Goal: Transaction & Acquisition: Purchase product/service

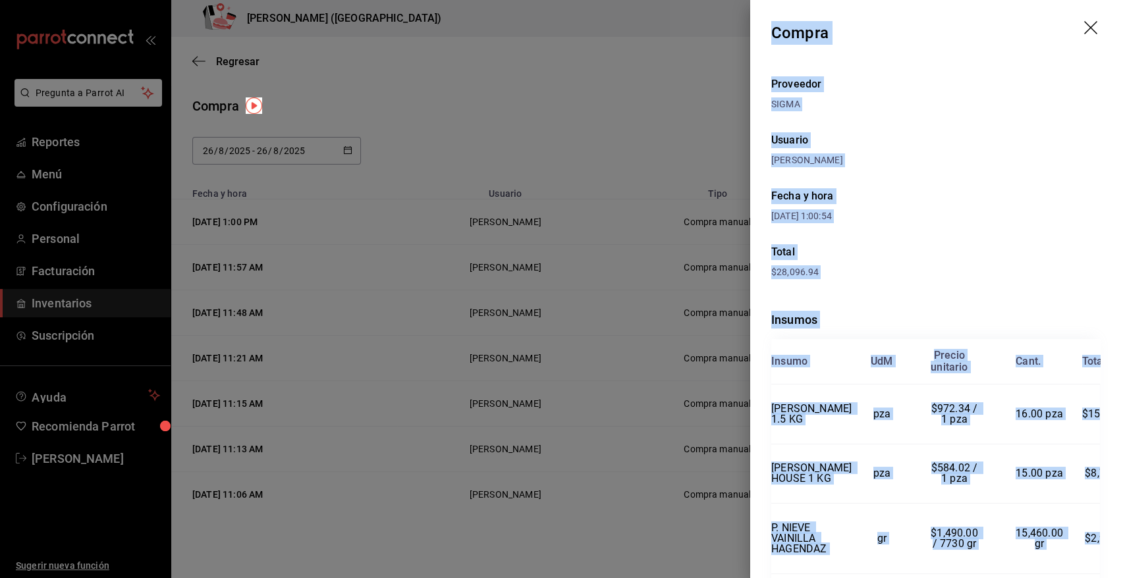
scroll to position [111, 0]
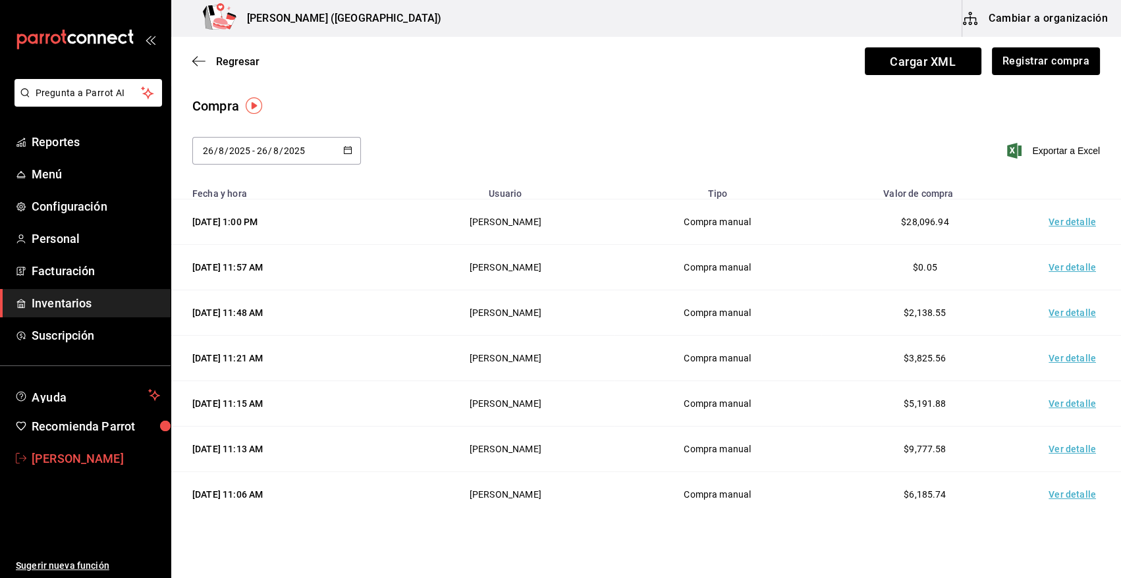
click at [99, 460] on span "Heriberto Madalena" at bounding box center [96, 459] width 128 height 18
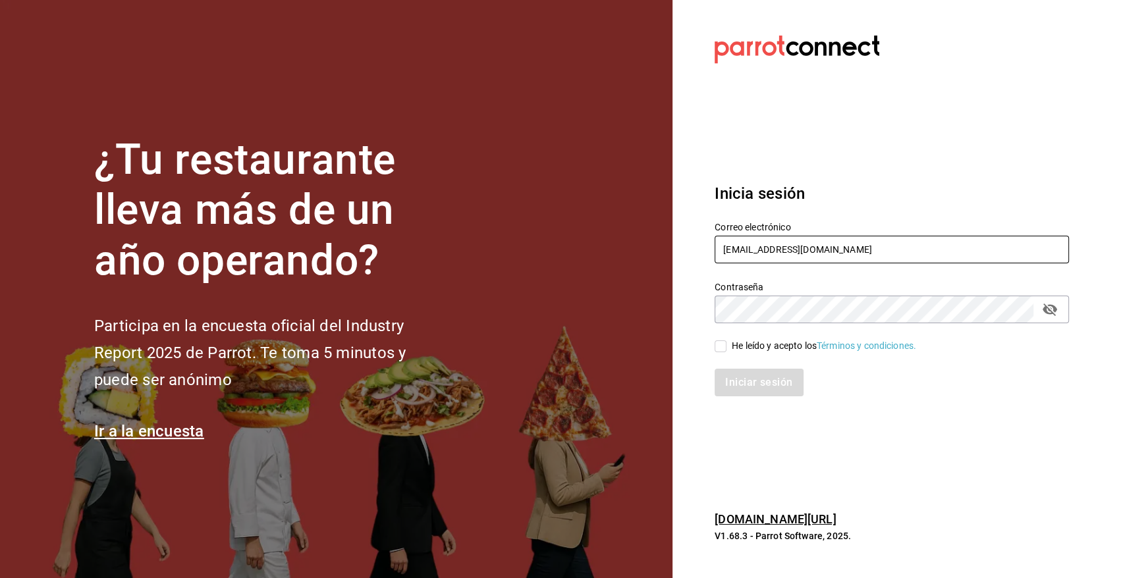
click at [756, 248] on input "heriberto_17mc@hotmail.com" at bounding box center [892, 250] width 354 height 28
type input "angy.rpp@gmail.com"
click at [720, 346] on input "He leído y acepto los Términos y condiciones." at bounding box center [721, 346] width 12 height 12
checkbox input "true"
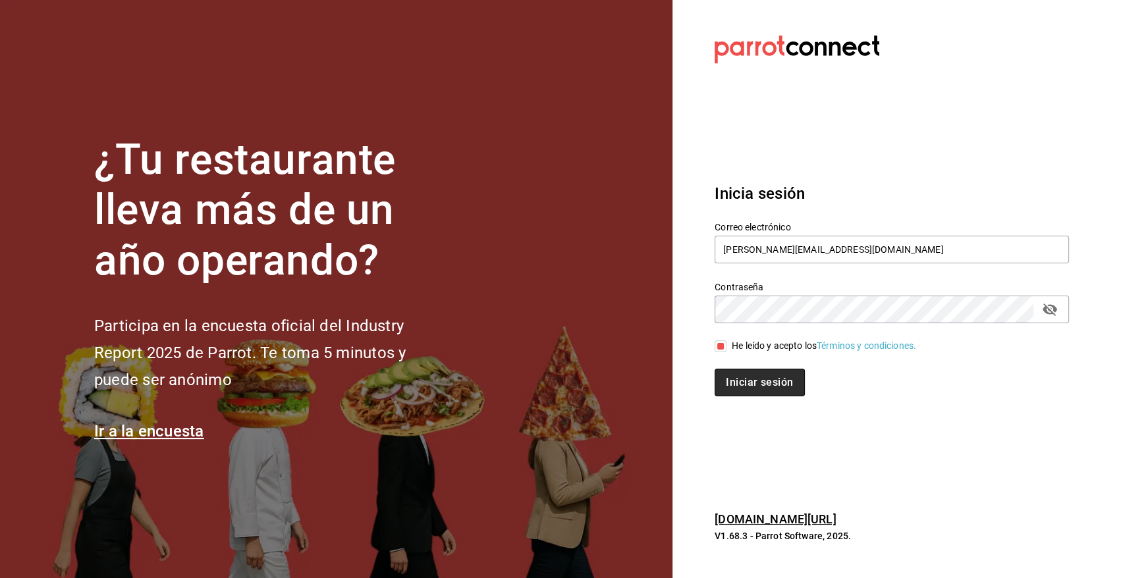
click at [773, 395] on button "Iniciar sesión" at bounding box center [760, 383] width 90 height 28
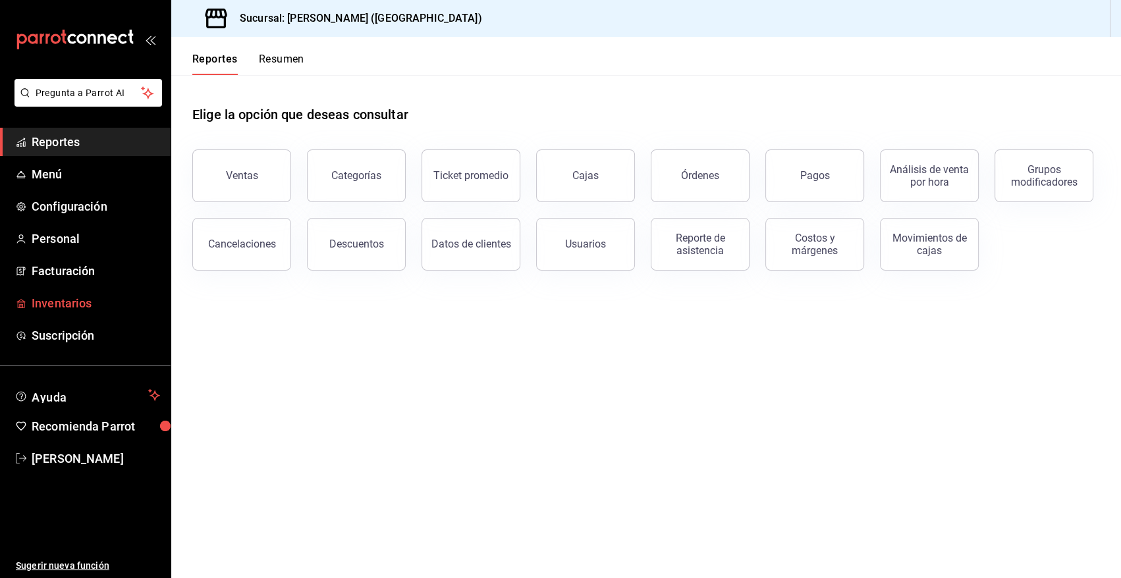
click at [87, 302] on span "Inventarios" at bounding box center [96, 303] width 128 height 18
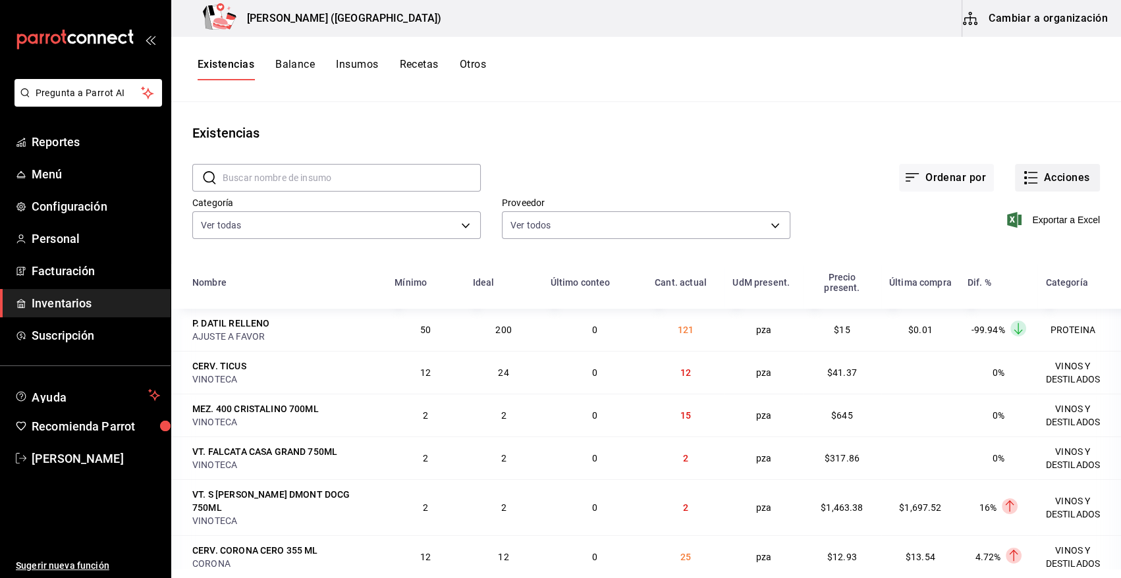
click at [1043, 179] on button "Acciones" at bounding box center [1057, 178] width 85 height 28
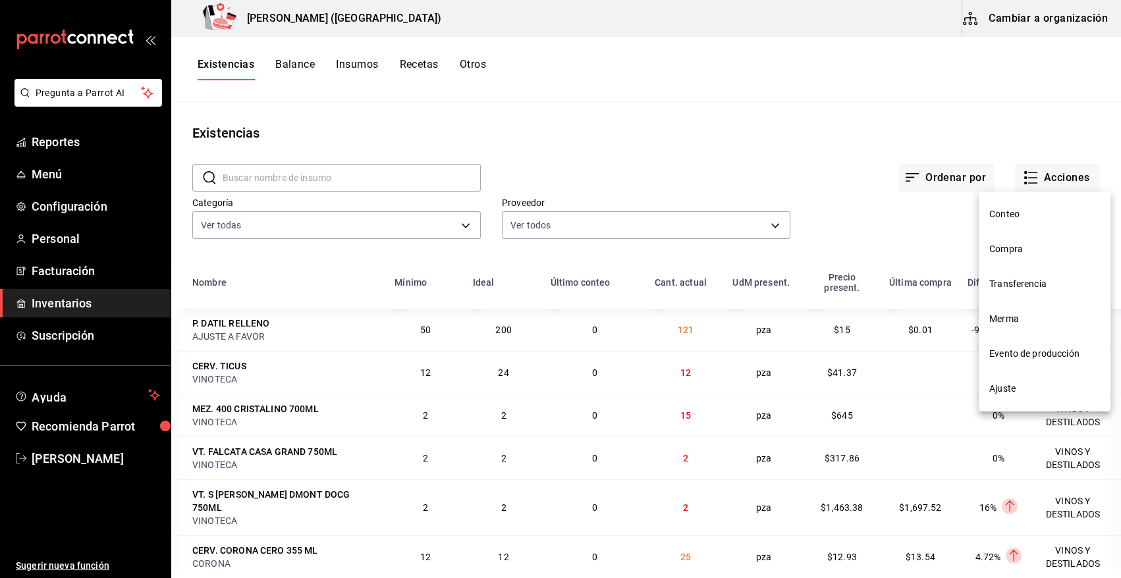
click at [1010, 241] on li "Compra" at bounding box center [1045, 249] width 132 height 35
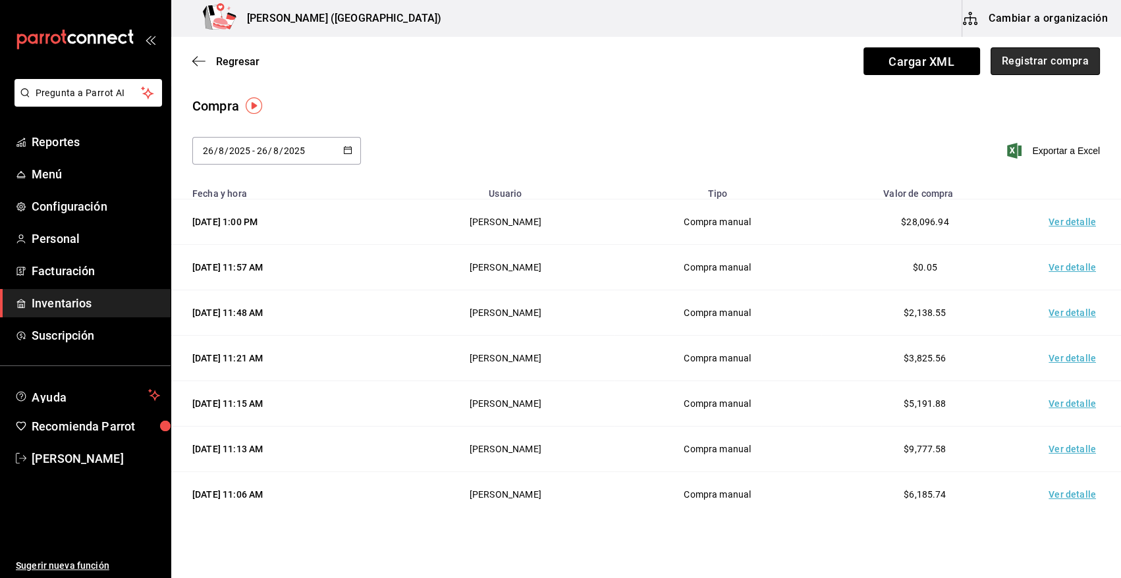
click at [1021, 59] on button "Registrar compra" at bounding box center [1045, 61] width 109 height 28
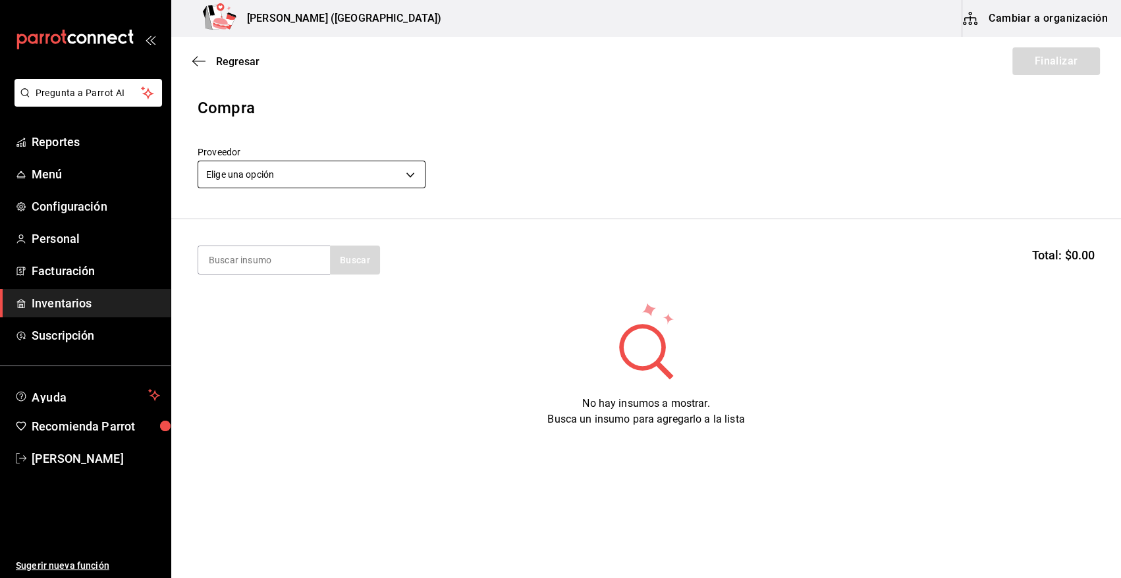
click at [267, 175] on body "Pregunta a Parrot AI Reportes Menú Configuración Personal Facturación Inventari…" at bounding box center [560, 252] width 1121 height 504
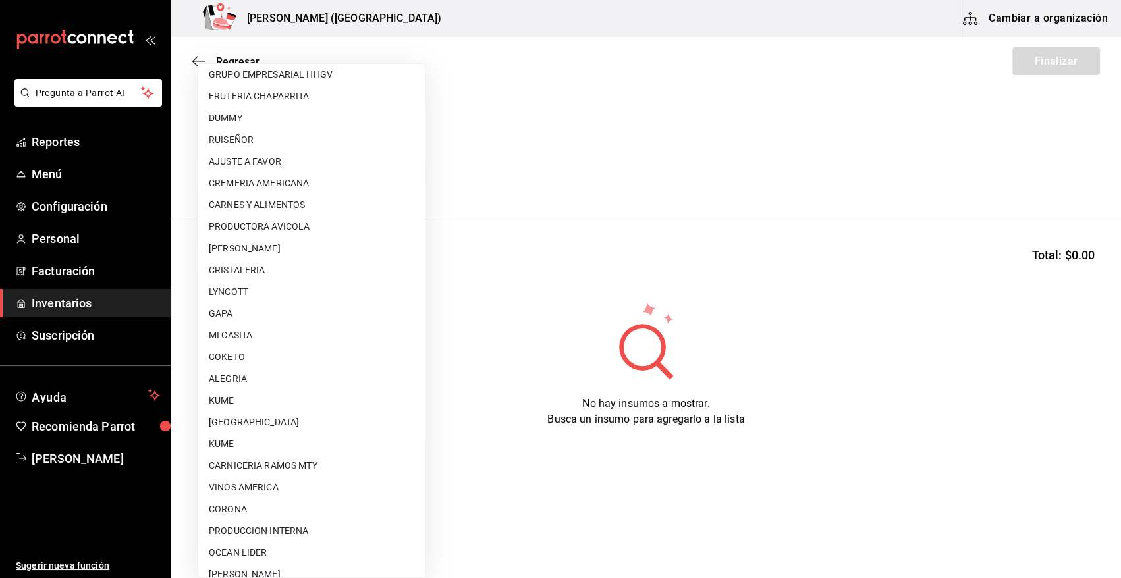
scroll to position [800, 0]
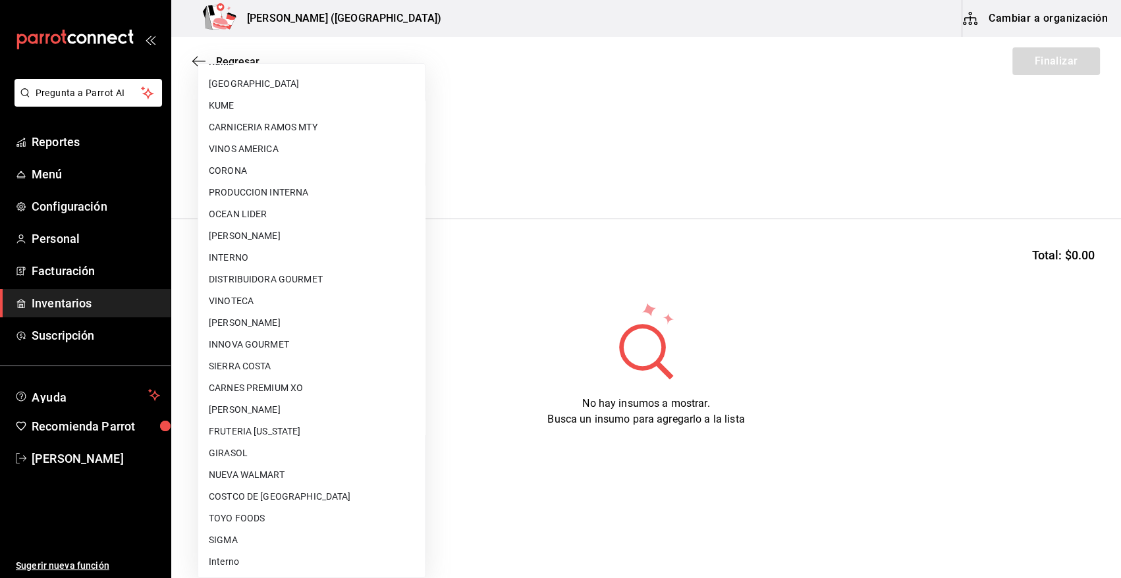
click at [250, 294] on li "VINOTECA" at bounding box center [311, 301] width 227 height 22
type input "bbec6e95-03ab-4cbc-bdec-5aafdfde0467"
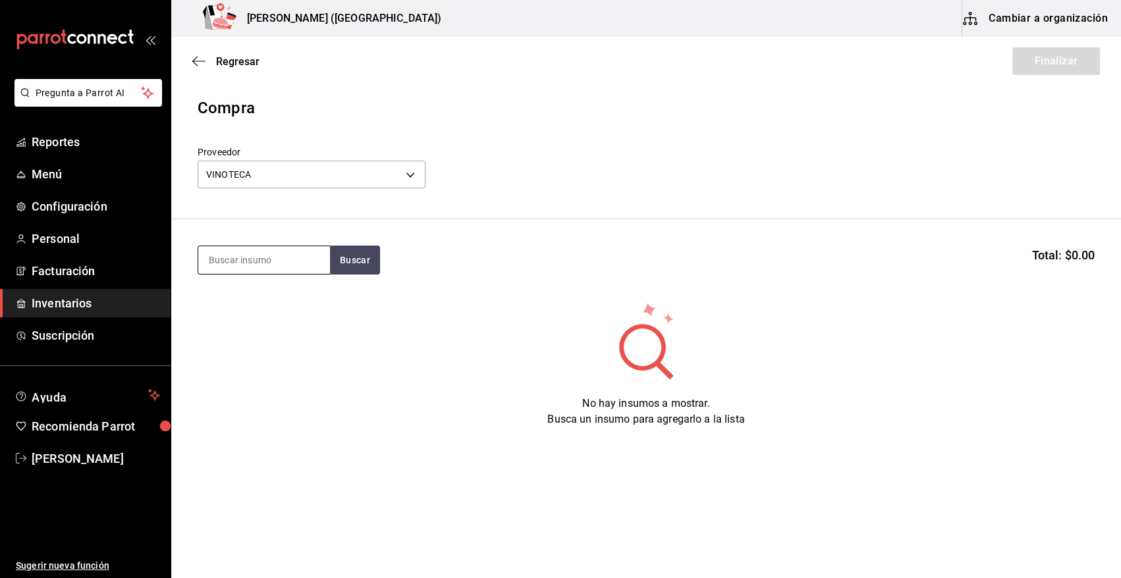
click at [253, 258] on input at bounding box center [264, 260] width 132 height 28
type input "HENN"
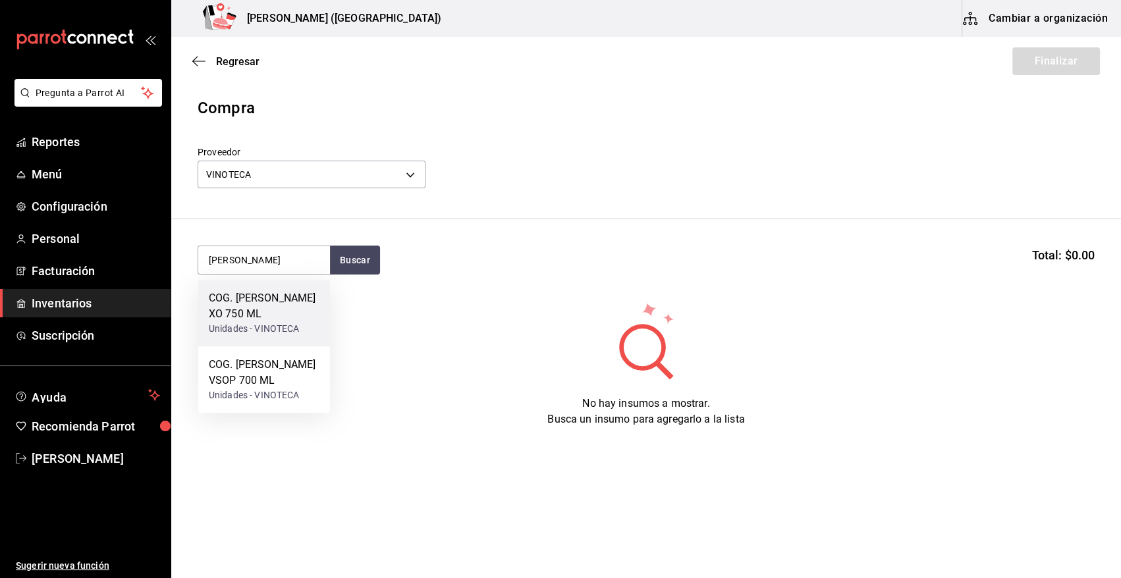
click at [276, 312] on div "COG. HENNESSY XO 750 ML" at bounding box center [264, 306] width 111 height 32
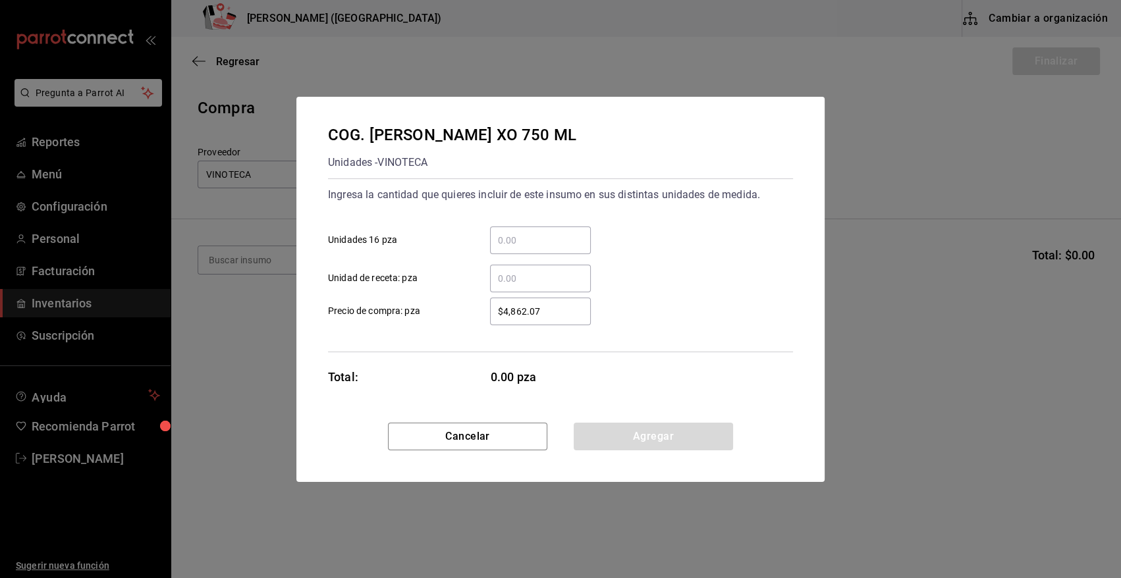
click at [527, 242] on input "​ Unidades 16 pza" at bounding box center [540, 240] width 101 height 16
type input "1"
type input "$0.01"
click at [616, 429] on button "Agregar" at bounding box center [653, 437] width 159 height 28
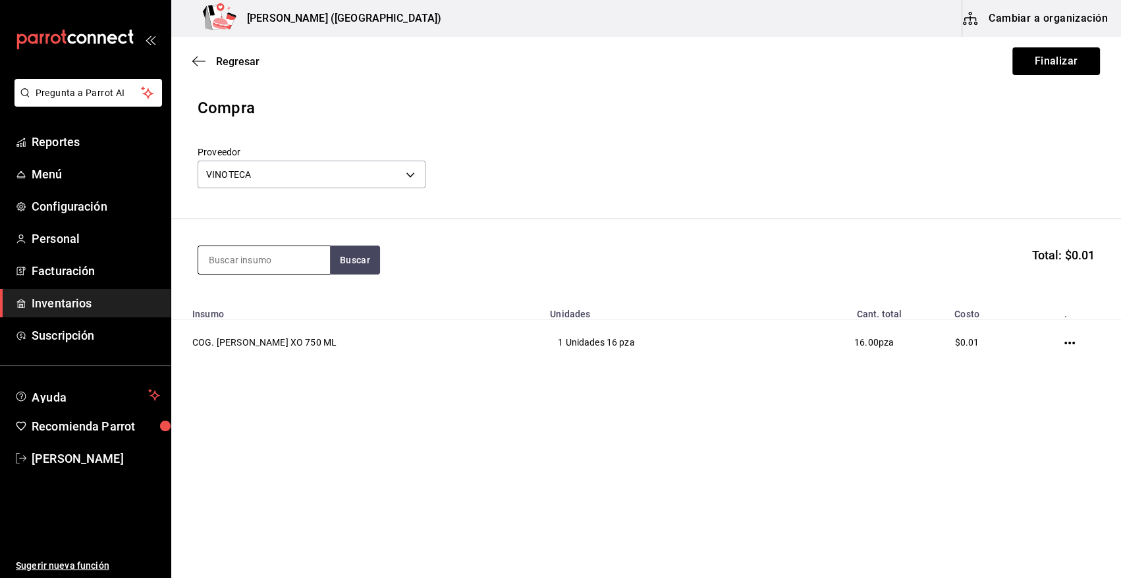
click at [257, 257] on input at bounding box center [264, 260] width 132 height 28
type input "MARTELL"
click at [354, 264] on button "Buscar" at bounding box center [355, 260] width 50 height 29
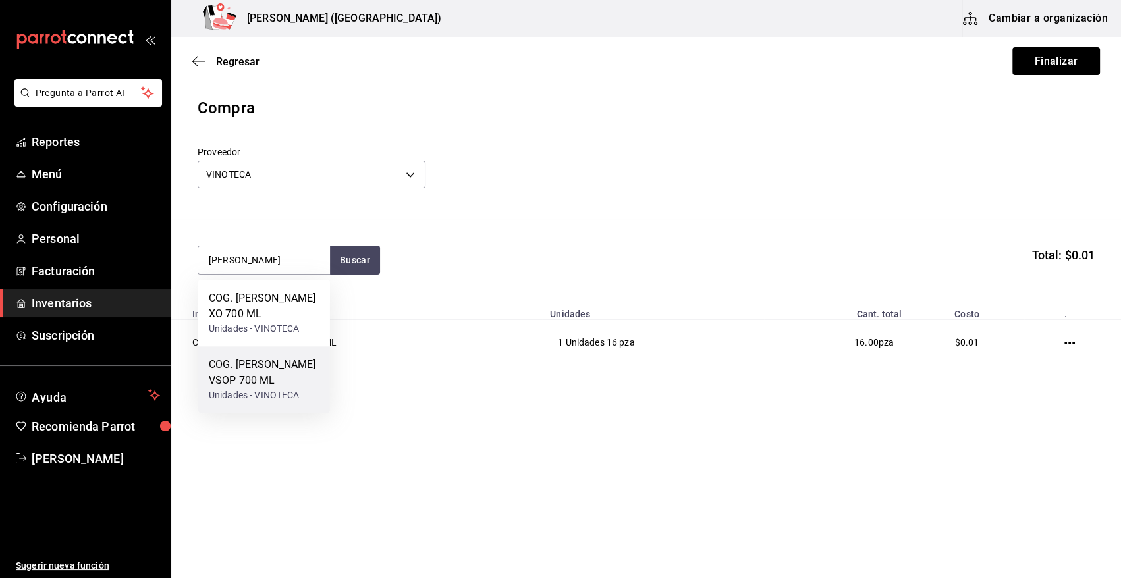
click at [273, 379] on div "COG. MARTELL VSOP 700 ML" at bounding box center [264, 373] width 111 height 32
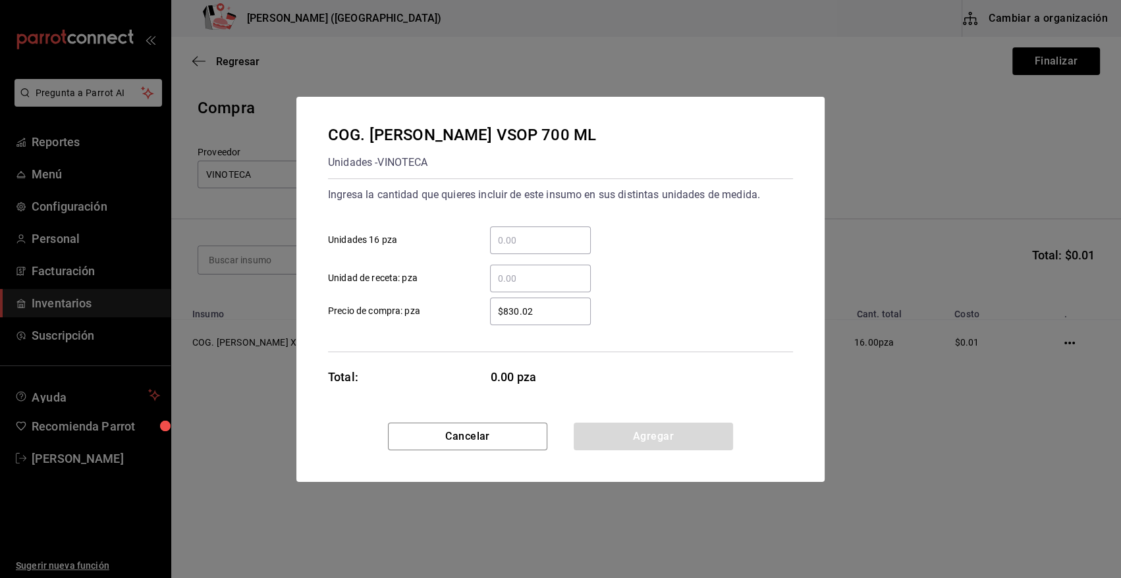
click at [514, 244] on input "​ Unidades 16 pza" at bounding box center [540, 240] width 101 height 16
type input "1"
type input "$0.01"
click at [639, 441] on button "Agregar" at bounding box center [653, 437] width 159 height 28
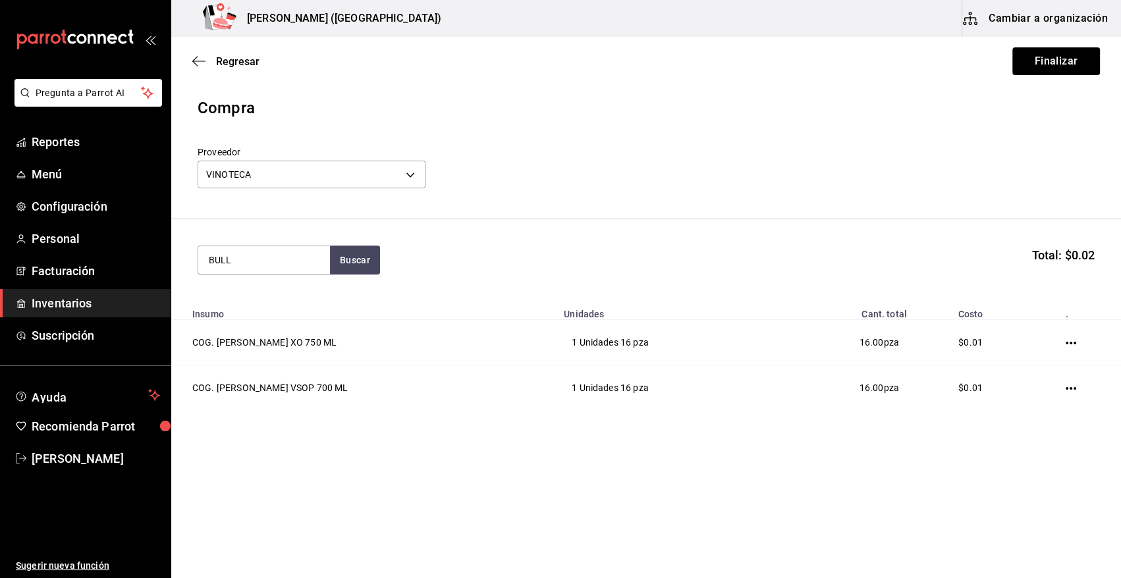
type input "BULL"
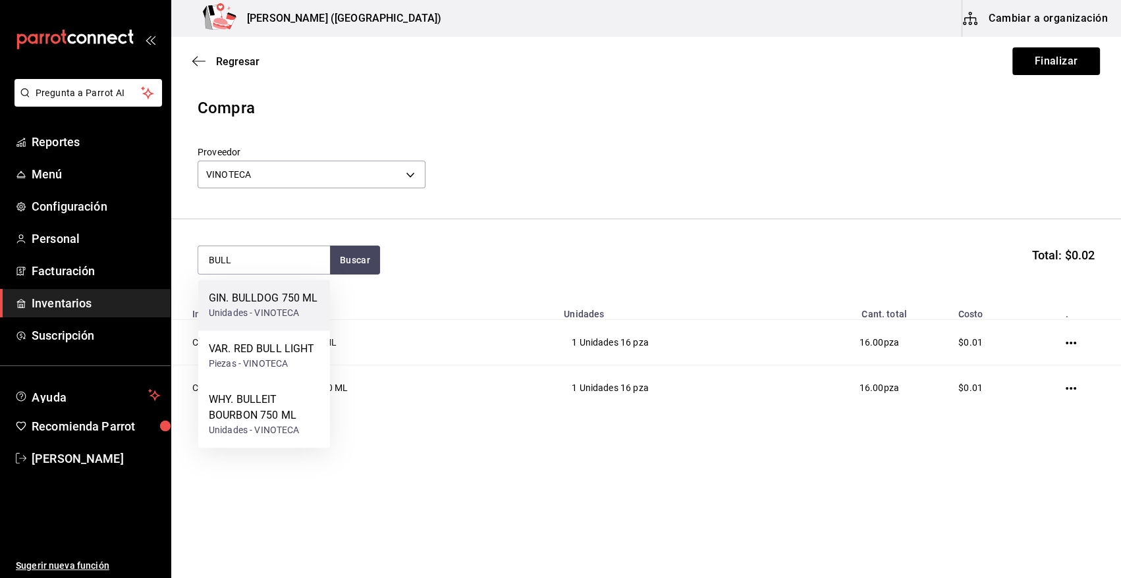
click at [275, 298] on div "GIN. BULLDOG 750 ML" at bounding box center [263, 298] width 109 height 16
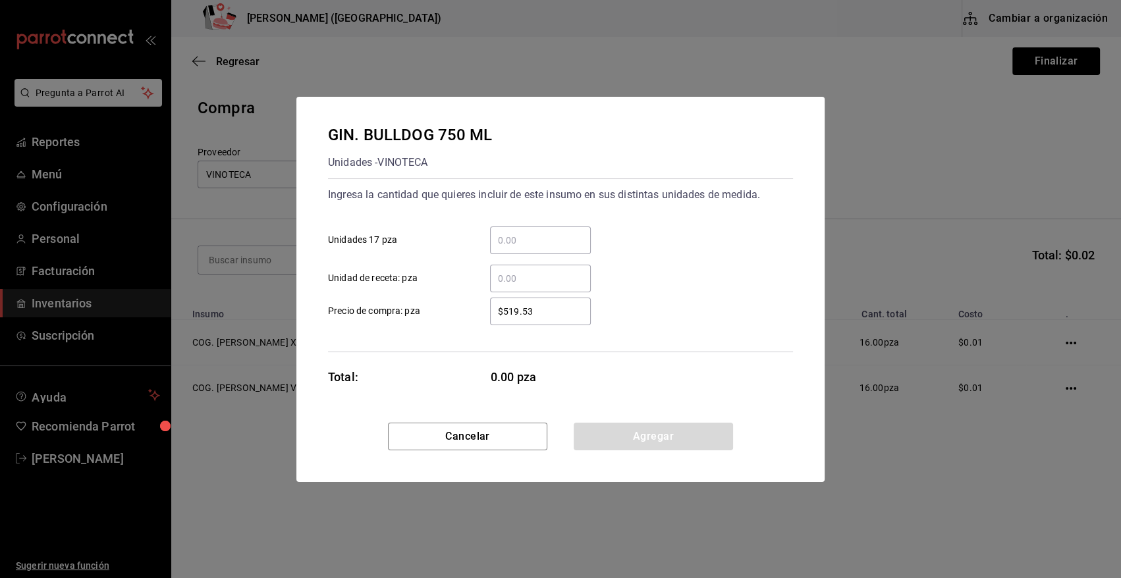
click at [514, 237] on input "​ Unidades 17 pza" at bounding box center [540, 240] width 101 height 16
type input "2"
type input "$0.01"
click at [616, 441] on button "Agregar" at bounding box center [653, 437] width 159 height 28
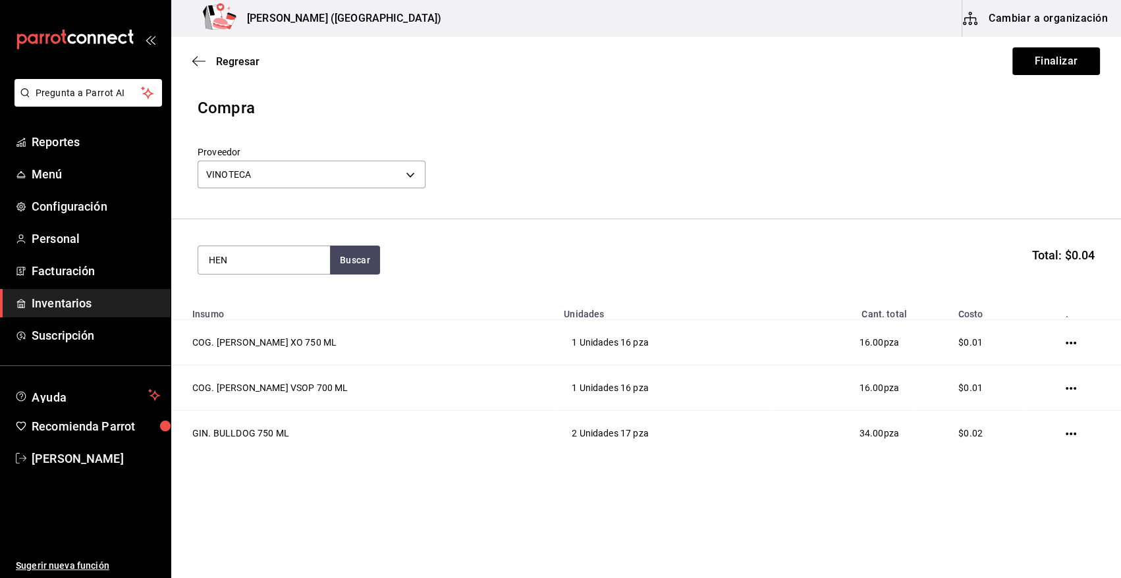
type input "HEN"
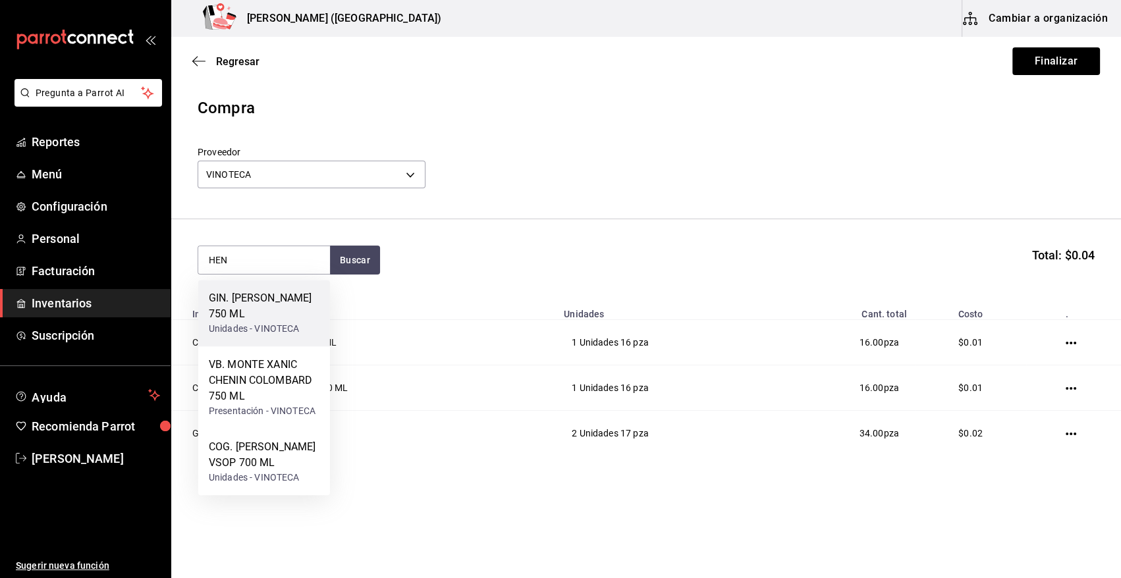
click at [274, 324] on div "Unidades - VINOTECA" at bounding box center [264, 329] width 111 height 14
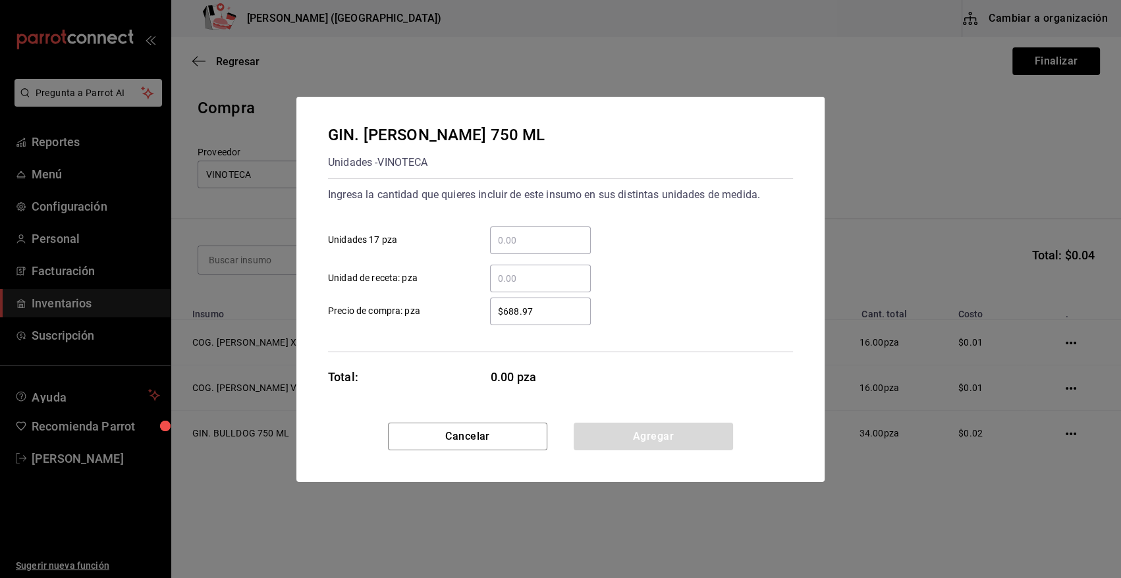
click at [530, 240] on input "​ Unidades 17 pza" at bounding box center [540, 240] width 101 height 16
type input "1"
type input "$0.01"
click at [615, 442] on button "Agregar" at bounding box center [653, 437] width 159 height 28
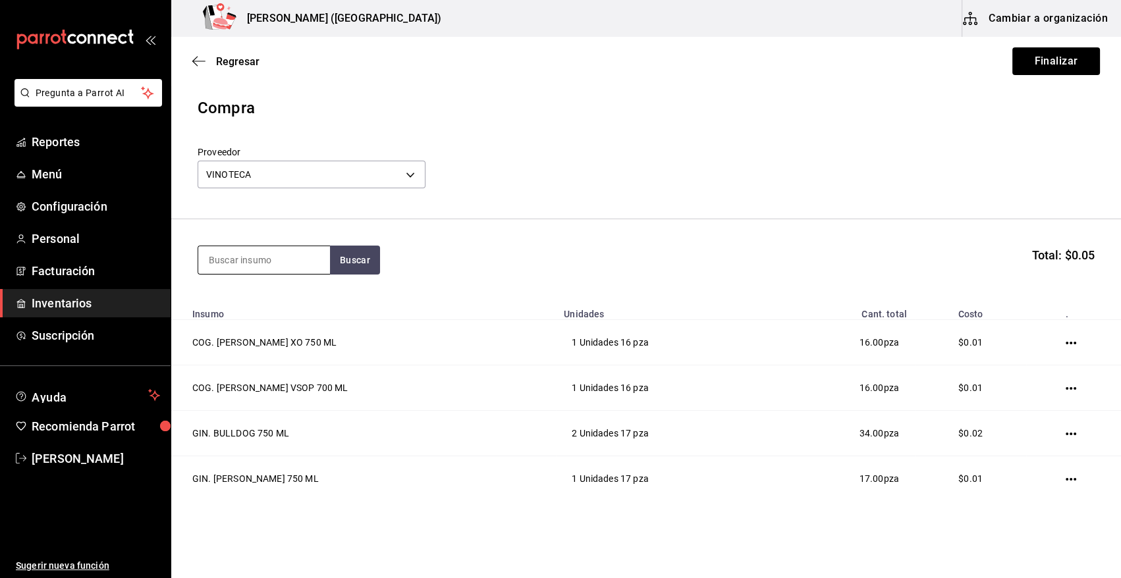
click at [257, 257] on input at bounding box center [264, 260] width 132 height 28
click at [267, 266] on input at bounding box center [264, 260] width 132 height 28
type input "TANQ"
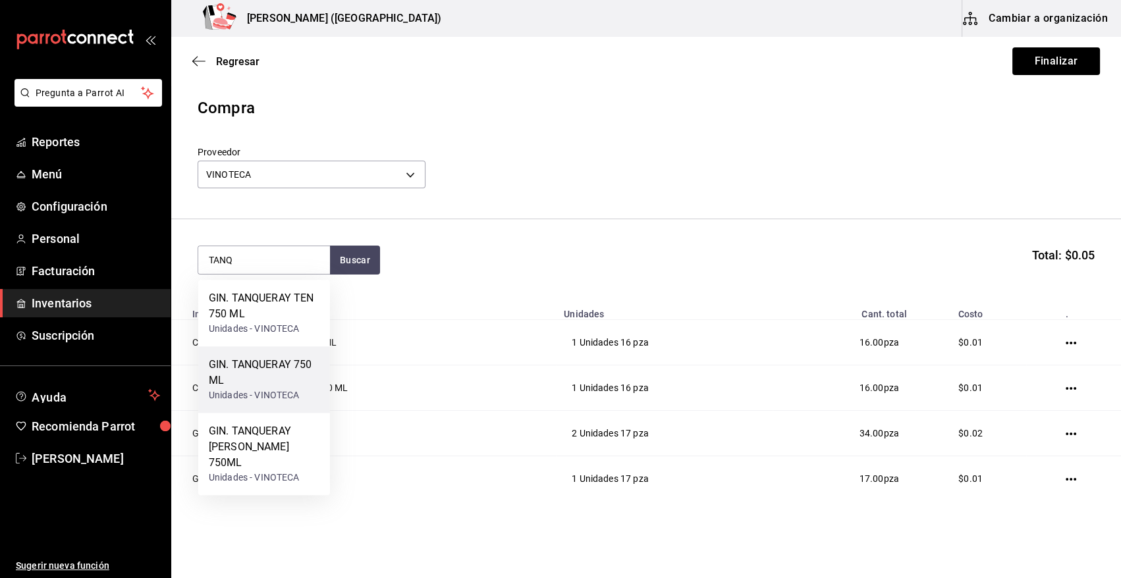
click at [277, 371] on div "GIN. TANQUERAY 750 ML" at bounding box center [264, 373] width 111 height 32
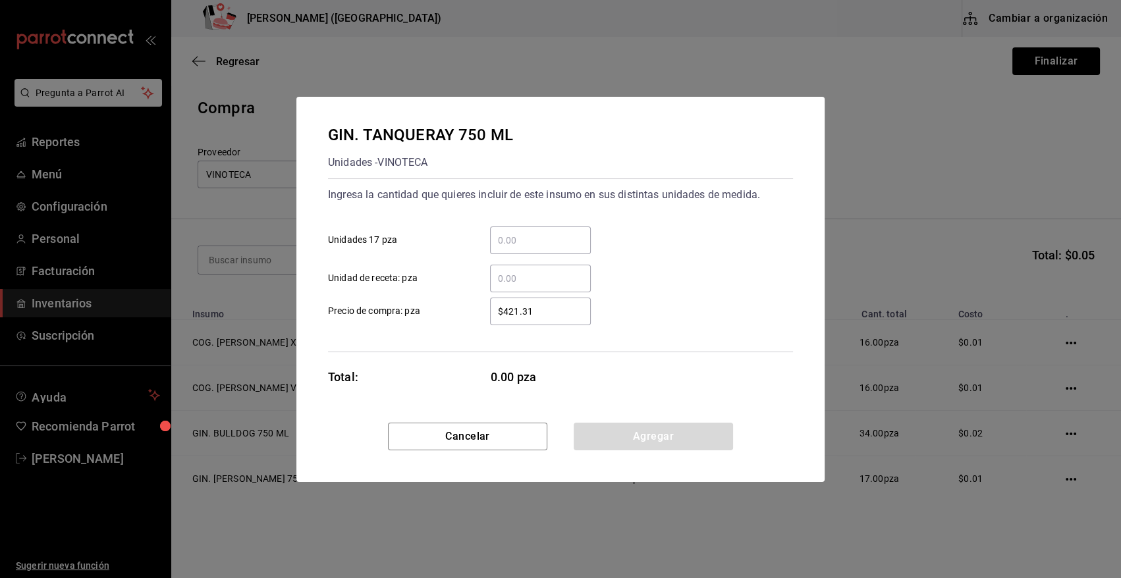
click at [540, 283] on input "​ Unidad de receta: pza" at bounding box center [540, 279] width 101 height 16
type input "18.3"
type input "$0.01"
click at [656, 439] on button "Agregar" at bounding box center [653, 437] width 159 height 28
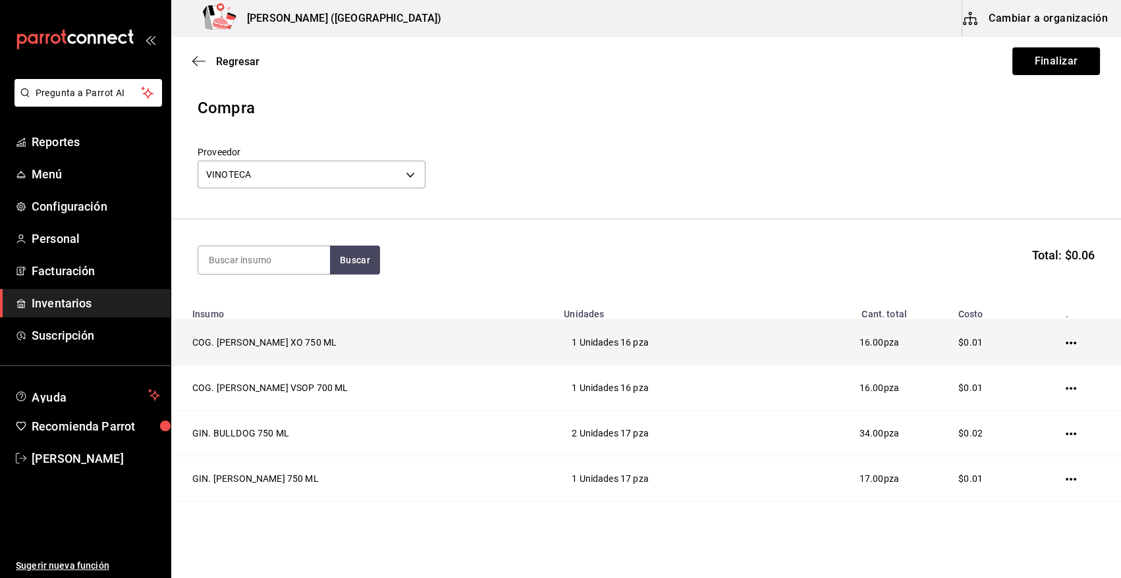
click at [1054, 340] on td at bounding box center [1073, 342] width 95 height 45
click at [1066, 342] on icon "button" at bounding box center [1071, 343] width 11 height 11
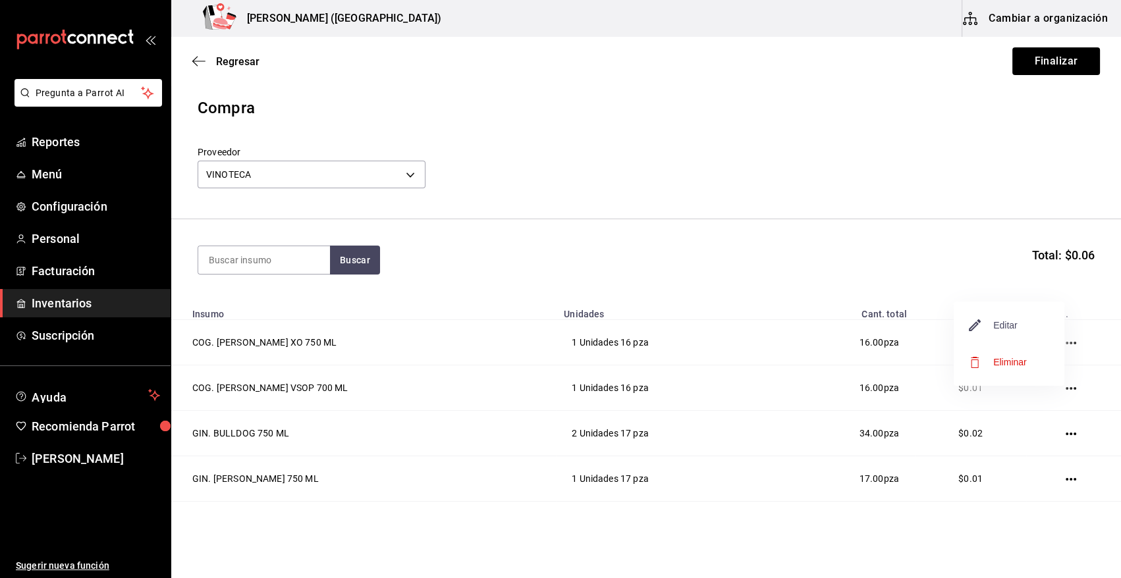
click at [1013, 329] on span "Editar" at bounding box center [993, 325] width 48 height 16
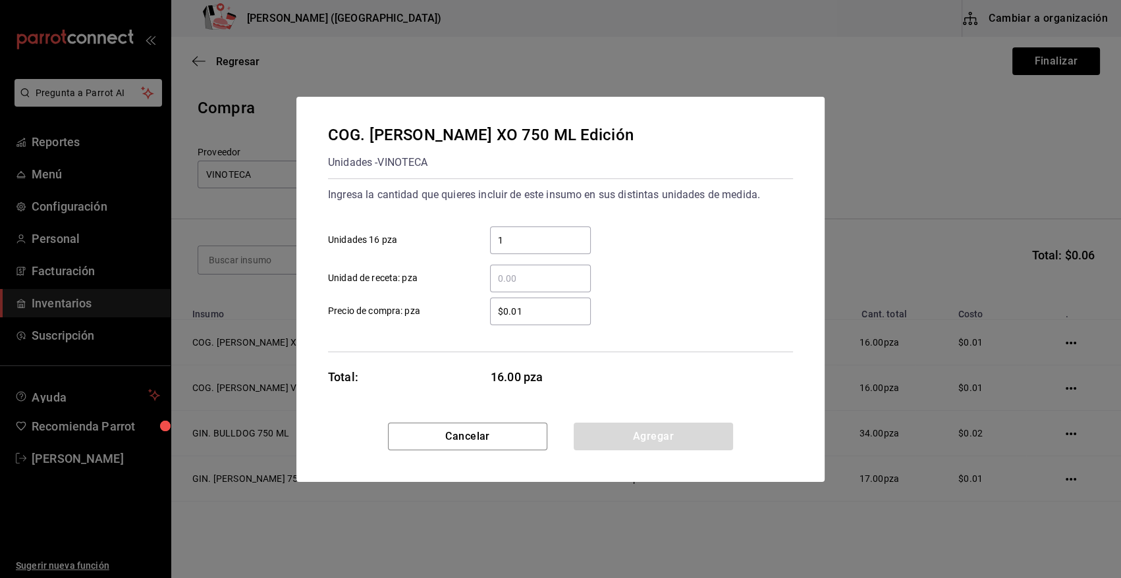
drag, startPoint x: 508, startPoint y: 242, endPoint x: 491, endPoint y: 242, distance: 17.1
click at [491, 242] on input "1" at bounding box center [540, 240] width 101 height 16
click at [508, 285] on input "​ Unidad de receta: pza" at bounding box center [540, 279] width 101 height 16
type input "1"
click at [643, 439] on button "Agregar" at bounding box center [653, 437] width 159 height 28
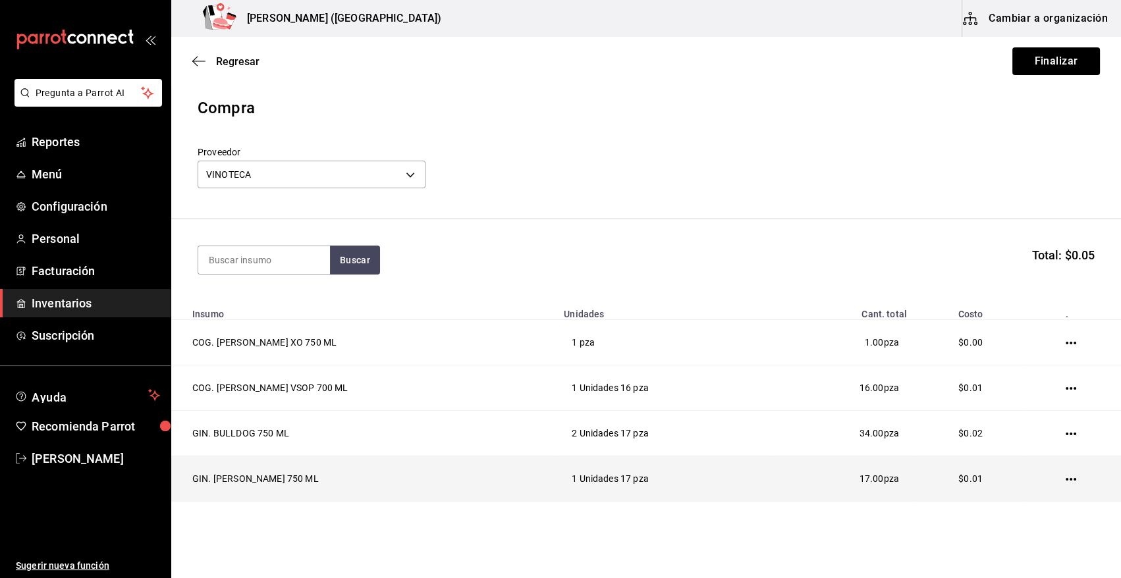
scroll to position [85, 0]
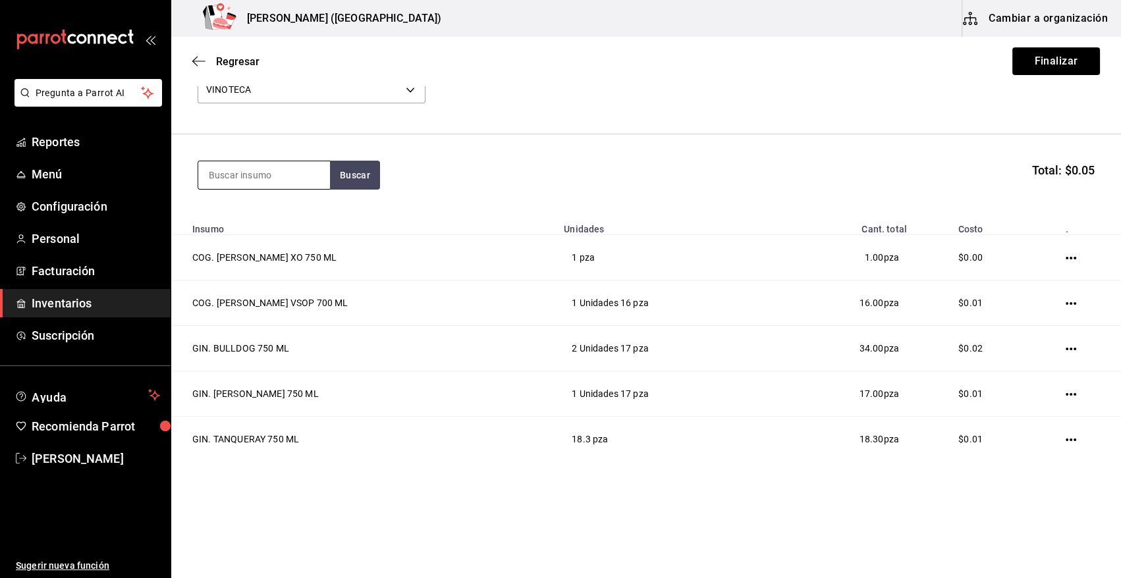
click at [267, 178] on input at bounding box center [264, 175] width 132 height 28
type input "AMARET"
click at [277, 225] on div "LIC. AMARETO DISSARONO" at bounding box center [264, 221] width 111 height 32
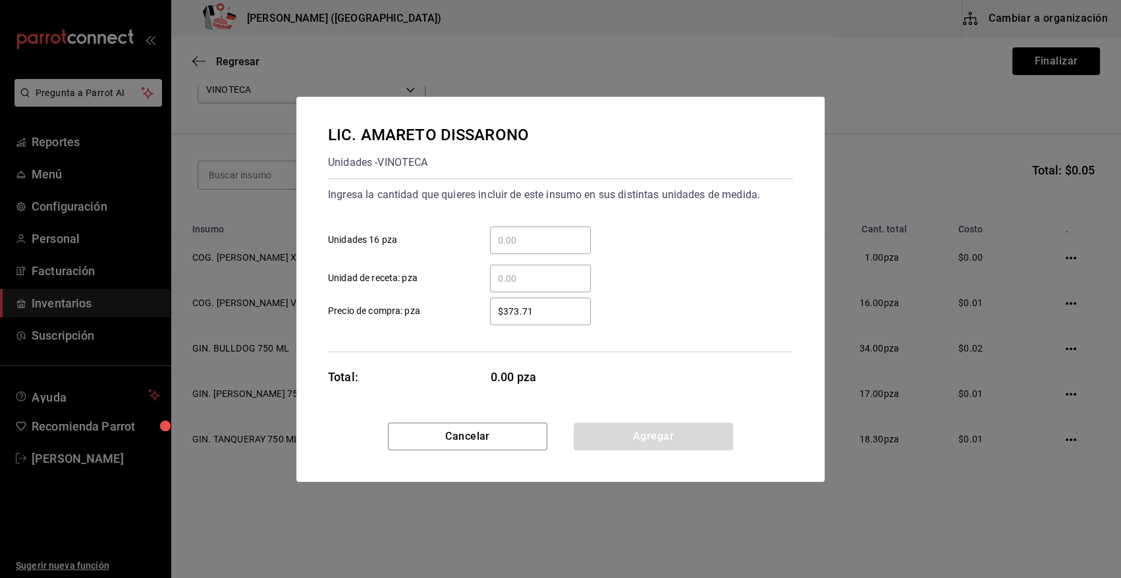
click at [515, 246] on input "​ Unidades 16 pza" at bounding box center [540, 240] width 101 height 16
type input "3"
type input "$0.01"
click at [605, 447] on button "Agregar" at bounding box center [653, 437] width 159 height 28
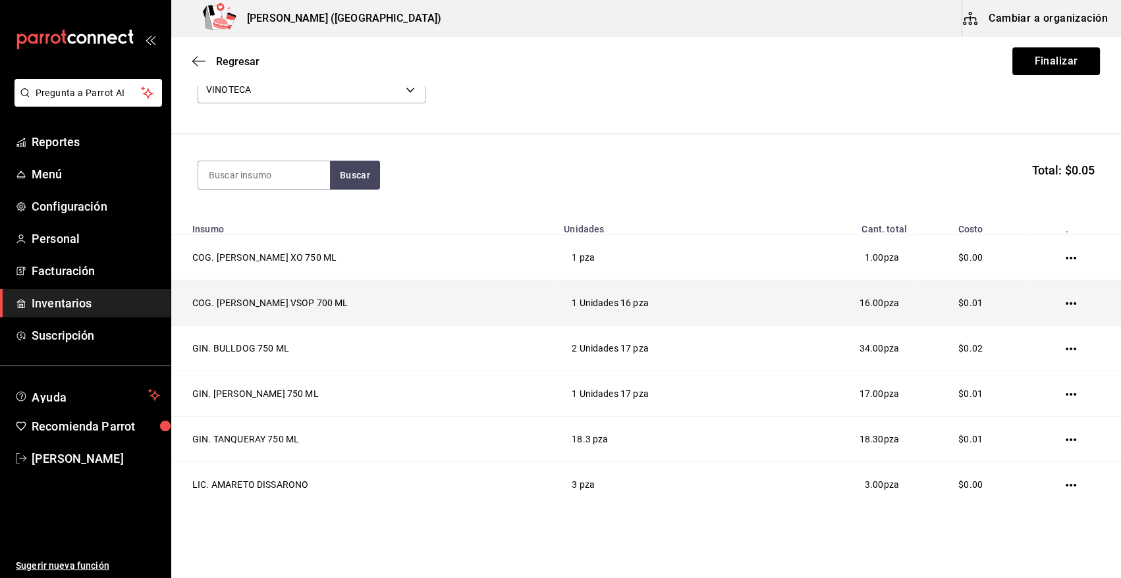
click at [1066, 306] on icon "button" at bounding box center [1071, 303] width 11 height 11
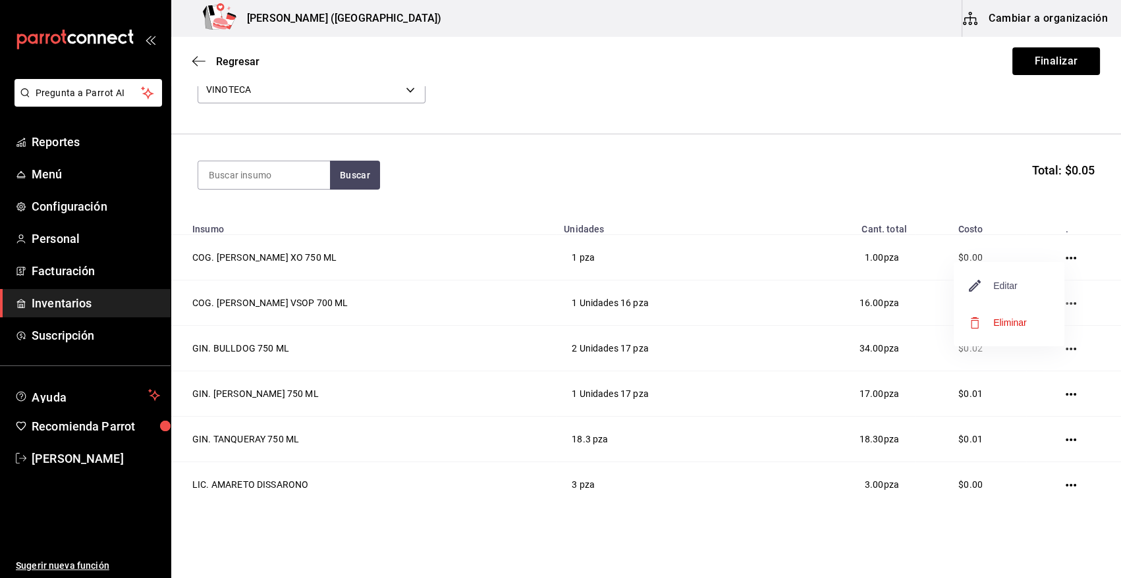
click at [992, 288] on span "Editar" at bounding box center [993, 286] width 48 height 16
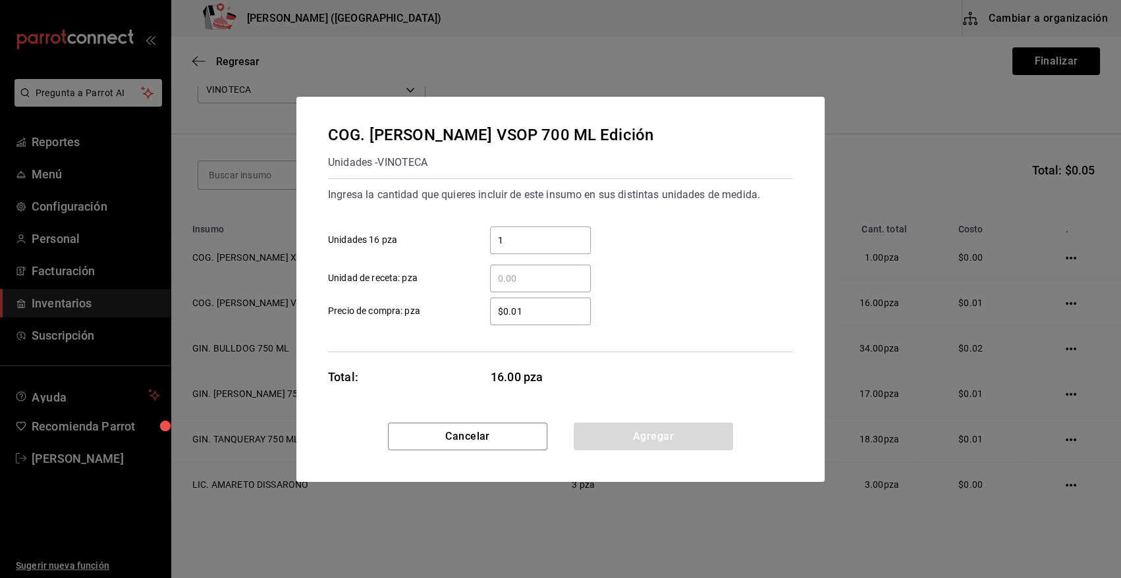
click at [500, 283] on input "​ Unidad de receta: pza" at bounding box center [540, 279] width 101 height 16
type input "1"
click at [510, 241] on input "1" at bounding box center [540, 240] width 101 height 16
drag, startPoint x: 632, startPoint y: 434, endPoint x: 607, endPoint y: 427, distance: 25.9
click at [632, 435] on button "Agregar" at bounding box center [653, 437] width 159 height 28
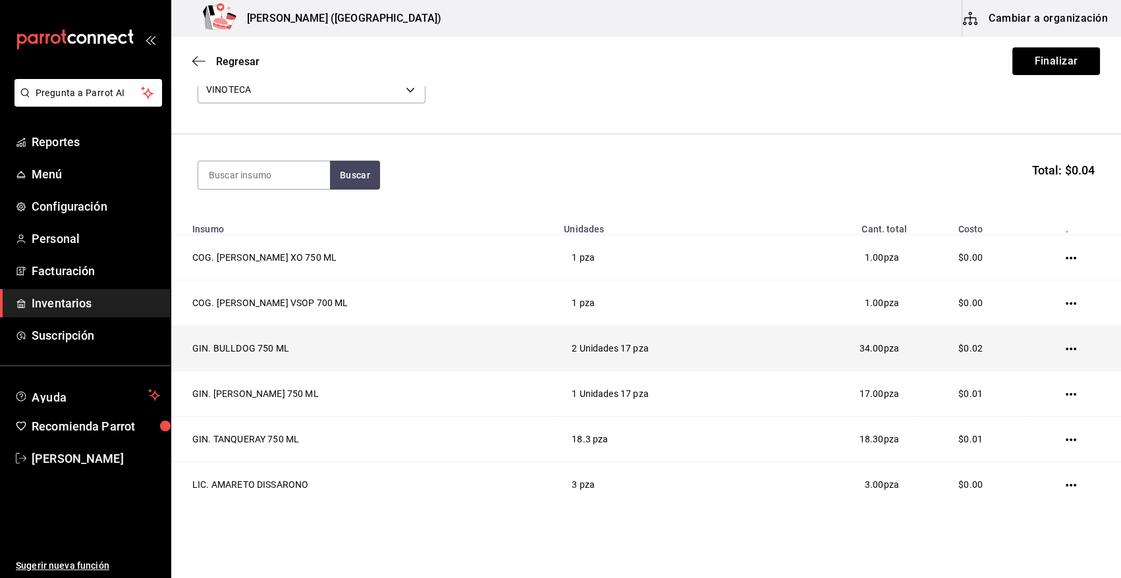
click at [1066, 350] on icon "button" at bounding box center [1071, 349] width 11 height 11
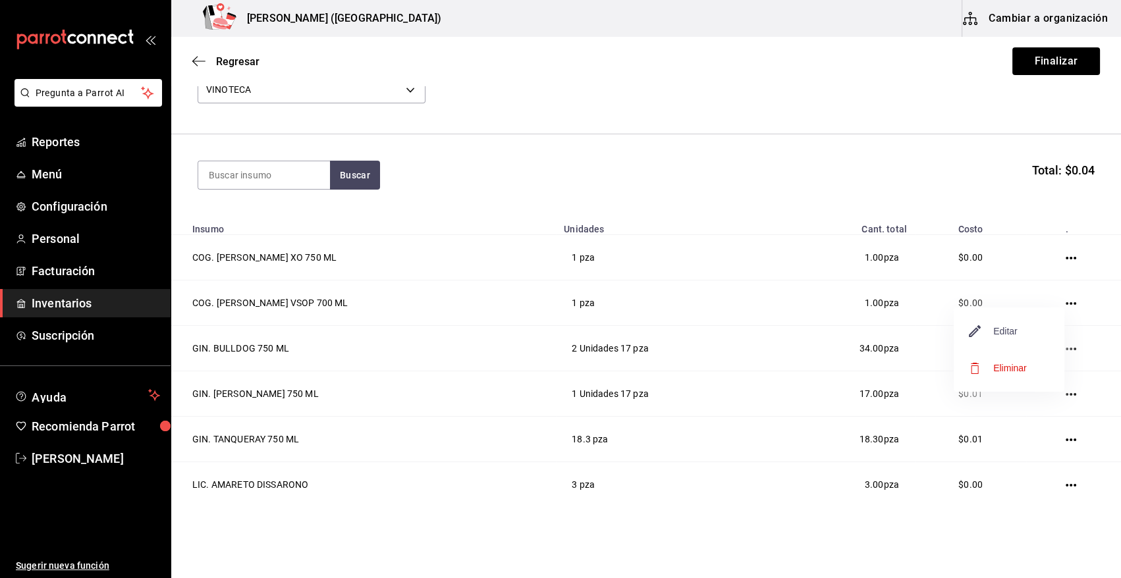
click at [992, 329] on span "Editar" at bounding box center [993, 331] width 48 height 16
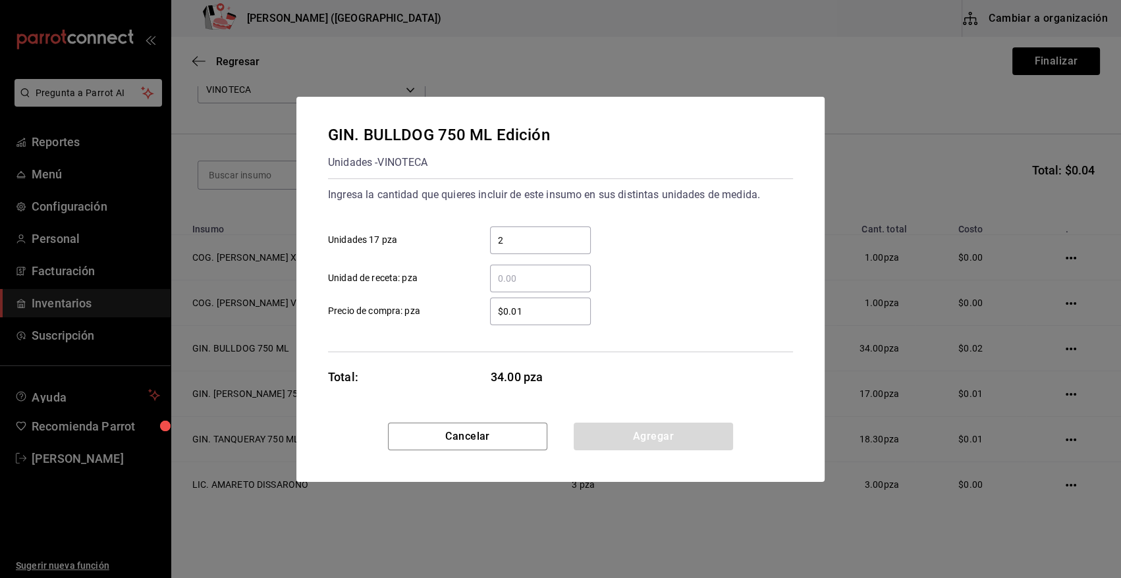
click at [522, 280] on input "​ Unidad de receta: pza" at bounding box center [540, 279] width 101 height 16
type input "2"
click at [516, 234] on input "2" at bounding box center [540, 240] width 101 height 16
click at [637, 437] on button "Agregar" at bounding box center [653, 437] width 159 height 28
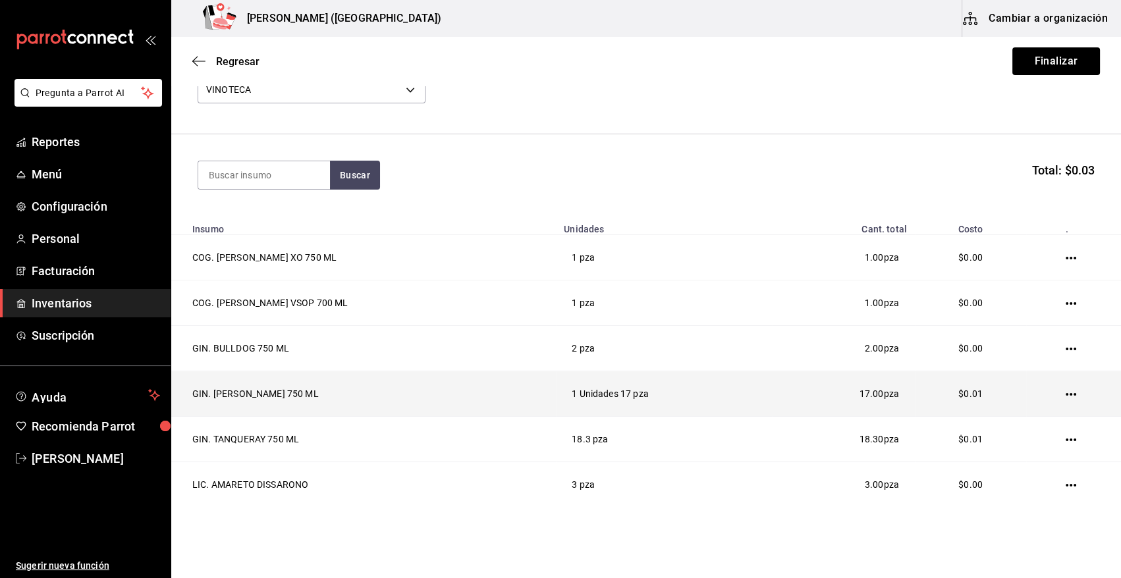
click at [1066, 391] on icon "button" at bounding box center [1071, 394] width 11 height 11
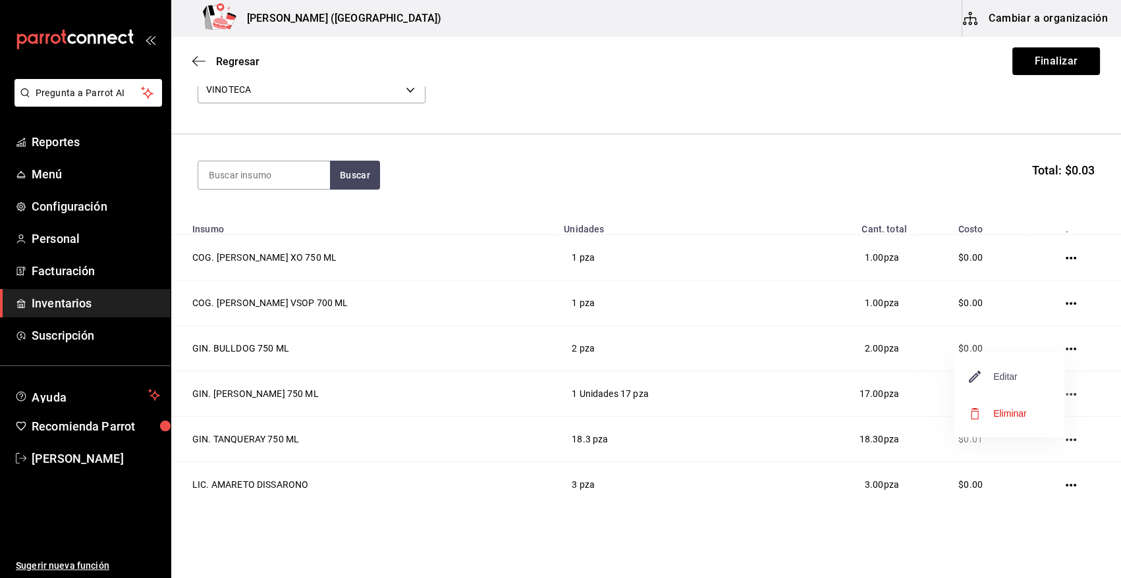
click at [1004, 382] on span "Editar" at bounding box center [993, 377] width 48 height 16
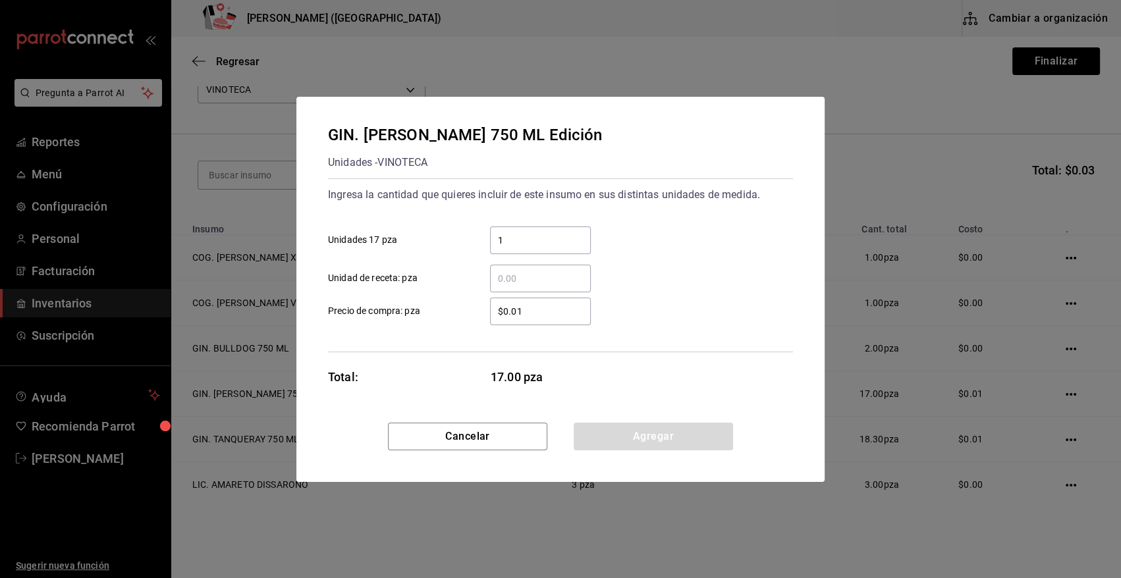
click at [524, 280] on input "​ Unidad de receta: pza" at bounding box center [540, 279] width 101 height 16
type input "1"
click at [523, 244] on input "1" at bounding box center [540, 240] width 101 height 16
click at [604, 432] on button "Agregar" at bounding box center [653, 437] width 159 height 28
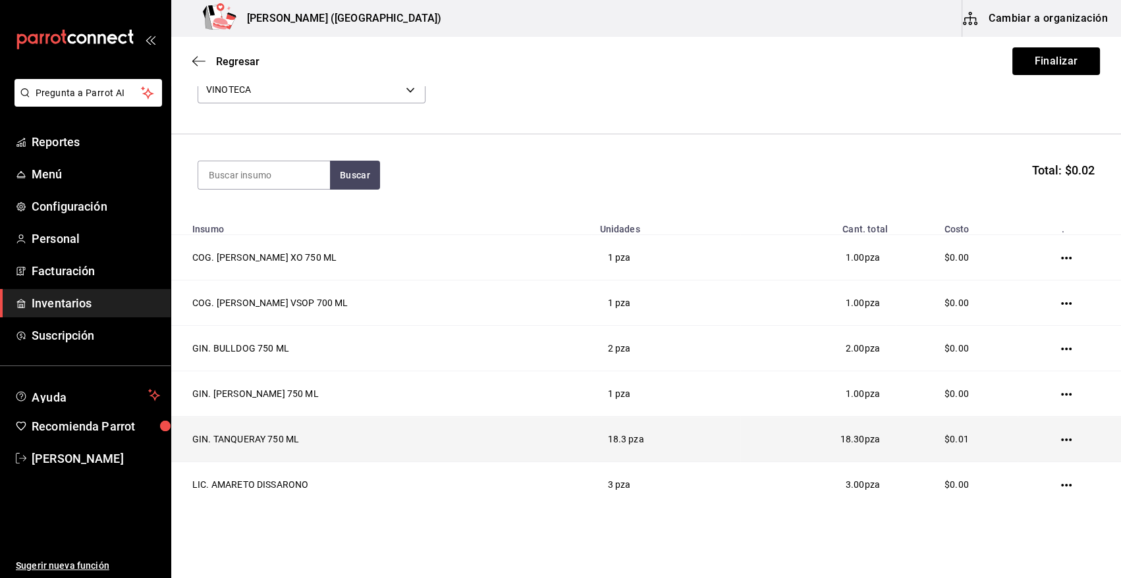
scroll to position [130, 0]
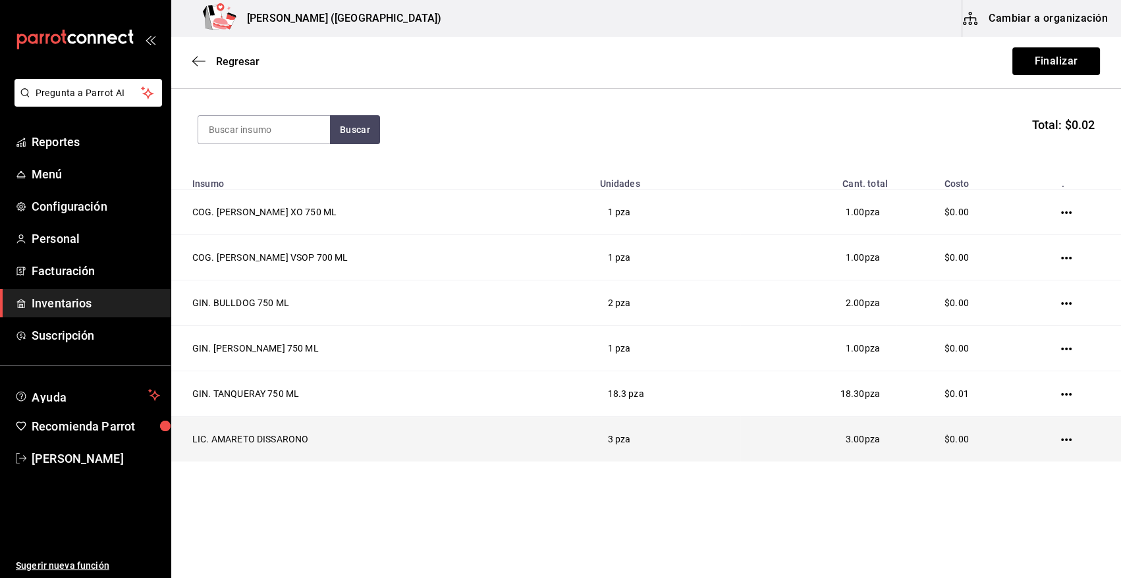
click at [1061, 441] on td at bounding box center [1069, 439] width 103 height 45
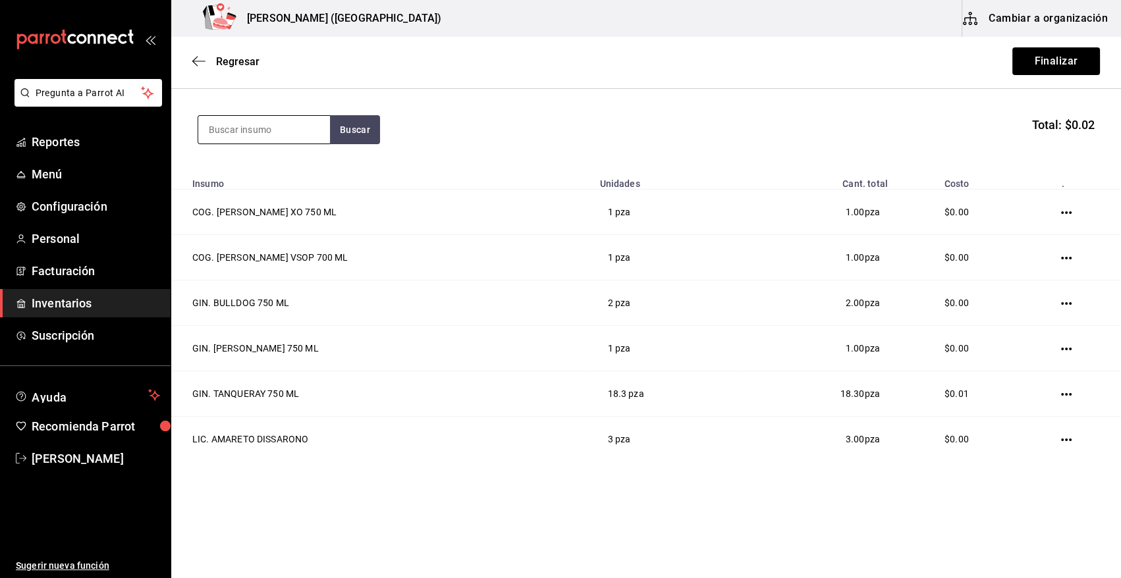
click at [275, 126] on input at bounding box center [264, 130] width 132 height 28
click at [267, 128] on input at bounding box center [264, 130] width 132 height 28
type input "BAI"
click at [349, 122] on button "Buscar" at bounding box center [355, 129] width 50 height 29
click at [267, 179] on div "Unidades - VINOTECA" at bounding box center [258, 183] width 98 height 14
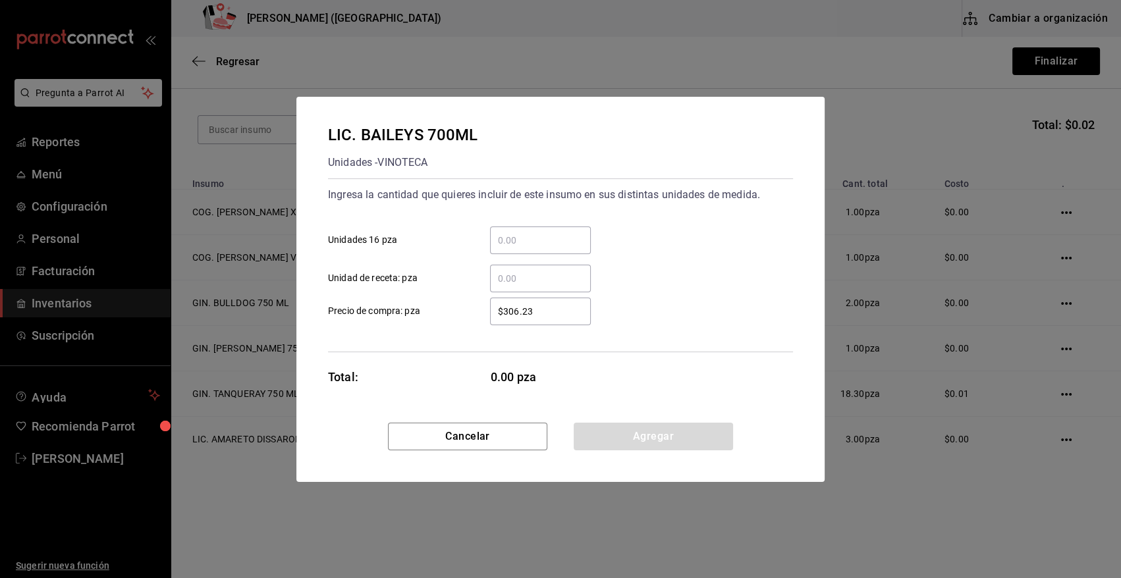
click at [521, 277] on input "​ Unidad de receta: pza" at bounding box center [540, 279] width 101 height 16
type input "3.82"
type input "$0.01"
click at [595, 443] on button "Agregar" at bounding box center [653, 437] width 159 height 28
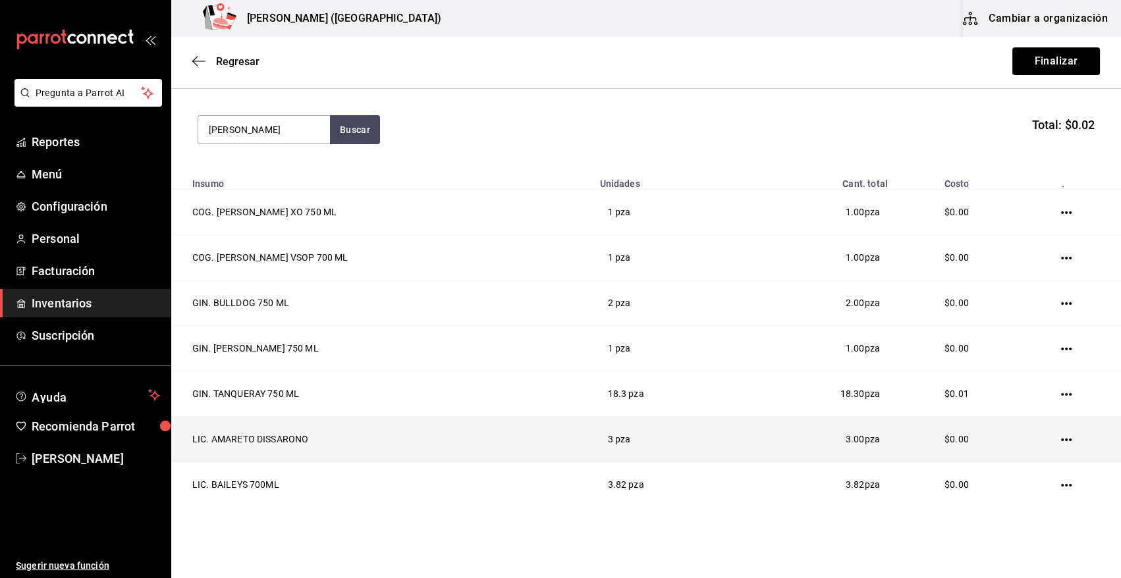
type input "CAMPA"
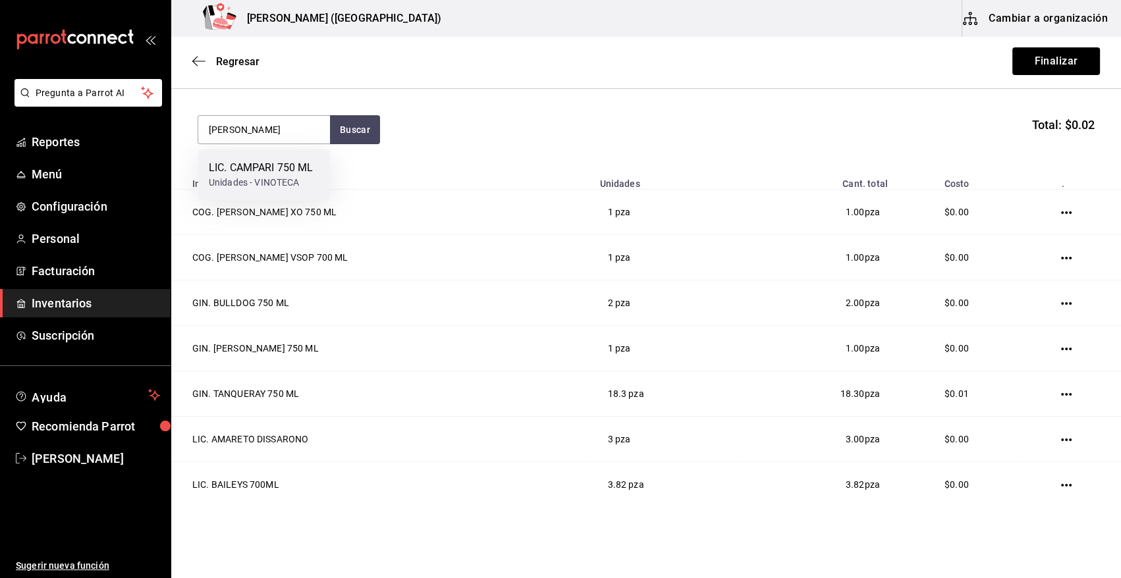
click at [275, 179] on div "Unidades - VINOTECA" at bounding box center [261, 183] width 105 height 14
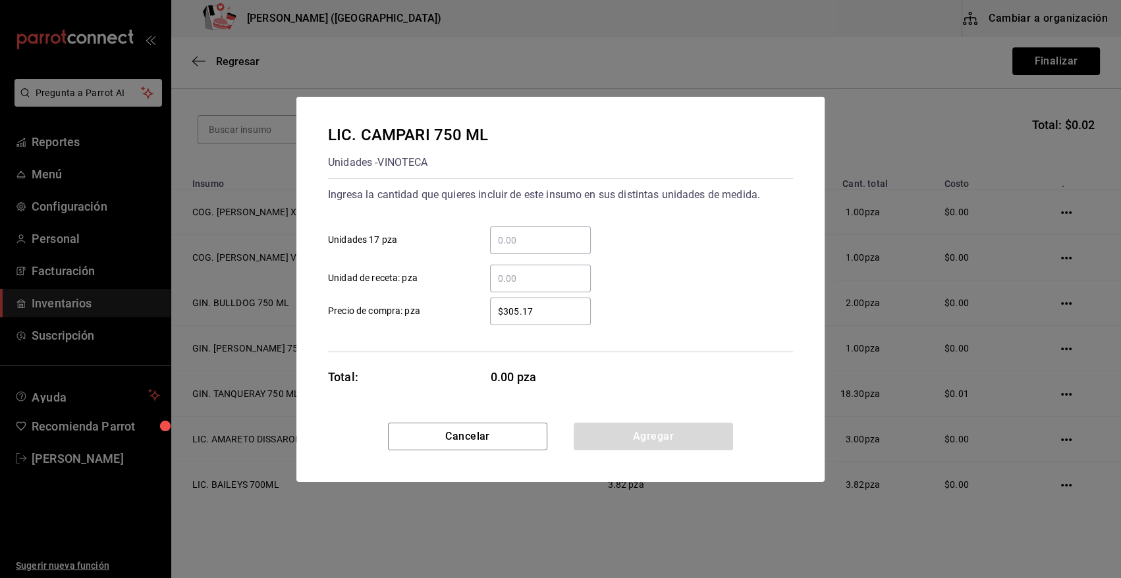
click at [517, 281] on input "​ Unidad de receta: pza" at bounding box center [540, 279] width 101 height 16
type input "1.66"
type input "$0.01"
click at [655, 441] on button "Agregar" at bounding box center [653, 437] width 159 height 28
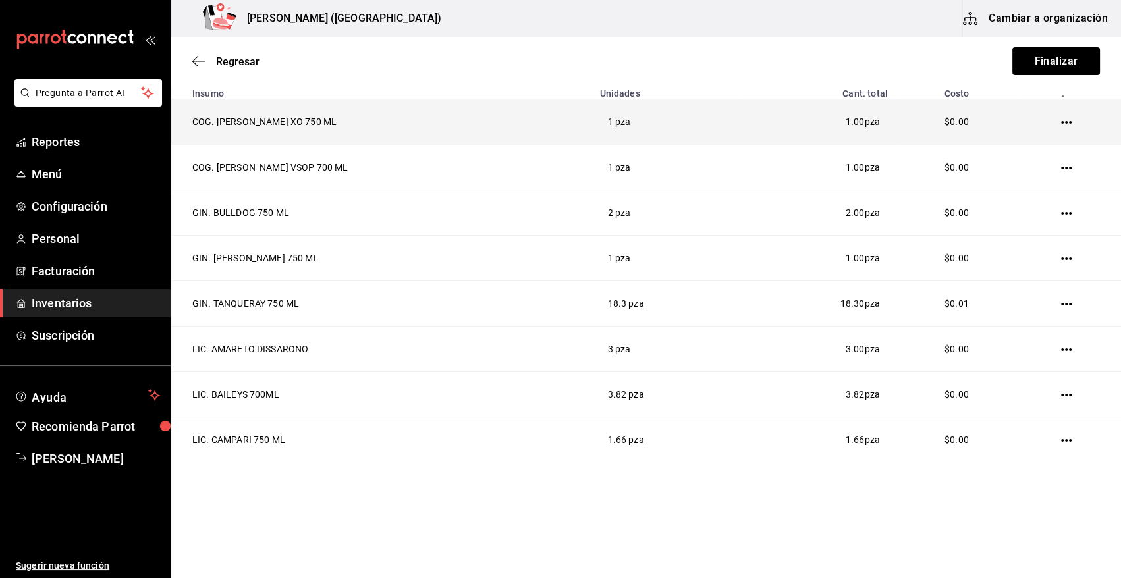
scroll to position [0, 0]
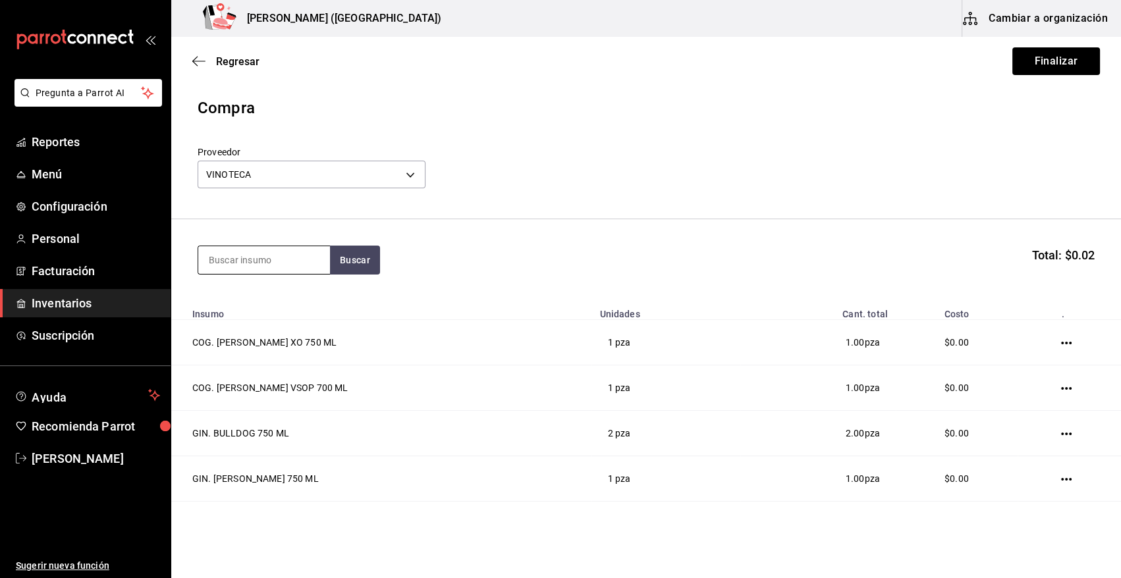
click at [294, 259] on input at bounding box center [264, 260] width 132 height 28
click at [286, 266] on input at bounding box center [264, 260] width 132 height 28
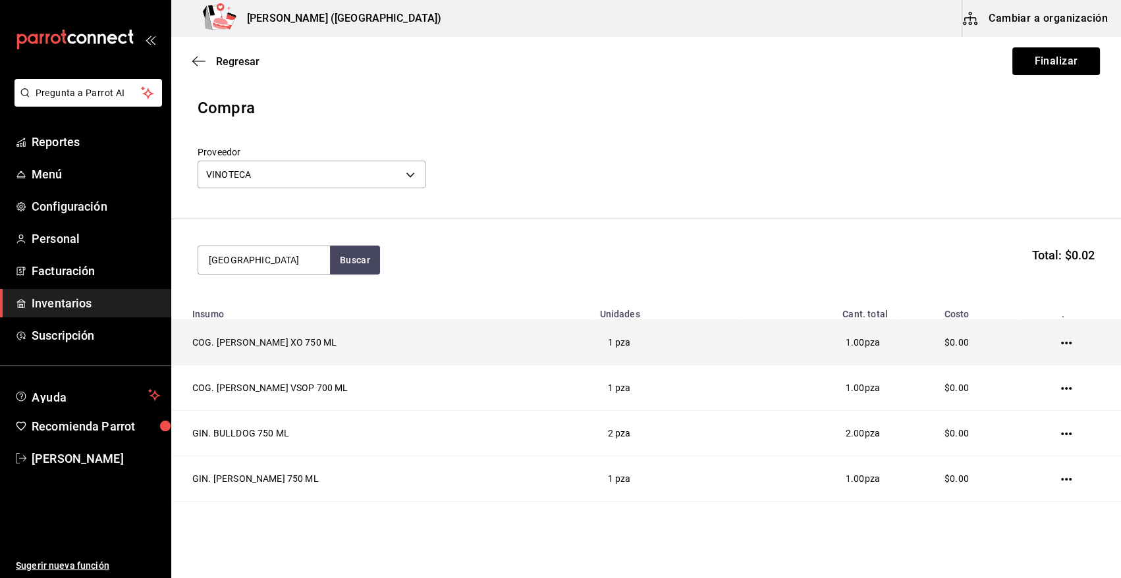
type input "CHILE"
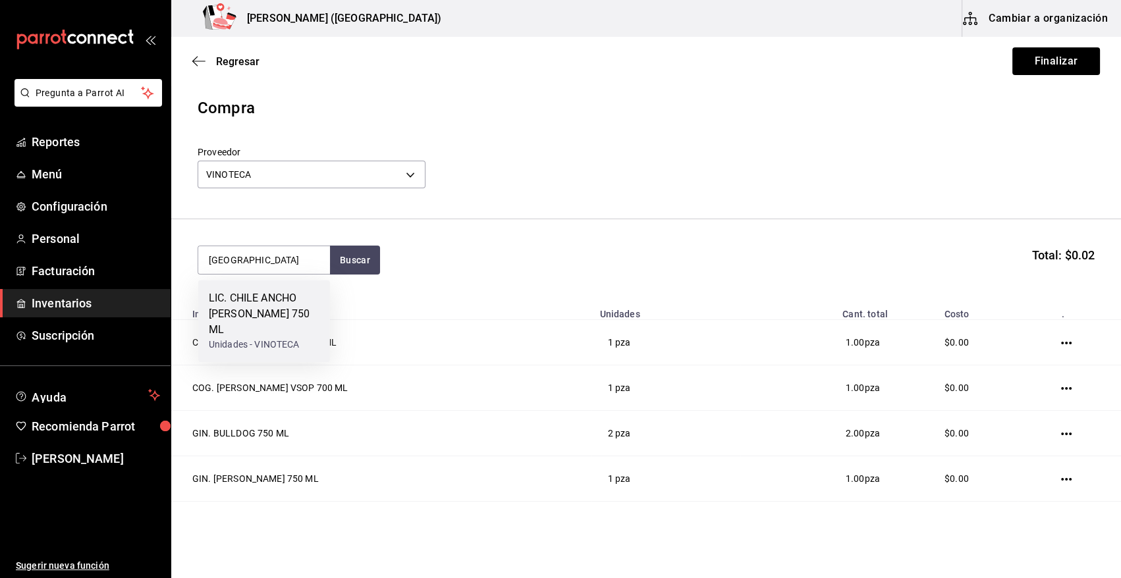
click at [241, 338] on div "Unidades - VINOTECA" at bounding box center [264, 345] width 111 height 14
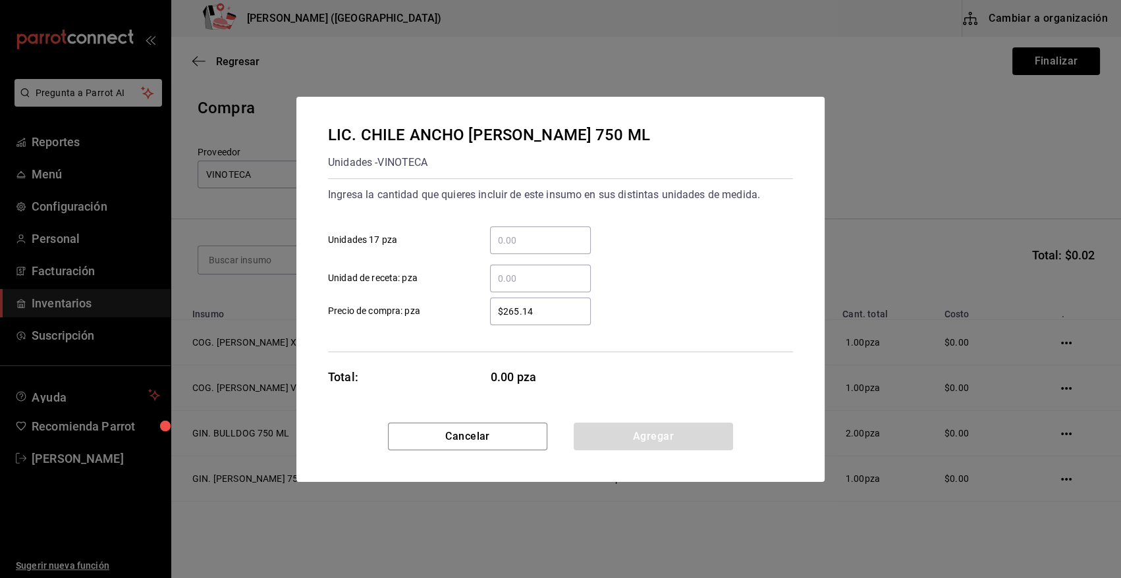
click at [521, 281] on input "​ Unidad de receta: pza" at bounding box center [540, 279] width 101 height 16
type input "8.5"
type input "$0.01"
click at [622, 439] on button "Agregar" at bounding box center [653, 437] width 159 height 28
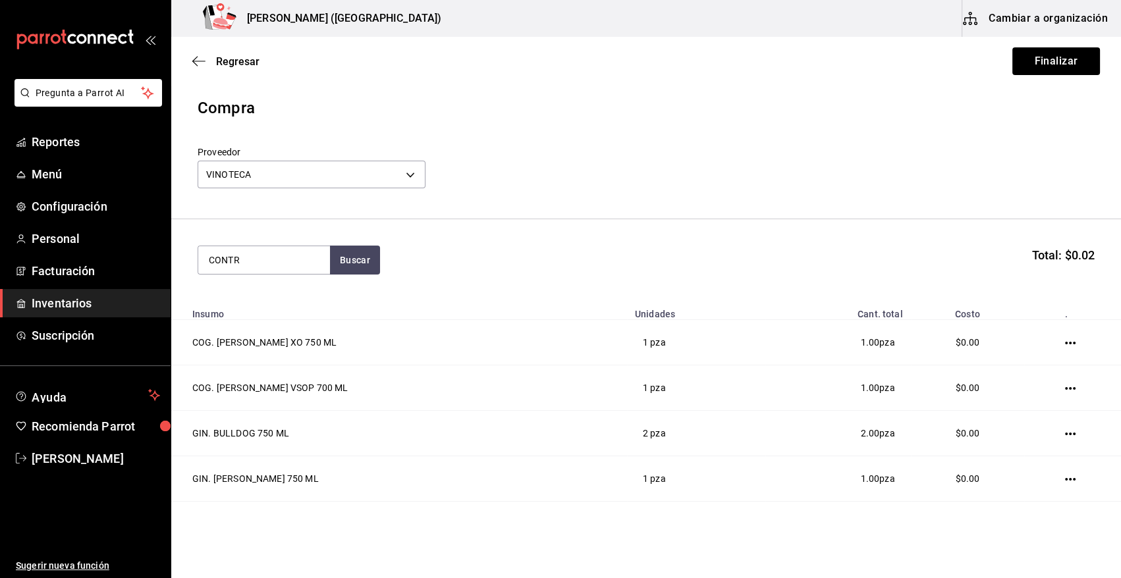
type input "CONTR"
click at [283, 308] on div "Unidades - VINOTECA" at bounding box center [261, 313] width 105 height 14
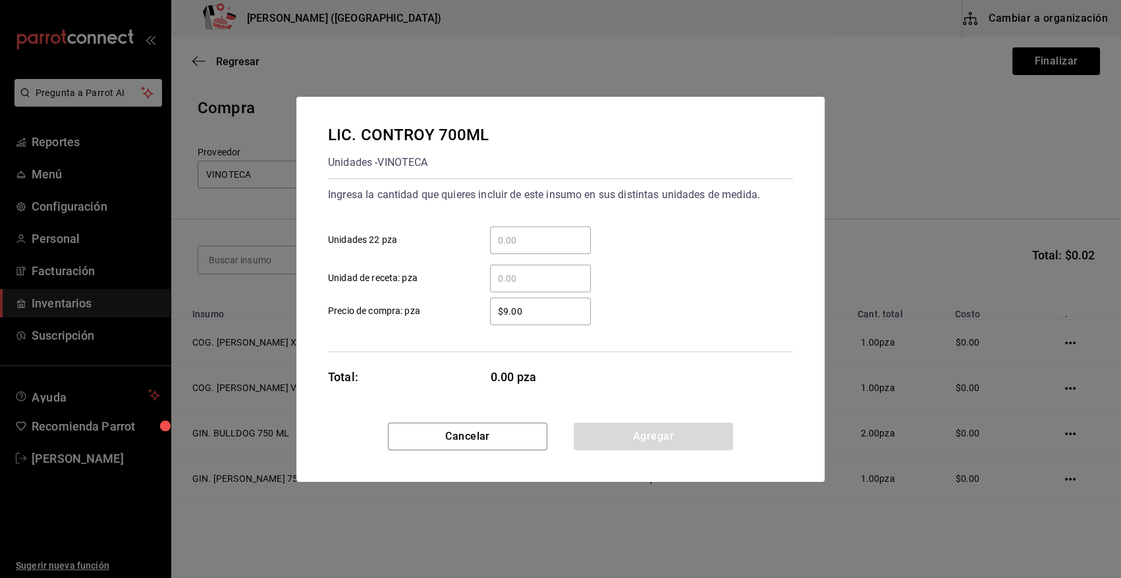
click at [557, 277] on input "​ Unidad de receta: pza" at bounding box center [540, 279] width 101 height 16
type input "8"
type input "$0.01"
click at [641, 438] on button "Agregar" at bounding box center [653, 437] width 159 height 28
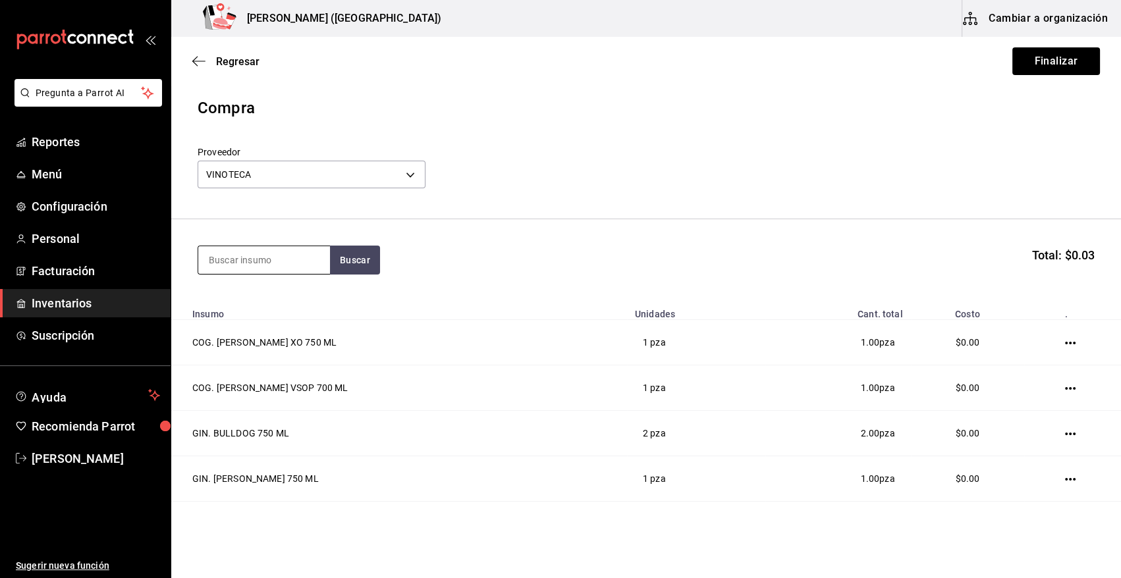
click at [251, 263] on input at bounding box center [264, 260] width 132 height 28
type input "FRANG"
click at [270, 308] on div "LIC. FRANGELICO 700 MLla" at bounding box center [264, 306] width 111 height 32
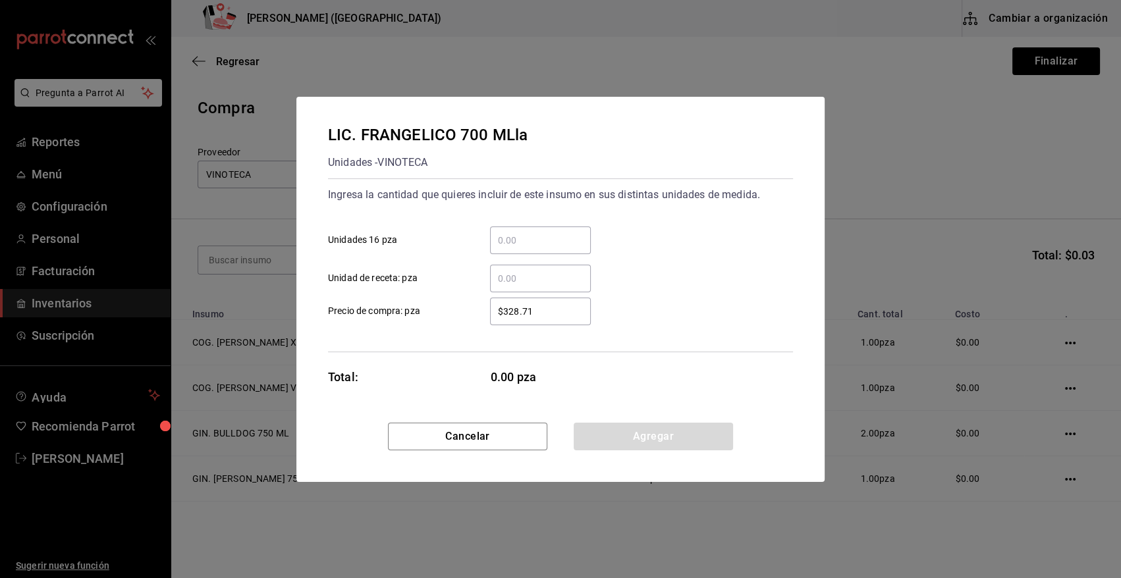
click at [501, 275] on input "​ Unidad de receta: pza" at bounding box center [540, 279] width 101 height 16
type input "1"
type input "$0.01"
click at [671, 430] on button "Agregar" at bounding box center [653, 437] width 159 height 28
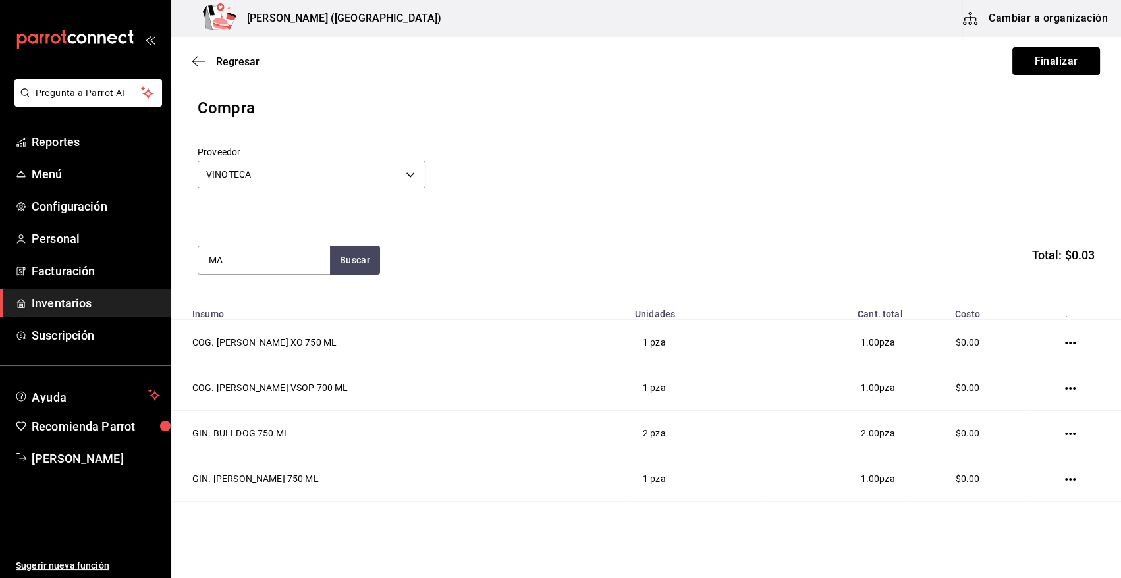
type input "M"
type input "GRAND"
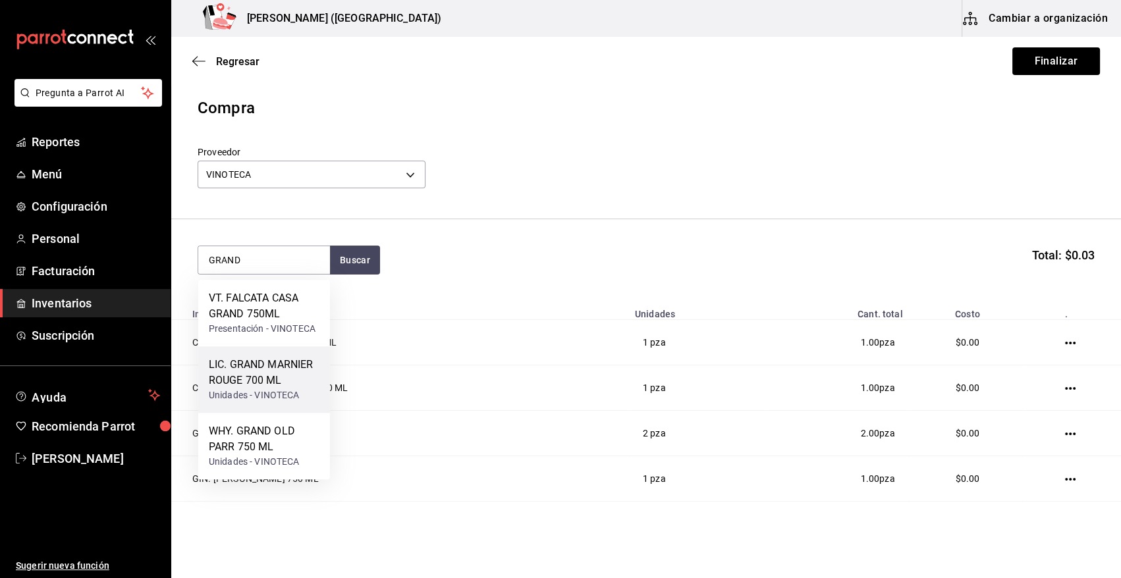
click at [298, 388] on div "LIC. GRAND MARNIER ROUGE 700 ML" at bounding box center [264, 373] width 111 height 32
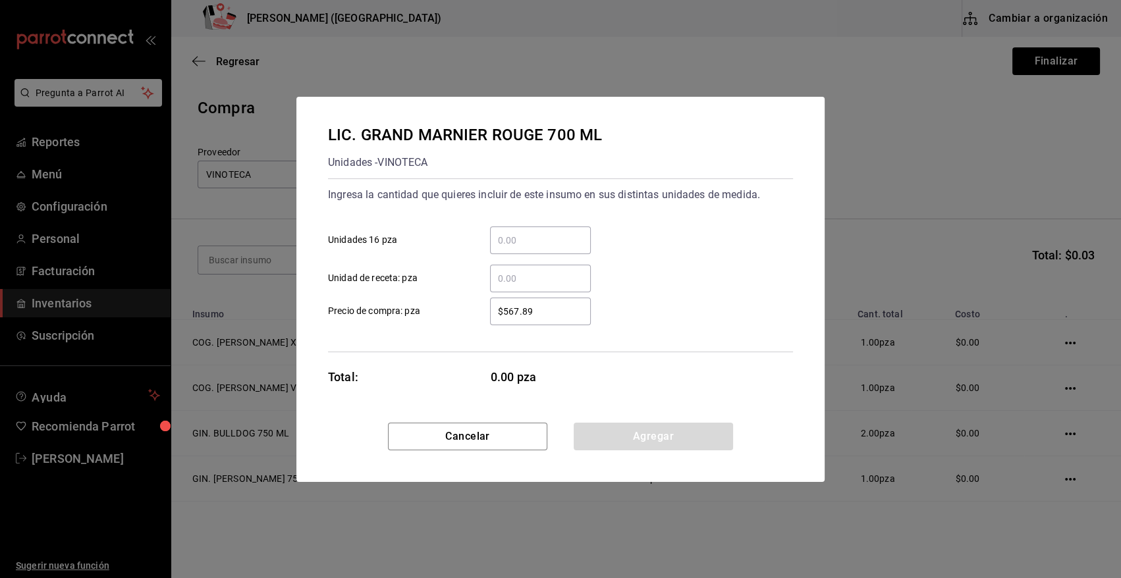
click at [564, 277] on input "​ Unidad de receta: pza" at bounding box center [540, 279] width 101 height 16
type input "1"
type input "$0.01"
click at [651, 433] on button "Agregar" at bounding box center [653, 437] width 159 height 28
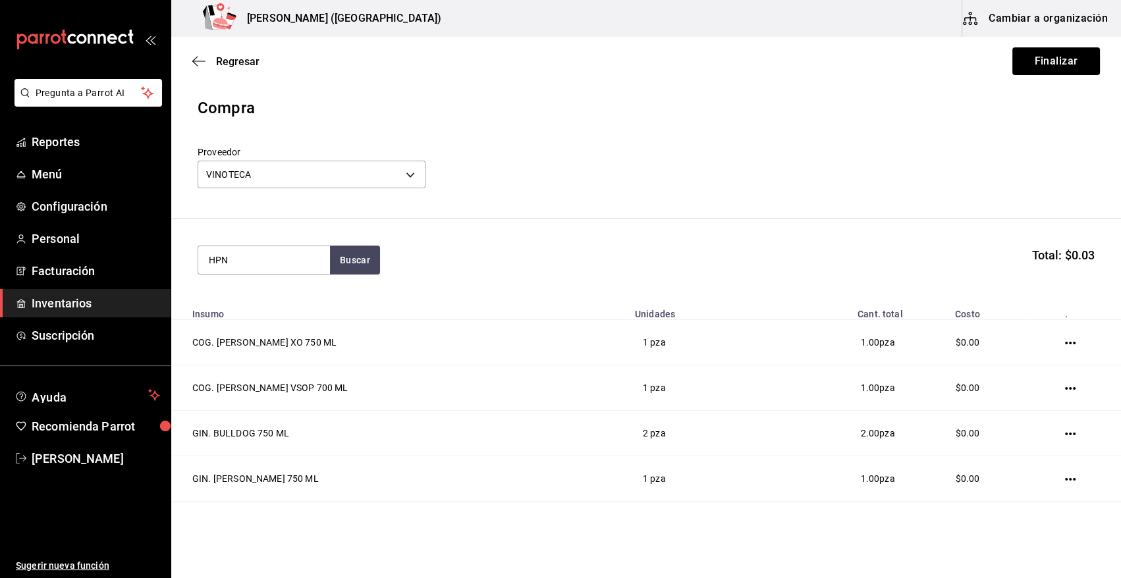
type input "HPN"
click at [289, 298] on div "LIC. HPNOTIQ 750 ML" at bounding box center [261, 298] width 105 height 16
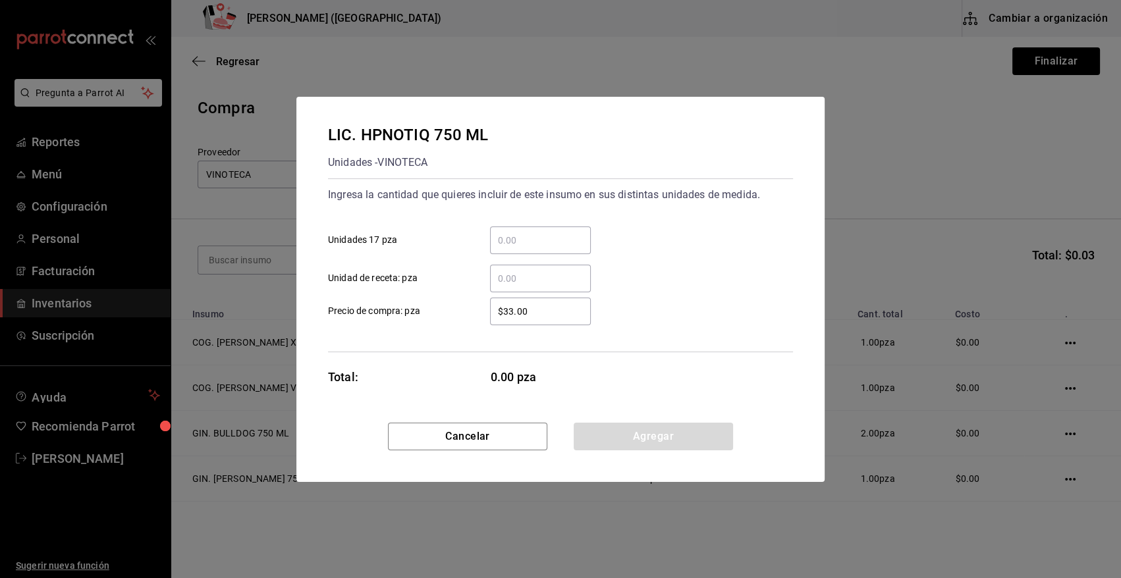
click at [520, 279] on input "​ Unidad de receta: pza" at bounding box center [540, 279] width 101 height 16
type input "7"
type input "$0.01"
click at [609, 440] on button "Agregar" at bounding box center [653, 437] width 159 height 28
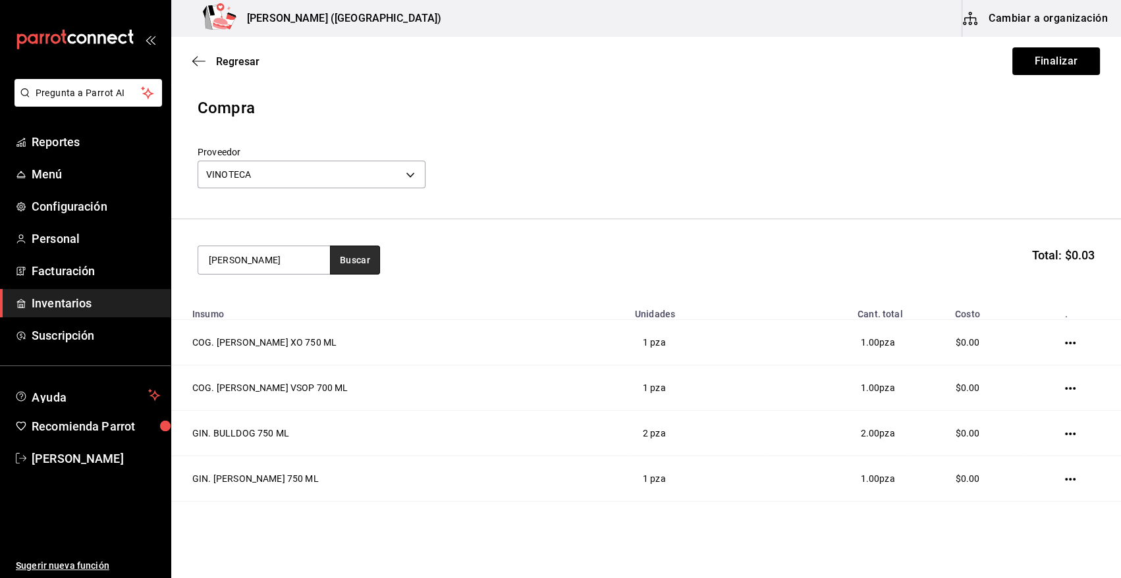
click at [343, 261] on button "Buscar" at bounding box center [355, 260] width 50 height 29
click at [344, 254] on button "Buscar" at bounding box center [355, 260] width 50 height 29
click at [270, 267] on input "JA" at bounding box center [264, 260] width 132 height 28
type input "JAG"
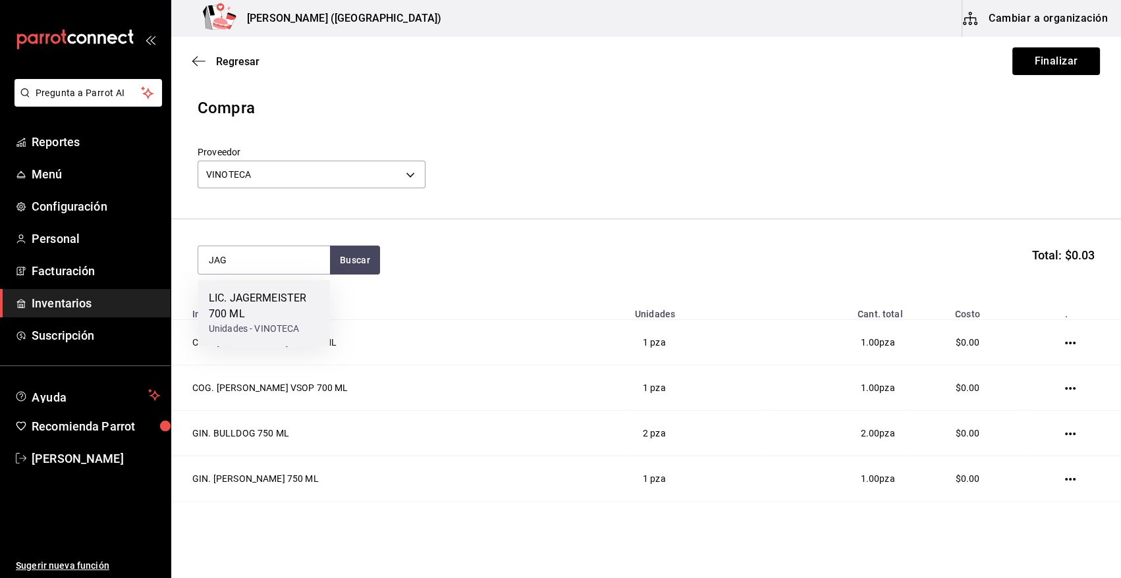
click at [277, 298] on div "LIC. JAGERMEISTER 700 ML" at bounding box center [264, 306] width 111 height 32
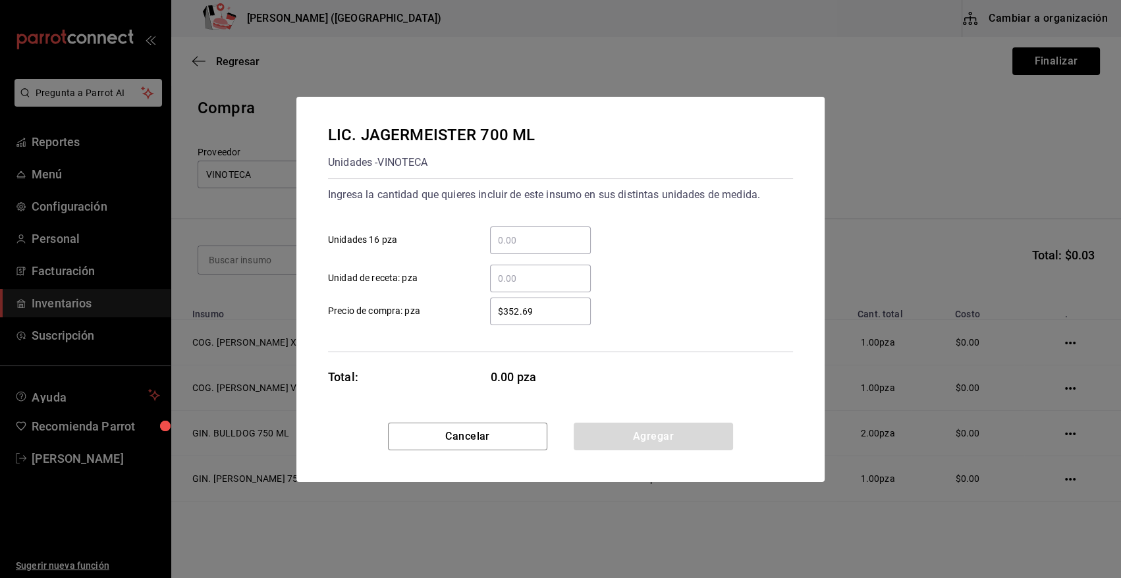
click at [507, 282] on input "​ Unidad de receta: pza" at bounding box center [540, 279] width 101 height 16
type input "6"
type input "$0.01"
click at [653, 441] on button "Agregar" at bounding box center [653, 437] width 159 height 28
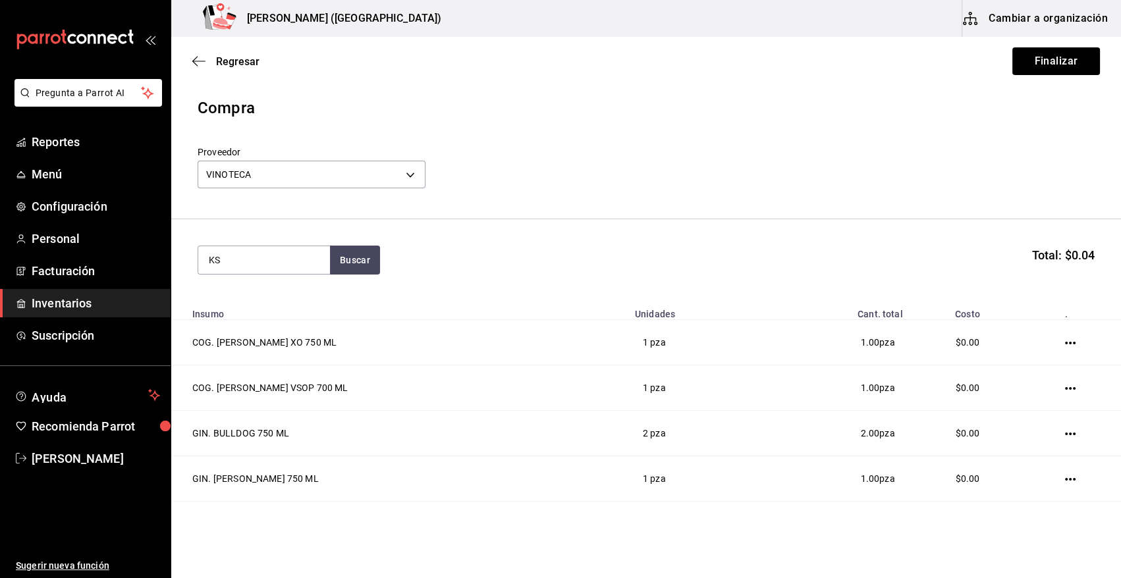
type input "K"
type input "KAL"
click at [297, 322] on div "Unidades - VINOTECA" at bounding box center [264, 329] width 111 height 14
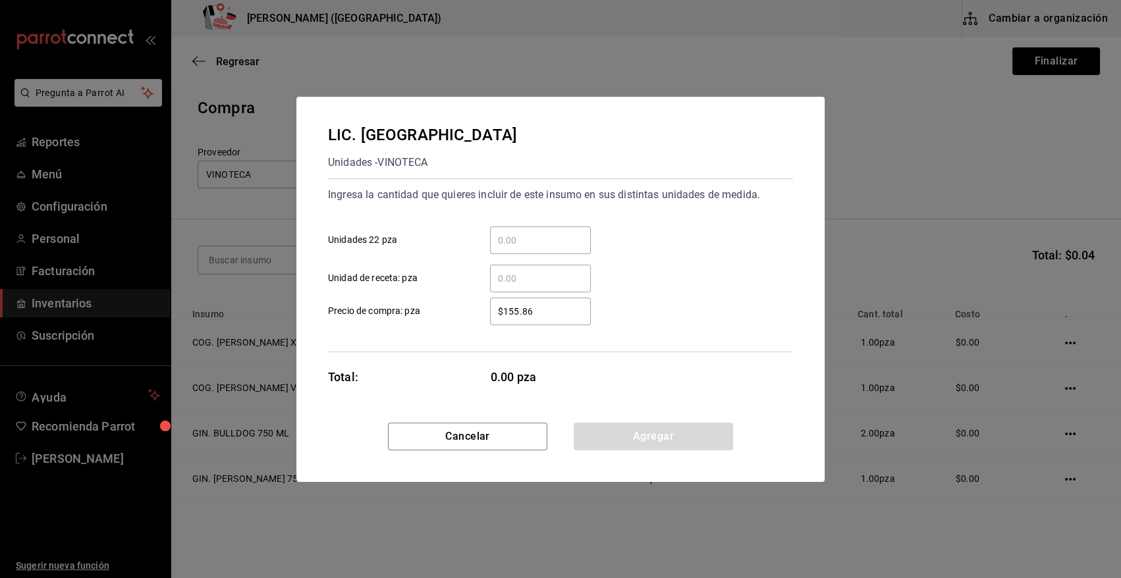
click at [530, 283] on input "​ Unidad de receta: pza" at bounding box center [540, 279] width 101 height 16
type input "4.64"
type input "$0.01"
click at [622, 435] on button "Agregar" at bounding box center [653, 437] width 159 height 28
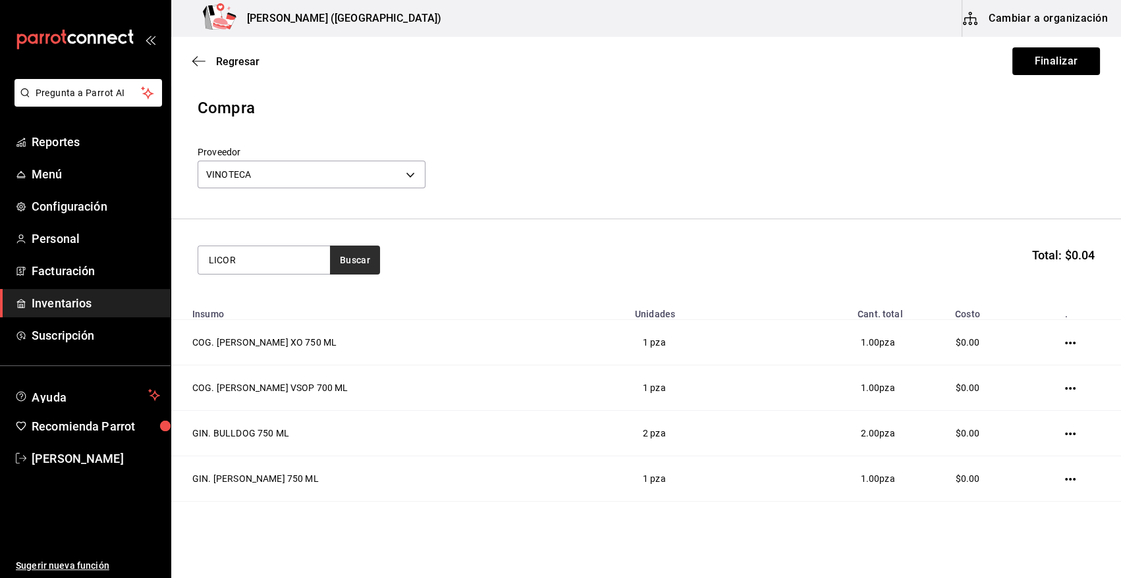
type input "LICOR"
click at [342, 256] on button "Buscar" at bounding box center [355, 260] width 50 height 29
click at [244, 308] on div "Unidades - VINOTECA" at bounding box center [261, 313] width 104 height 14
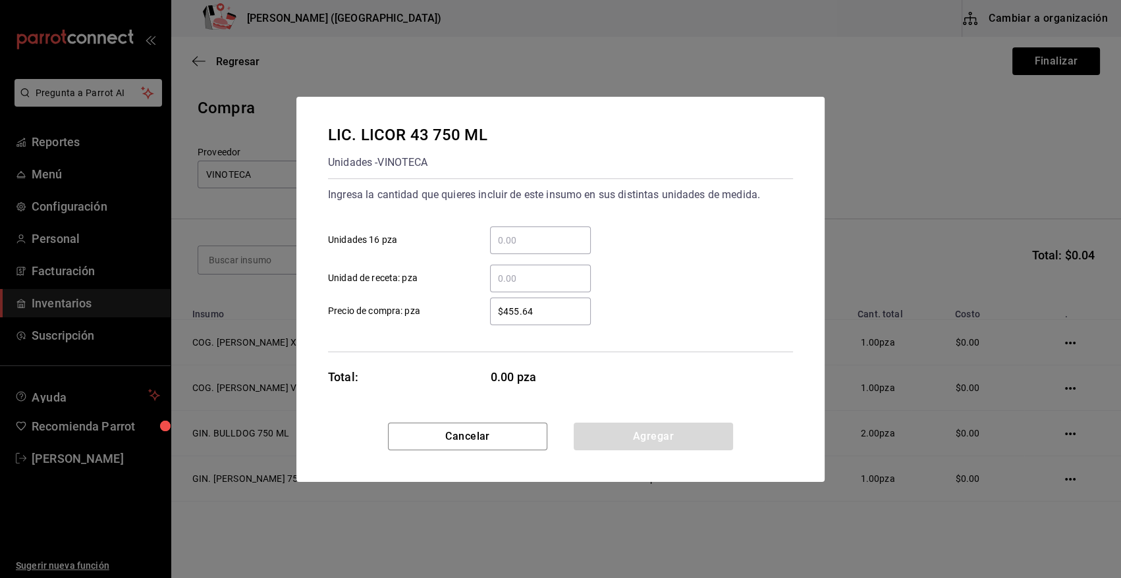
click at [519, 281] on input "​ Unidad de receta: pza" at bounding box center [540, 279] width 101 height 16
type input "11.82"
type input "$0.01"
click at [640, 433] on button "Agregar" at bounding box center [653, 437] width 159 height 28
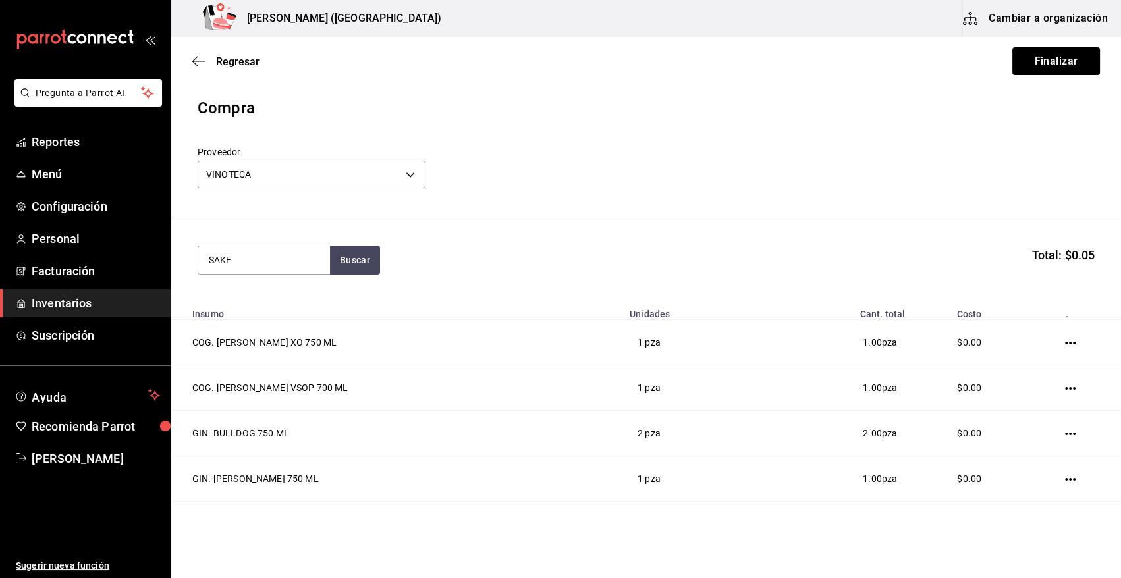
type input "SAKE"
click at [290, 300] on div "LIC. SAKE 750 ML" at bounding box center [254, 298] width 91 height 16
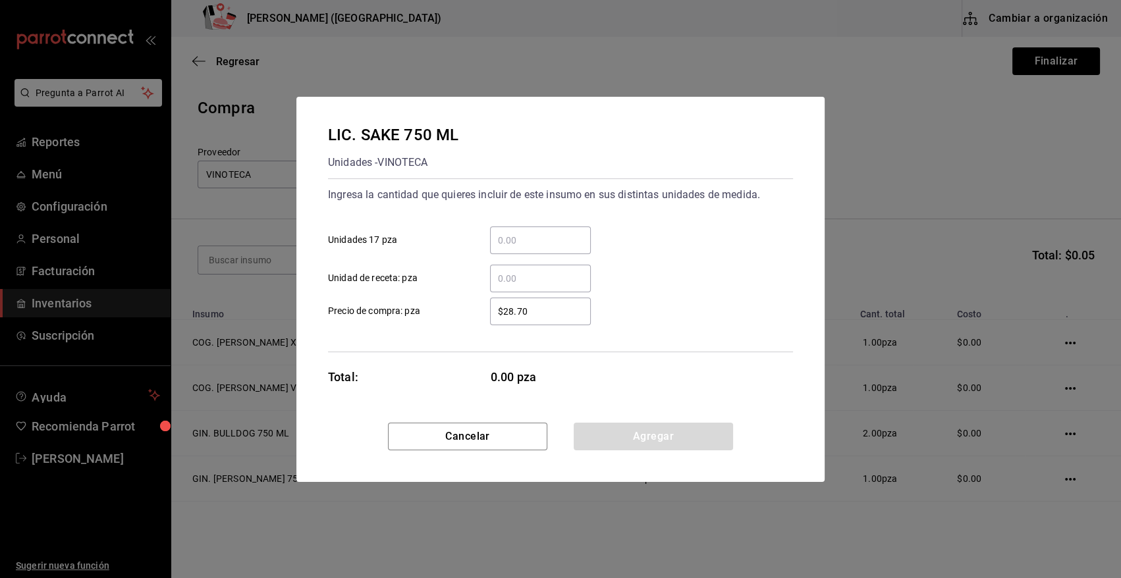
click at [562, 286] on input "​ Unidad de receta: pza" at bounding box center [540, 279] width 101 height 16
type input "9.84"
type input "$0.01"
click at [637, 439] on button "Agregar" at bounding box center [653, 437] width 159 height 28
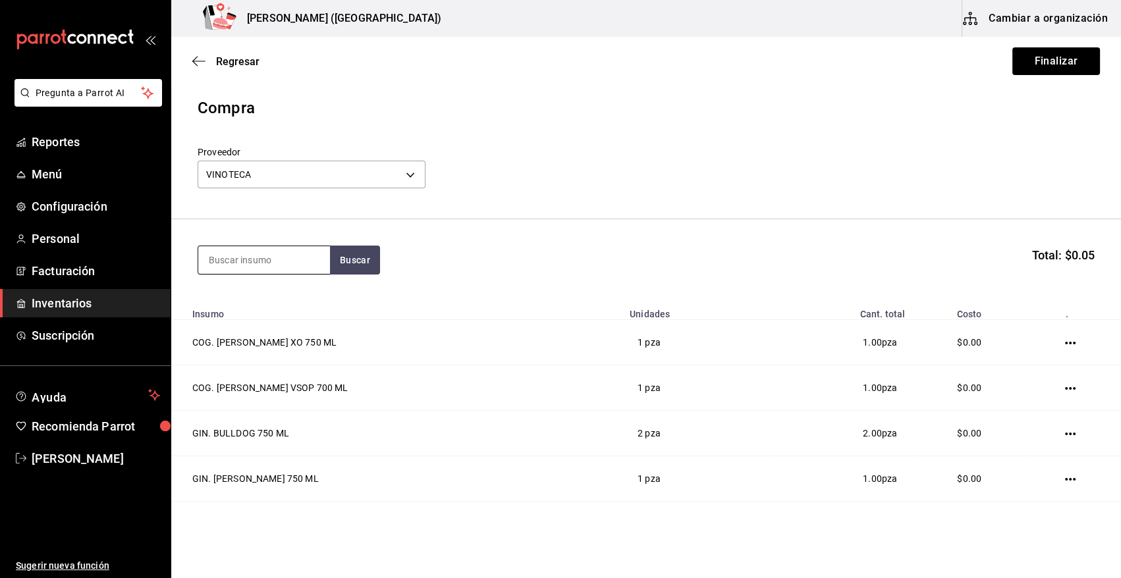
click at [301, 268] on input at bounding box center [264, 260] width 132 height 28
type input "ST G"
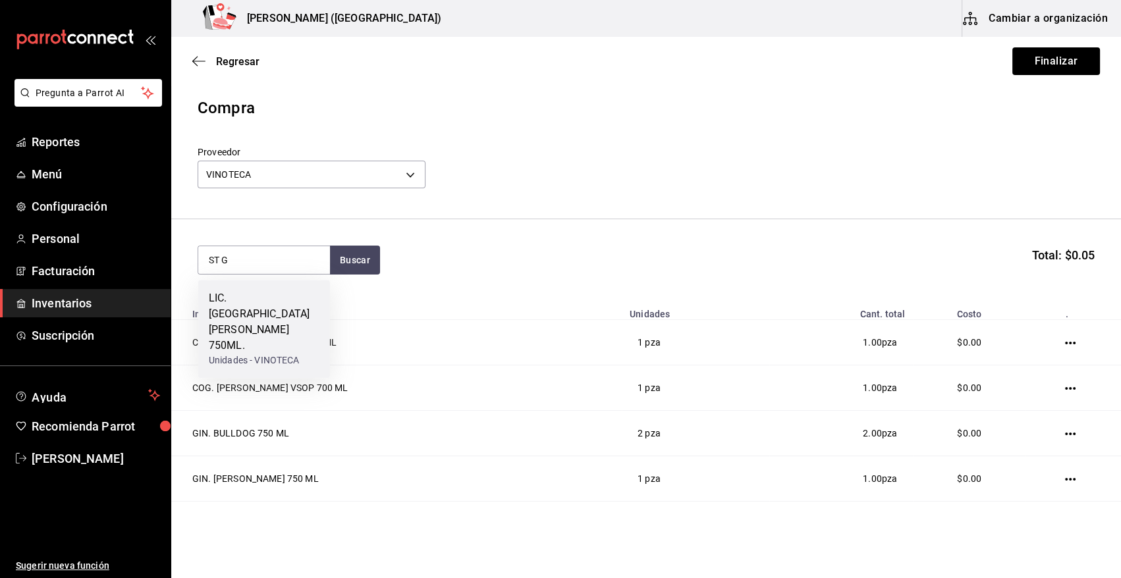
click at [263, 304] on div "LIC. ST GERMAIN 750ML." at bounding box center [264, 321] width 111 height 63
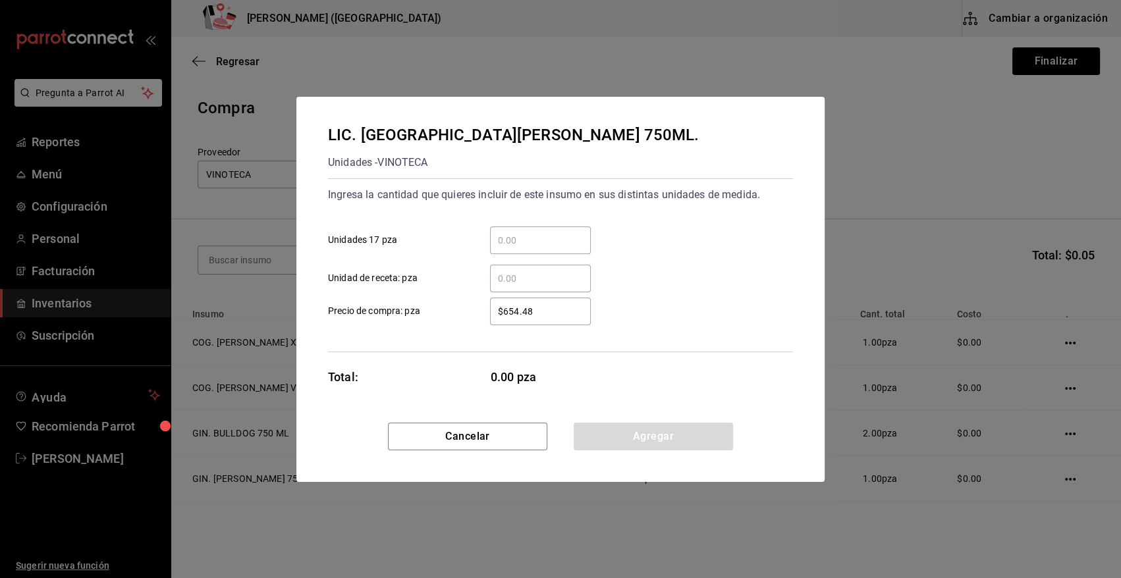
click at [530, 274] on input "​ Unidad de receta: pza" at bounding box center [540, 279] width 101 height 16
type input "2.66"
type input "$0.01"
click at [611, 433] on button "Agregar" at bounding box center [653, 437] width 159 height 28
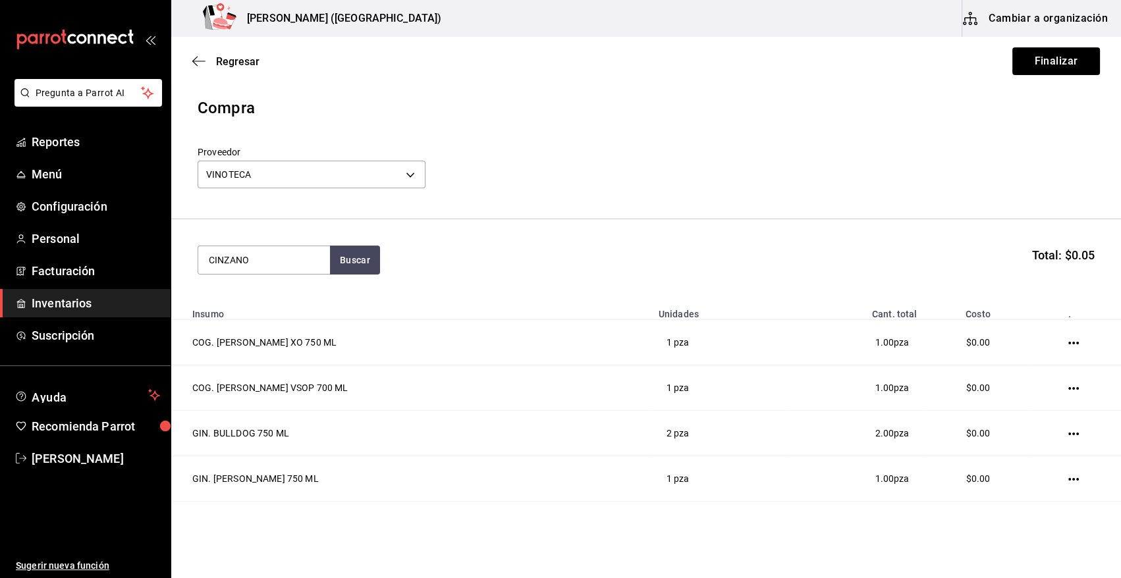
type input "CINZANO"
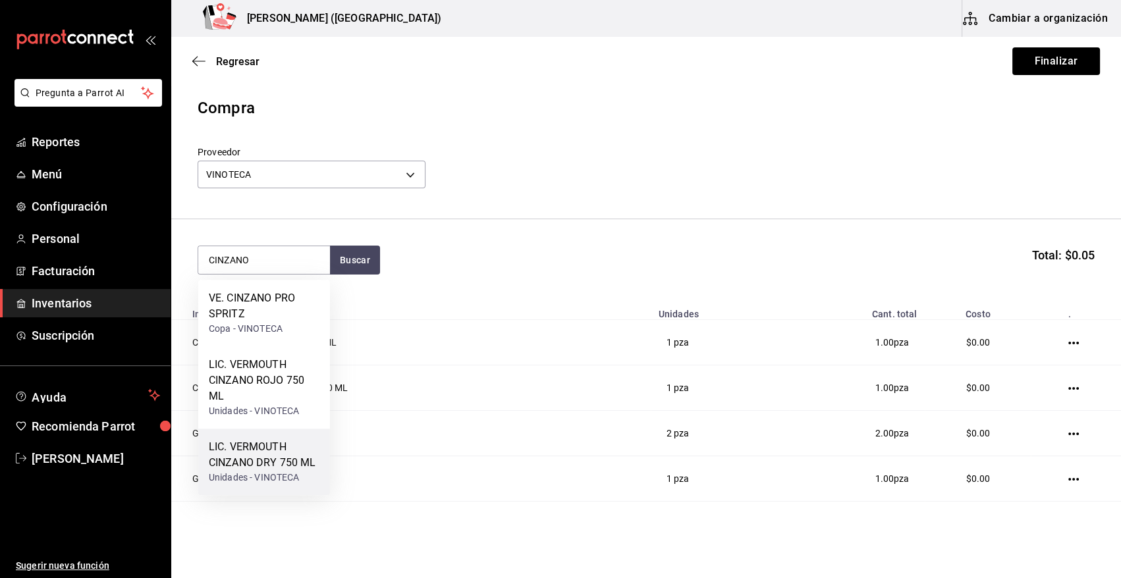
click at [289, 474] on div "Unidades - VINOTECA" at bounding box center [264, 478] width 111 height 14
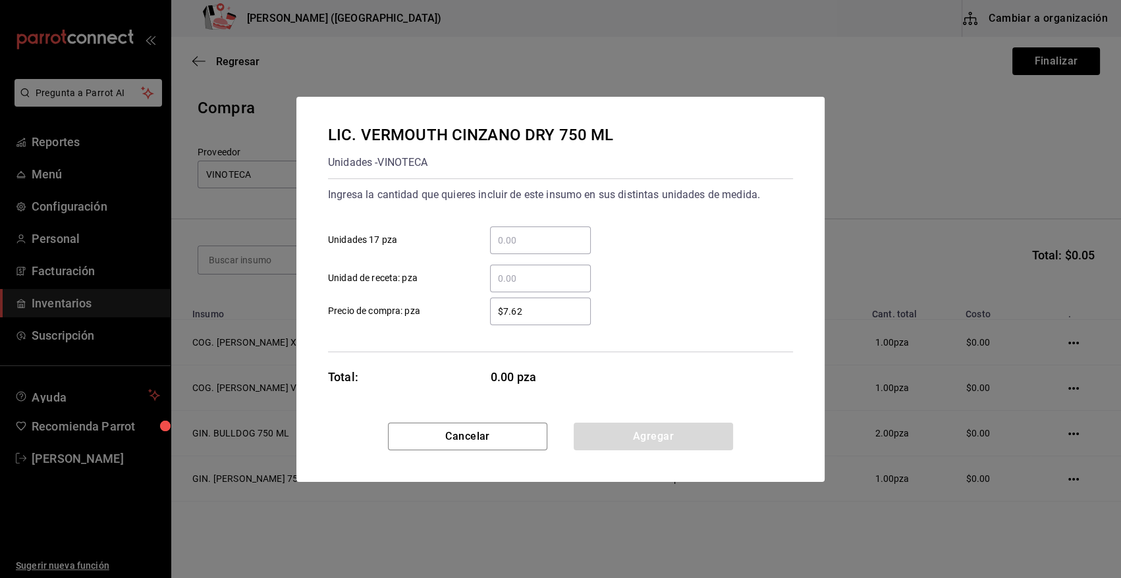
click at [582, 269] on div "​" at bounding box center [540, 279] width 101 height 28
click at [582, 271] on input "​ Unidad de receta: pza" at bounding box center [540, 279] width 101 height 16
type input "1.98"
type input "$0.01"
click at [628, 444] on button "Agregar" at bounding box center [653, 437] width 159 height 28
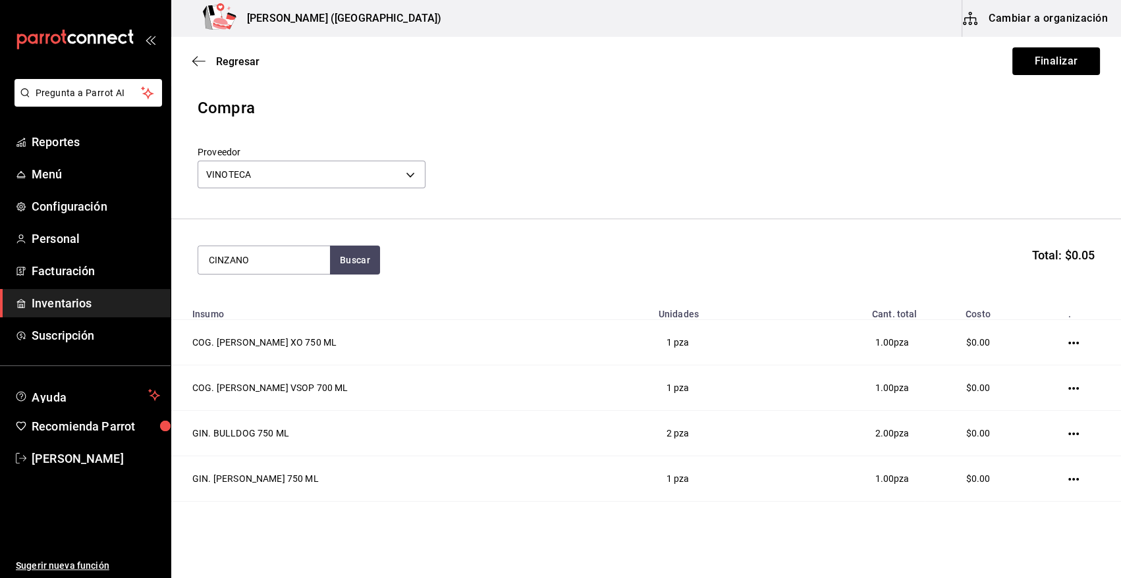
type input "CINZANO"
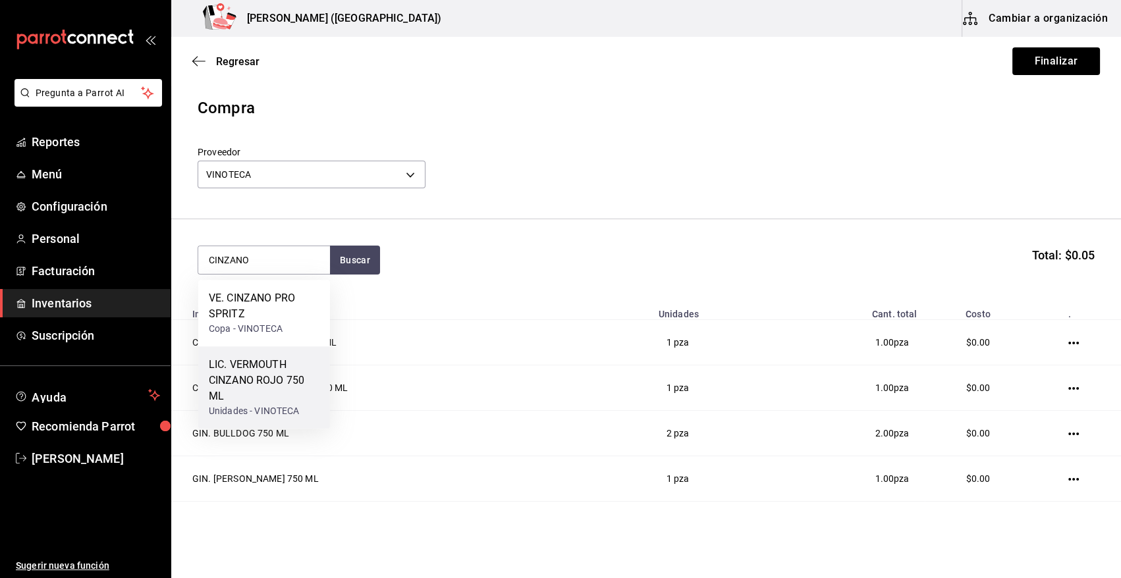
click at [286, 404] on div "Unidades - VINOTECA" at bounding box center [264, 411] width 111 height 14
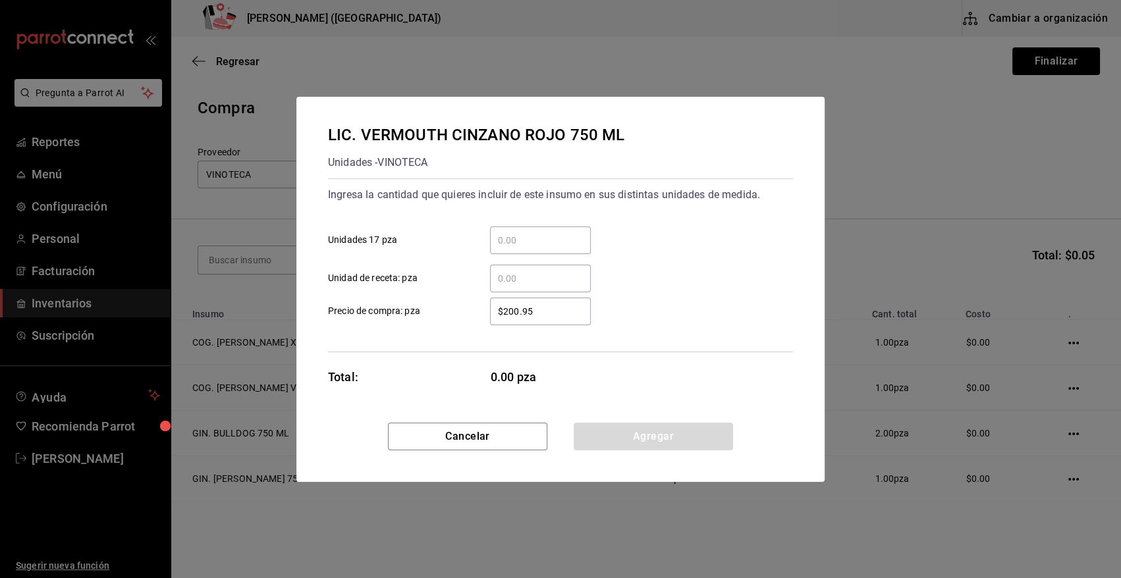
click at [530, 271] on div "​" at bounding box center [540, 279] width 101 height 28
click at [530, 271] on input "​ Unidad de receta: pza" at bounding box center [540, 279] width 101 height 16
type input "1"
type input "$0.01"
click at [661, 435] on button "Agregar" at bounding box center [653, 437] width 159 height 28
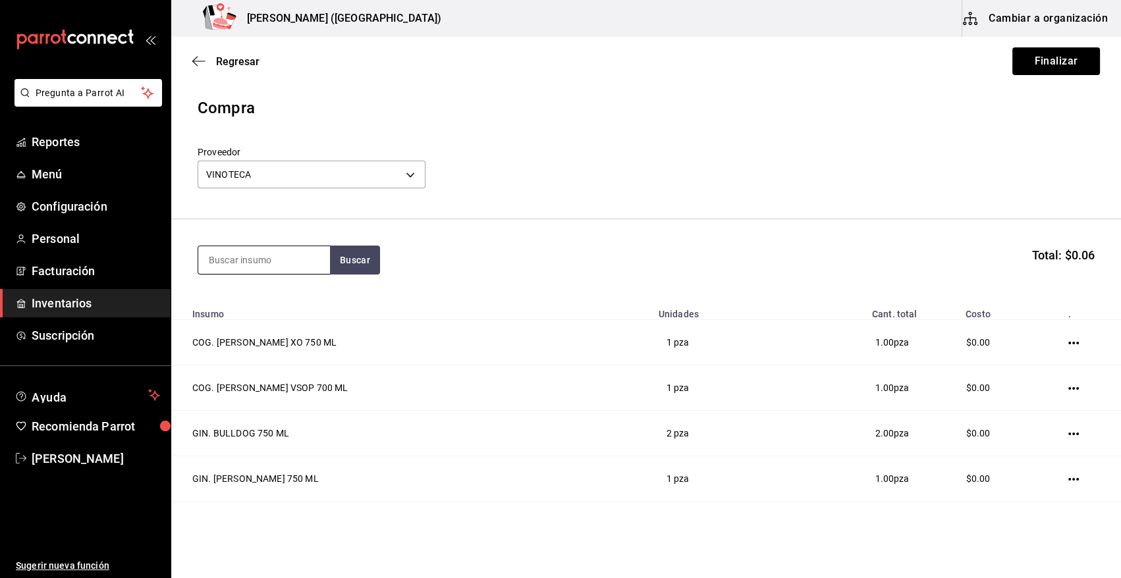
click at [250, 263] on input at bounding box center [264, 260] width 132 height 28
type input "X R"
click at [244, 298] on div "LIC. X RATED 750ML" at bounding box center [258, 298] width 99 height 16
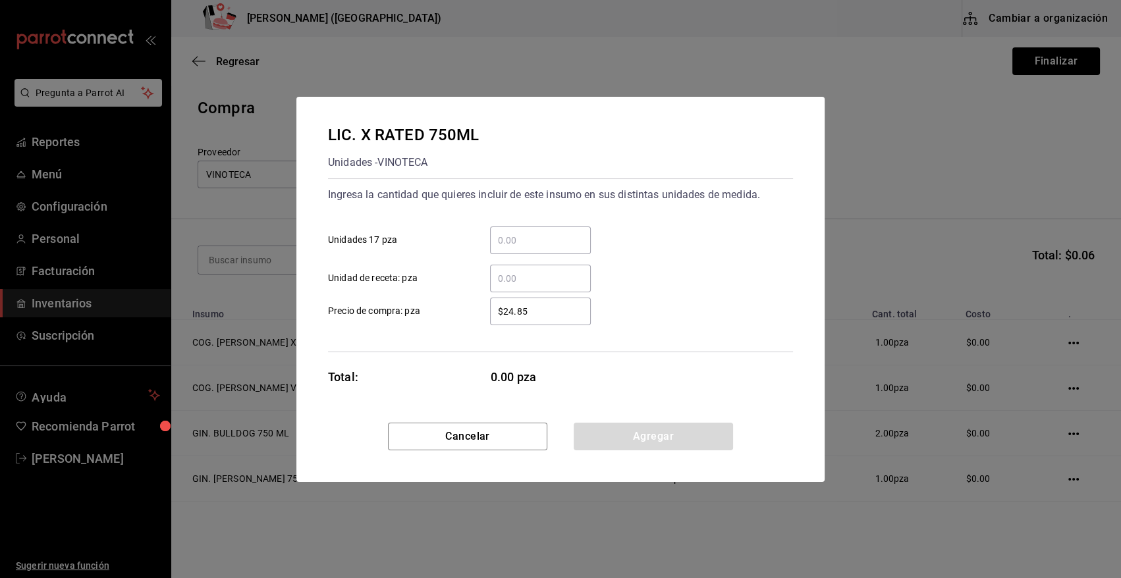
click at [514, 277] on input "​ Unidad de receta: pza" at bounding box center [540, 279] width 101 height 16
click at [521, 271] on input "​ Unidad de receta: pza" at bounding box center [540, 279] width 101 height 16
type input "18.46"
type input "$0.01"
click at [621, 432] on button "Agregar" at bounding box center [653, 437] width 159 height 28
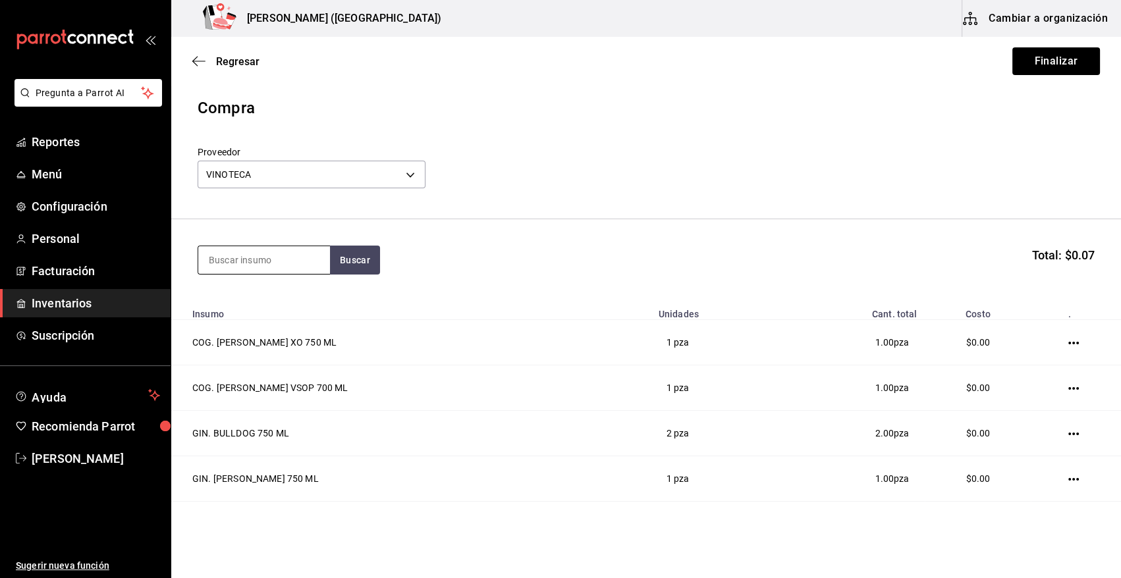
click at [286, 261] on input at bounding box center [264, 260] width 132 height 28
type input "MONTE"
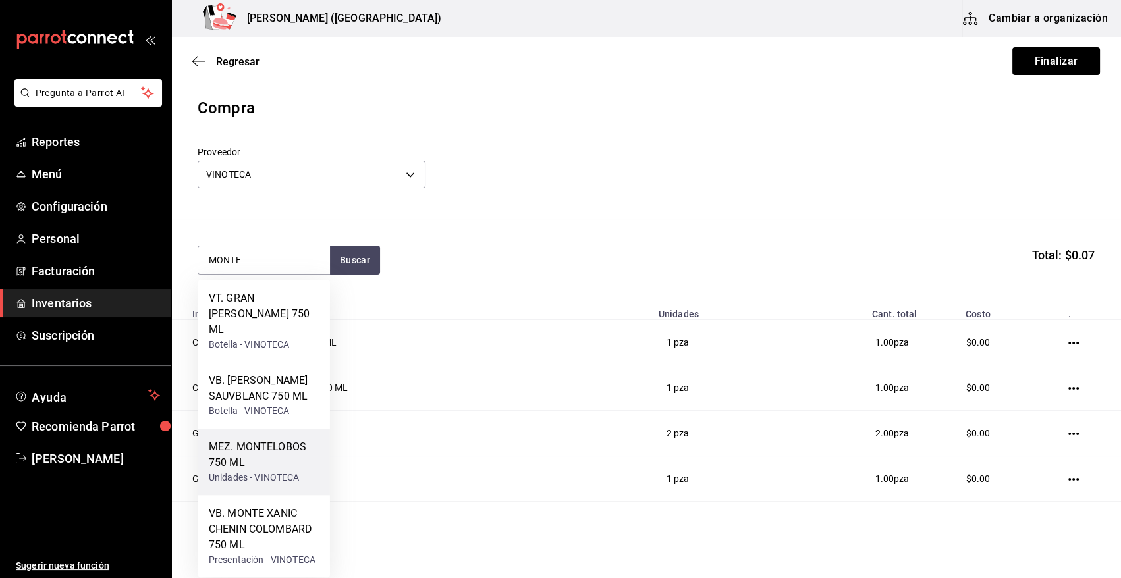
click at [272, 454] on div "MEZ. MONTELOBOS 750 ML" at bounding box center [264, 455] width 111 height 32
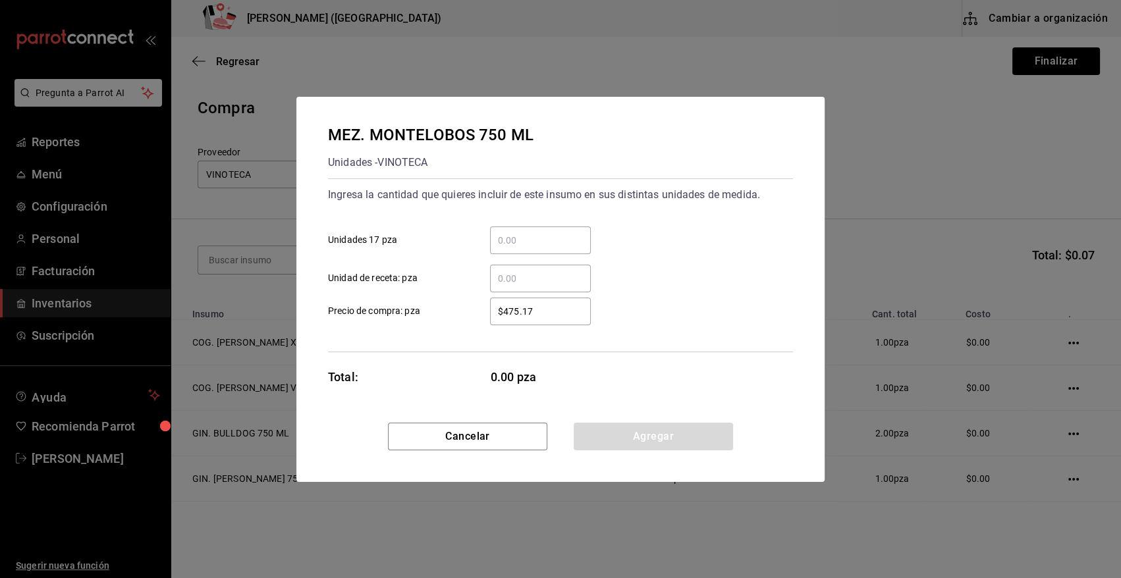
click at [533, 277] on input "​ Unidad de receta: pza" at bounding box center [540, 279] width 101 height 16
type input "1"
type input "$0.01"
click at [644, 444] on button "Agregar" at bounding box center [653, 437] width 159 height 28
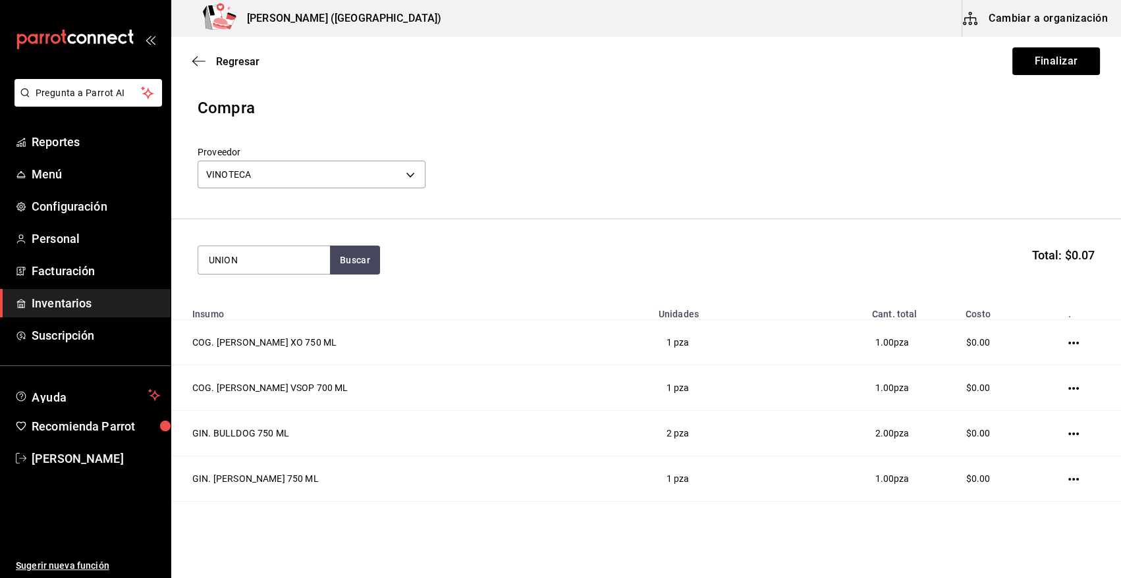
type input "UNION"
click at [250, 310] on div "MEZ. UNION JOVEN 700 ML" at bounding box center [264, 306] width 111 height 32
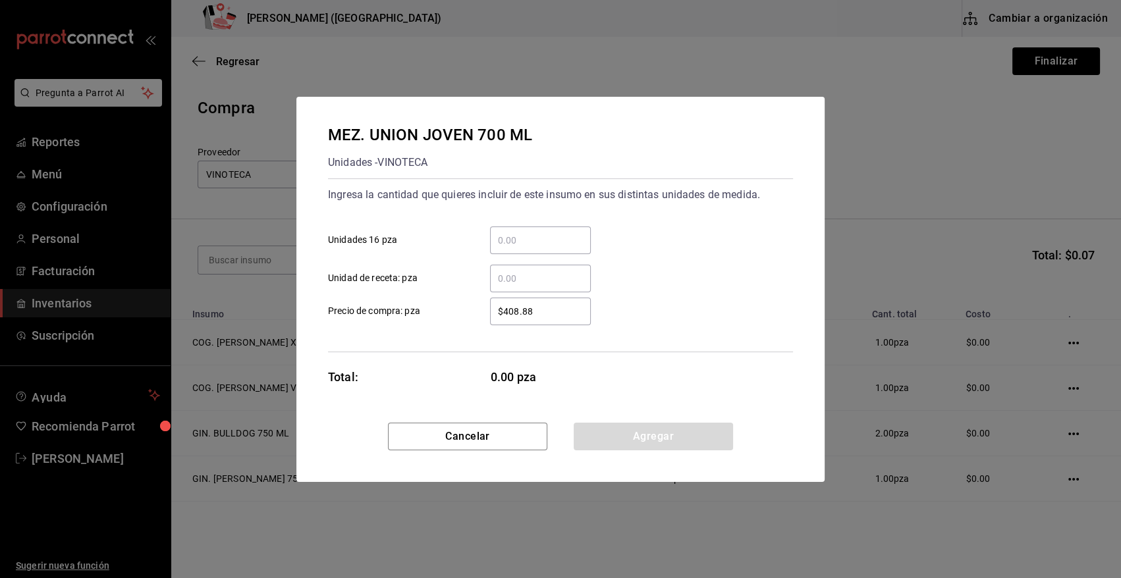
click at [526, 277] on input "​ Unidad de receta: pza" at bounding box center [540, 279] width 101 height 16
type input "12"
type input "$0.01"
click at [588, 441] on button "Agregar" at bounding box center [653, 437] width 159 height 28
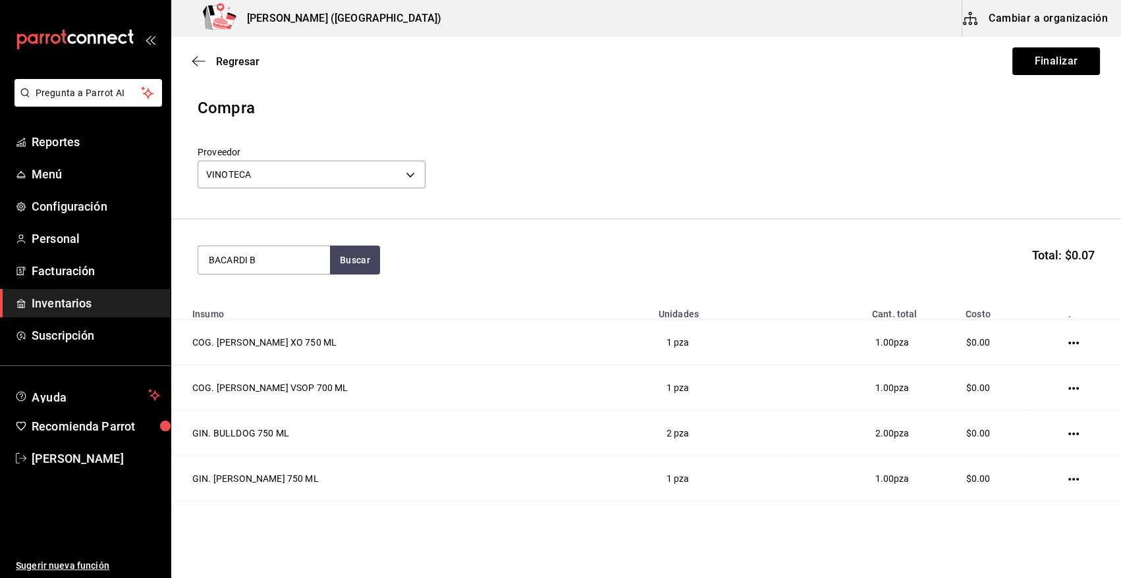
type input "BACARDI B"
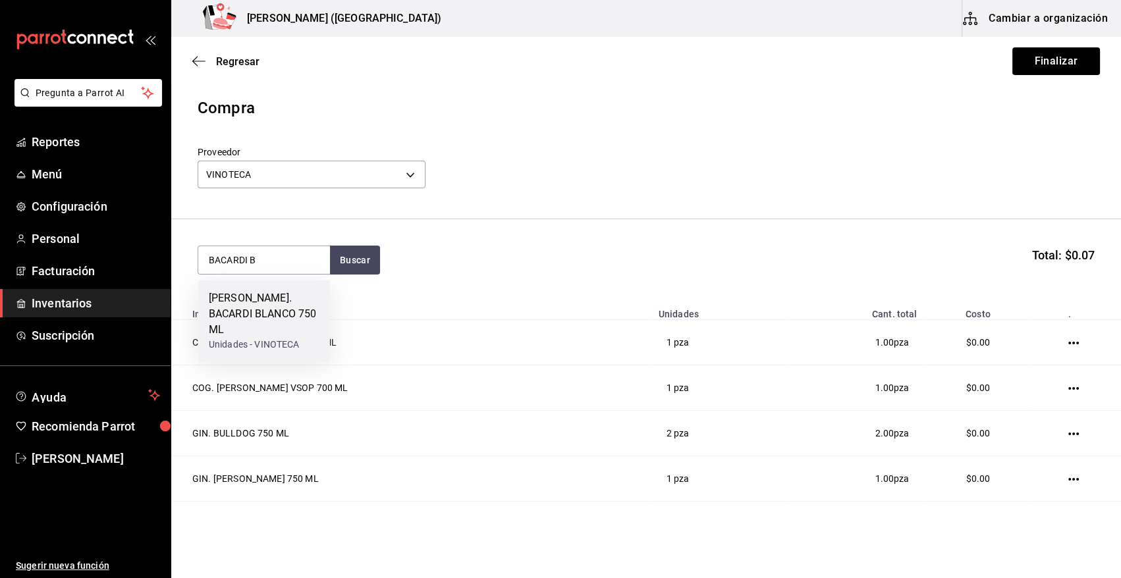
click at [251, 318] on div "RON. BACARDI BLANCO 750 ML" at bounding box center [264, 313] width 111 height 47
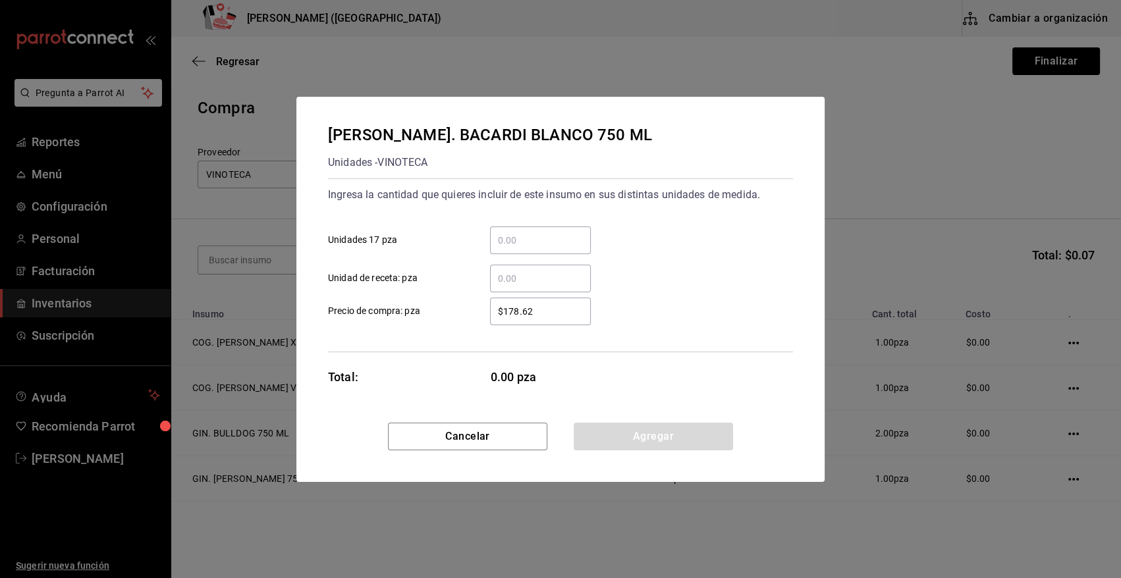
click at [510, 282] on input "​ Unidad de receta: pza" at bounding box center [540, 279] width 101 height 16
type input "3"
type input "$0.01"
click at [627, 431] on button "Agregar" at bounding box center [653, 437] width 159 height 28
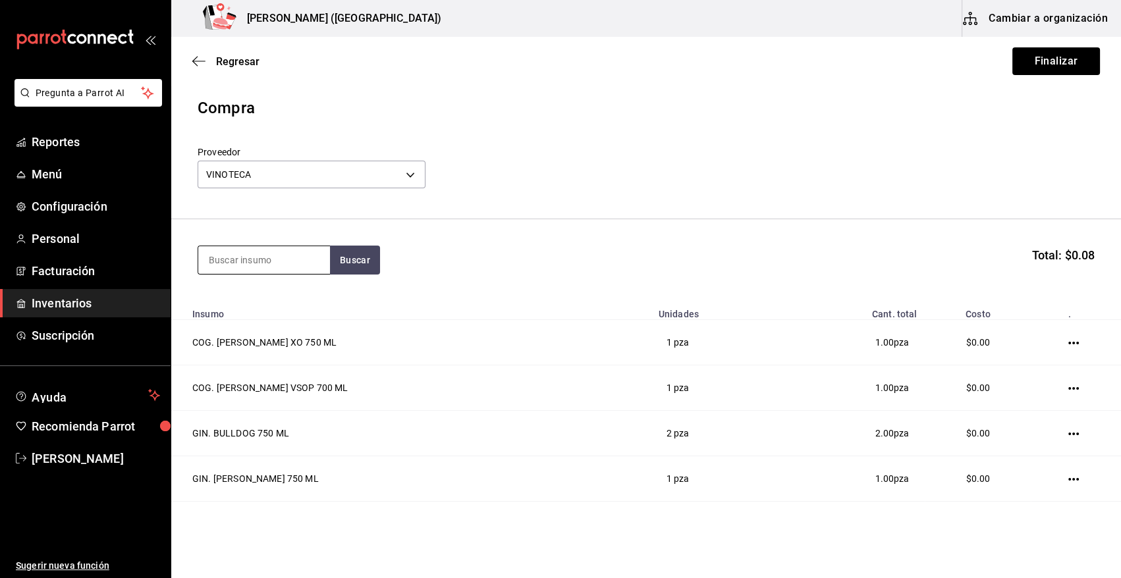
click at [306, 256] on input at bounding box center [264, 260] width 132 height 28
type input "MALIB"
click at [285, 304] on div "RON. MALIBU 750ML" at bounding box center [264, 306] width 111 height 32
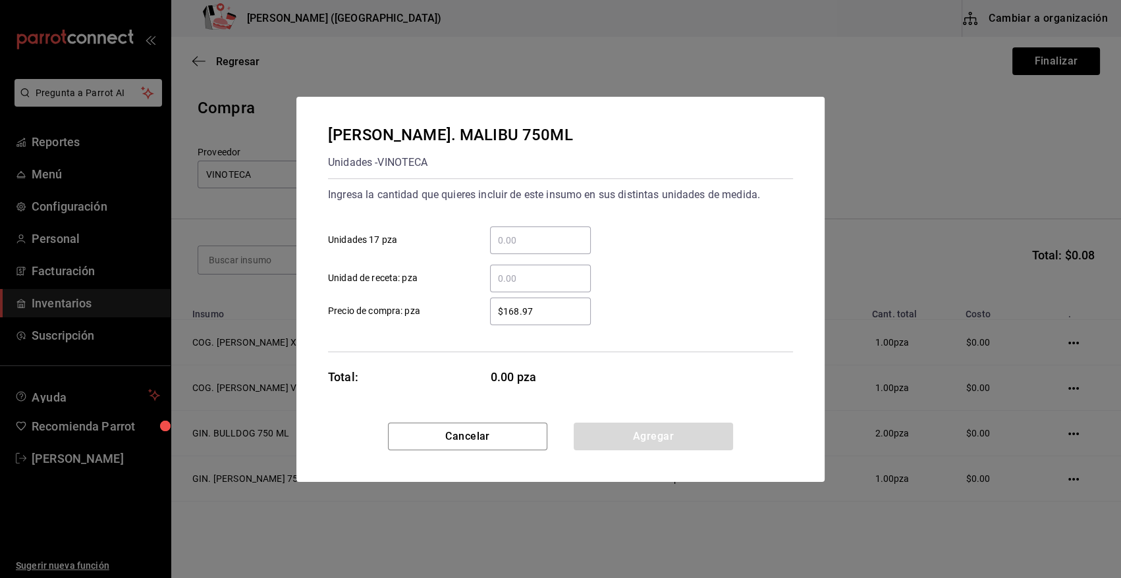
click at [532, 275] on input "​ Unidad de receta: pza" at bounding box center [540, 279] width 101 height 16
type input "2"
type input "$0.01"
click at [660, 440] on button "Agregar" at bounding box center [653, 437] width 159 height 28
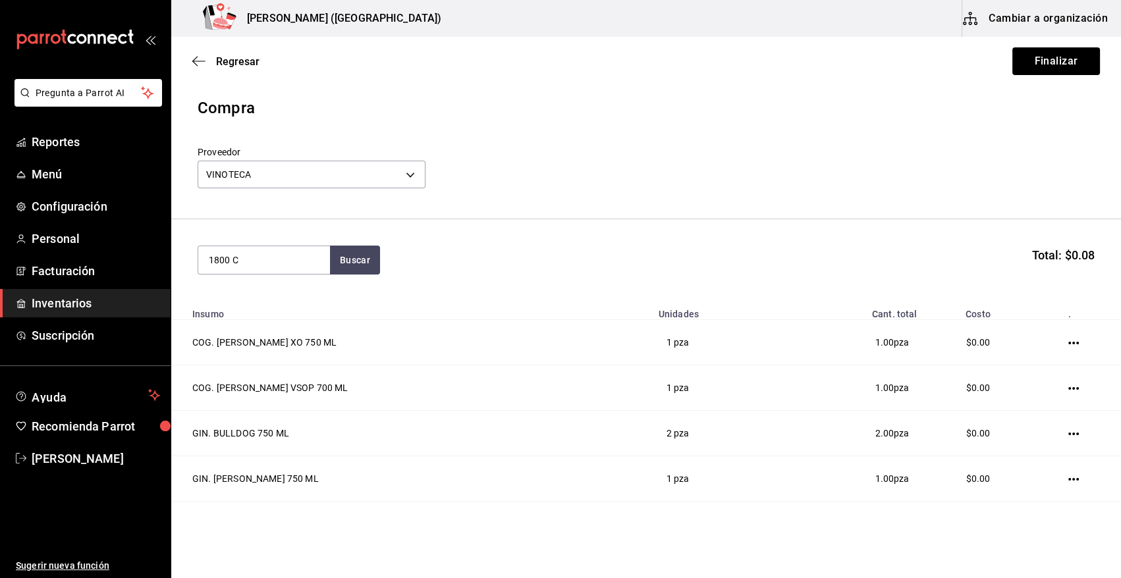
type input "1800 C"
click at [287, 318] on div "TEQ. 1800 CRISTALINO 700ML" at bounding box center [264, 306] width 111 height 32
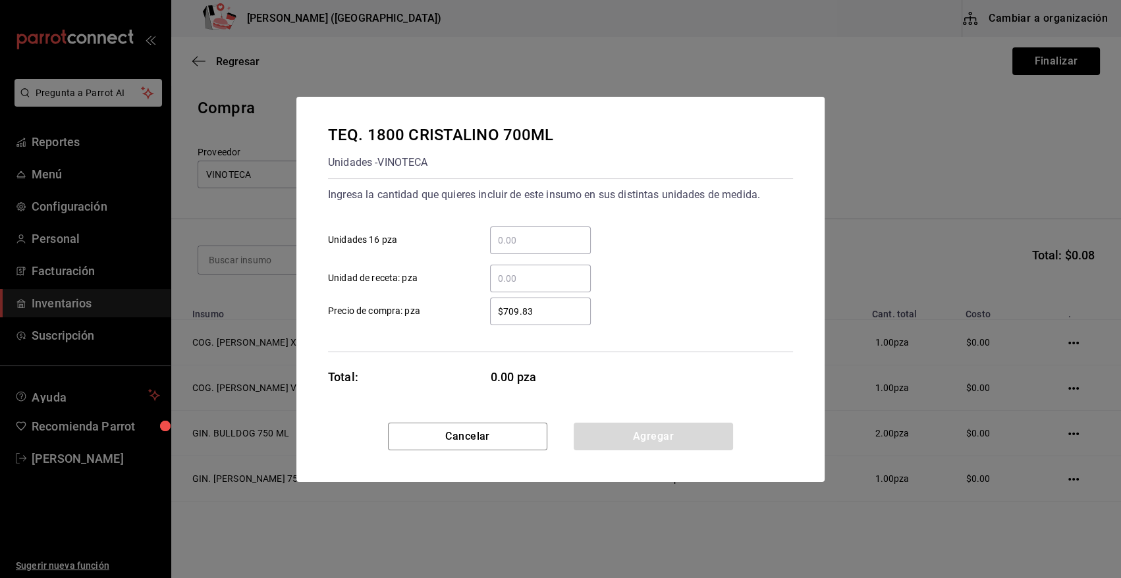
click at [578, 269] on div "​" at bounding box center [540, 279] width 101 height 28
click at [578, 271] on input "​ Unidad de receta: pza" at bounding box center [540, 279] width 101 height 16
type input "4"
type input "$0.01"
click at [649, 434] on button "Agregar" at bounding box center [653, 437] width 159 height 28
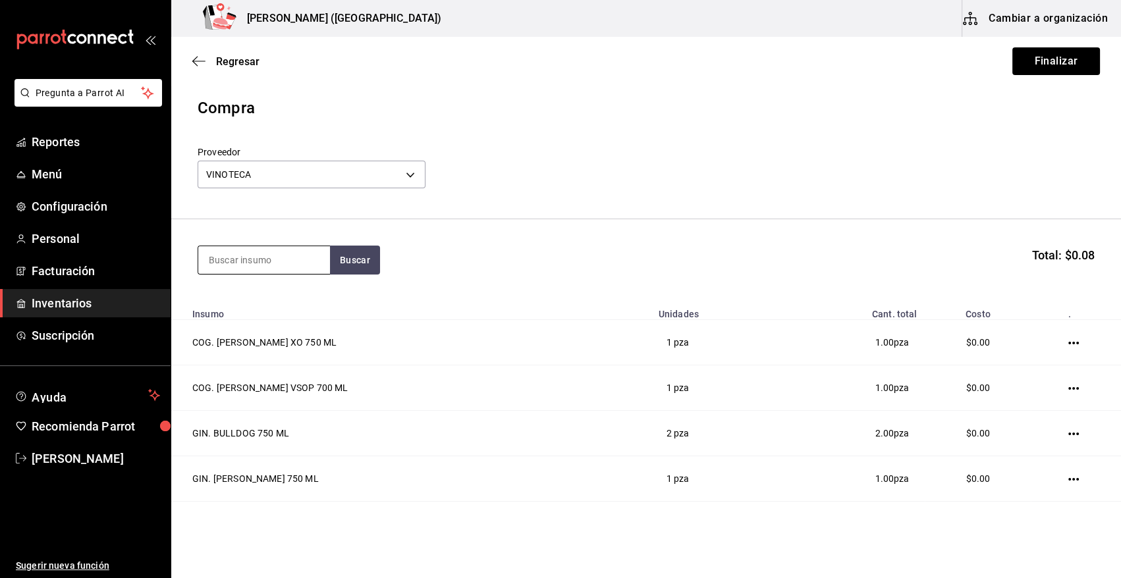
click at [281, 249] on input at bounding box center [264, 260] width 132 height 28
type input "7 LE"
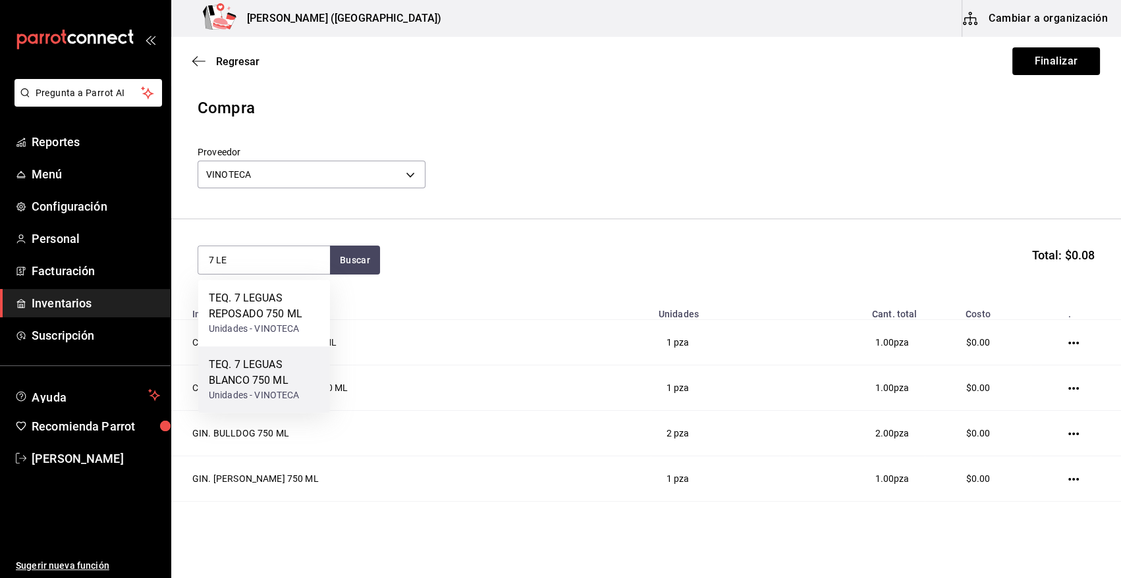
click at [271, 387] on div "TEQ. 7 LEGUAS BLANCO 750 ML" at bounding box center [264, 373] width 111 height 32
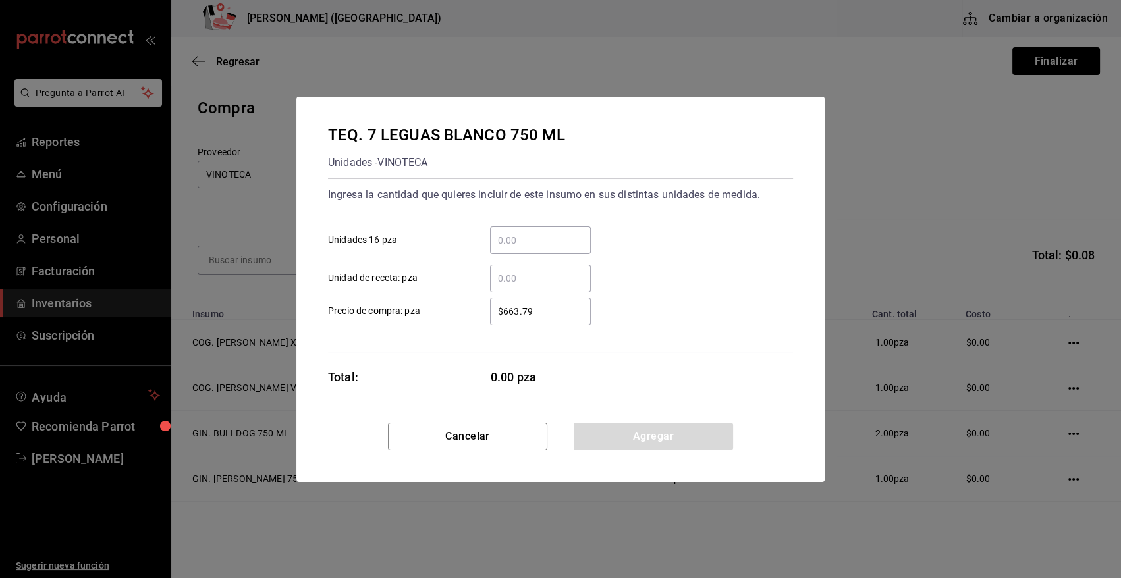
click at [524, 283] on input "​ Unidad de receta: pza" at bounding box center [540, 279] width 101 height 16
type input "1"
type input "$0.01"
click at [622, 435] on button "Agregar" at bounding box center [653, 437] width 159 height 28
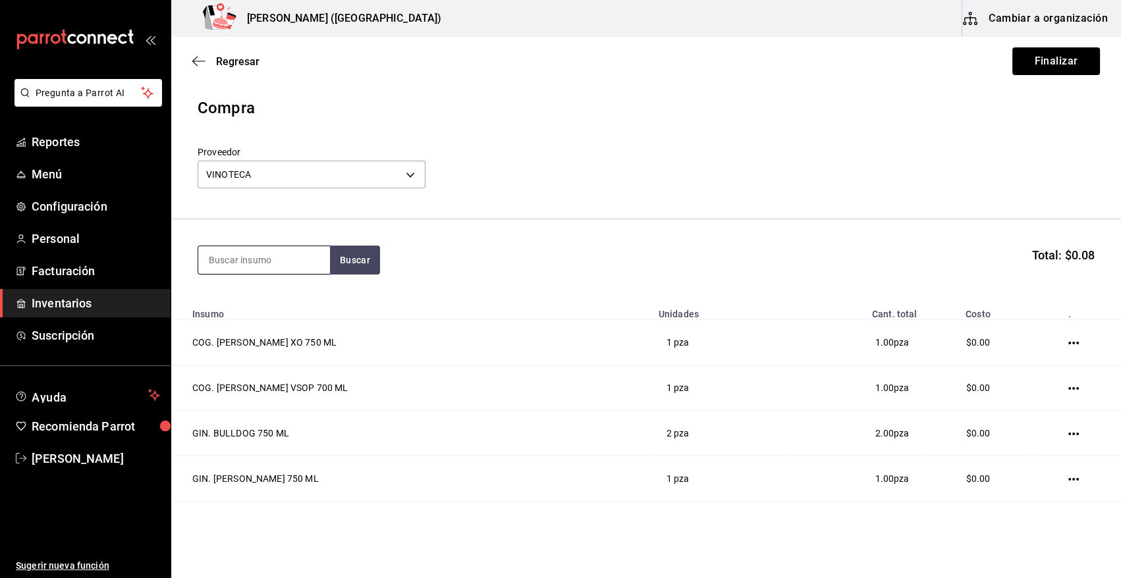
click at [219, 259] on input at bounding box center [264, 260] width 132 height 28
type input "AVION"
click at [228, 293] on div "TEQ. AVION 44" at bounding box center [254, 298] width 91 height 16
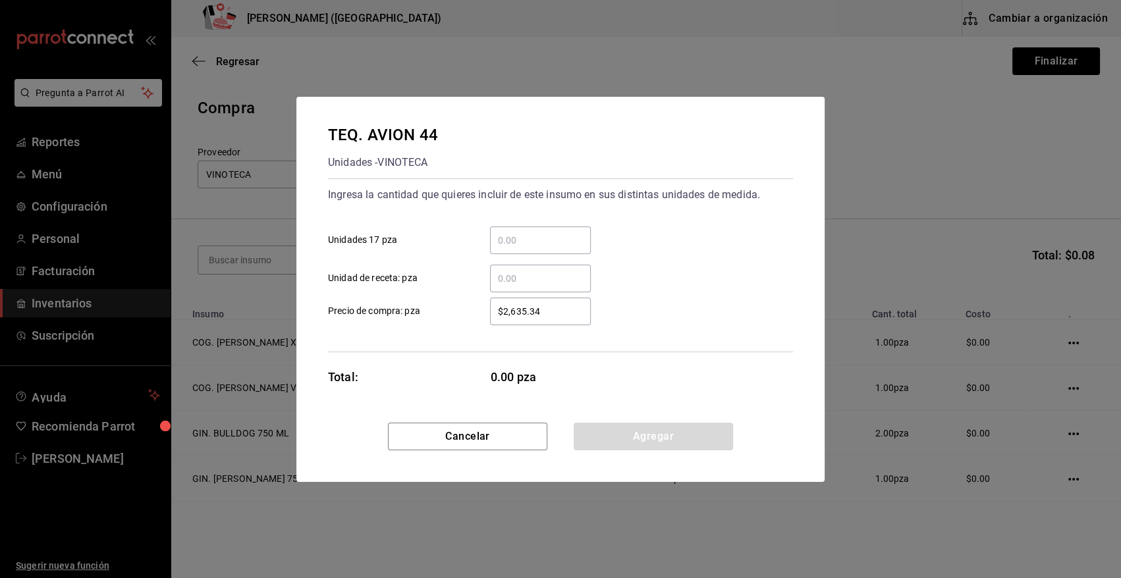
click at [528, 282] on input "​ Unidad de receta: pza" at bounding box center [540, 279] width 101 height 16
type input "1"
type input "$0.01"
click at [608, 434] on button "Agregar" at bounding box center [653, 437] width 159 height 28
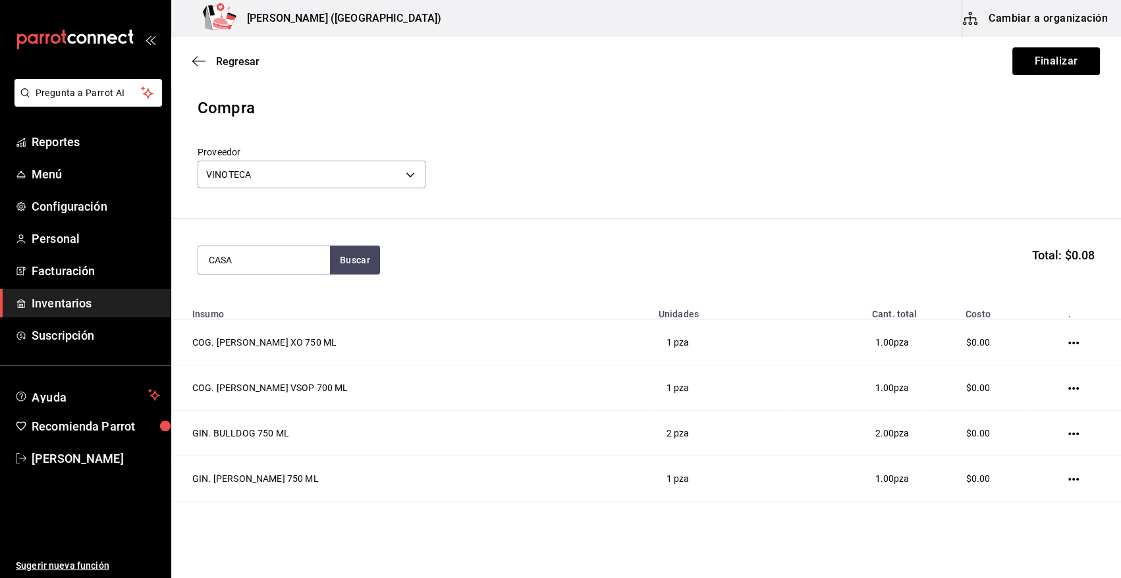
type input "CASA"
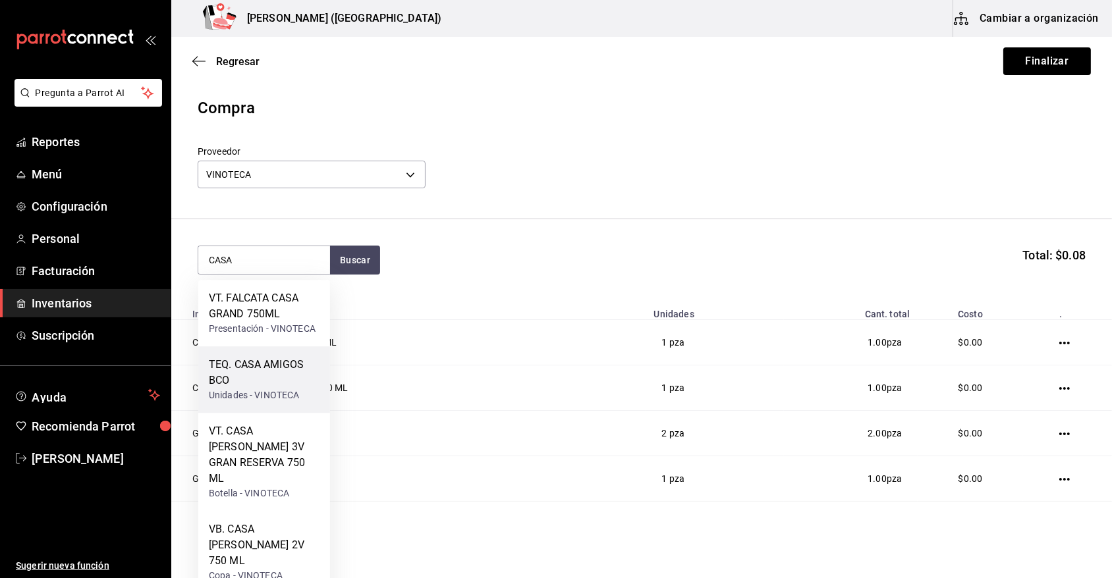
click at [271, 372] on div "TEQ. CASA AMIGOS BCO" at bounding box center [264, 373] width 111 height 32
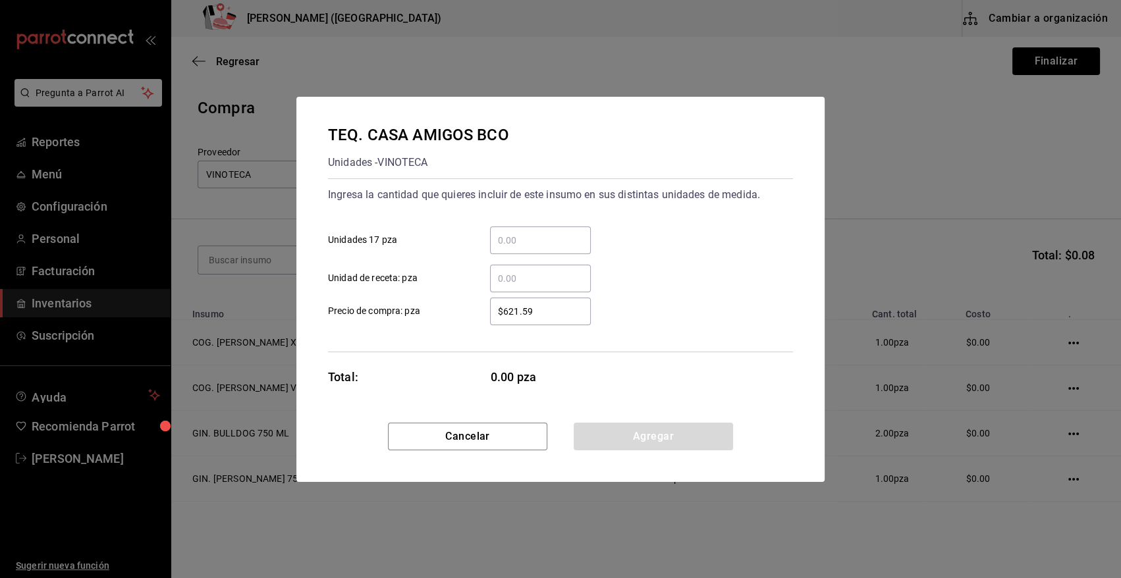
click at [533, 278] on input "​ Unidad de receta: pza" at bounding box center [540, 279] width 101 height 16
type input "1"
type input "$0.01"
click at [626, 435] on button "Agregar" at bounding box center [653, 437] width 159 height 28
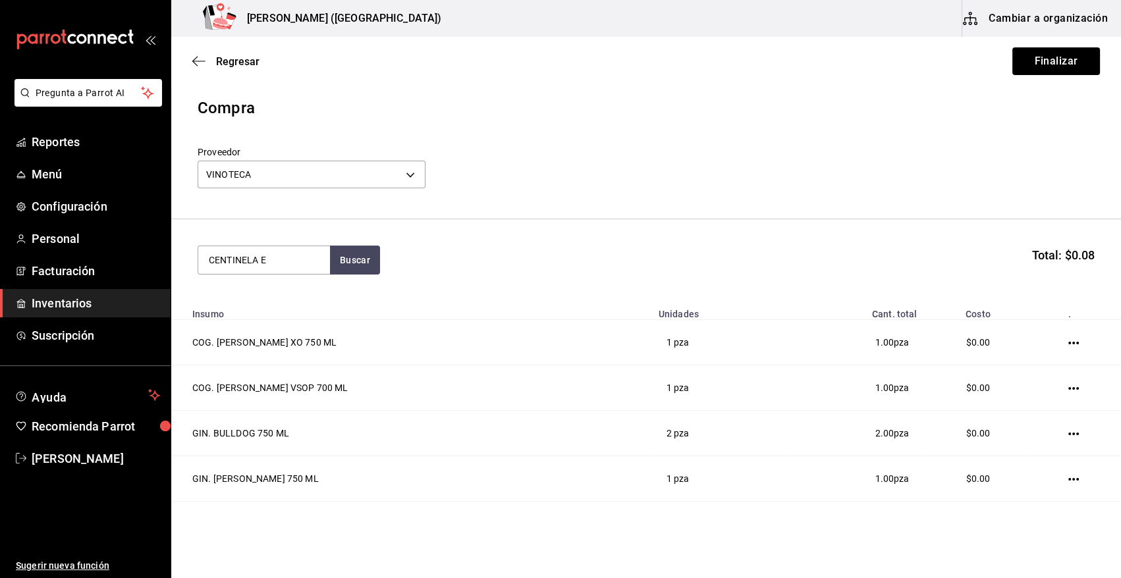
type input "CENTINELA E"
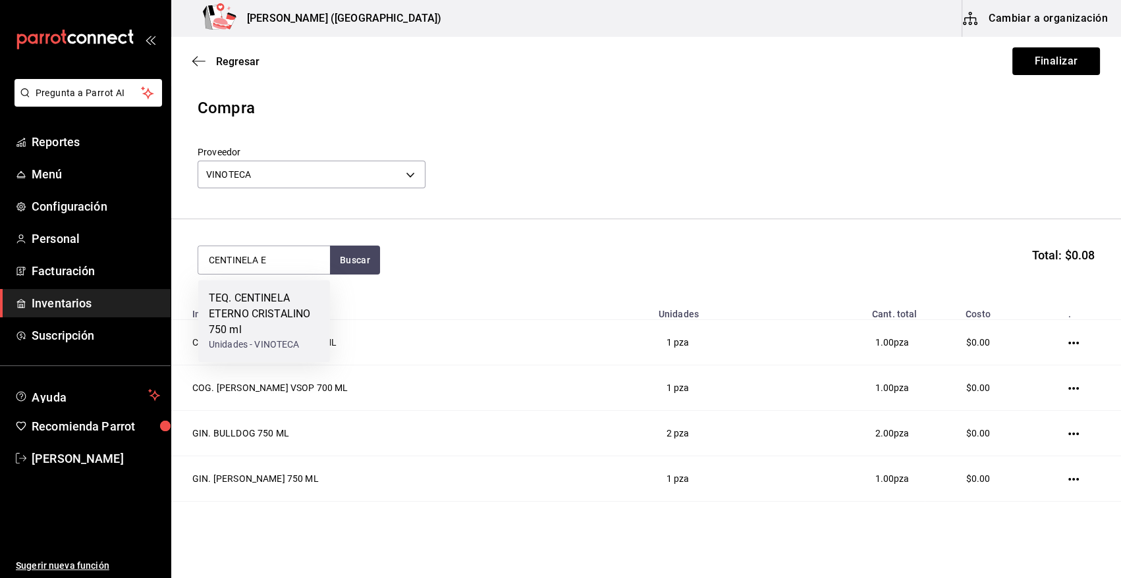
click at [281, 322] on div "TEQ. CENTINELA ETERNO CRISTALINO 750 ml" at bounding box center [264, 313] width 111 height 47
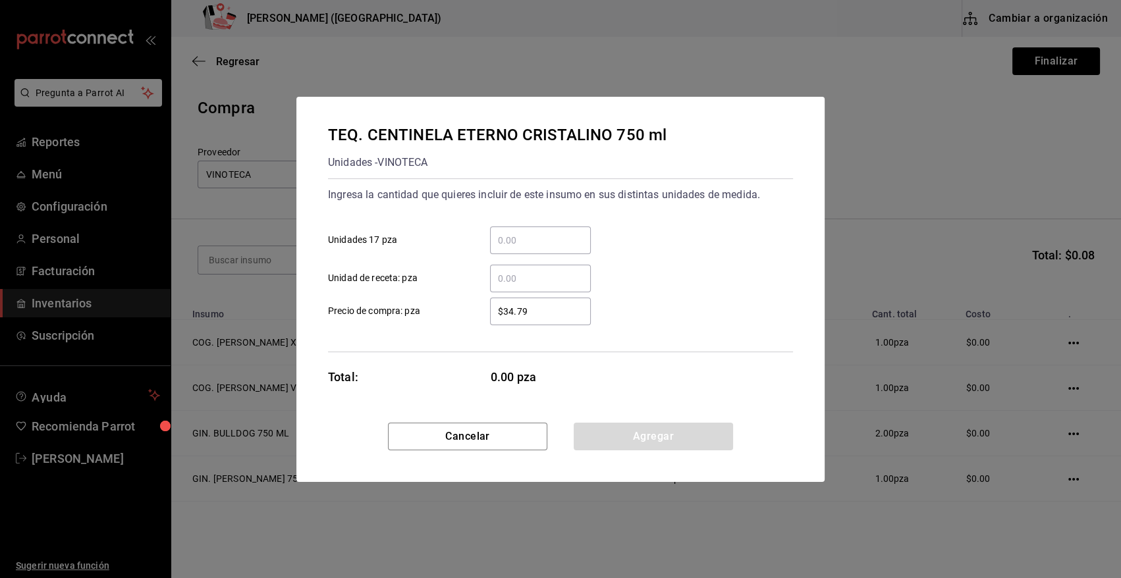
click at [511, 271] on input "​ Unidad de receta: pza" at bounding box center [540, 279] width 101 height 16
type input "1"
type input "$0.01"
click at [619, 428] on button "Agregar" at bounding box center [653, 437] width 159 height 28
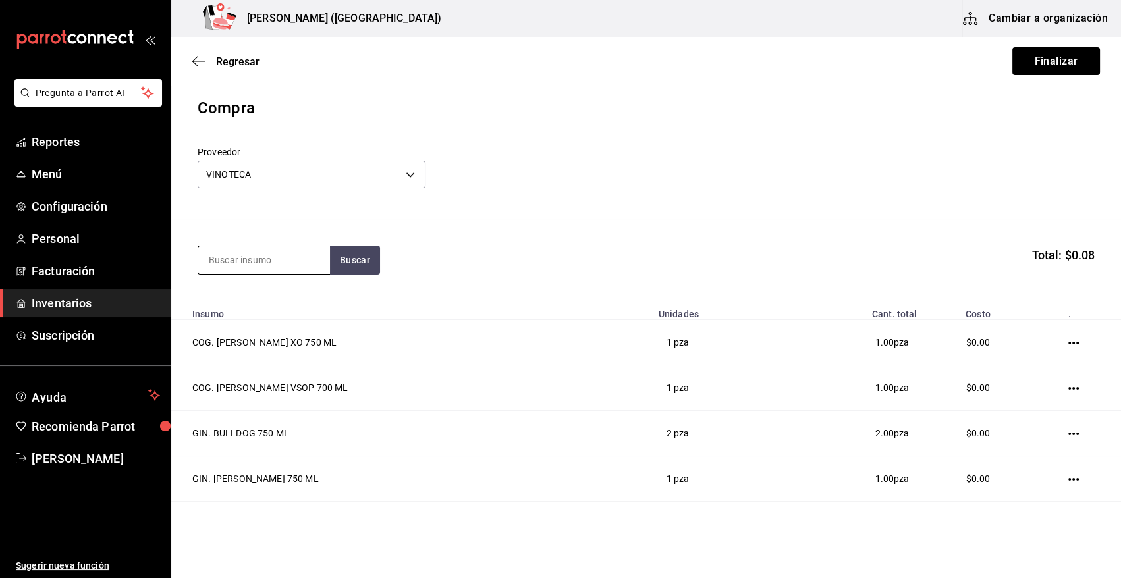
click at [283, 258] on input at bounding box center [264, 260] width 132 height 28
type input "CLASE A"
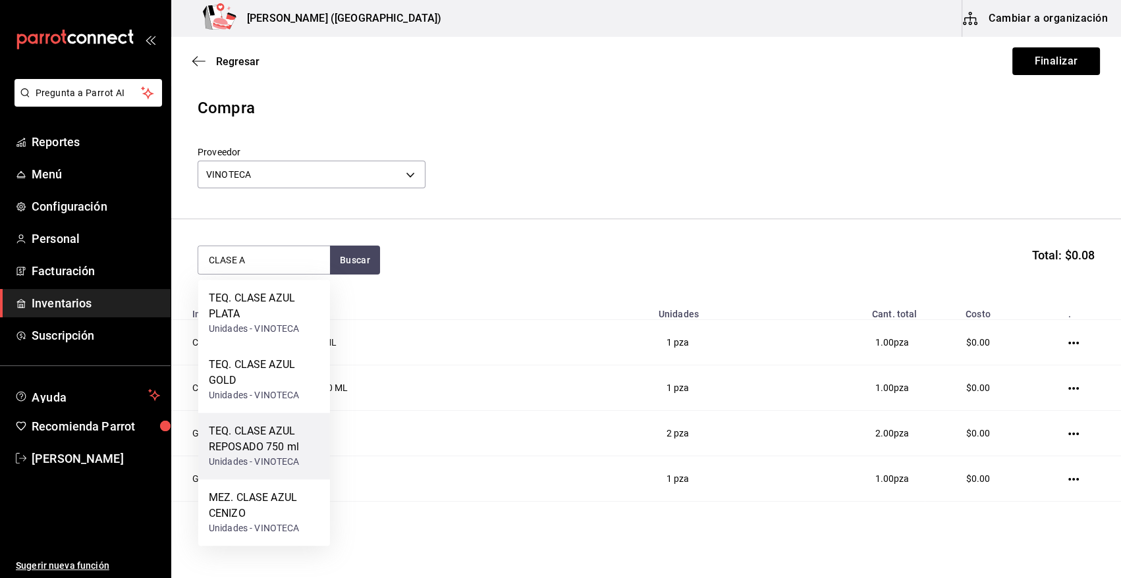
click at [277, 455] on div "Unidades - VINOTECA" at bounding box center [264, 462] width 111 height 14
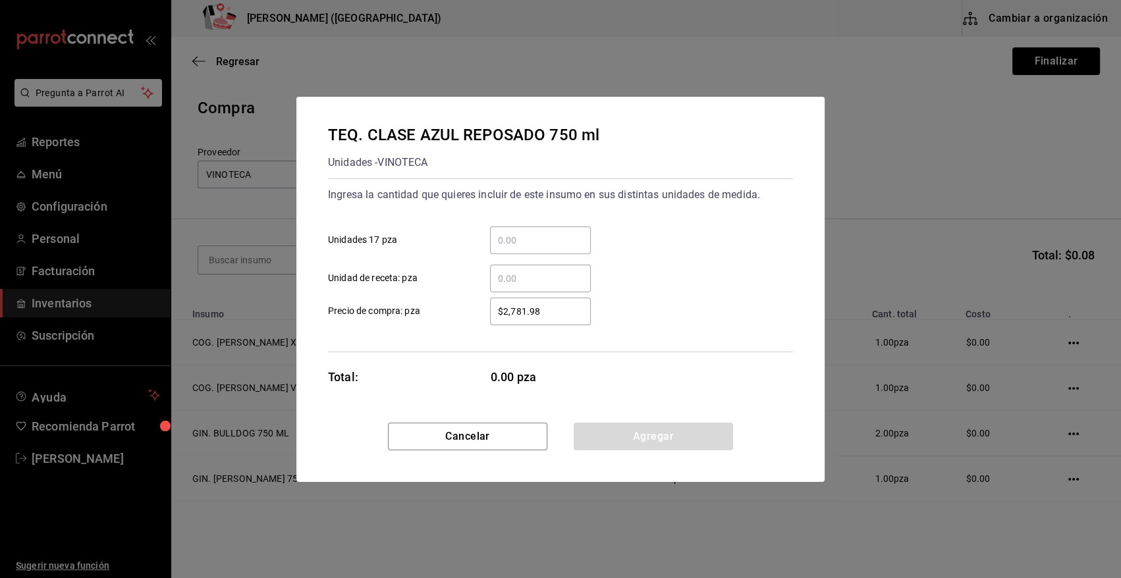
click at [507, 269] on div "​" at bounding box center [540, 279] width 101 height 28
click at [507, 271] on input "​ Unidad de receta: pza" at bounding box center [540, 279] width 101 height 16
type input "14.24"
type input "$0.01"
click at [674, 438] on button "Agregar" at bounding box center [653, 437] width 159 height 28
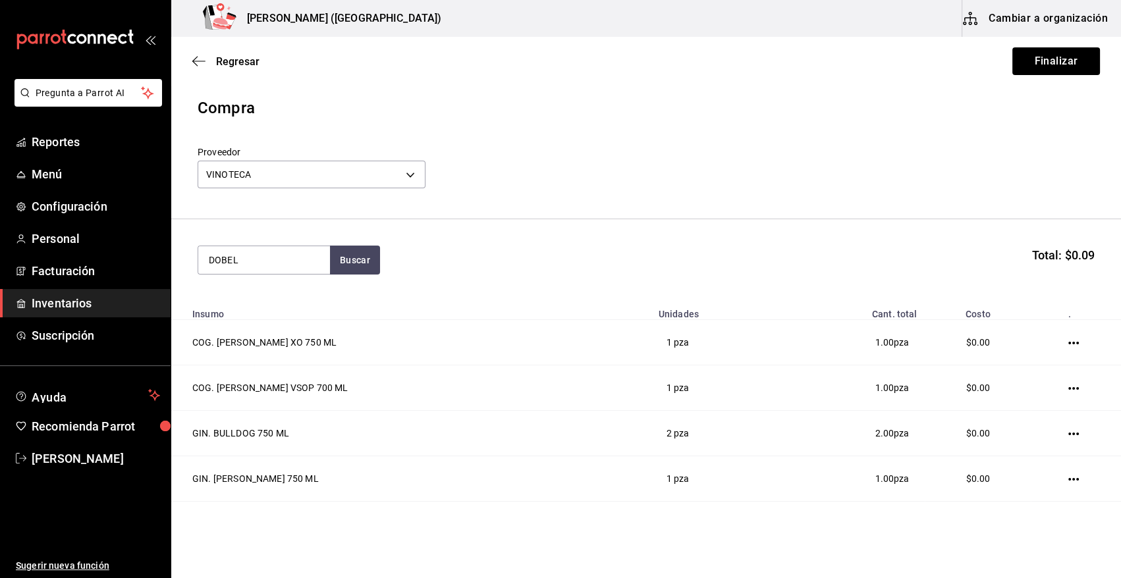
type input "DOBEL"
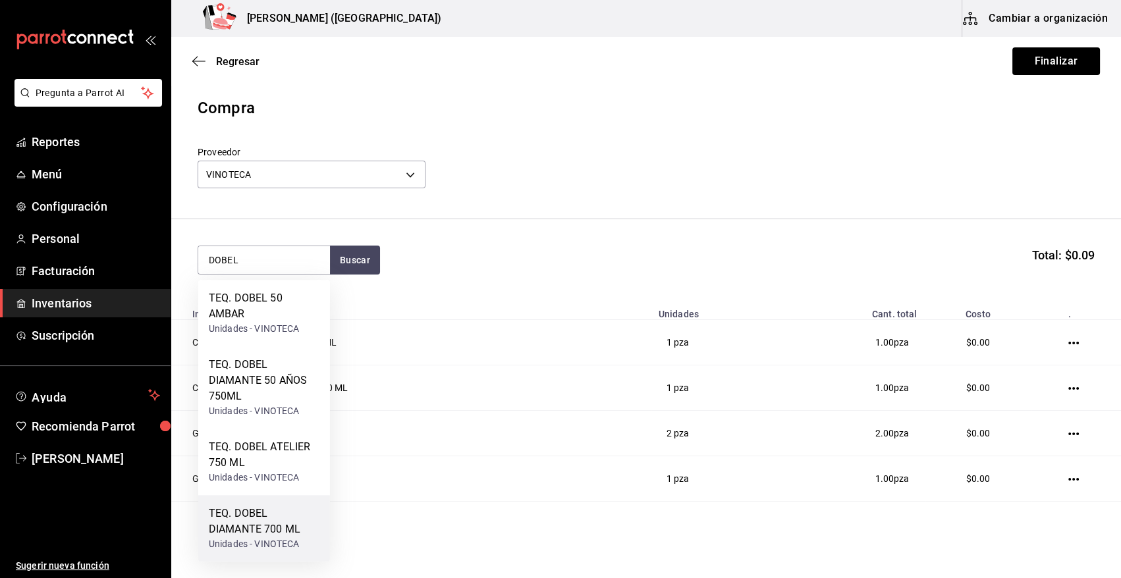
click at [265, 543] on div "Unidades - VINOTECA" at bounding box center [264, 544] width 111 height 14
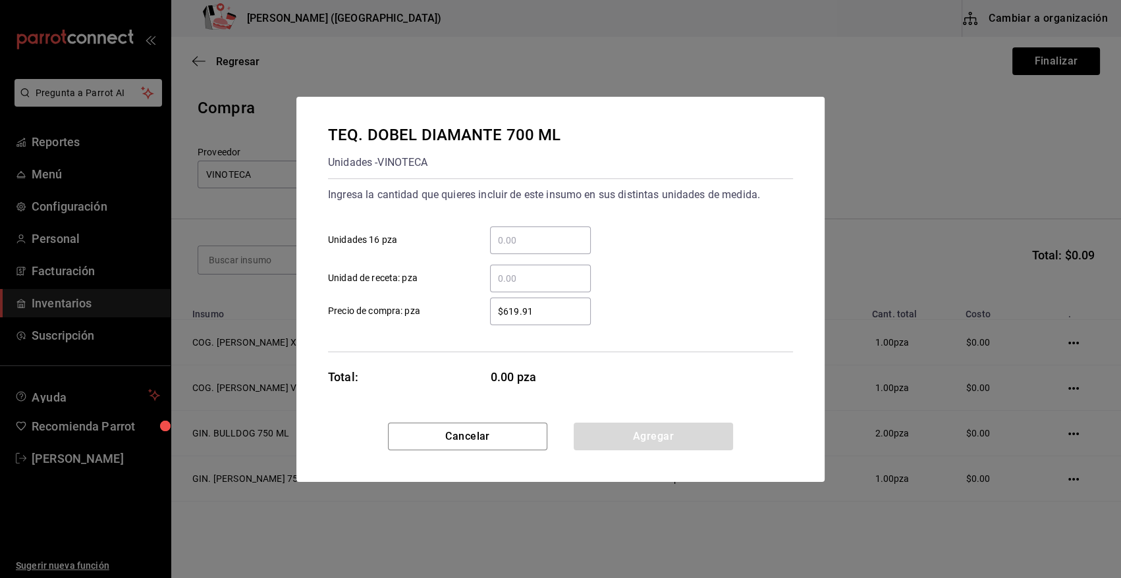
click at [530, 273] on input "​ Unidad de receta: pza" at bounding box center [540, 279] width 101 height 16
type input "2"
type input "$0.01"
click at [625, 442] on button "Agregar" at bounding box center [653, 437] width 159 height 28
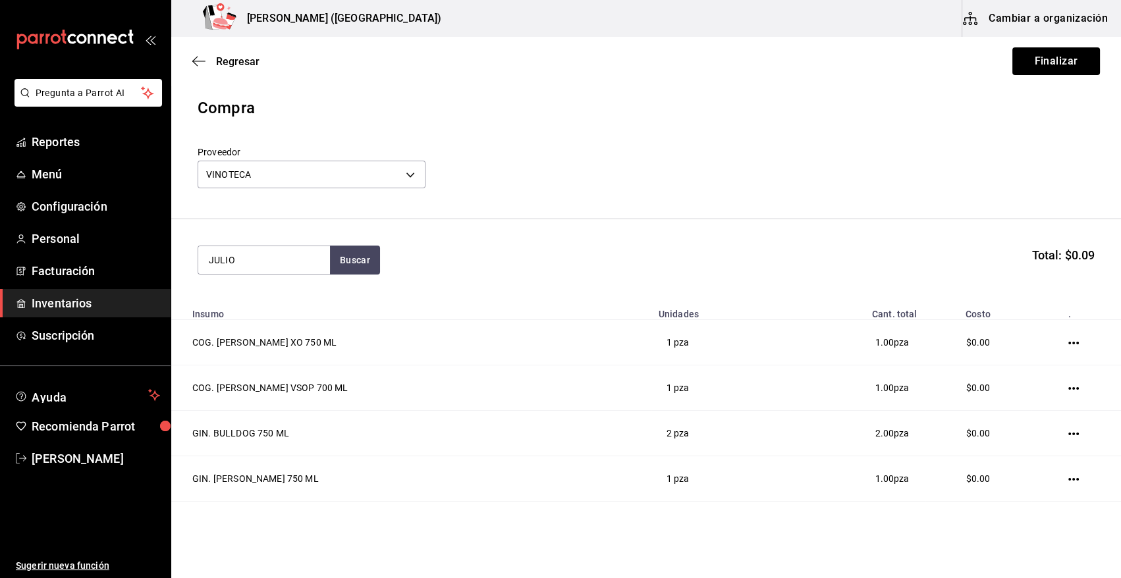
type input "JULIO"
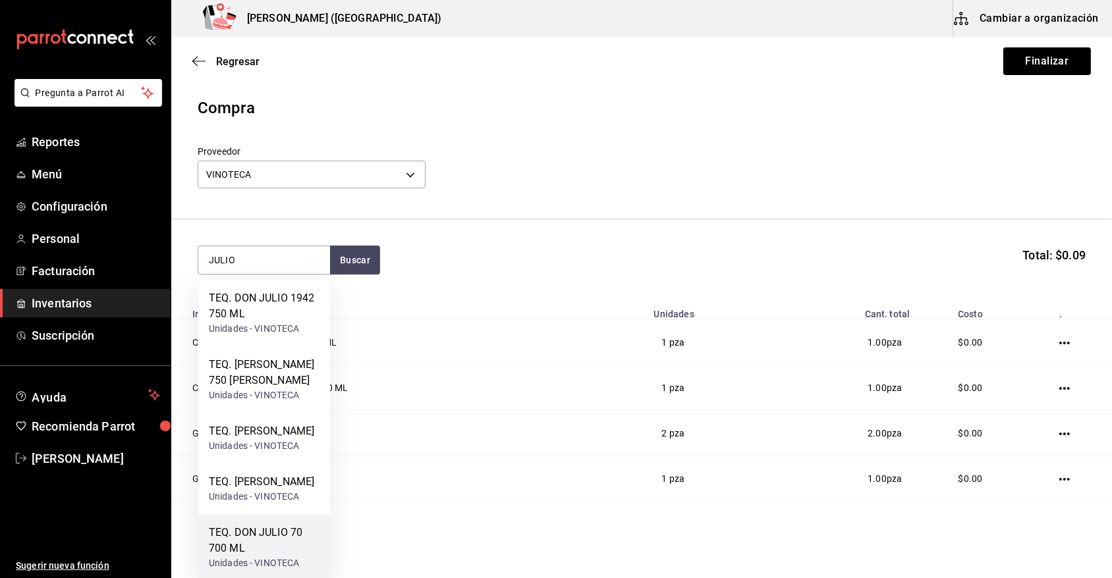
scroll to position [40, 0]
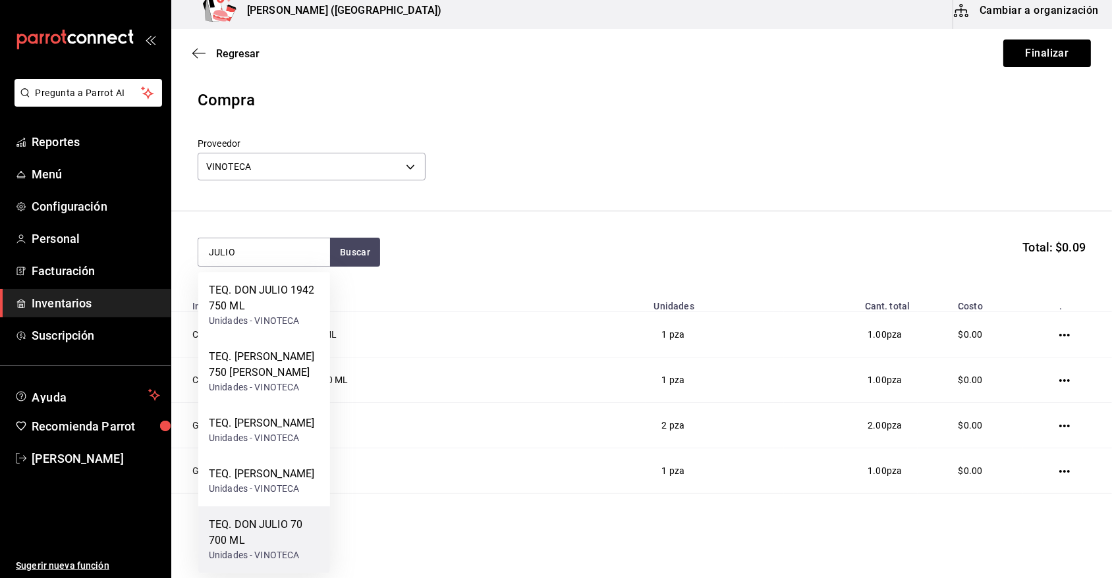
click at [290, 526] on div "TEQ. DON JULIO 70 700 ML" at bounding box center [264, 533] width 111 height 32
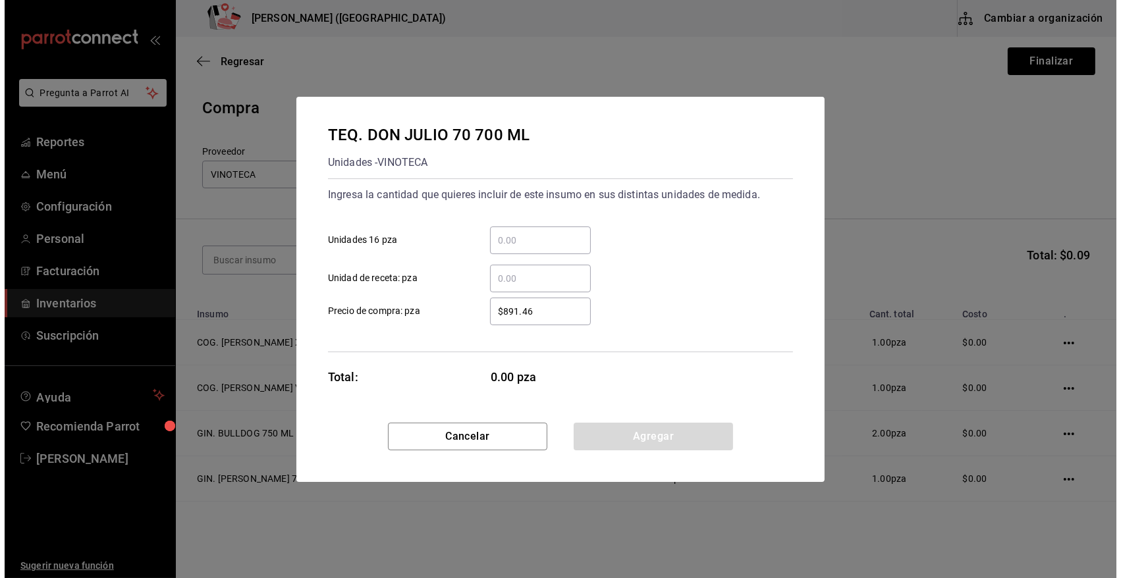
scroll to position [0, 0]
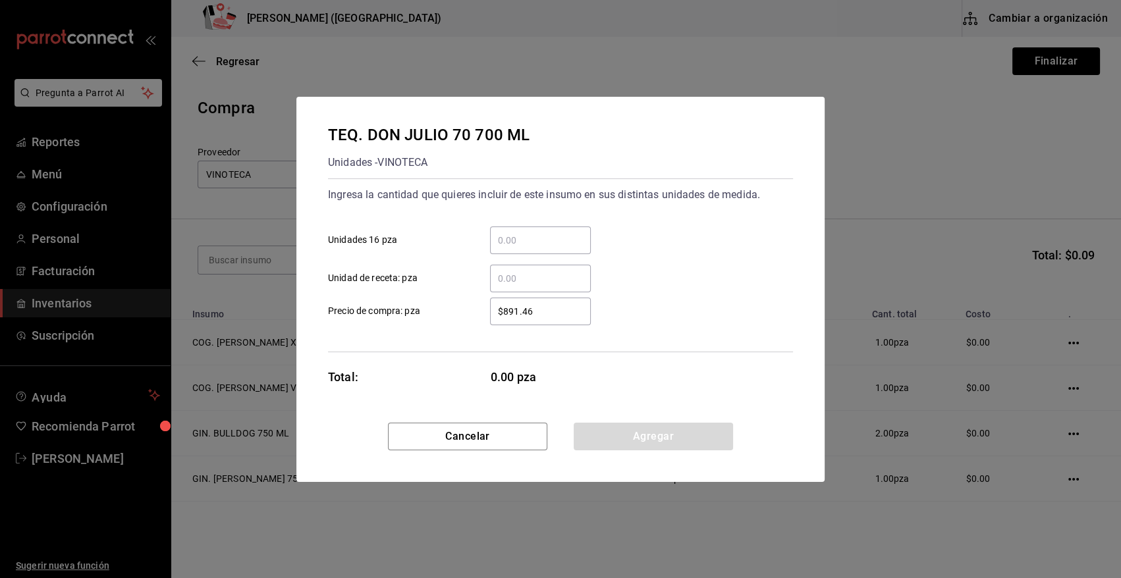
click at [528, 282] on input "​ Unidad de receta: pza" at bounding box center [540, 279] width 101 height 16
type input "12"
type input "$0.01"
click at [622, 449] on button "Agregar" at bounding box center [653, 437] width 159 height 28
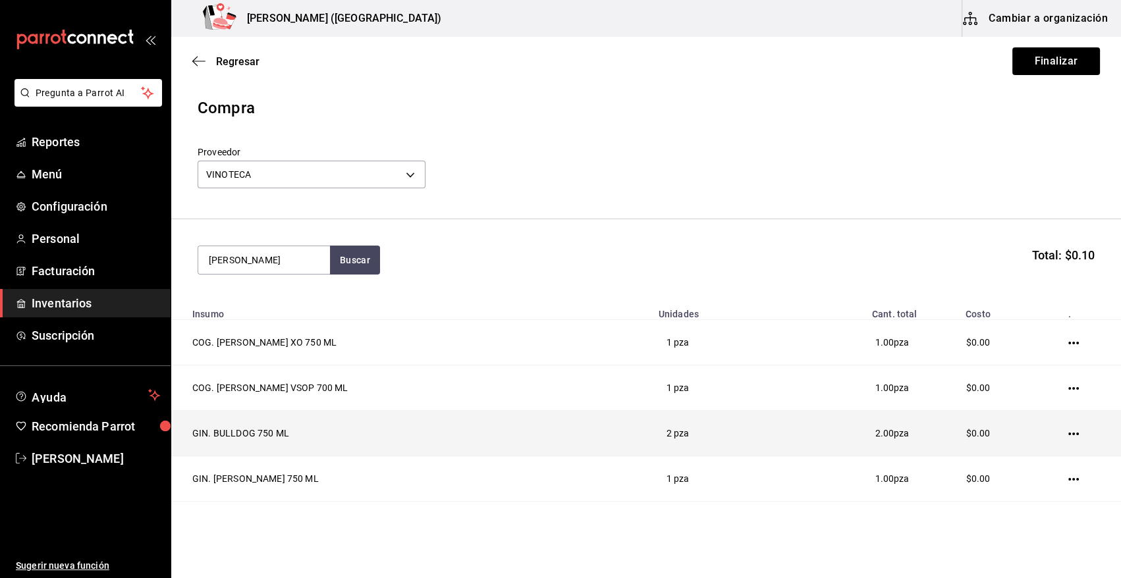
type input "JULIO B"
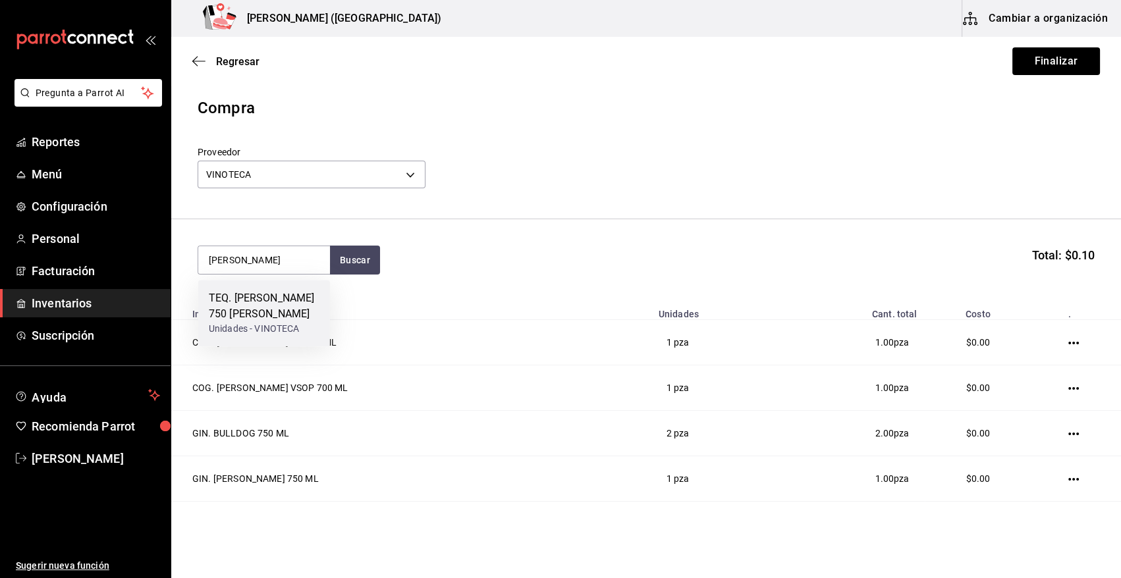
click at [242, 324] on div "Unidades - VINOTECA" at bounding box center [264, 329] width 111 height 14
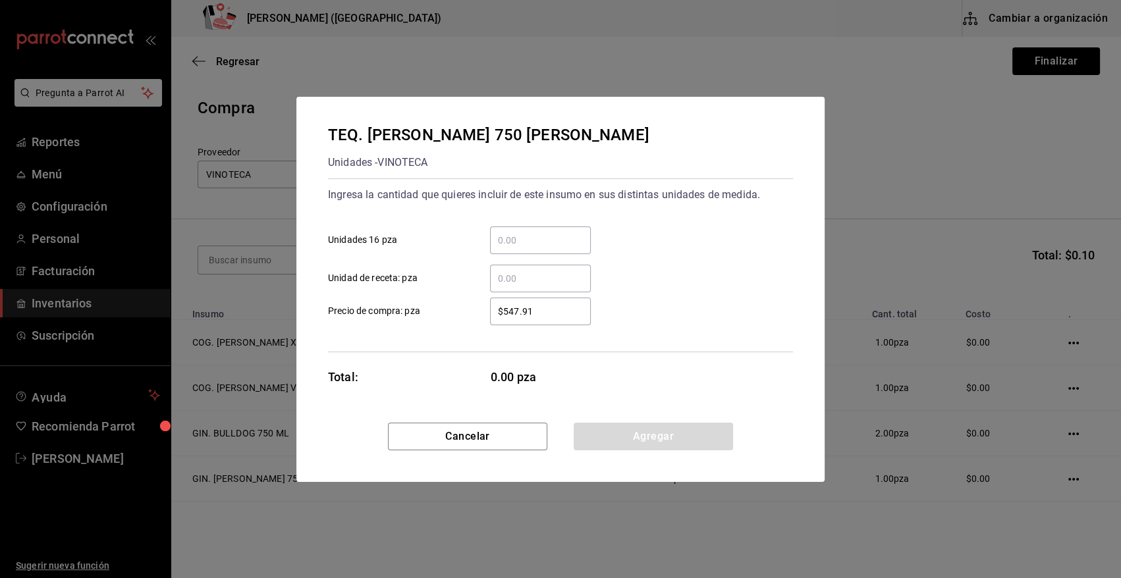
click at [506, 288] on div "​" at bounding box center [540, 279] width 101 height 28
click at [506, 286] on input "​ Unidad de receta: pza" at bounding box center [540, 279] width 101 height 16
click at [540, 274] on input "17.49" at bounding box center [540, 279] width 101 height 16
type input "17.46"
type input "$0.01"
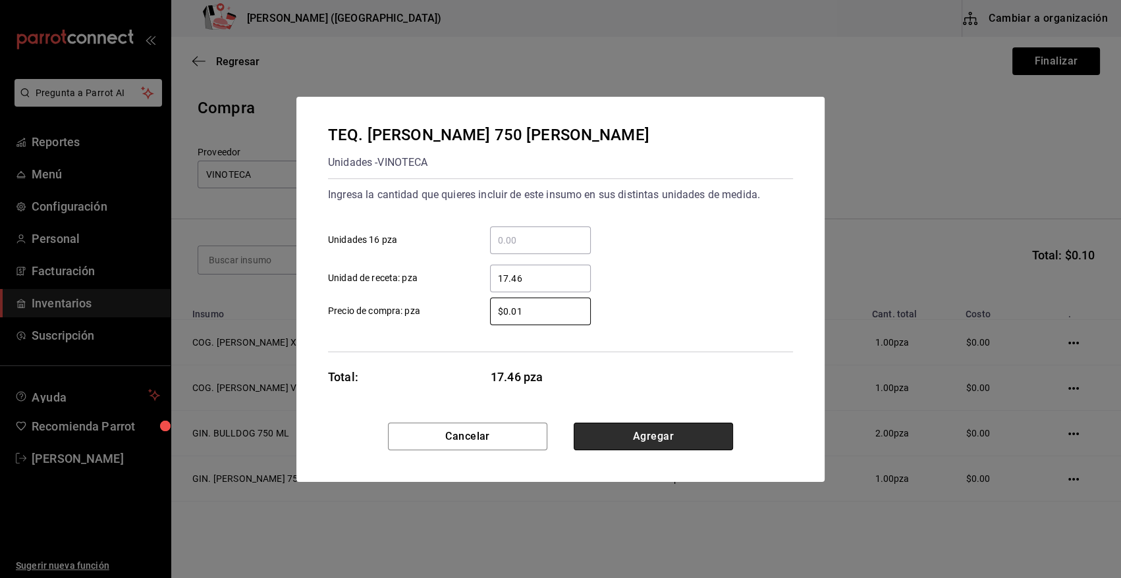
click at [609, 432] on button "Agregar" at bounding box center [653, 437] width 159 height 28
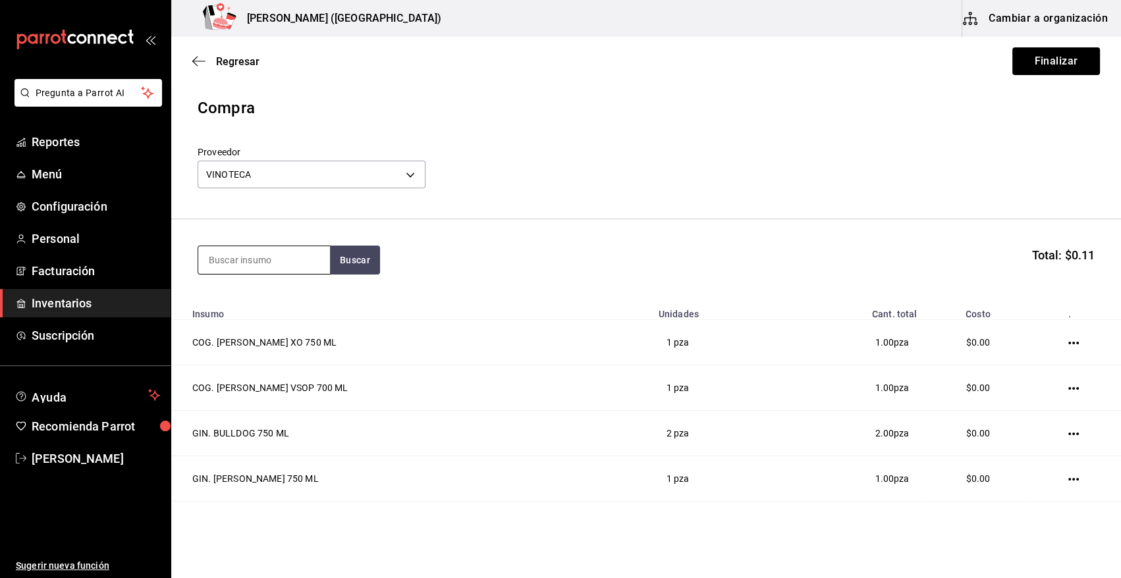
click at [300, 261] on input at bounding box center [264, 260] width 132 height 28
click at [247, 266] on input at bounding box center [264, 260] width 132 height 28
type input "FEVER"
click at [250, 296] on div "VAR. FEVER TREE 200ML" at bounding box center [264, 306] width 111 height 32
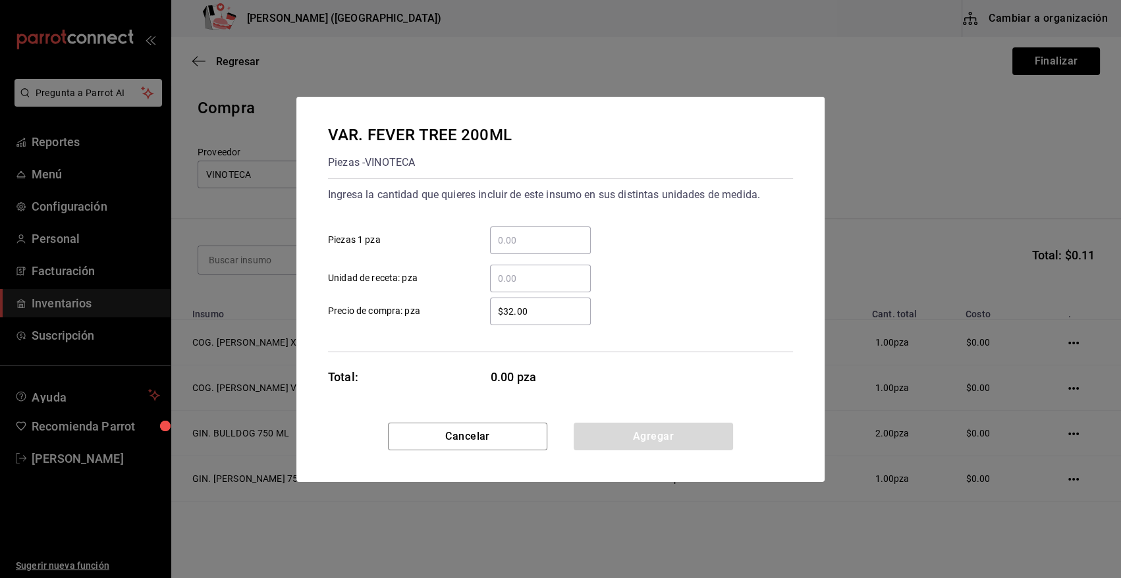
click at [512, 281] on input "​ Unidad de receta: pza" at bounding box center [540, 279] width 101 height 16
type input "21.5"
type input "$0.01"
click at [612, 433] on button "Agregar" at bounding box center [653, 437] width 159 height 28
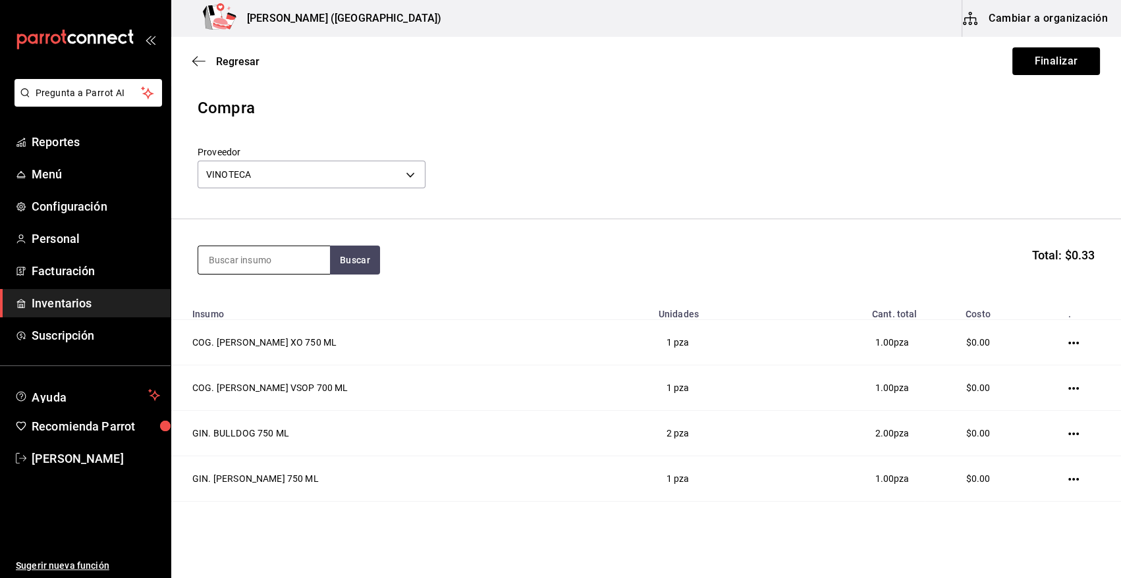
click at [308, 263] on input at bounding box center [264, 260] width 132 height 28
click at [291, 263] on input at bounding box center [264, 260] width 132 height 28
type input "31.8"
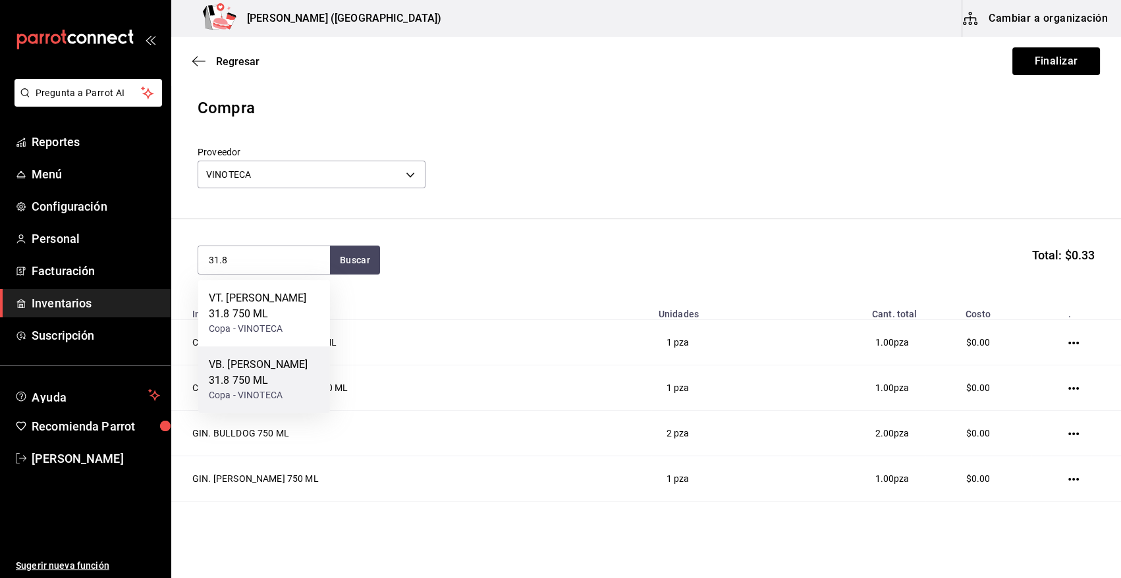
click at [252, 399] on div "Copa - VINOTECA" at bounding box center [264, 396] width 111 height 14
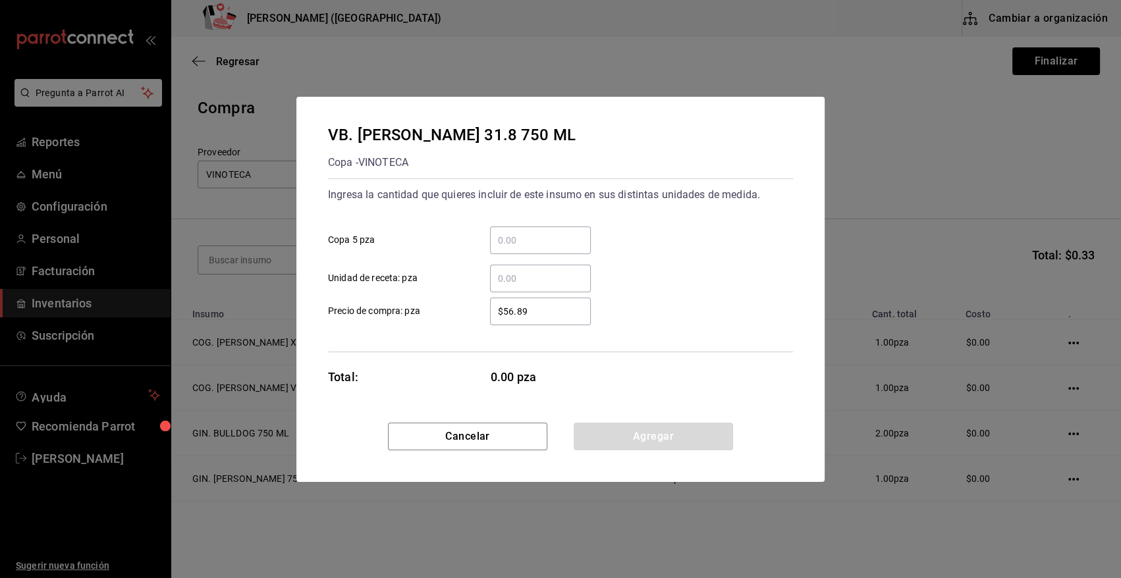
click at [513, 290] on div "​" at bounding box center [540, 279] width 101 height 28
click at [513, 286] on input "​ Unidad de receta: pza" at bounding box center [540, 279] width 101 height 16
type input "1"
type input "$0.01"
click at [637, 450] on div "Cancelar Agregar" at bounding box center [560, 452] width 528 height 59
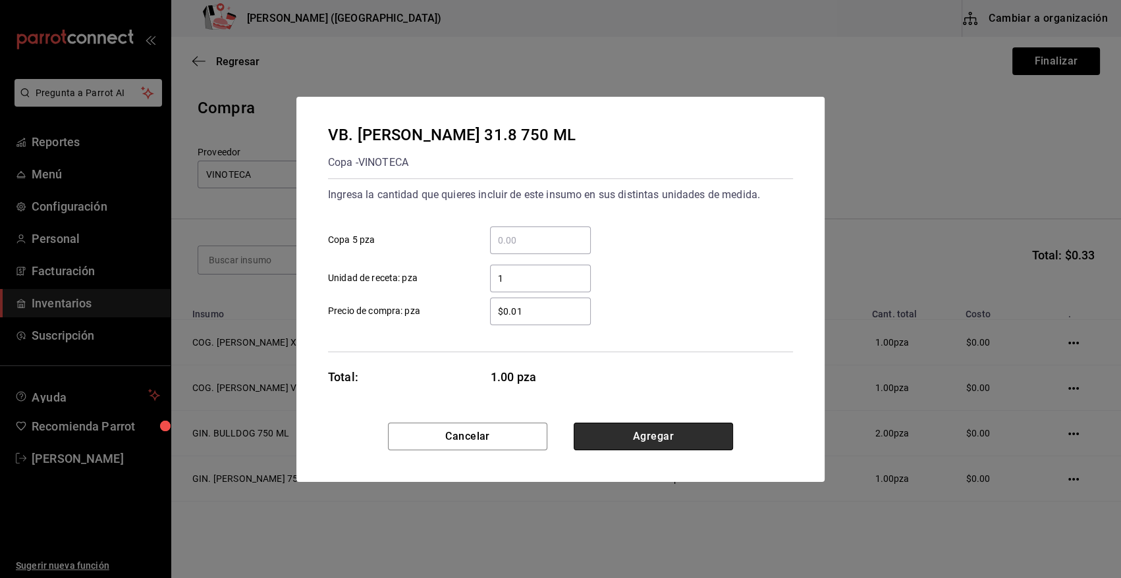
click at [641, 434] on button "Agregar" at bounding box center [653, 437] width 159 height 28
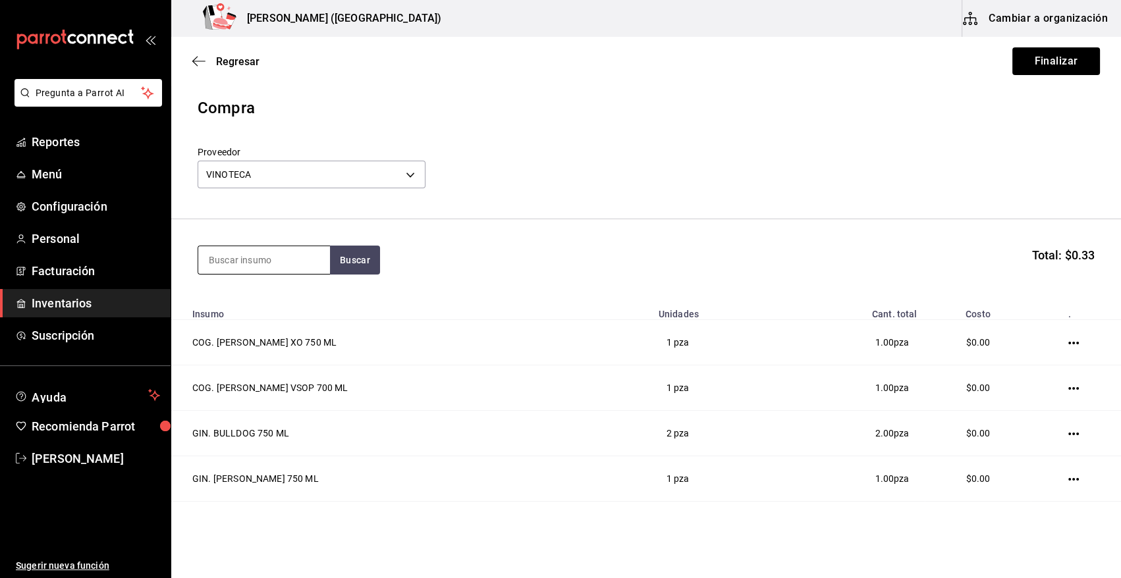
click at [249, 248] on input at bounding box center [264, 260] width 132 height 28
type input "CINZANO"
click at [231, 302] on div "VE. CINZANO PRO SPRITZ" at bounding box center [264, 306] width 111 height 32
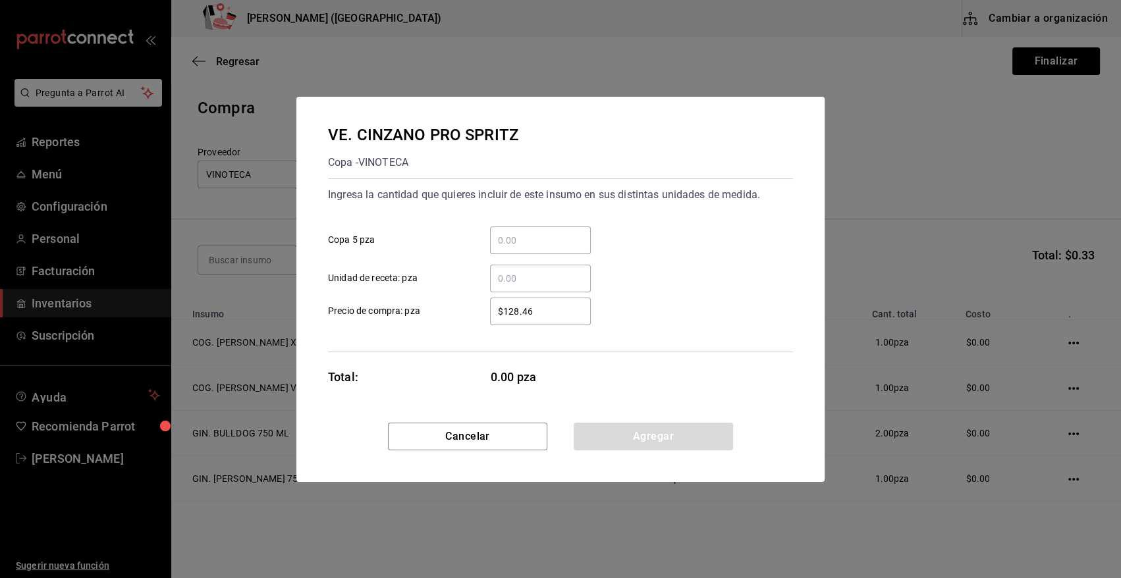
click at [497, 287] on div "​" at bounding box center [540, 279] width 101 height 28
click at [497, 286] on input "​ Unidad de receta: pza" at bounding box center [540, 279] width 101 height 16
type input "3"
type input "$0.01"
click at [605, 436] on button "Agregar" at bounding box center [653, 437] width 159 height 28
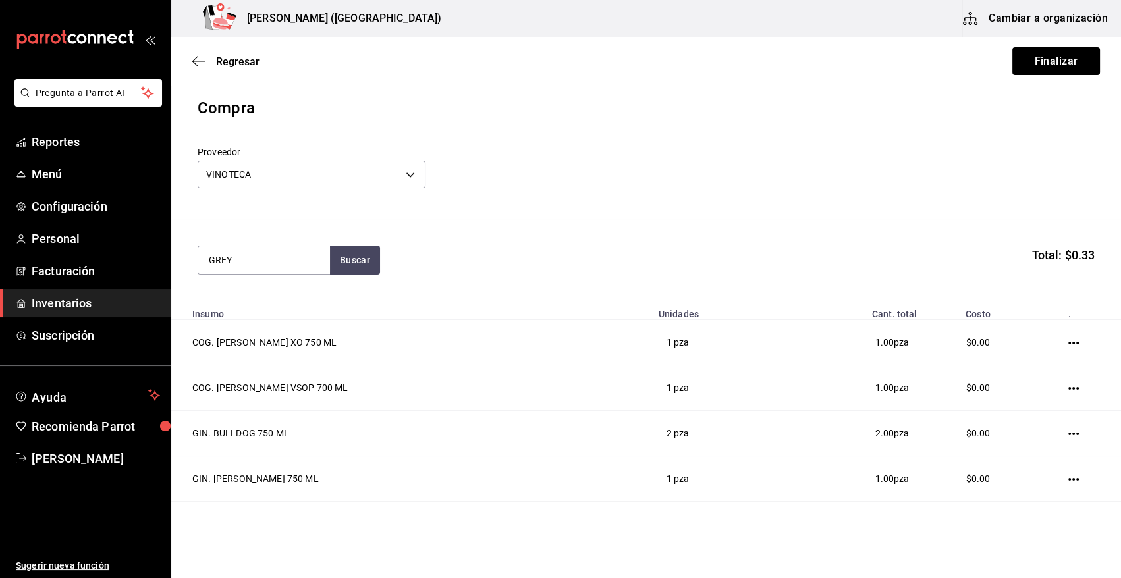
type input "GREY"
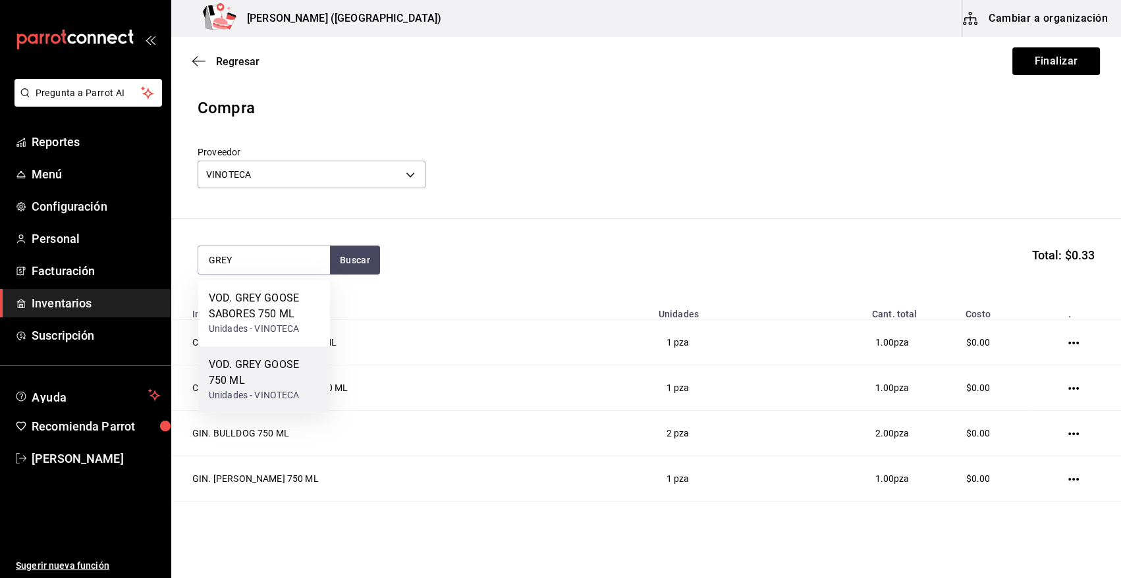
click at [284, 369] on div "VOD. GREY GOOSE 750 ML" at bounding box center [264, 373] width 111 height 32
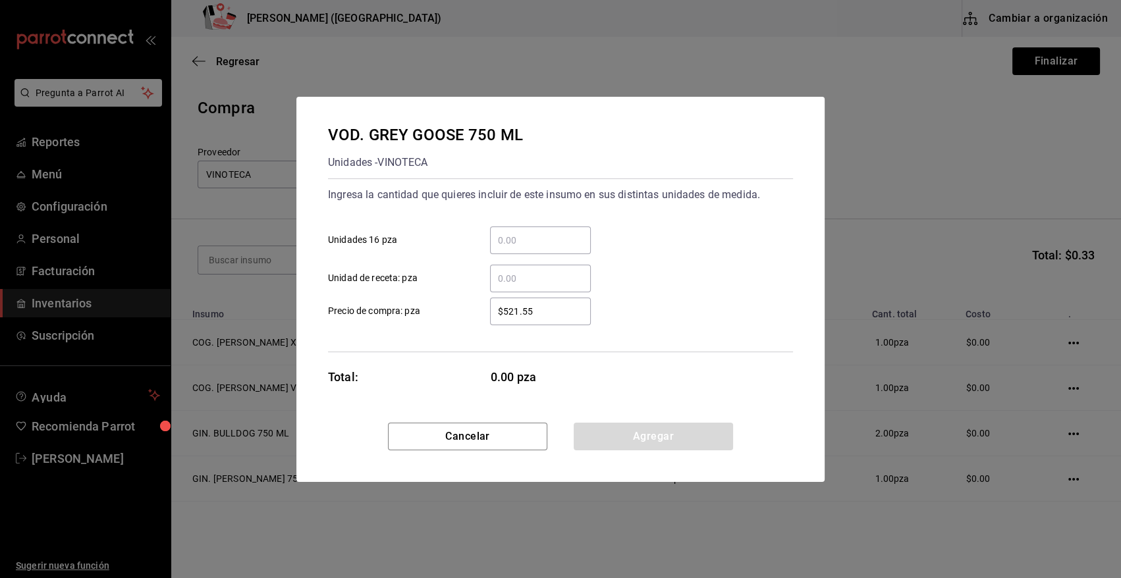
click at [560, 277] on input "​ Unidad de receta: pza" at bounding box center [540, 279] width 101 height 16
type input "0.56"
type input "$0.01"
click at [657, 436] on button "Agregar" at bounding box center [653, 437] width 159 height 28
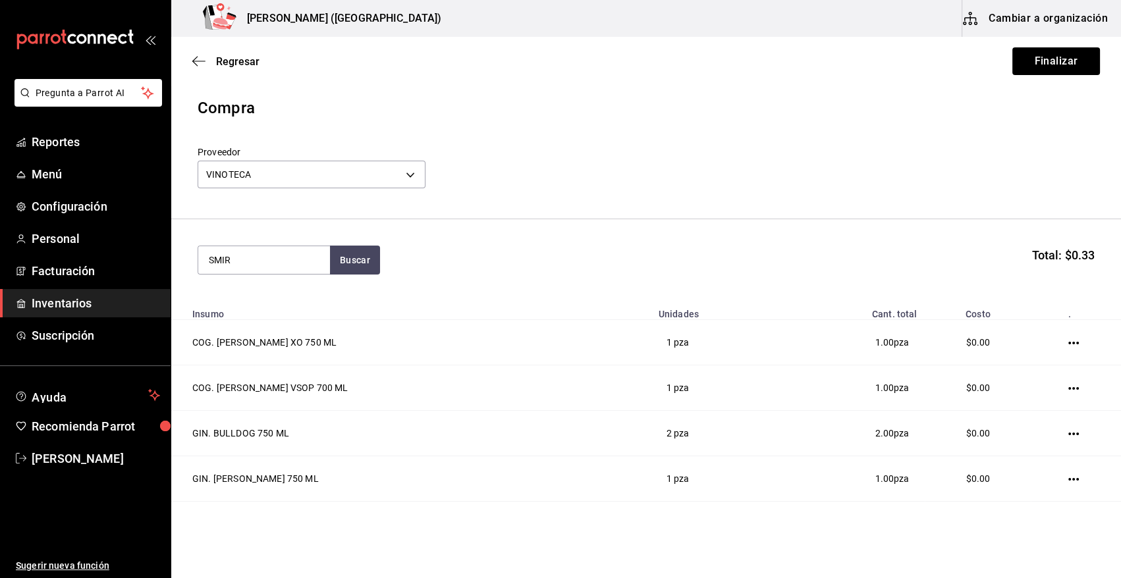
type input "SMIR"
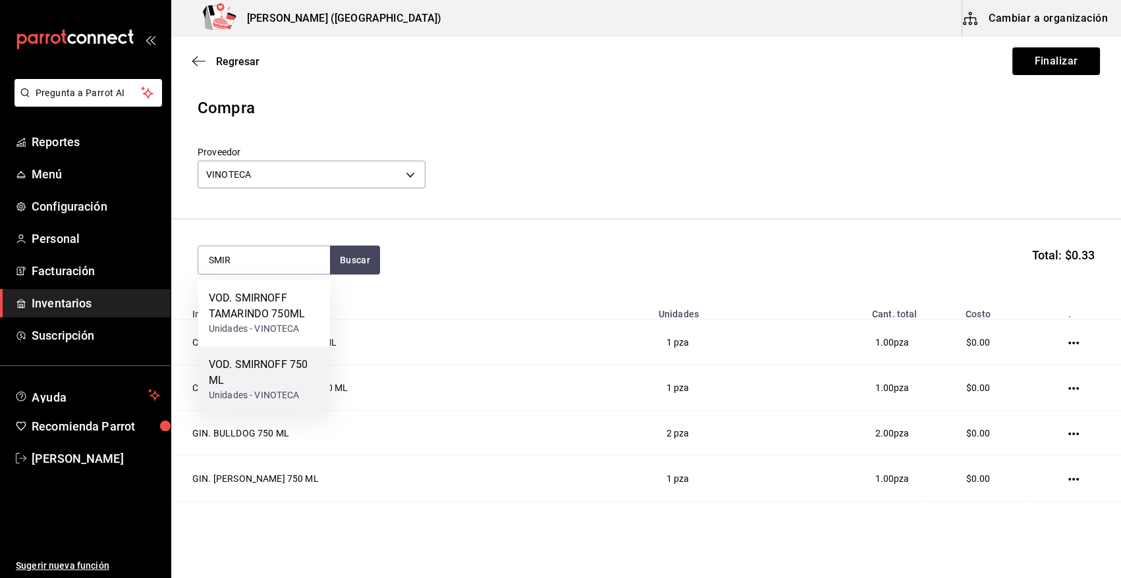
click at [261, 367] on div "VOD. SMIRNOFF 750 ML" at bounding box center [264, 373] width 111 height 32
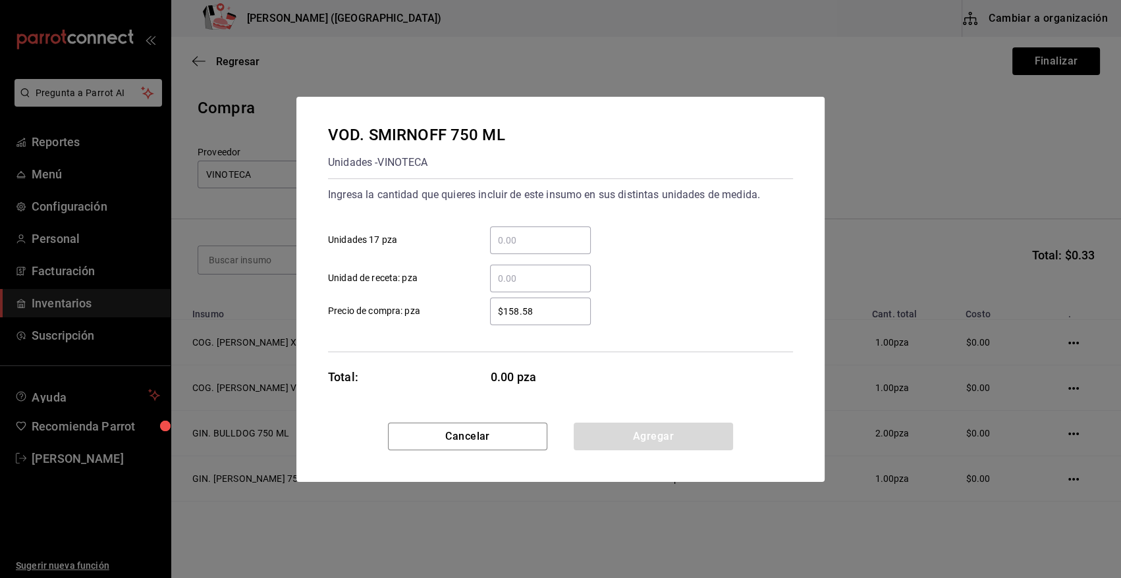
click at [563, 275] on input "​ Unidad de receta: pza" at bounding box center [540, 279] width 101 height 16
type input "2.66"
type input "$0.01"
click at [668, 441] on button "Agregar" at bounding box center [653, 437] width 159 height 28
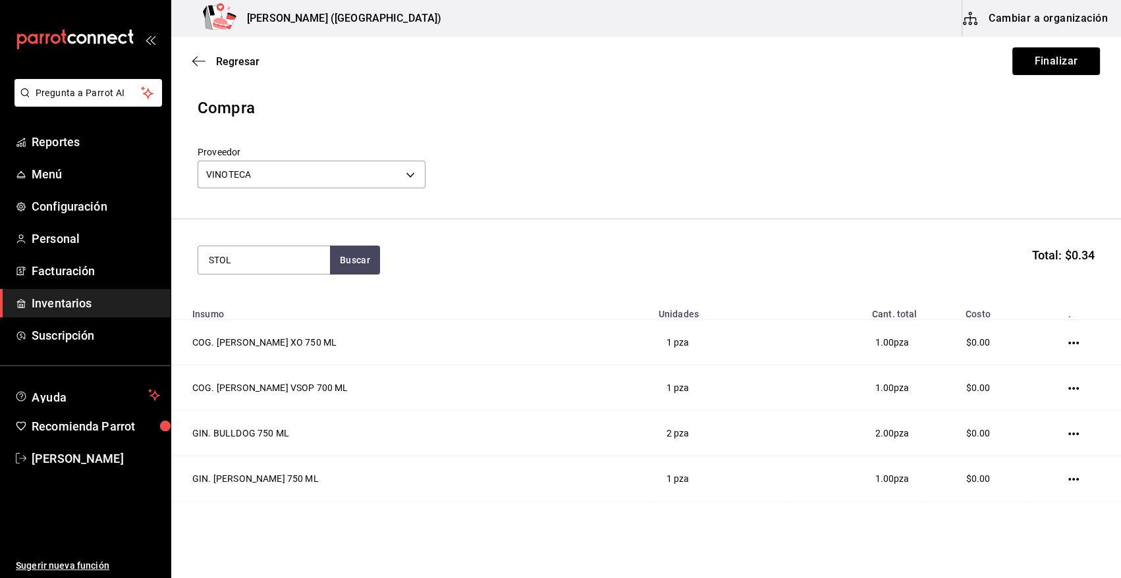
type input "STOL"
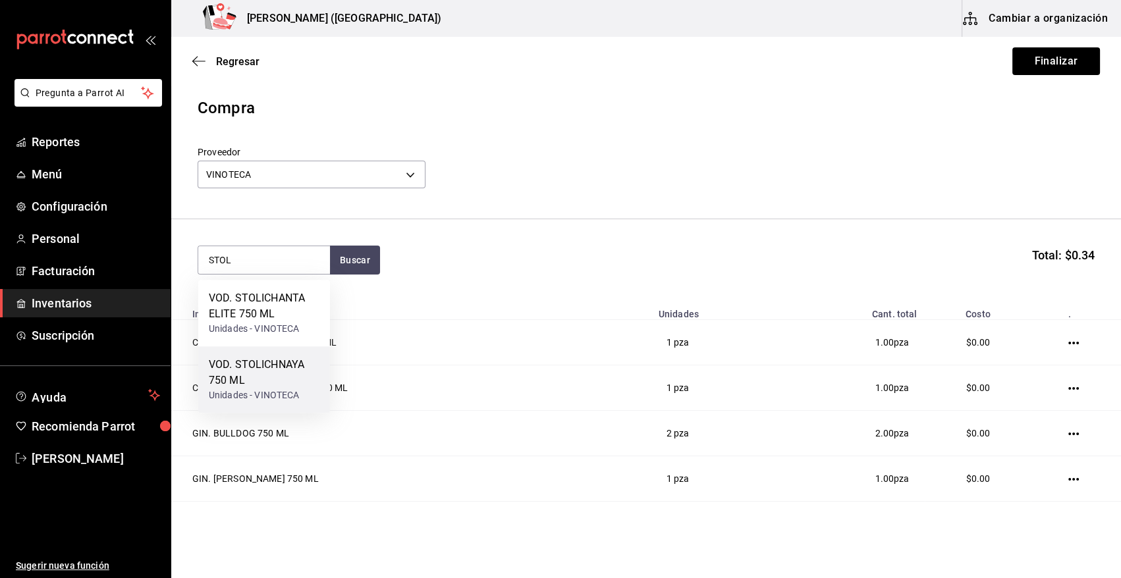
click at [287, 380] on div "VOD. STOLICHNAYA 750 ML" at bounding box center [264, 373] width 111 height 32
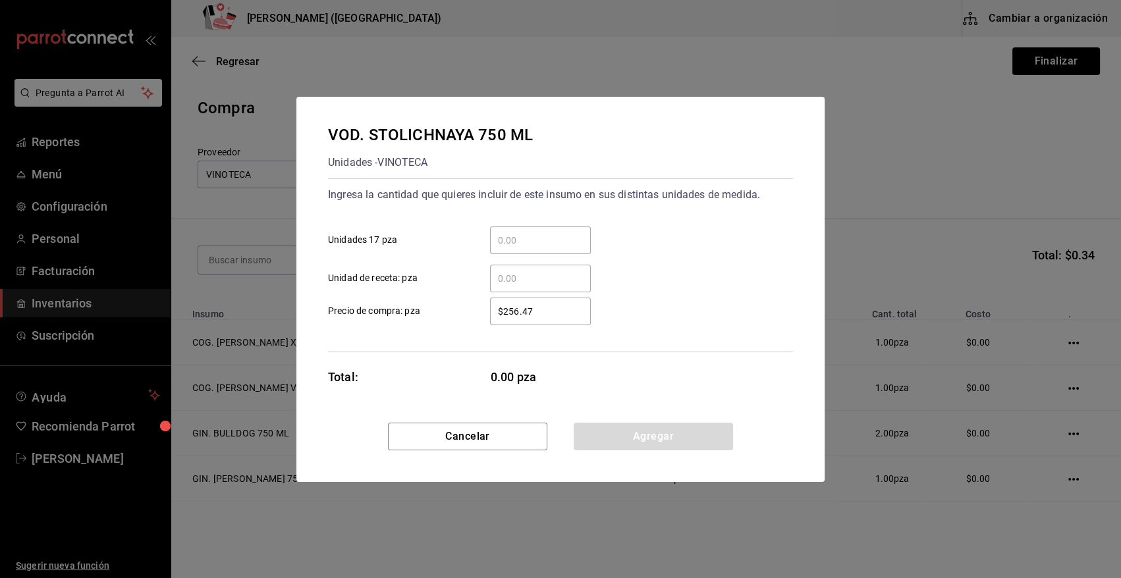
click at [552, 275] on input "​ Unidad de receta: pza" at bounding box center [540, 279] width 101 height 16
type input "1"
type input "$0.01"
click at [675, 445] on button "Agregar" at bounding box center [653, 437] width 159 height 28
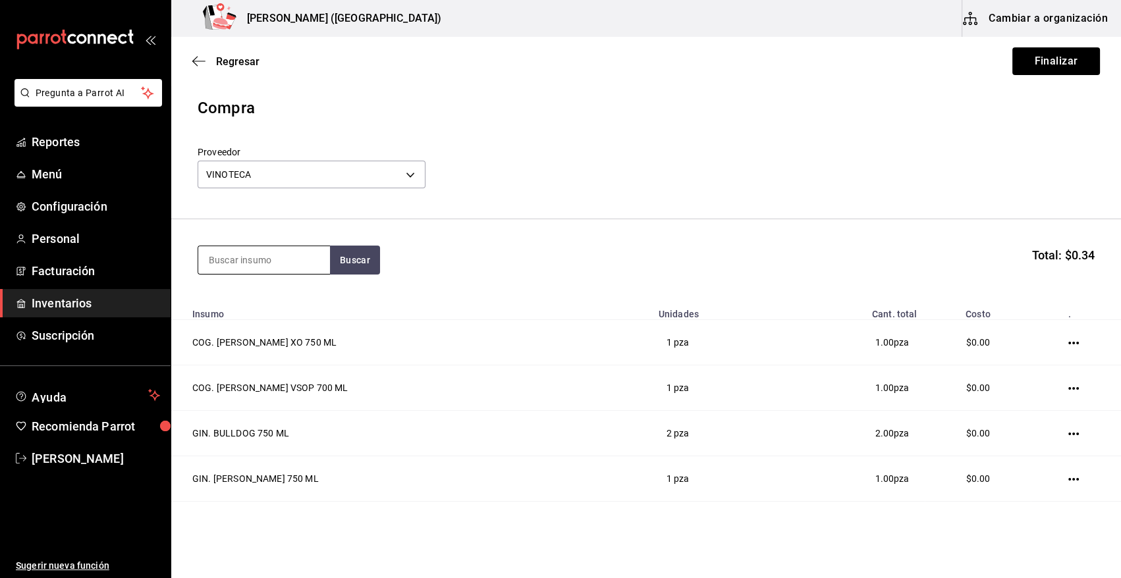
click at [227, 256] on input at bounding box center [264, 260] width 132 height 28
type input "BERINGER"
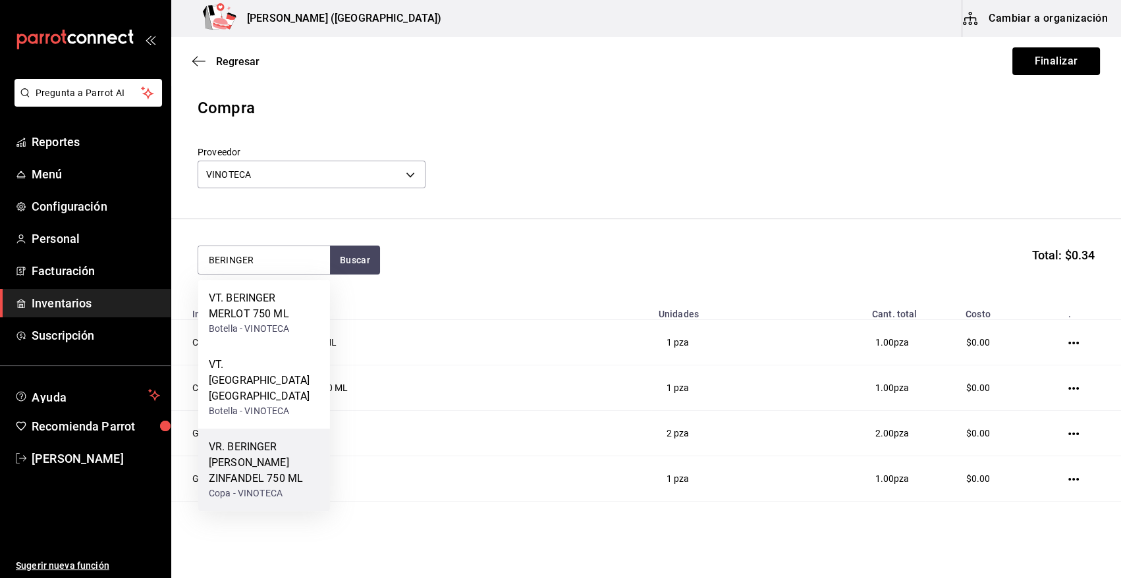
click at [279, 454] on div "VR. BERINGER WHITE ZINFANDEL 750 ML" at bounding box center [264, 462] width 111 height 47
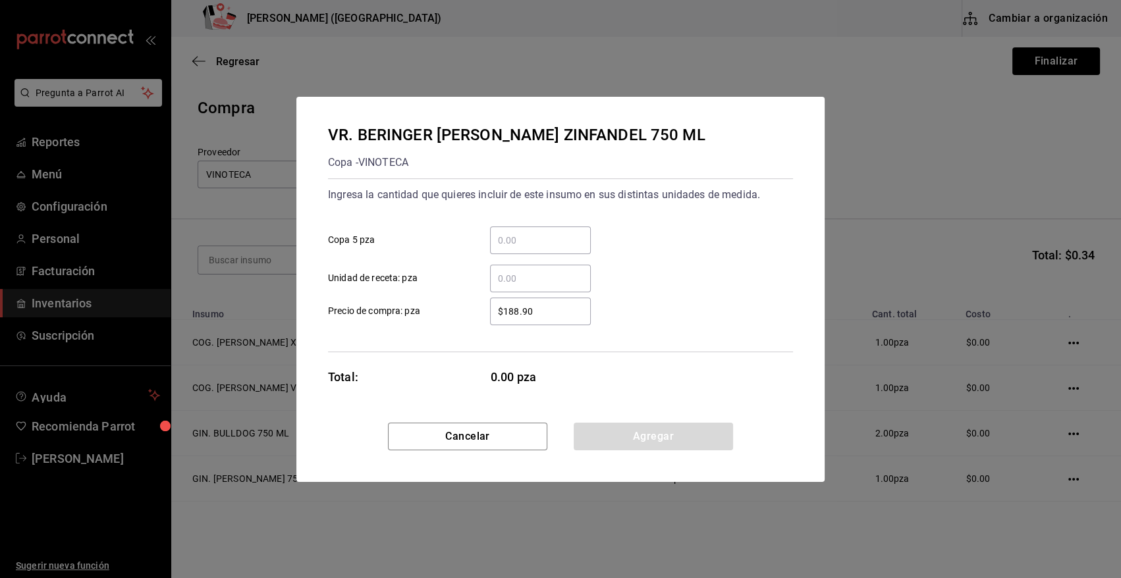
click at [530, 275] on input "​ Unidad de receta: pza" at bounding box center [540, 279] width 101 height 16
type input "1"
type input "$0.01"
click at [646, 434] on button "Agregar" at bounding box center [653, 437] width 159 height 28
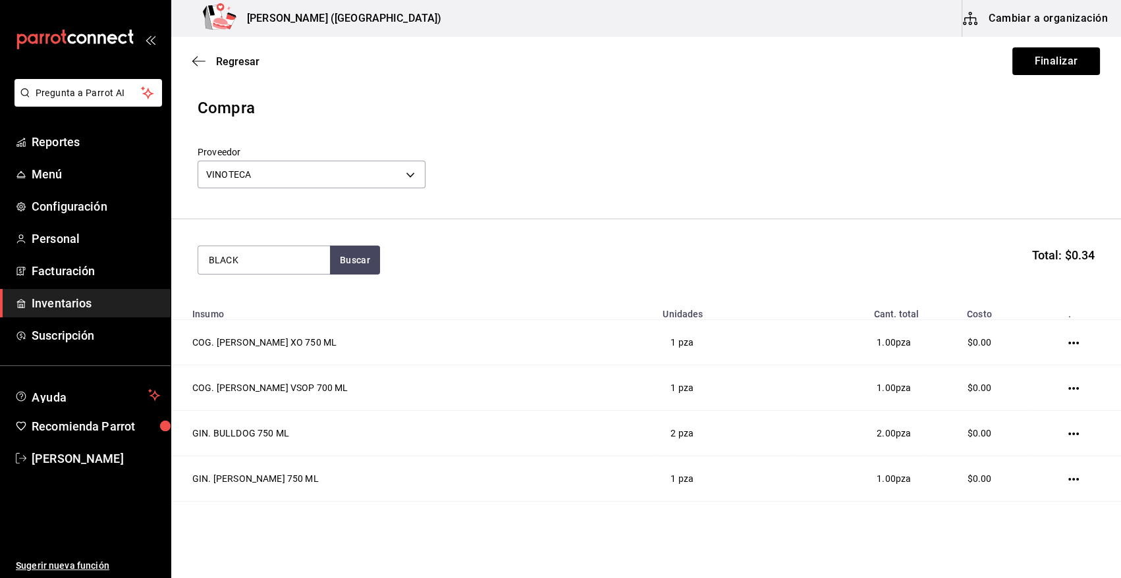
type input "BLACK"
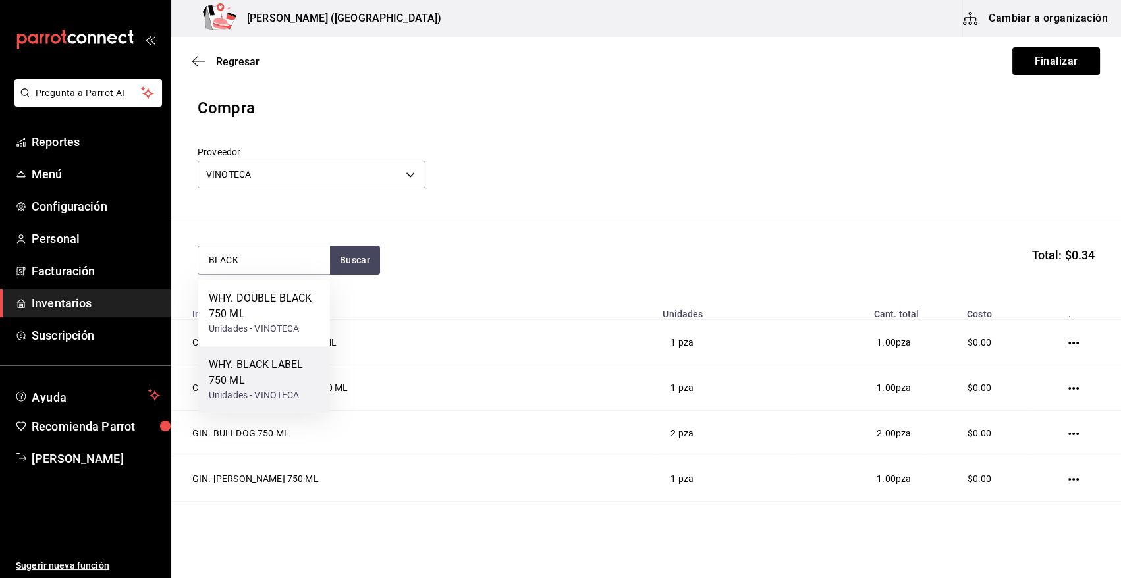
click at [283, 380] on div "WHY. BLACK LABEL 750 ML" at bounding box center [264, 373] width 111 height 32
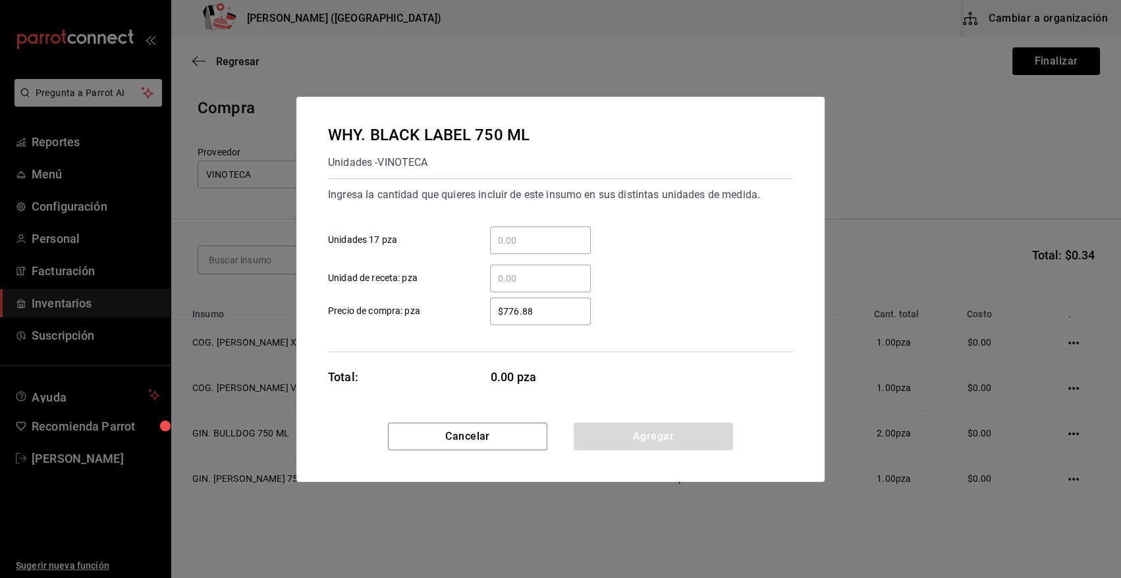
click at [540, 271] on input "​ Unidad de receta: pza" at bounding box center [540, 279] width 101 height 16
type input "5"
type input "$0.01"
click at [642, 432] on button "Agregar" at bounding box center [653, 437] width 159 height 28
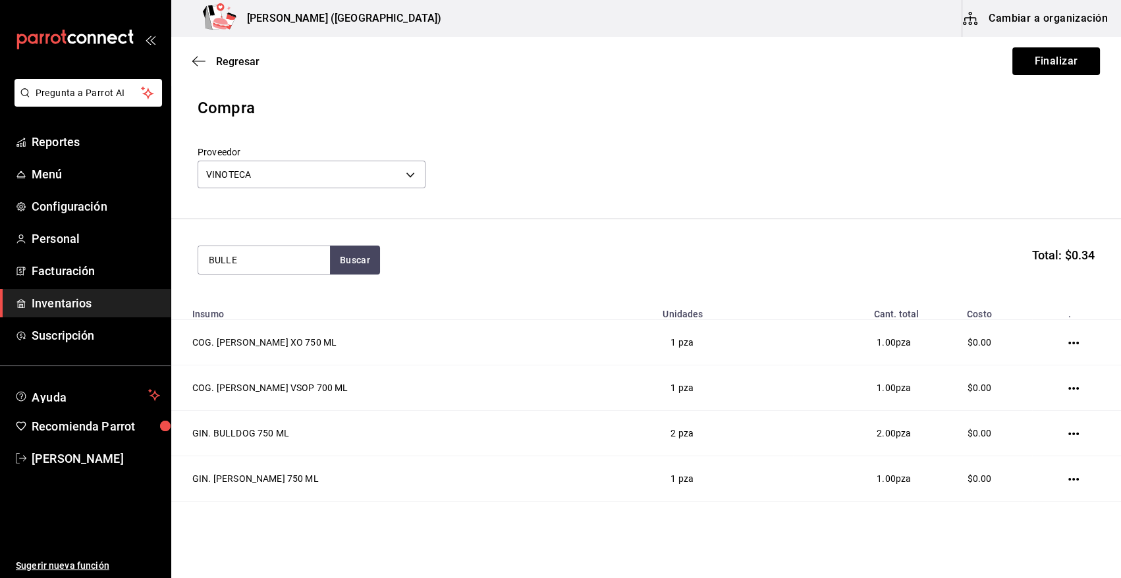
type input "BULLE"
click at [276, 317] on div "WHY. BULLEIT BOURBON 750 ML" at bounding box center [264, 306] width 111 height 32
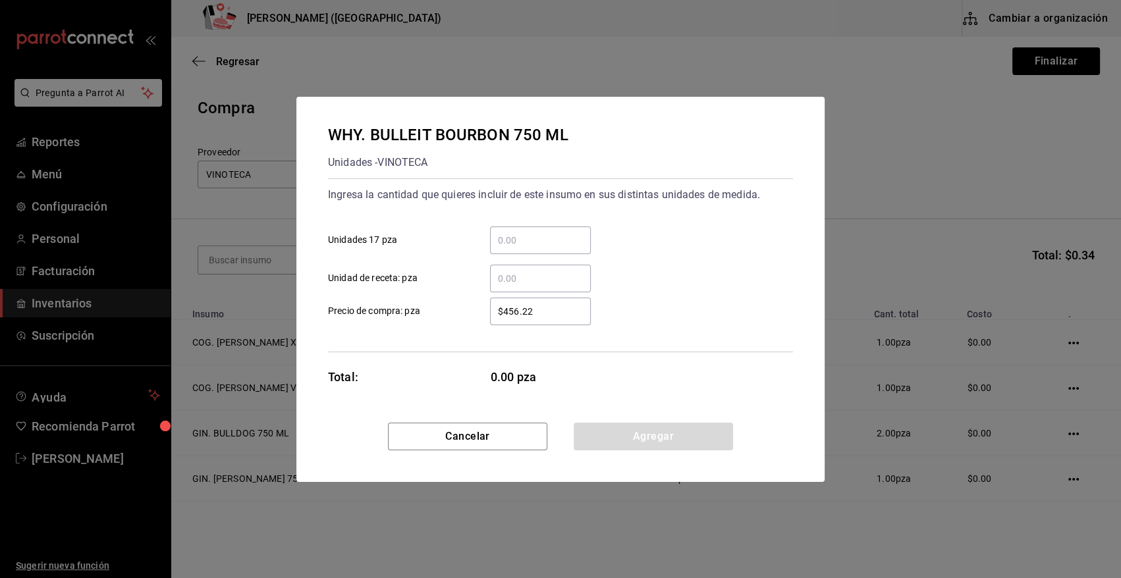
click at [531, 276] on input "​ Unidad de receta: pza" at bounding box center [540, 279] width 101 height 16
type input "2"
type input "$0.01"
click at [632, 430] on button "Agregar" at bounding box center [653, 437] width 159 height 28
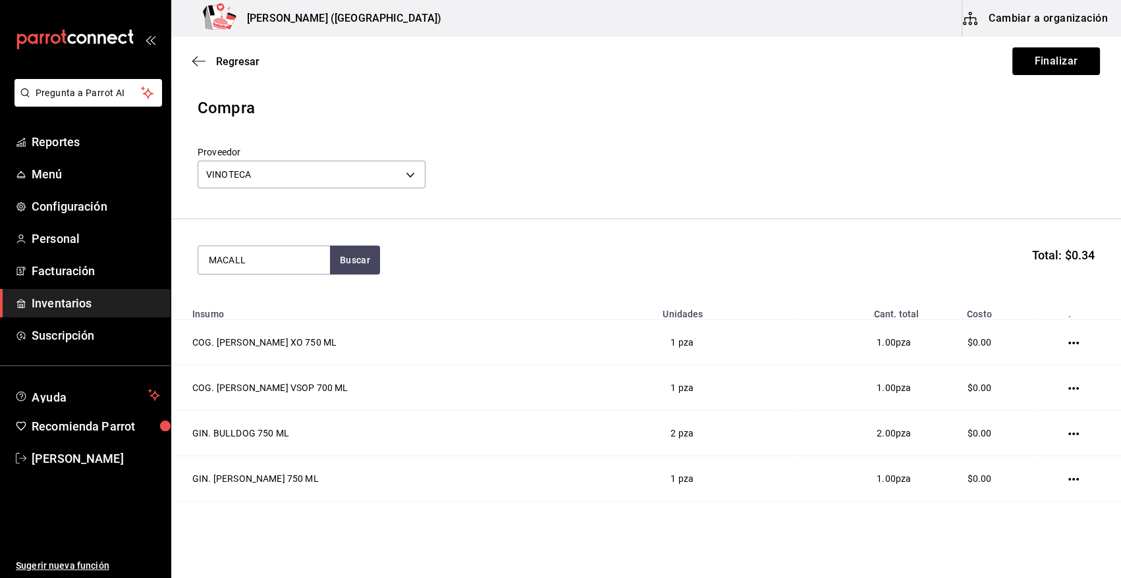
type input "MACALL"
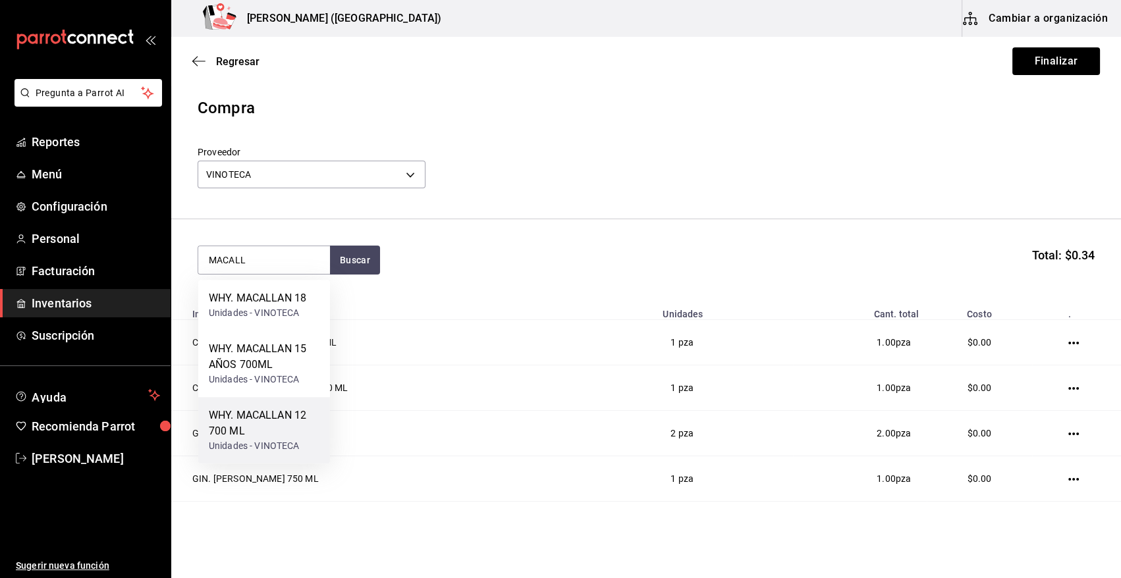
click at [257, 433] on div "WHY. MACALLAN 12 700 ML" at bounding box center [264, 424] width 111 height 32
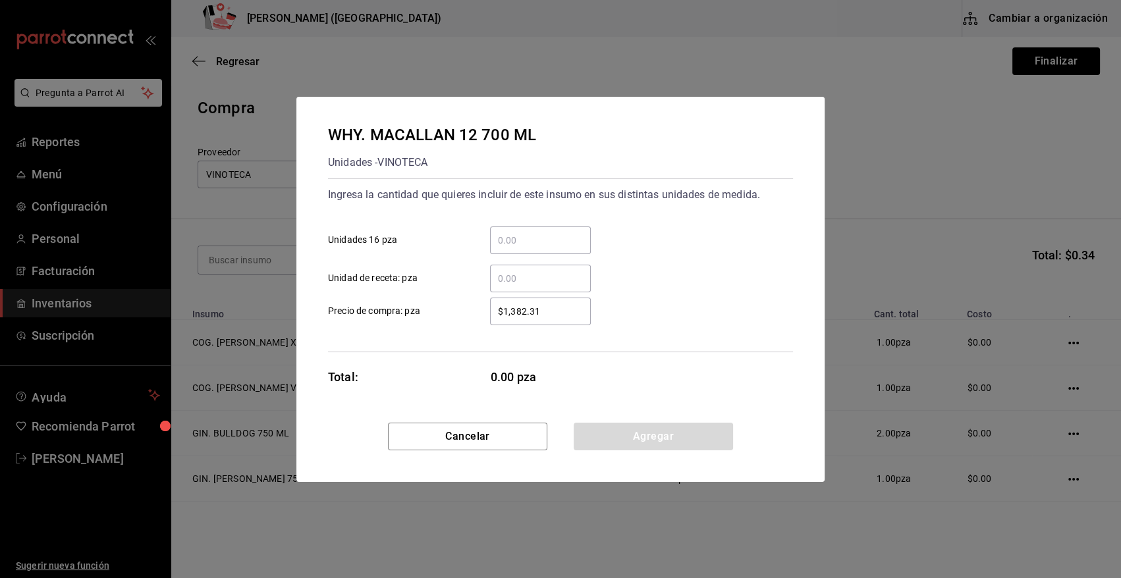
click at [574, 278] on input "​ Unidad de receta: pza" at bounding box center [540, 279] width 101 height 16
type input "1"
type input "$0.01"
click at [616, 438] on button "Agregar" at bounding box center [653, 437] width 159 height 28
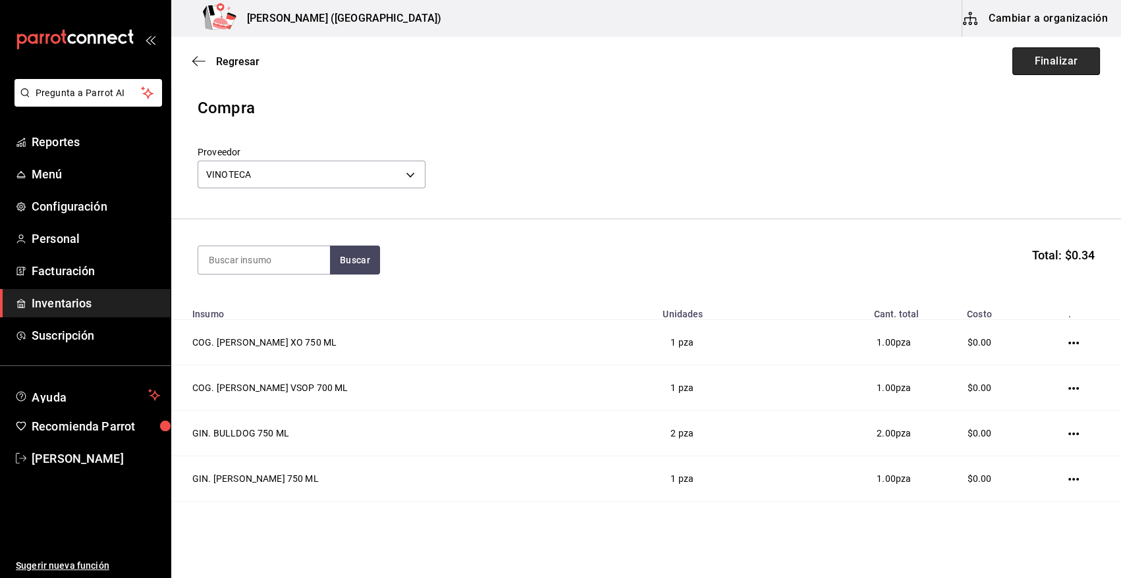
click at [1064, 53] on button "Finalizar" at bounding box center [1056, 61] width 88 height 28
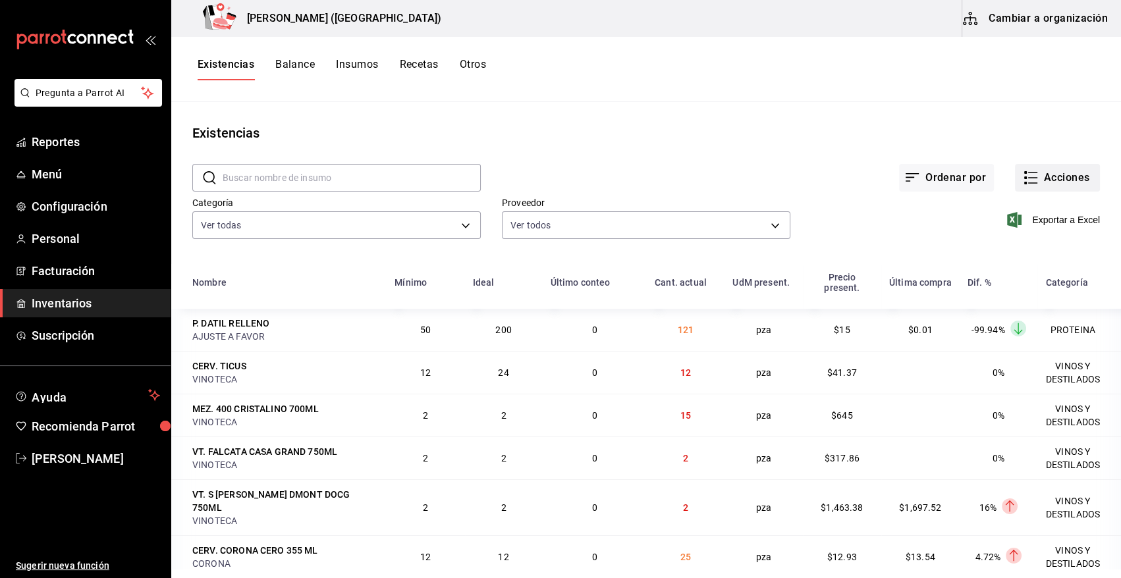
click at [1035, 166] on button "Acciones" at bounding box center [1057, 178] width 85 height 28
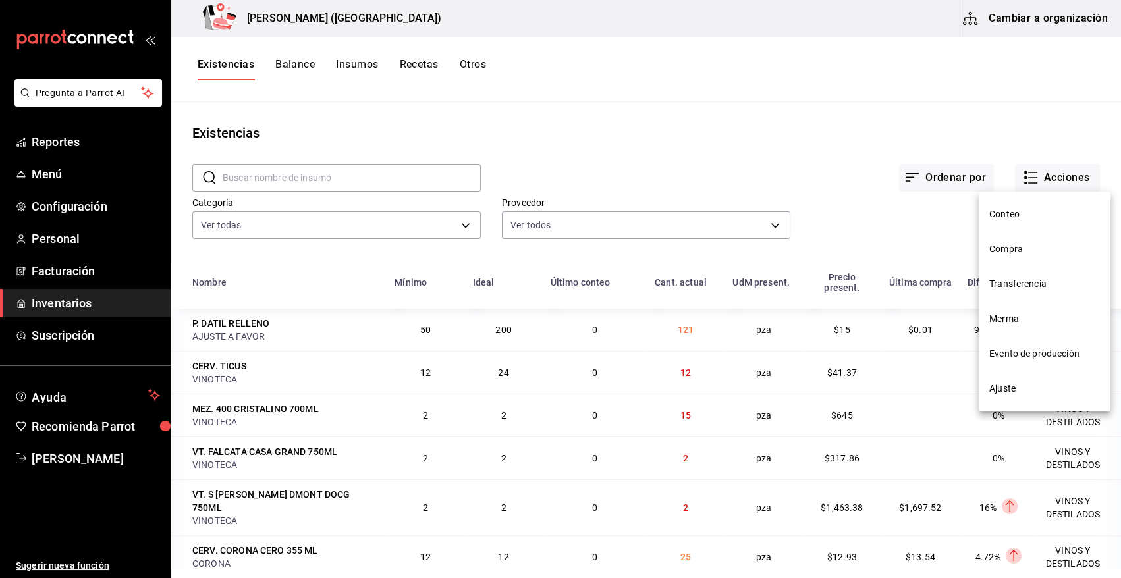
click at [1021, 252] on span "Compra" at bounding box center [1044, 249] width 111 height 14
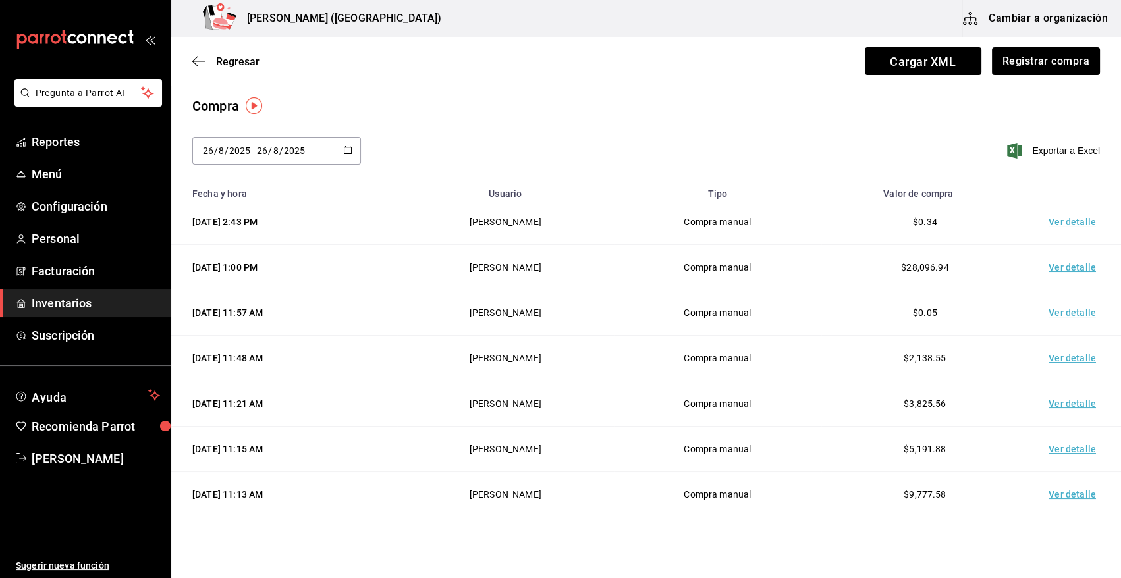
click at [1069, 221] on td "Ver detalle" at bounding box center [1075, 222] width 92 height 45
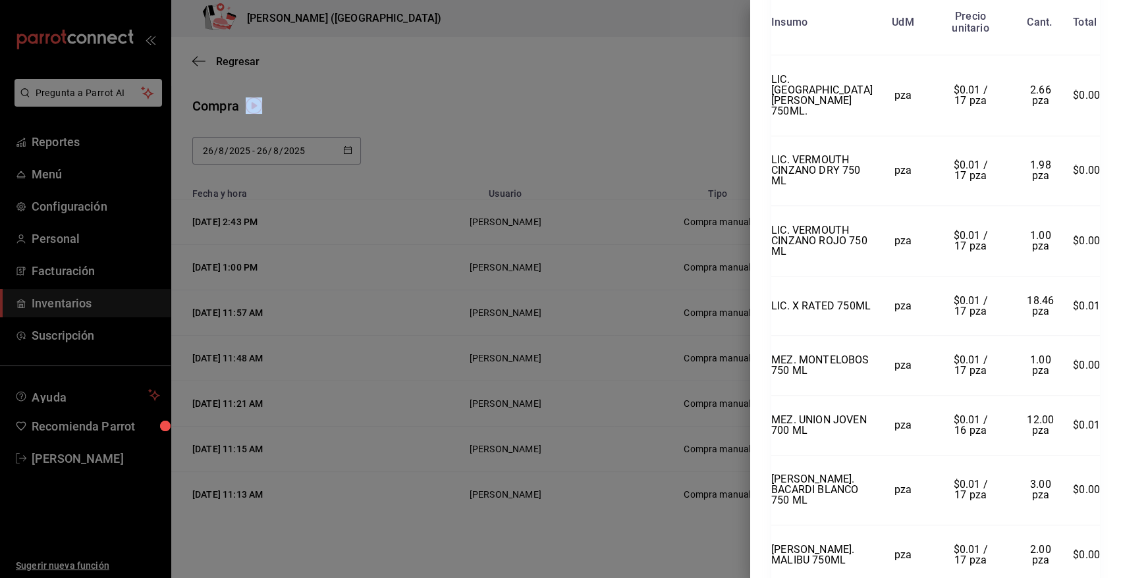
scroll to position [2643, 0]
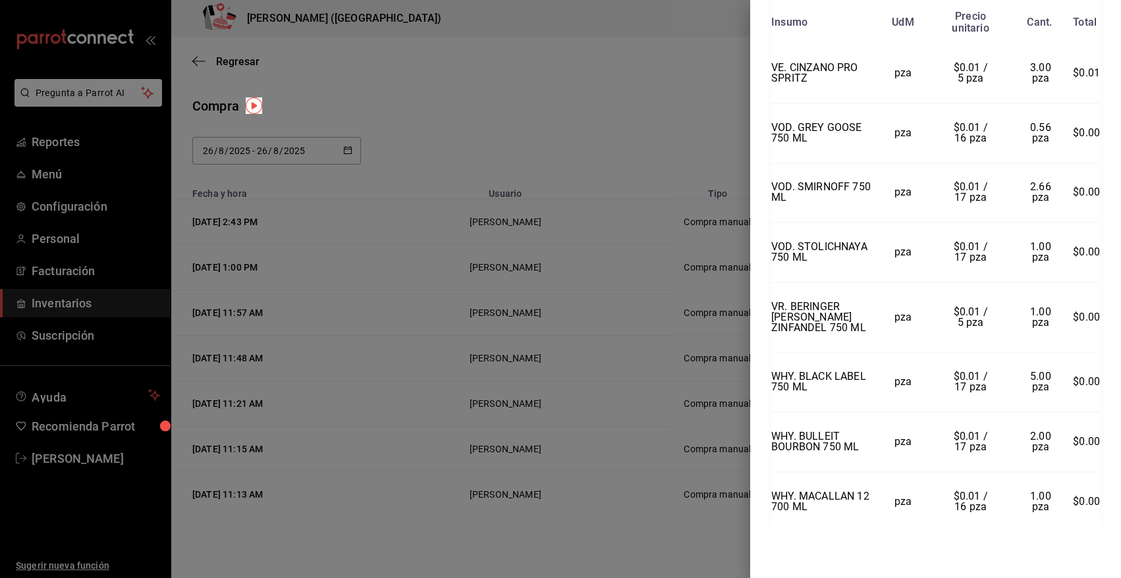
drag, startPoint x: 771, startPoint y: 28, endPoint x: 1104, endPoint y: 557, distance: 624.2
click at [1104, 557] on div "Compra Proveedor VINOTECA Usuario Angy Madalena Fecha y hora 26/08/2025 2:43:38…" at bounding box center [935, 289] width 371 height 578
copy div "Compra Proveedor VINOTECA Usuario Angy Madalena Fecha y hora 26/08/2025 2:43:38…"
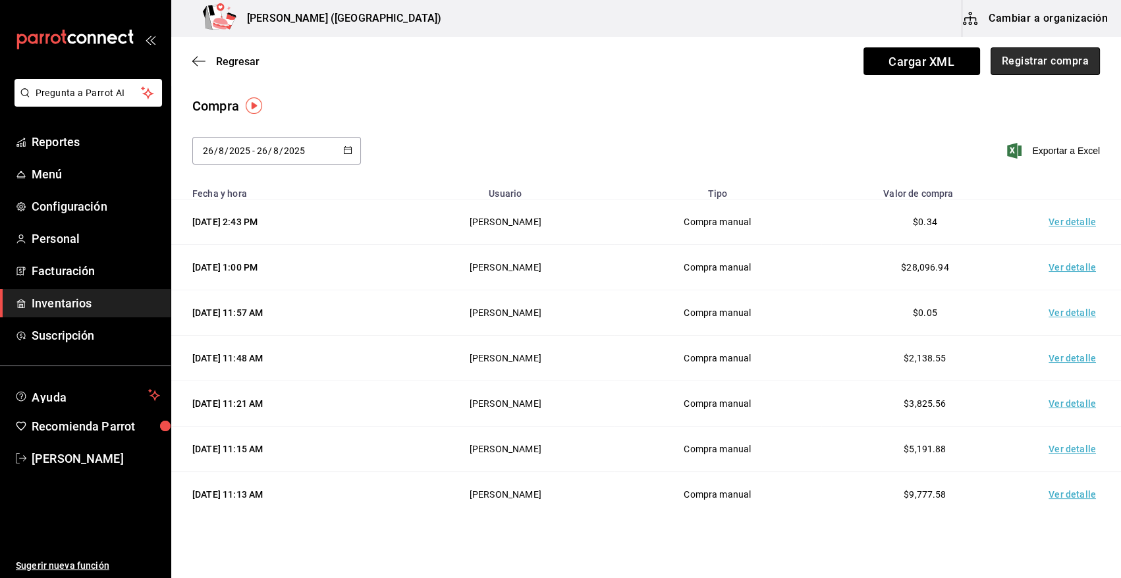
click at [1058, 61] on button "Registrar compra" at bounding box center [1045, 61] width 109 height 28
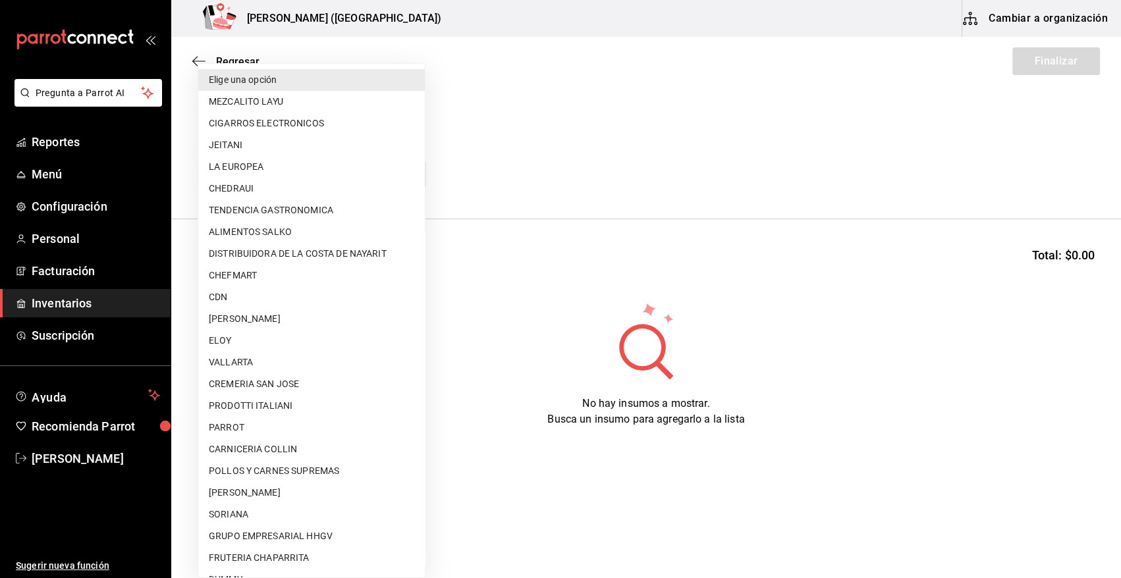
click at [271, 178] on body "Pregunta a Parrot AI Reportes Menú Configuración Personal Facturación Inventari…" at bounding box center [560, 252] width 1121 height 504
click at [340, 248] on li "DISTRIBUIDORA DE LA COSTA DE NAYARIT" at bounding box center [311, 254] width 227 height 22
type input "7132d0db-1f0e-40e8-8a44-1f7fc7bb26f8"
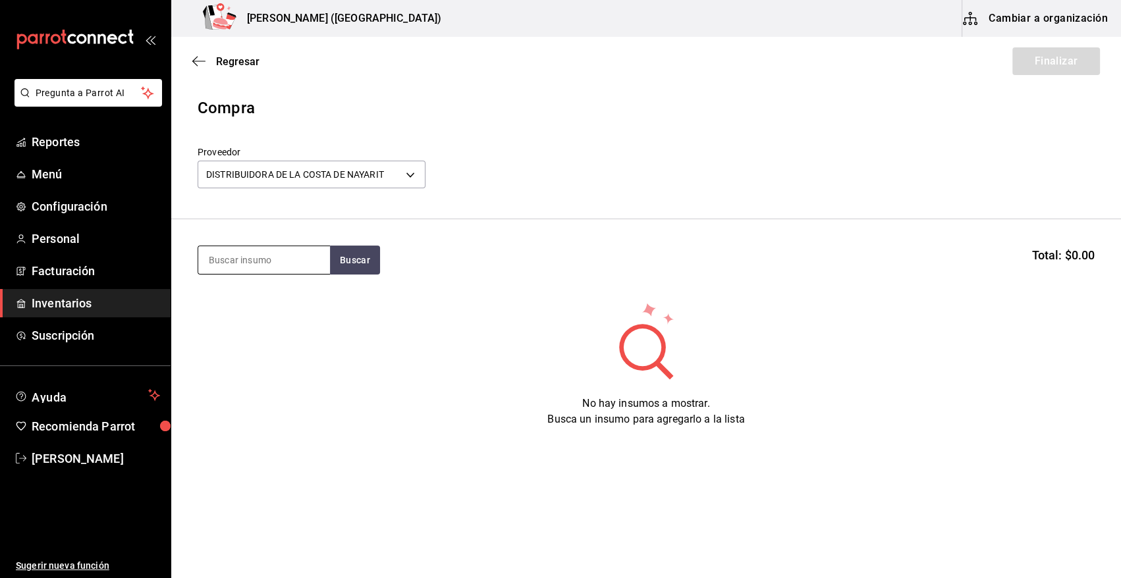
click at [274, 263] on input at bounding box center [264, 260] width 132 height 28
type input "AGUA"
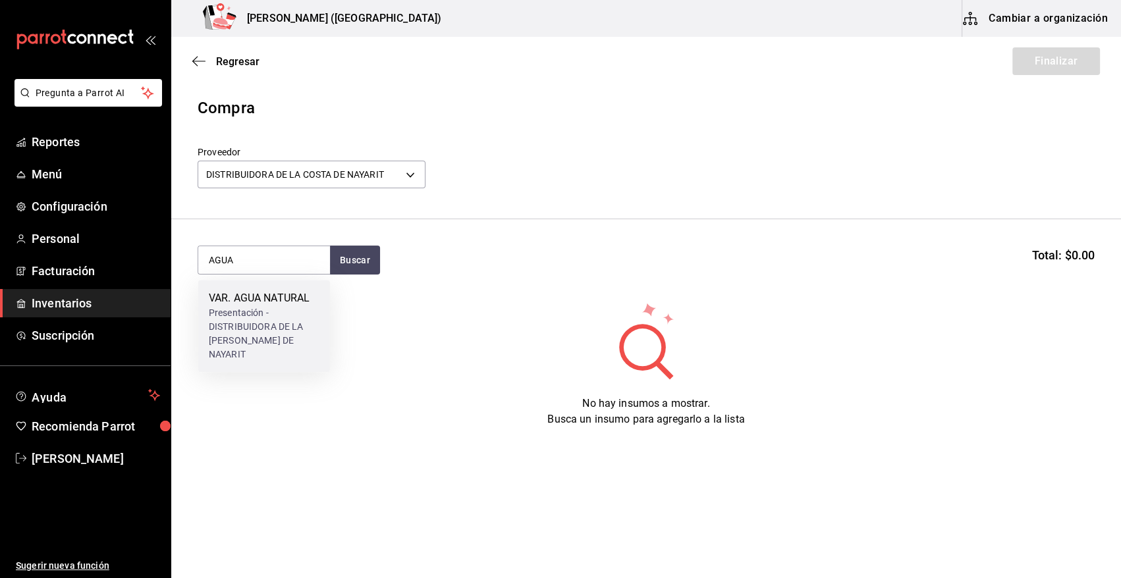
click at [255, 312] on div "Presentación - DISTRIBUIDORA DE LA COSTA DE NAYARIT" at bounding box center [264, 333] width 111 height 55
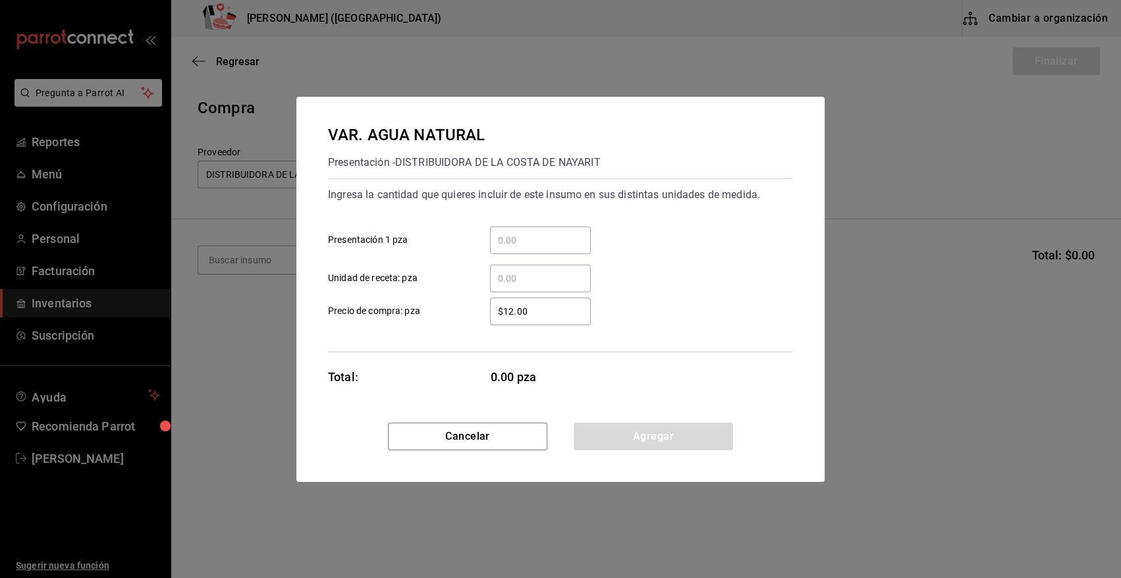
click at [516, 278] on input "​ Unidad de receta: pza" at bounding box center [540, 279] width 101 height 16
type input "31"
type input "$0.01"
click at [663, 443] on button "Agregar" at bounding box center [653, 437] width 159 height 28
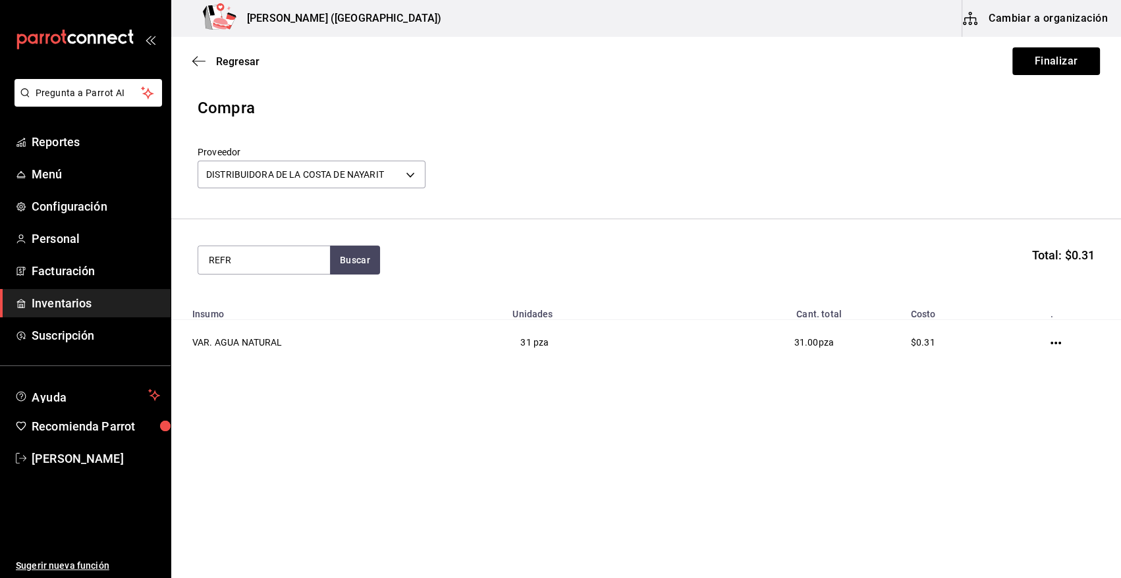
type input "REFR"
click at [362, 270] on button "Buscar" at bounding box center [355, 260] width 50 height 29
click at [354, 257] on button "Buscar" at bounding box center [355, 260] width 50 height 29
click at [268, 319] on div "Piezas - DISTRIBUIDORA DE LA COSTA DE NAYARIT" at bounding box center [264, 320] width 111 height 28
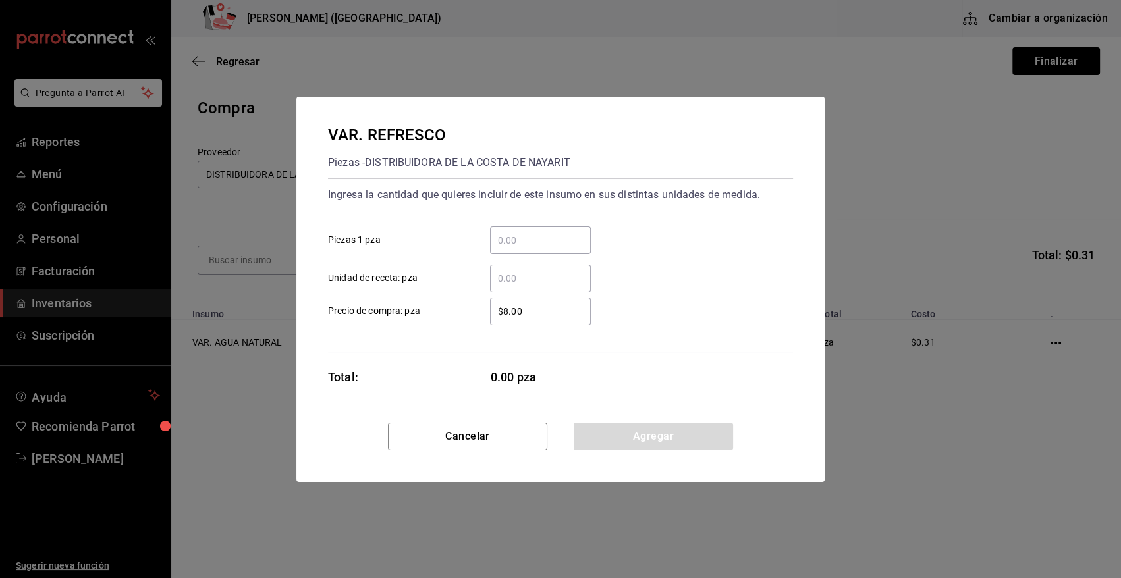
click at [510, 279] on input "​ Unidad de receta: pza" at bounding box center [540, 279] width 101 height 16
type input "242"
type input "$0.01"
click at [677, 439] on button "Agregar" at bounding box center [653, 437] width 159 height 28
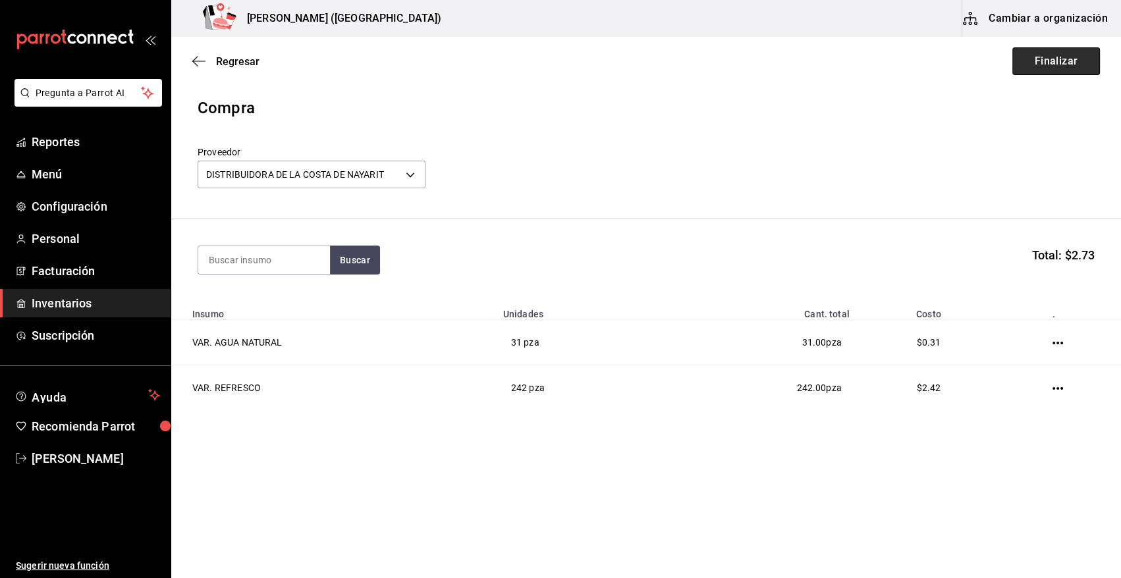
click at [1073, 57] on button "Finalizar" at bounding box center [1056, 61] width 88 height 28
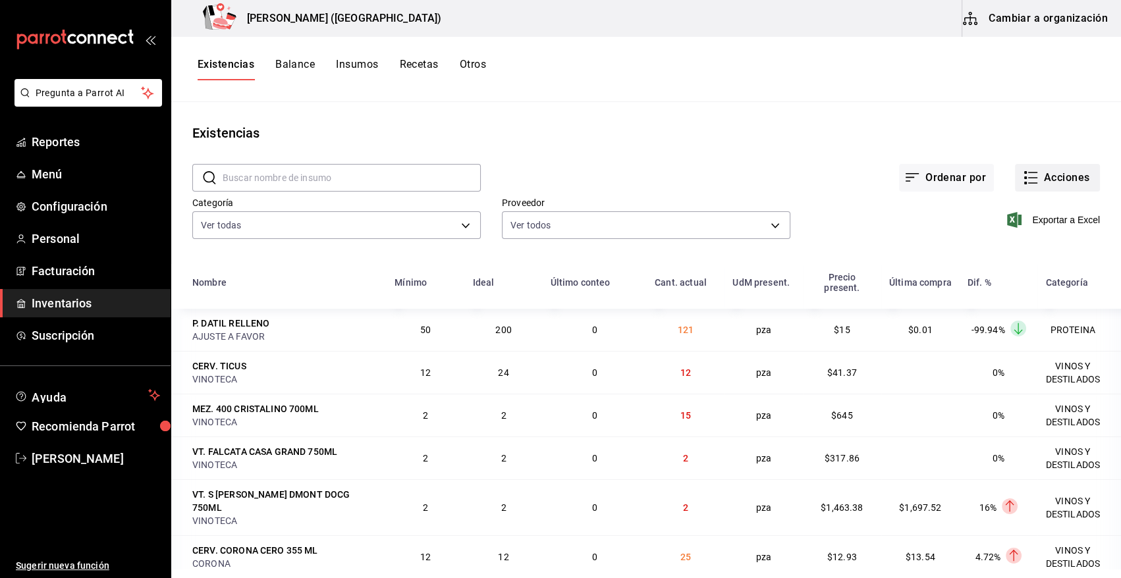
click at [1064, 174] on button "Acciones" at bounding box center [1057, 178] width 85 height 28
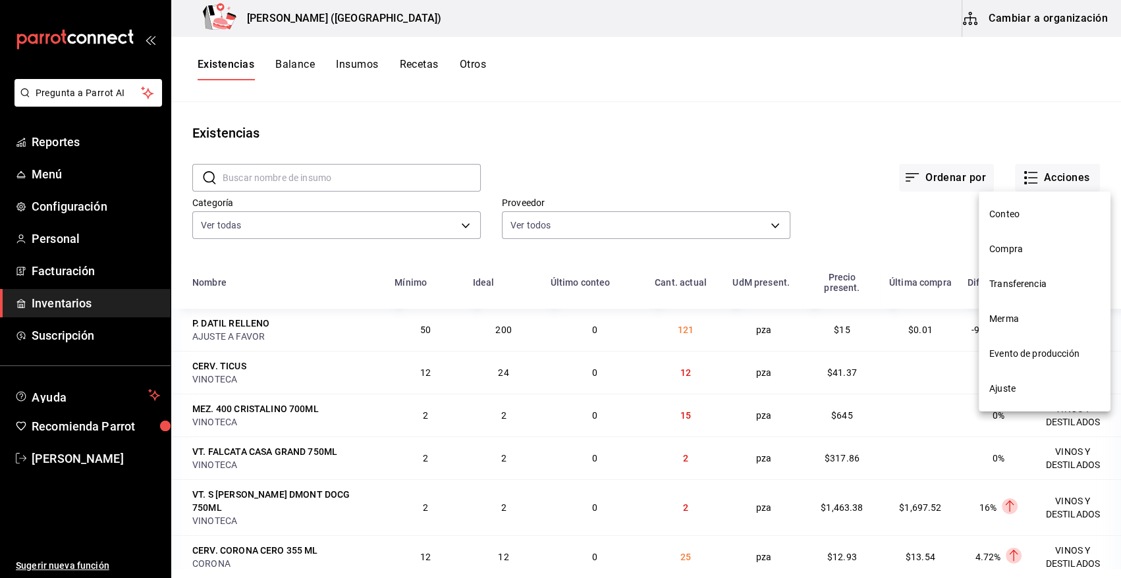
click at [1037, 253] on span "Compra" at bounding box center [1044, 249] width 111 height 14
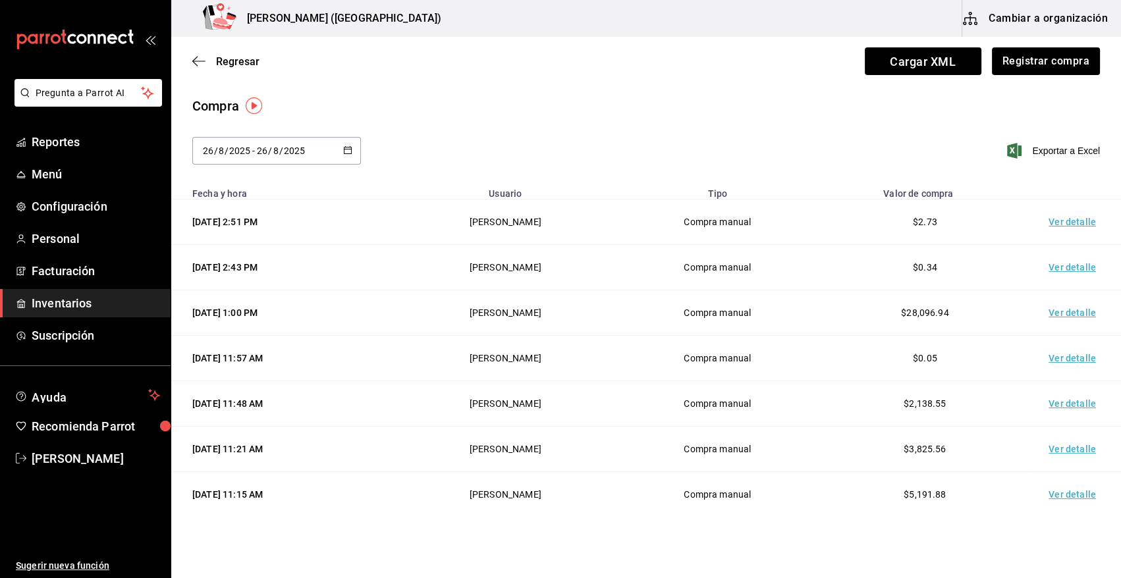
click at [1066, 225] on td "Ver detalle" at bounding box center [1075, 222] width 92 height 45
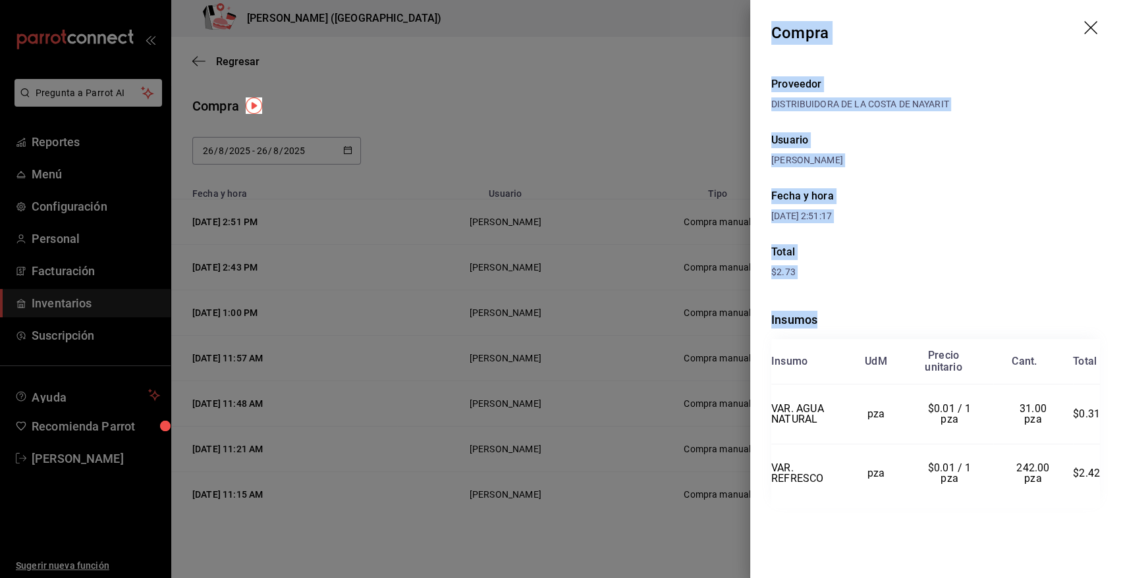
drag, startPoint x: 774, startPoint y: 32, endPoint x: 1073, endPoint y: 558, distance: 605.5
click at [1073, 558] on div "Compra Proveedor DISTRIBUIDORA DE LA COSTA DE NAYARIT Usuario Angy Madalena Fec…" at bounding box center [935, 289] width 371 height 578
copy div "Compra Proveedor DISTRIBUIDORA DE LA COSTA DE NAYARIT Usuario Angy Madalena Fec…"
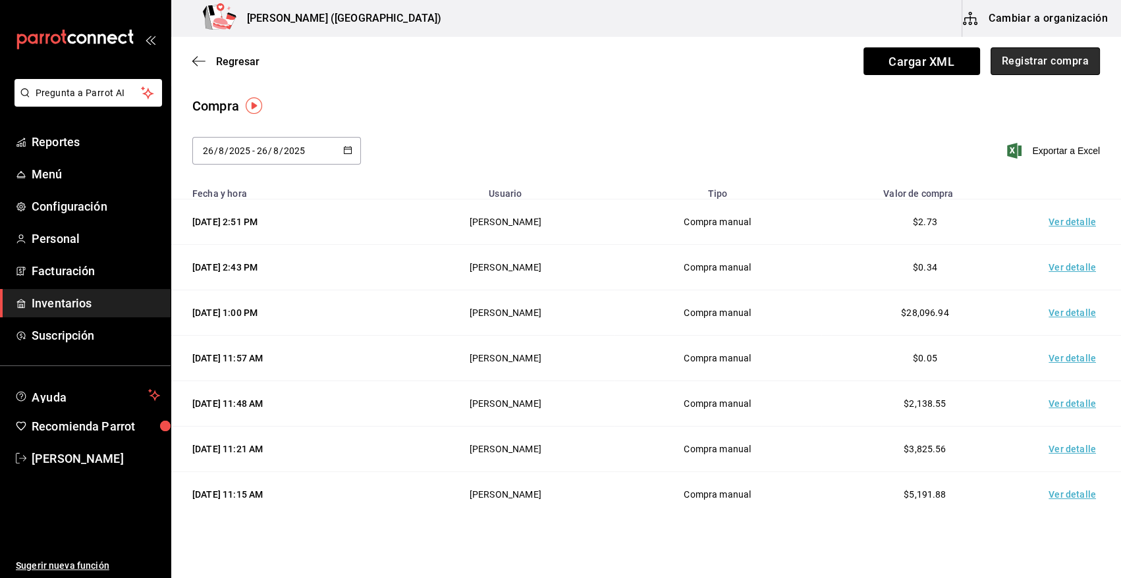
click at [1052, 61] on button "Registrar compra" at bounding box center [1045, 61] width 109 height 28
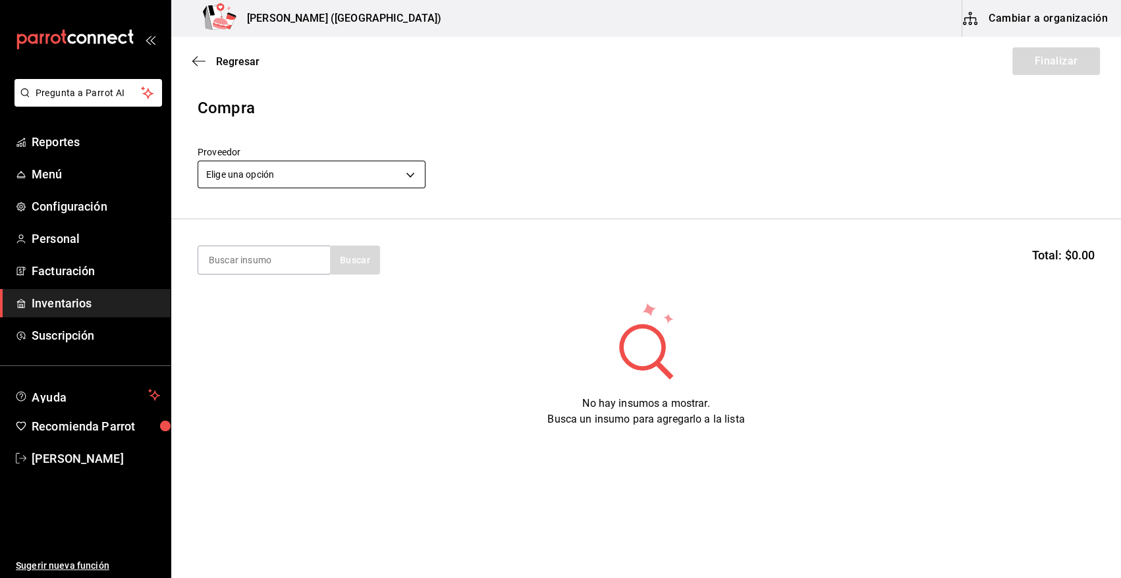
click at [322, 182] on body "Pregunta a Parrot AI Reportes Menú Configuración Personal Facturación Inventari…" at bounding box center [560, 252] width 1121 height 504
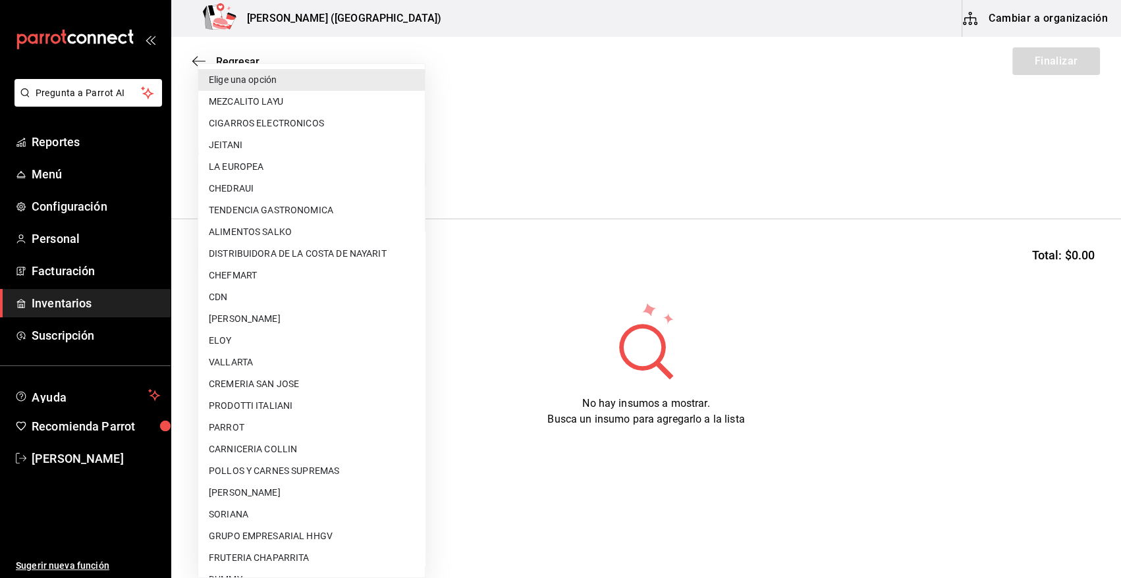
click at [267, 298] on li "CDN" at bounding box center [311, 297] width 227 height 22
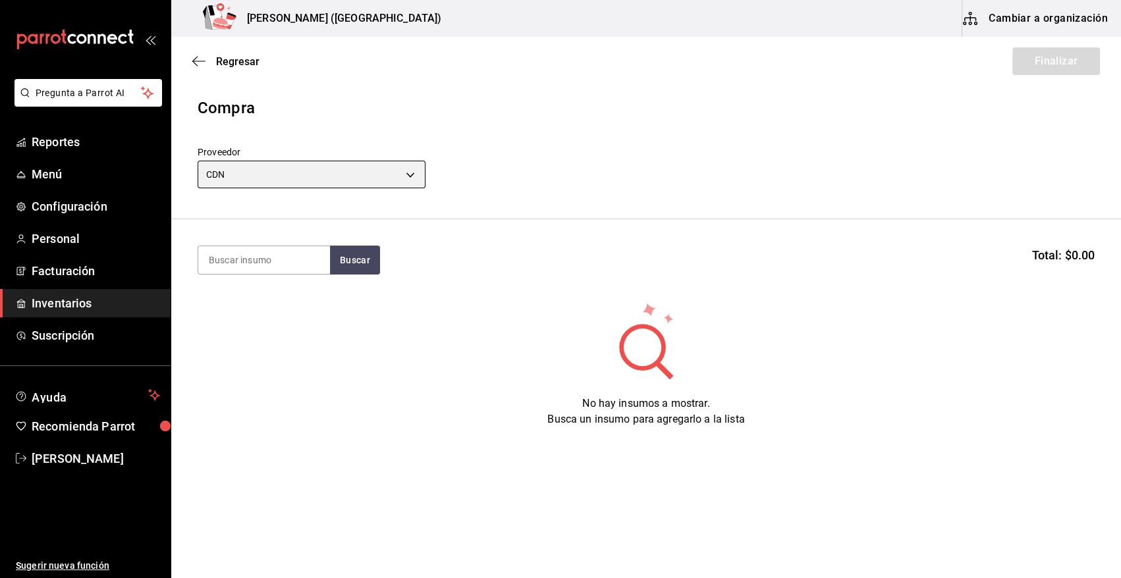
type input "df3c6ee4-16c0-4841-ac8b-0f8cc0150506"
click at [292, 267] on input at bounding box center [264, 260] width 132 height 28
type input "Q"
type input "QUINA"
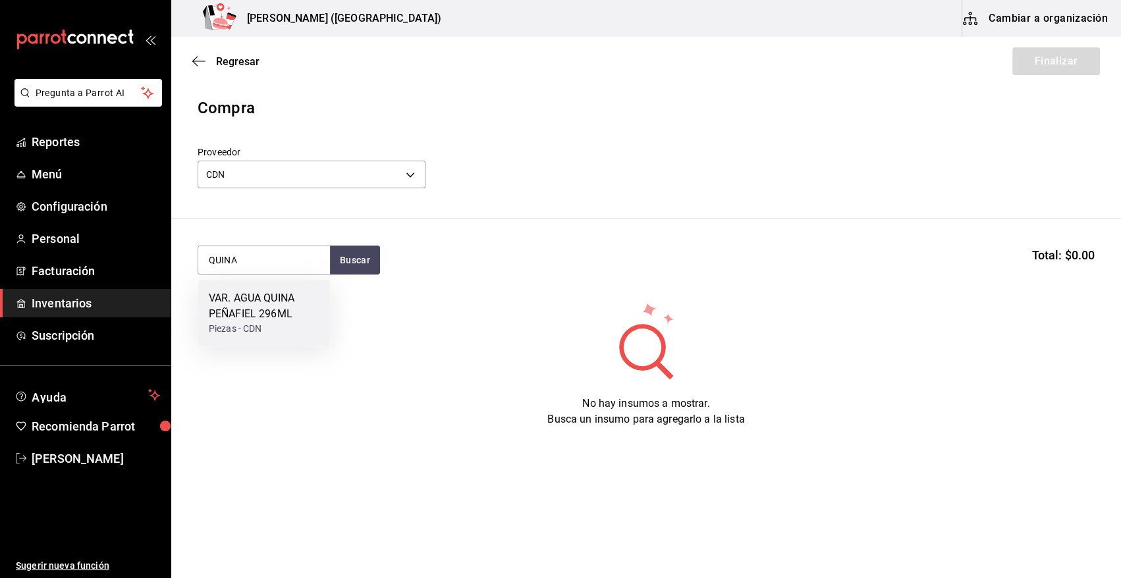
click at [244, 319] on div "VAR. AGUA QUINA PEÑAFIEL 296ML" at bounding box center [264, 306] width 111 height 32
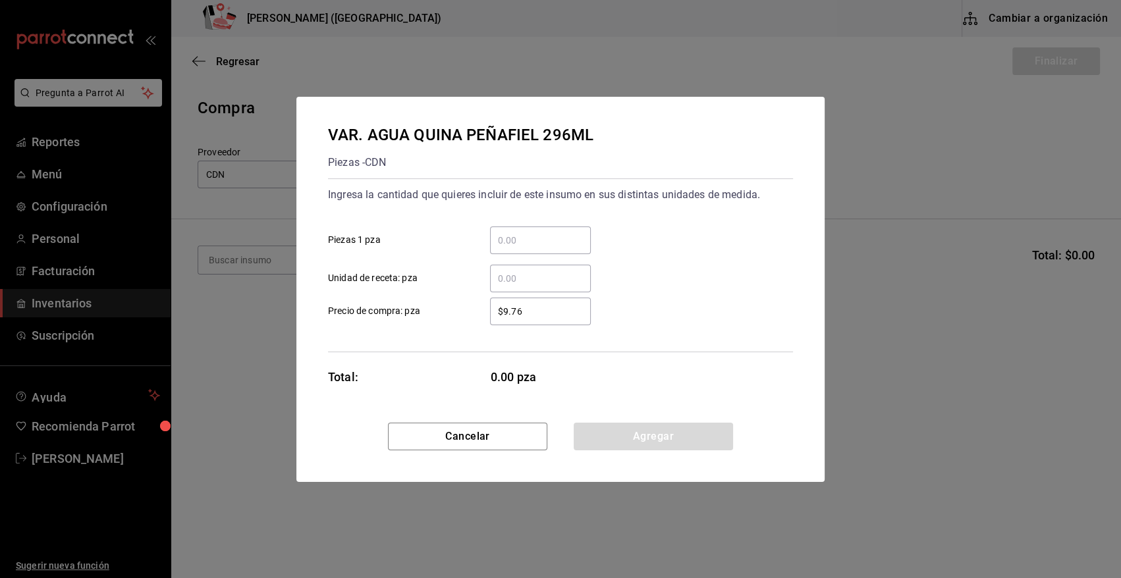
click at [529, 278] on input "​ Unidad de receta: pza" at bounding box center [540, 279] width 101 height 16
click at [641, 448] on button "Agregar" at bounding box center [653, 437] width 159 height 28
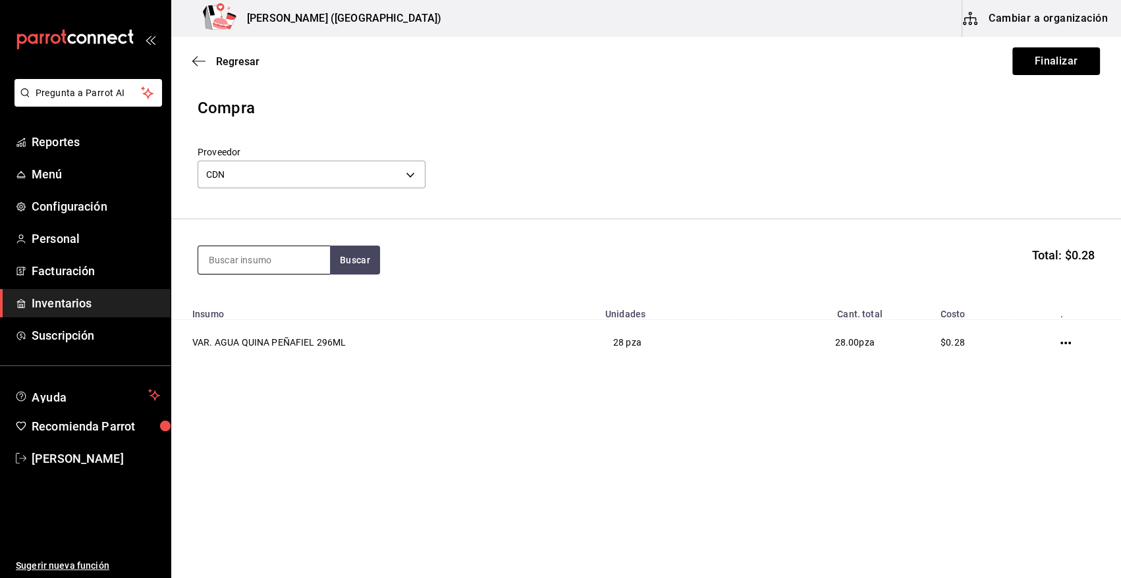
click at [265, 258] on input at bounding box center [264, 260] width 132 height 28
click at [257, 307] on div "VAR. CLAMATO 1.89 LT" at bounding box center [264, 306] width 111 height 32
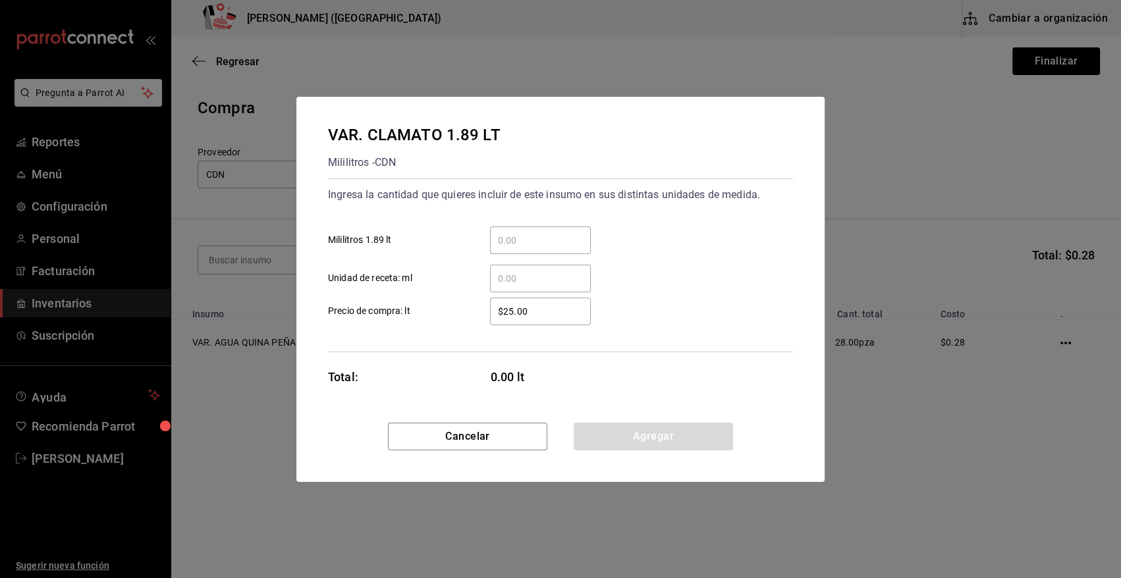
click at [531, 289] on div "​" at bounding box center [540, 279] width 101 height 28
click at [531, 286] on input "​ Unidad de receta: ml" at bounding box center [540, 279] width 101 height 16
click at [635, 433] on button "Agregar" at bounding box center [653, 437] width 159 height 28
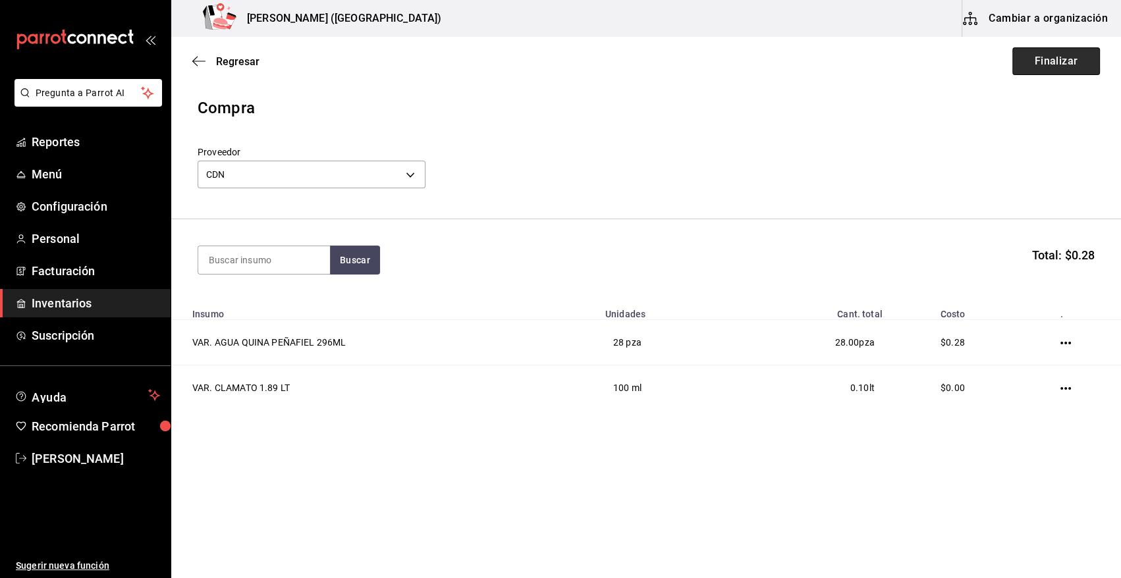
click at [1041, 58] on button "Finalizar" at bounding box center [1056, 61] width 88 height 28
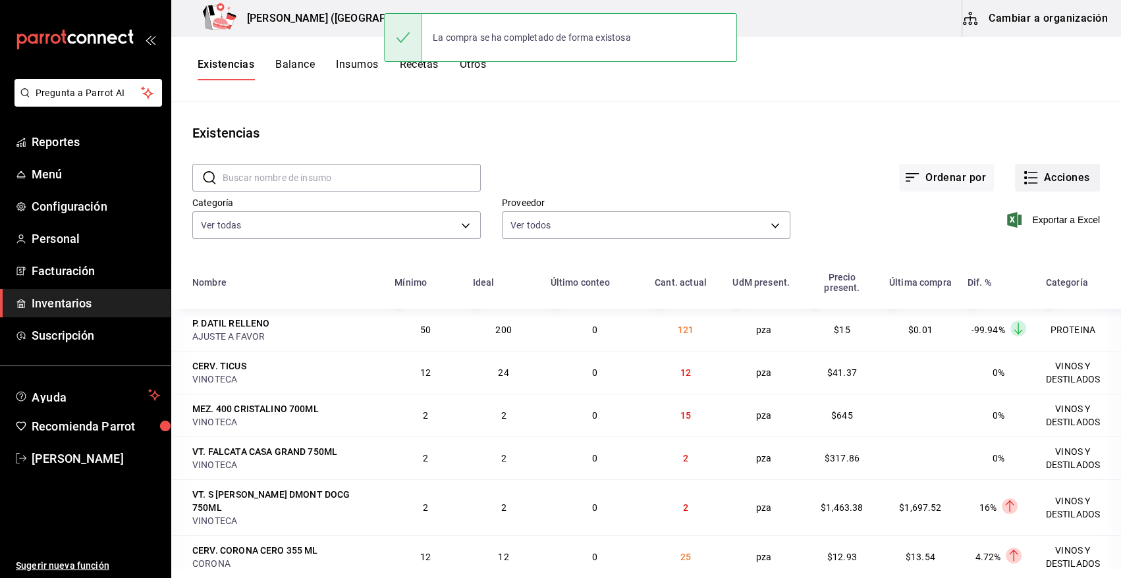
click at [1069, 171] on button "Acciones" at bounding box center [1057, 178] width 85 height 28
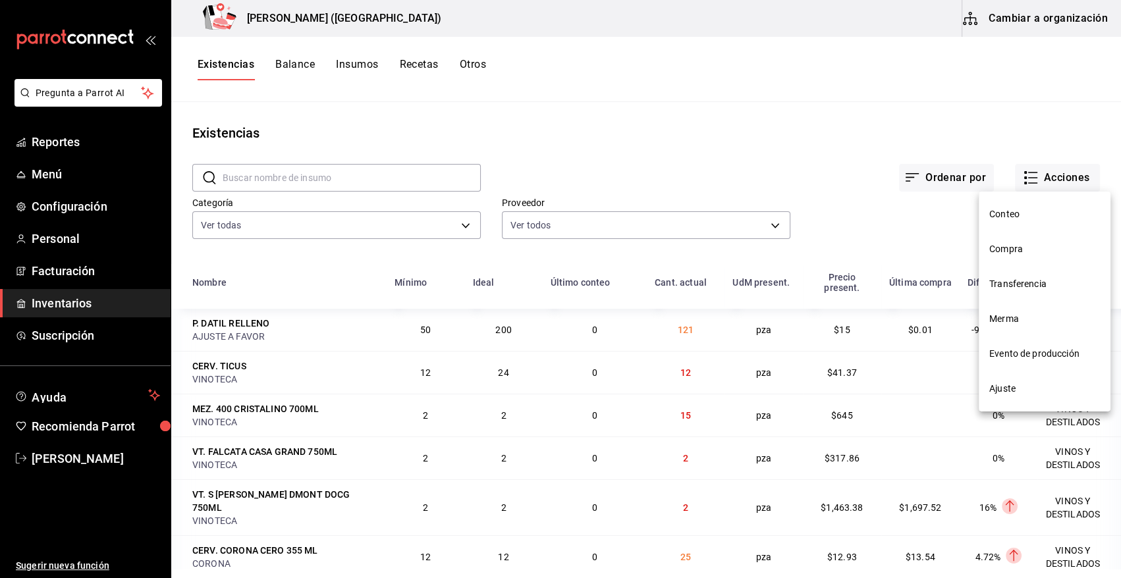
click at [1015, 254] on span "Compra" at bounding box center [1044, 249] width 111 height 14
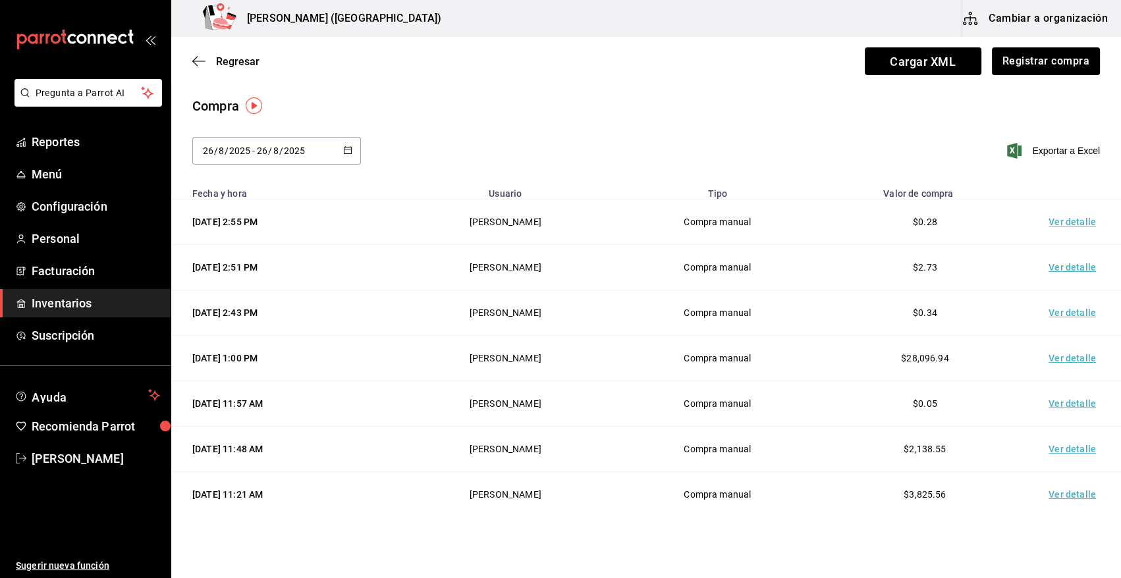
click at [1064, 219] on td "Ver detalle" at bounding box center [1075, 222] width 92 height 45
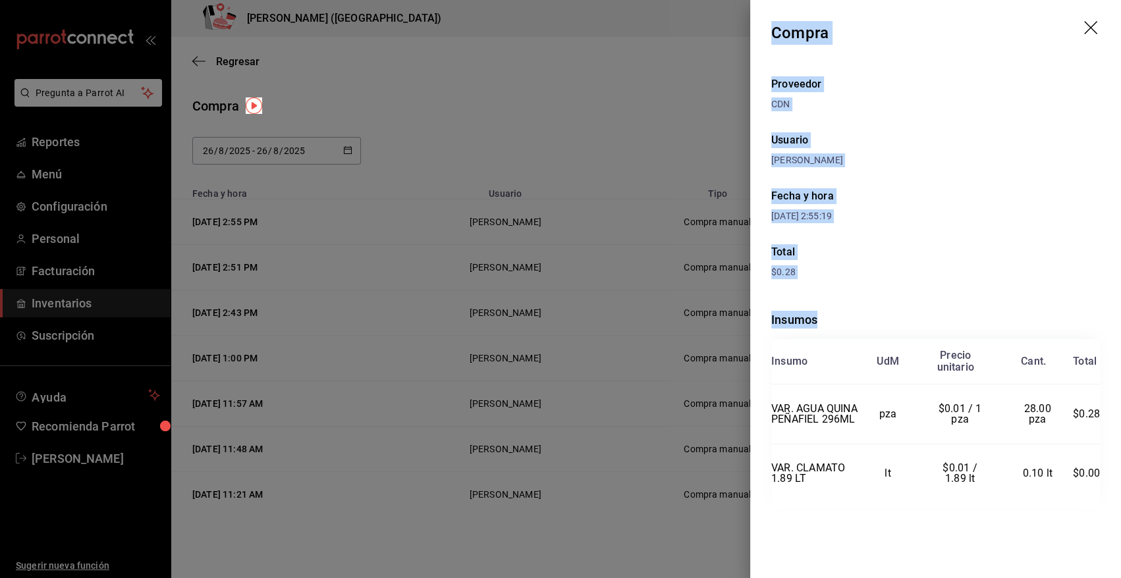
drag, startPoint x: 773, startPoint y: 29, endPoint x: 1099, endPoint y: 558, distance: 621.5
click at [1099, 558] on div "Compra Proveedor CDN Usuario Angy Madalena Fecha y hora 26/08/2025 2:55:19 Tota…" at bounding box center [935, 289] width 371 height 578
copy div "Compra Proveedor CDN Usuario Angy Madalena Fecha y hora 26/08/2025 2:55:19 Tota…"
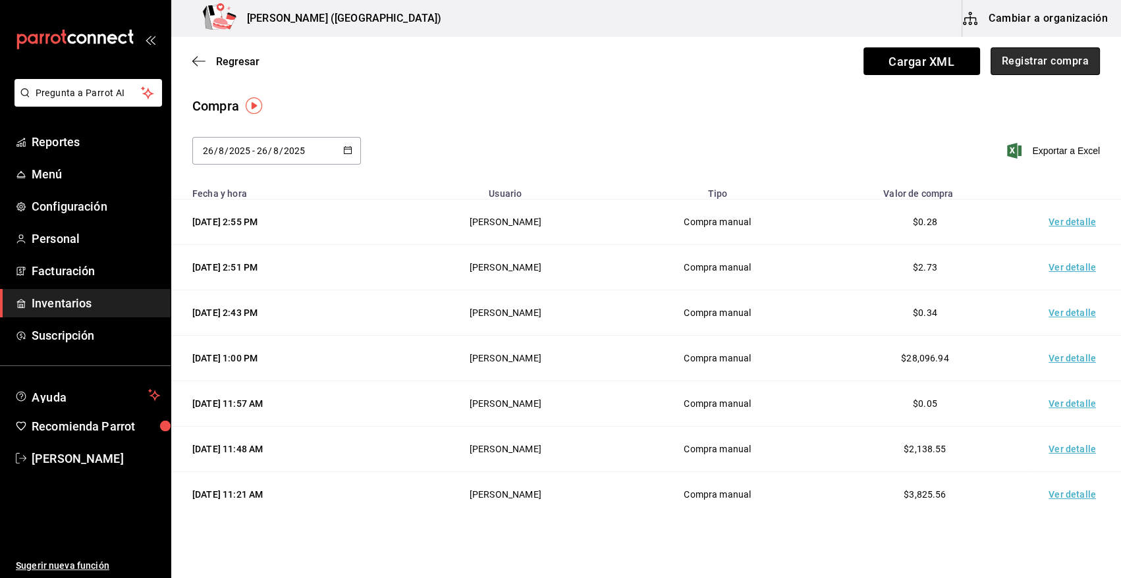
click at [1043, 63] on button "Registrar compra" at bounding box center [1045, 61] width 109 height 28
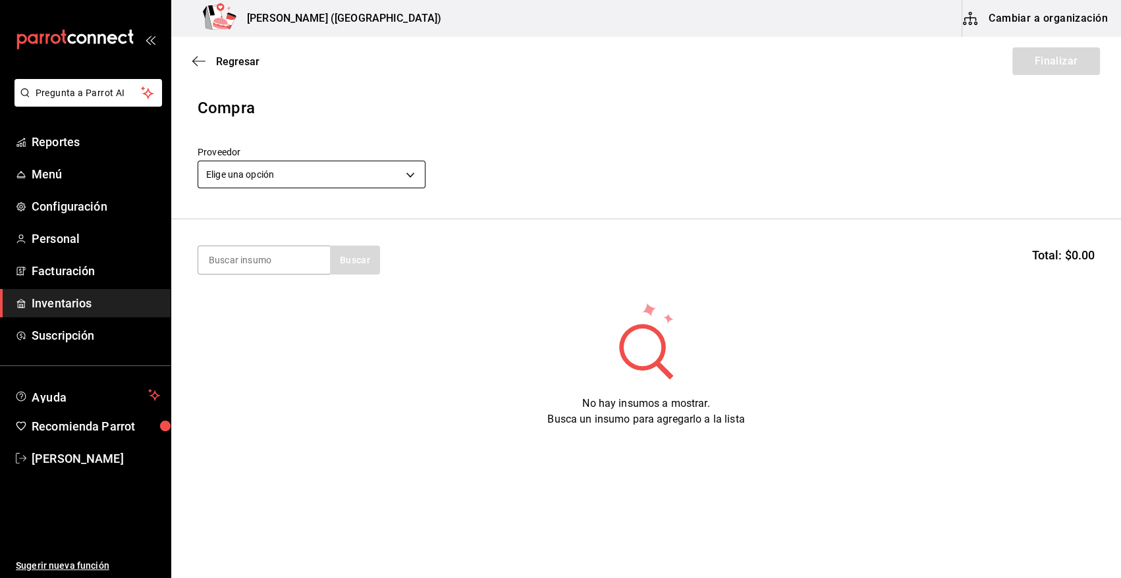
click at [292, 180] on body "Pregunta a Parrot AI Reportes Menú Configuración Personal Facturación Inventari…" at bounding box center [560, 252] width 1121 height 504
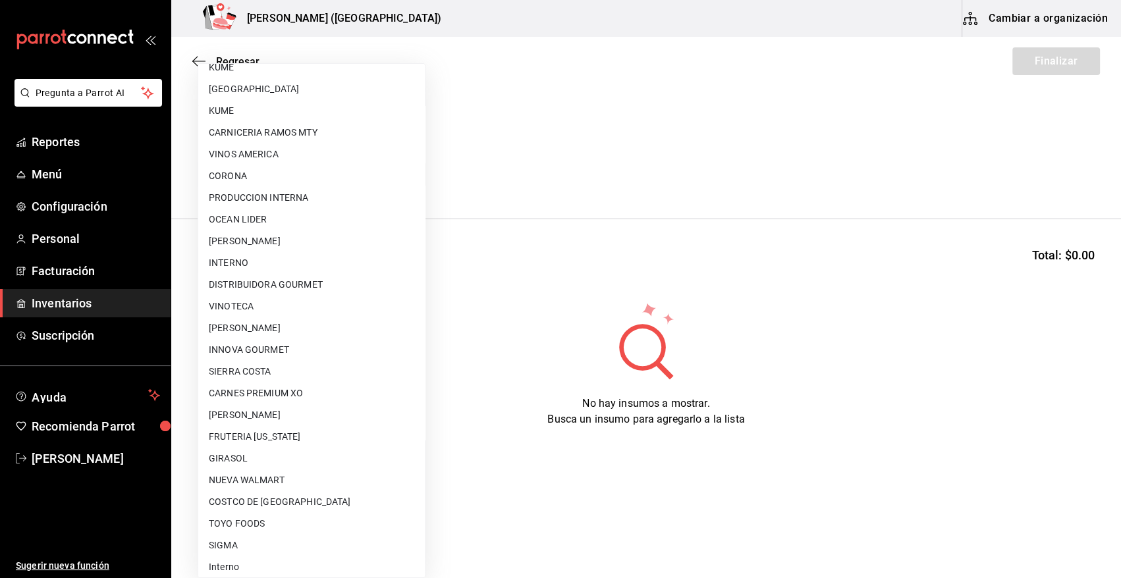
scroll to position [800, 0]
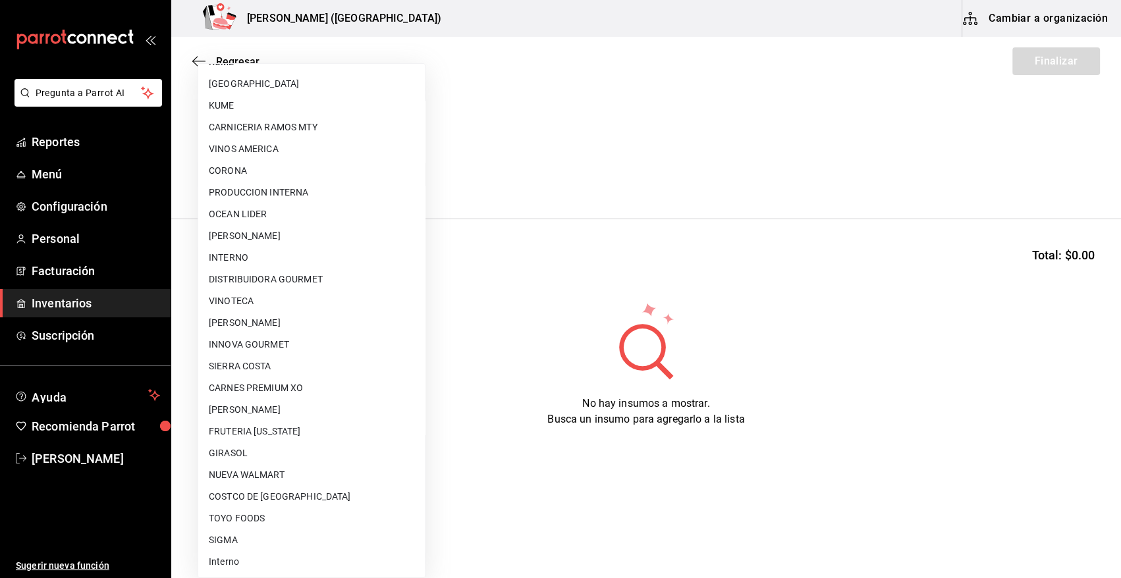
click at [247, 517] on li "TOYO FOODS" at bounding box center [311, 519] width 227 height 22
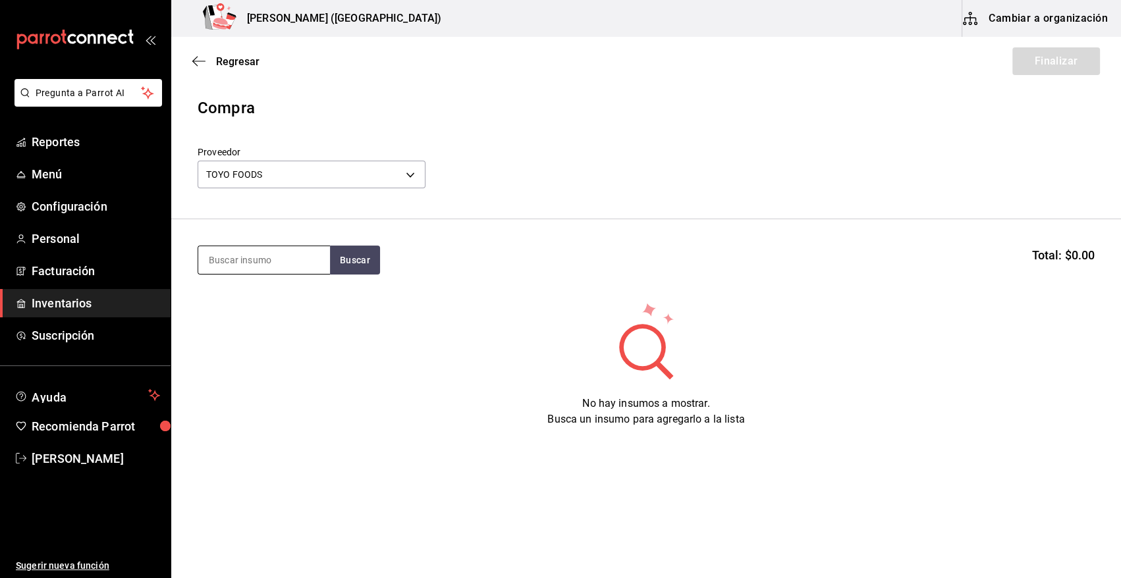
click at [302, 255] on input at bounding box center [264, 260] width 132 height 28
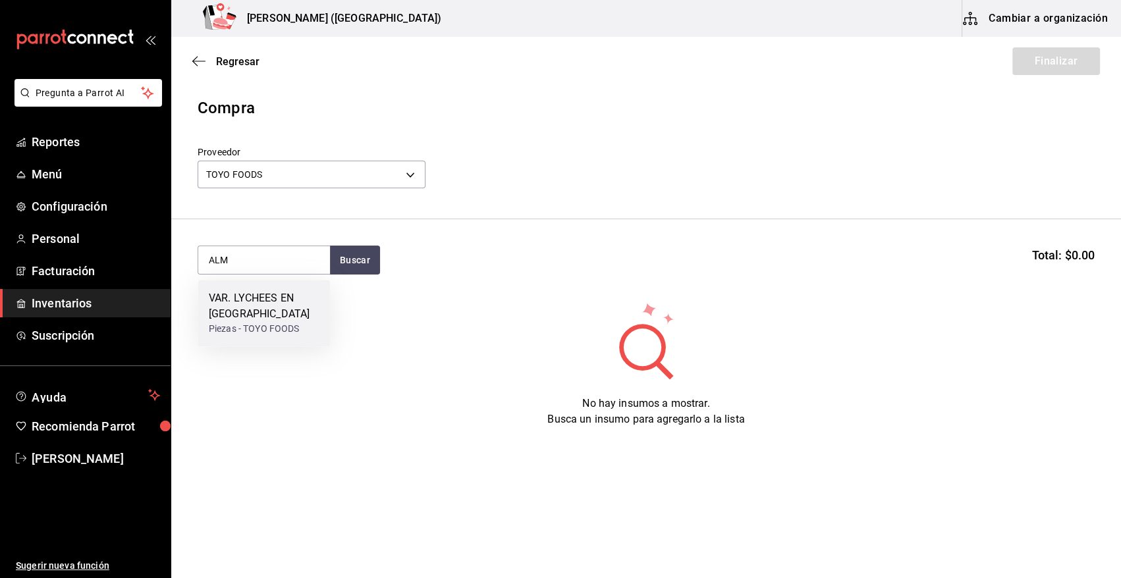
click at [271, 296] on div "VAR. LYCHEES EN ALMIBAR" at bounding box center [264, 306] width 111 height 32
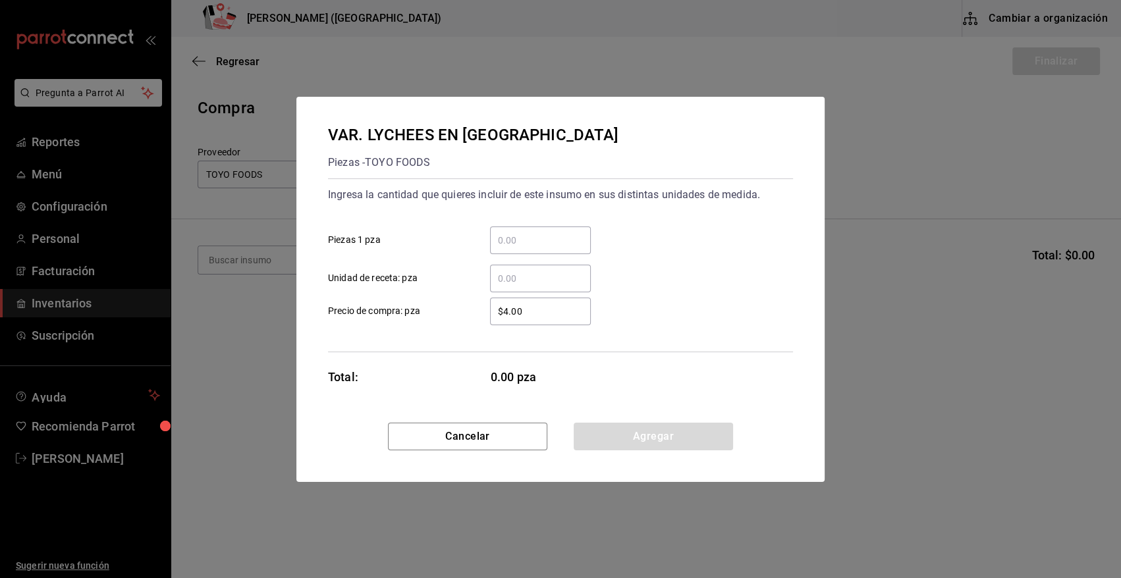
click at [507, 284] on input "​ Unidad de receta: pza" at bounding box center [540, 279] width 101 height 16
click at [628, 433] on button "Agregar" at bounding box center [653, 437] width 159 height 28
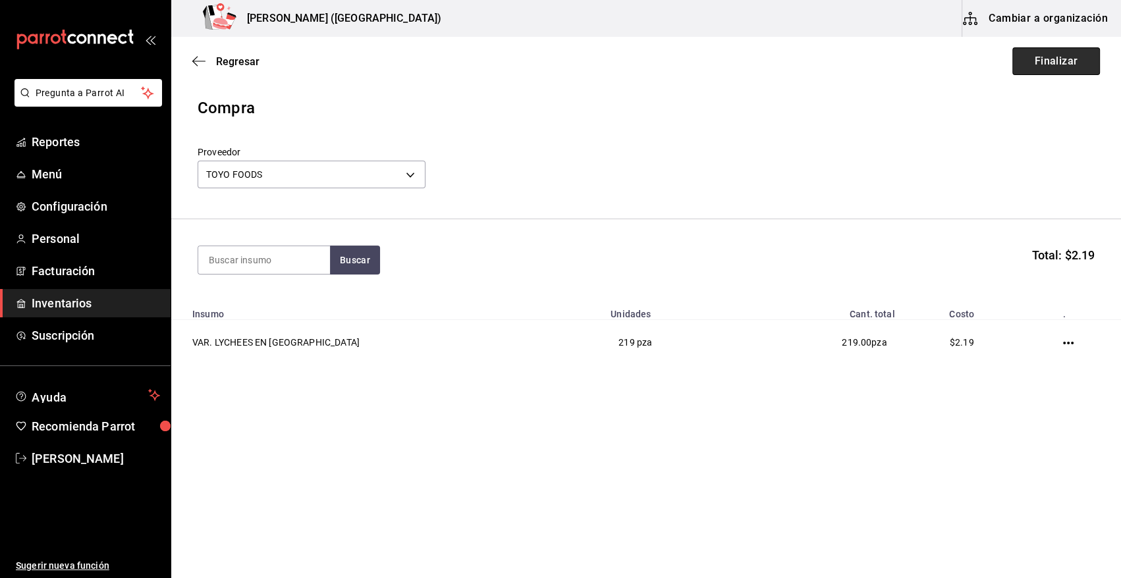
click at [1074, 60] on button "Finalizar" at bounding box center [1056, 61] width 88 height 28
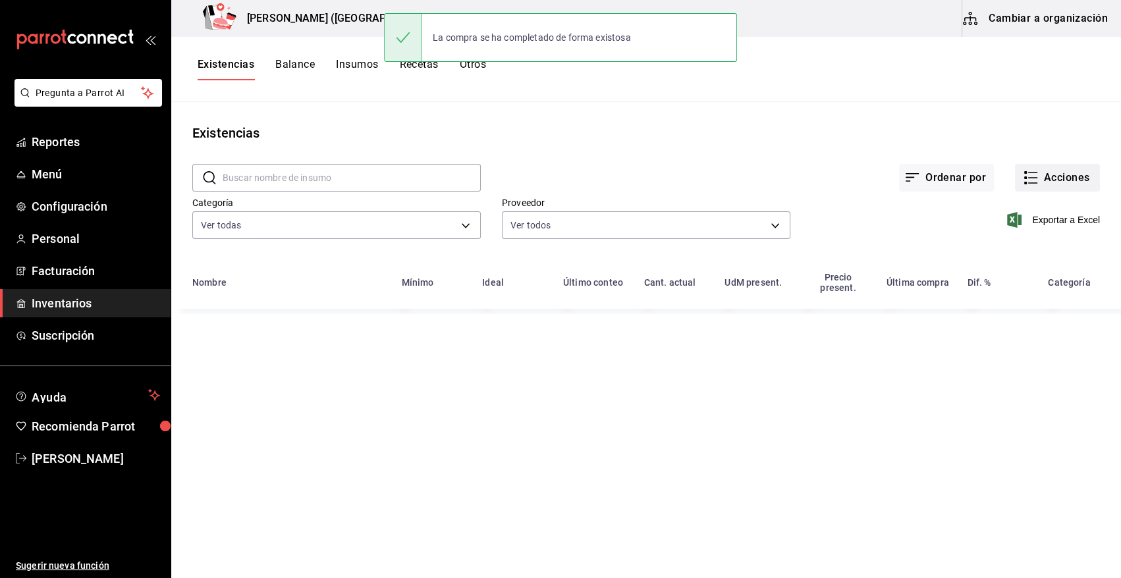
click at [1056, 178] on button "Acciones" at bounding box center [1057, 178] width 85 height 28
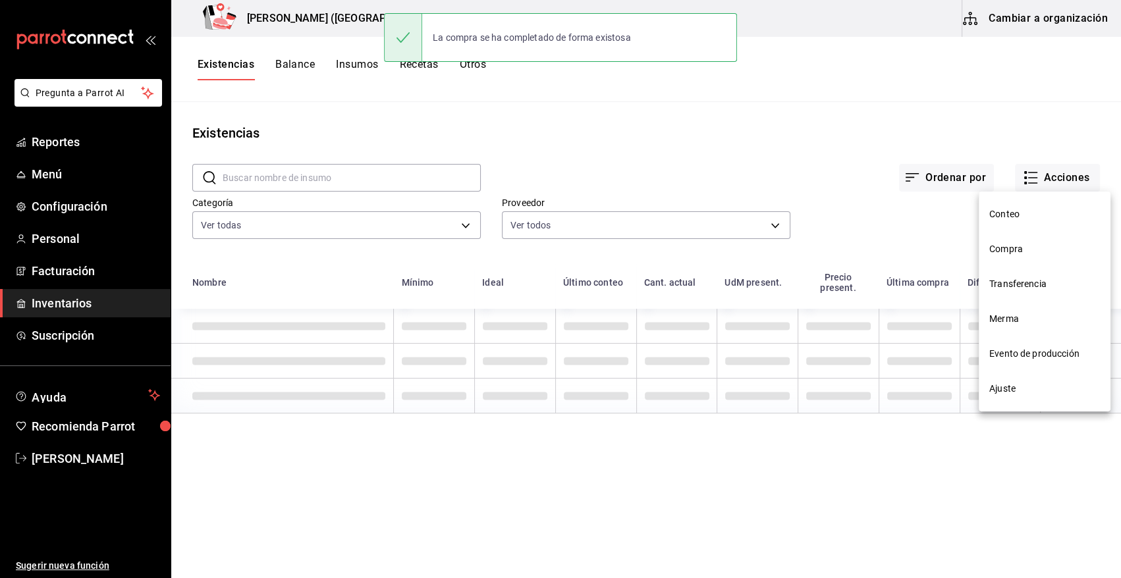
click at [1029, 258] on li "Compra" at bounding box center [1045, 249] width 132 height 35
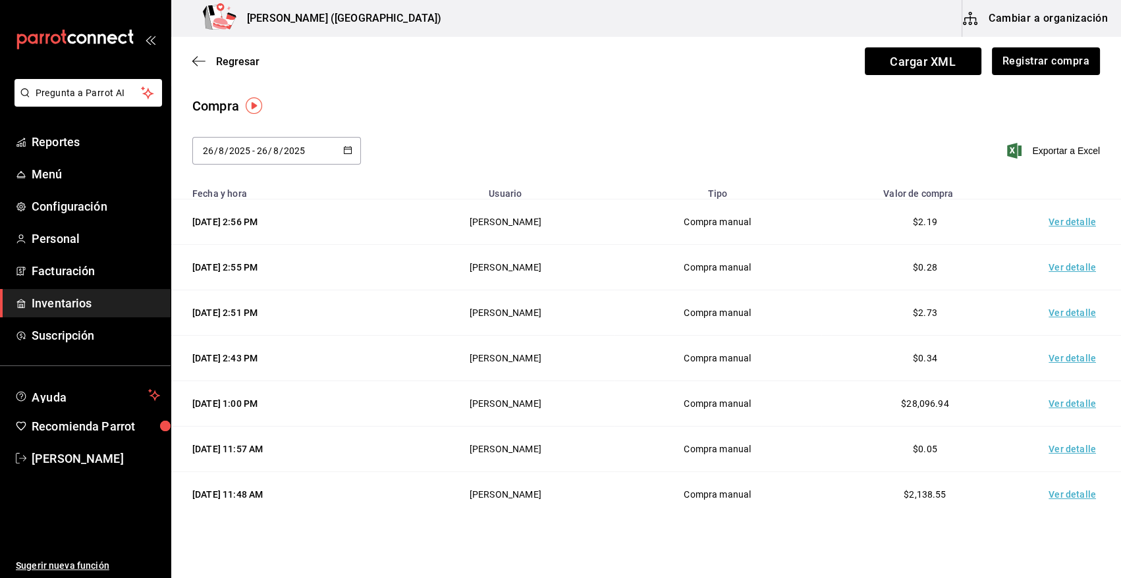
click at [1061, 223] on td "Ver detalle" at bounding box center [1075, 222] width 92 height 45
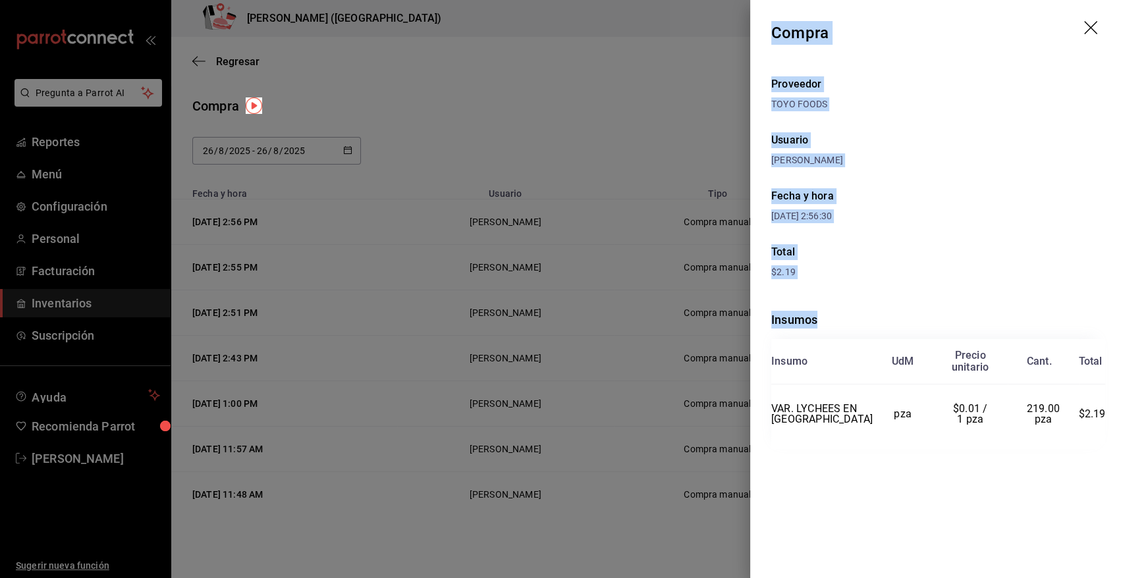
drag, startPoint x: 772, startPoint y: 30, endPoint x: 1104, endPoint y: 435, distance: 524.2
click at [1104, 435] on div "Compra Proveedor TOYO FOODS Usuario Angy Madalena Fecha y hora 26/08/2025 2:56:…" at bounding box center [935, 289] width 371 height 578
copy div "Compra Proveedor TOYO FOODS Usuario Angy Madalena Fecha y hora 26/08/2025 2:56:…"
click at [1085, 31] on icon "drag" at bounding box center [1092, 29] width 16 height 16
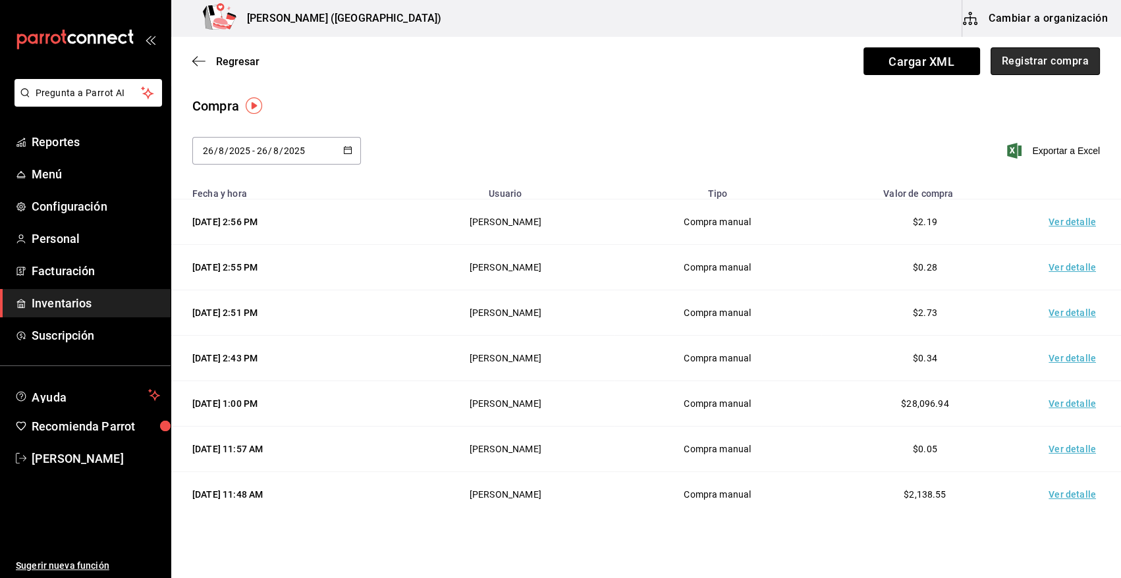
click at [1055, 57] on button "Registrar compra" at bounding box center [1045, 61] width 109 height 28
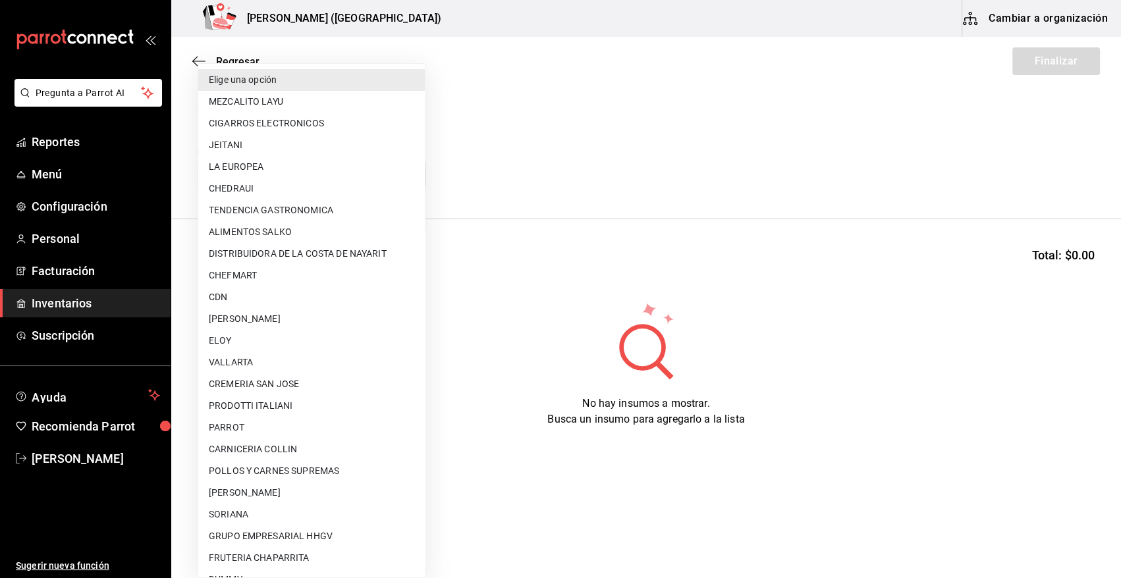
click at [276, 169] on body "Pregunta a Parrot AI Reportes Menú Configuración Personal Facturación Inventari…" at bounding box center [560, 252] width 1121 height 504
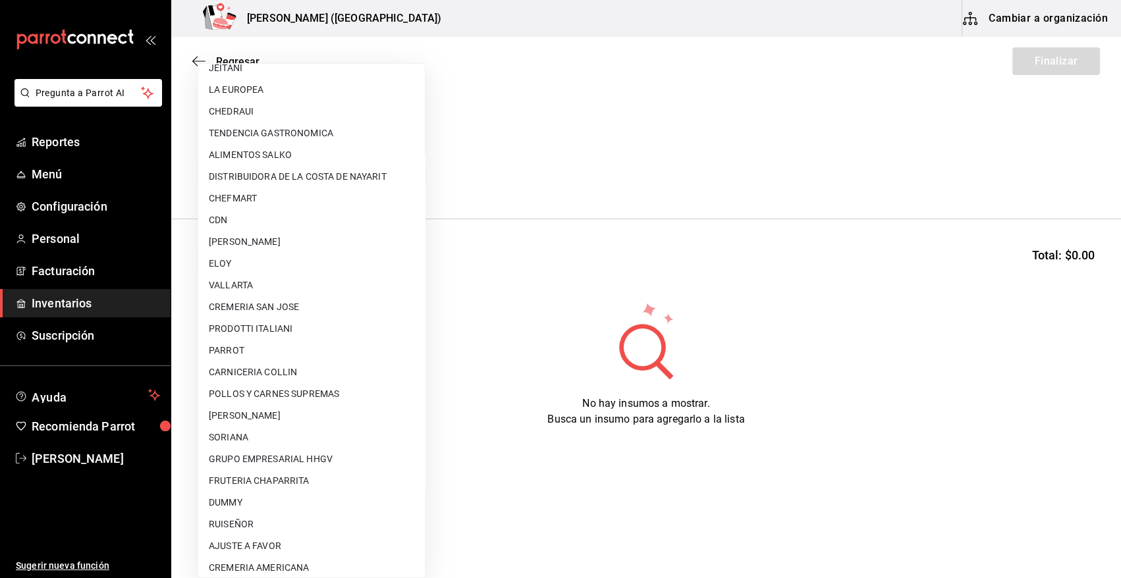
scroll to position [539, 0]
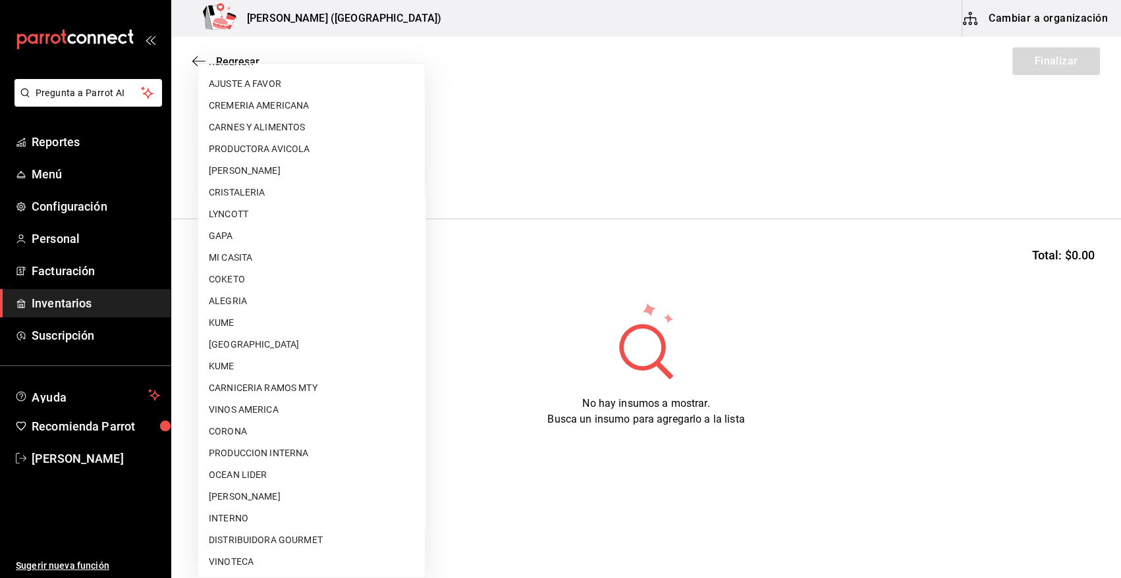
click at [264, 368] on li "KUME" at bounding box center [311, 367] width 227 height 22
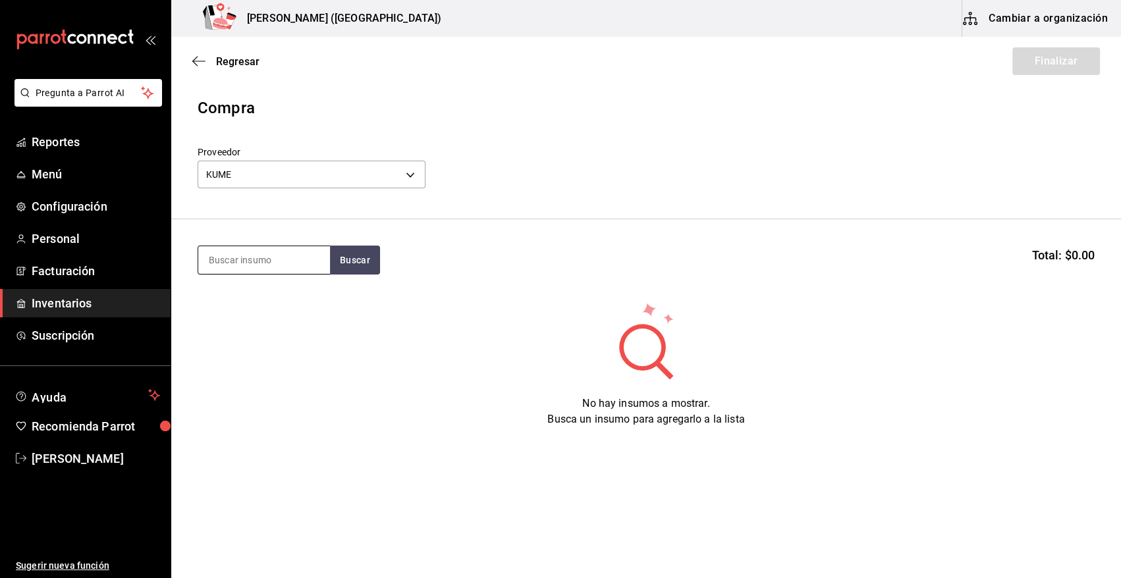
click at [231, 256] on input at bounding box center [264, 260] width 132 height 28
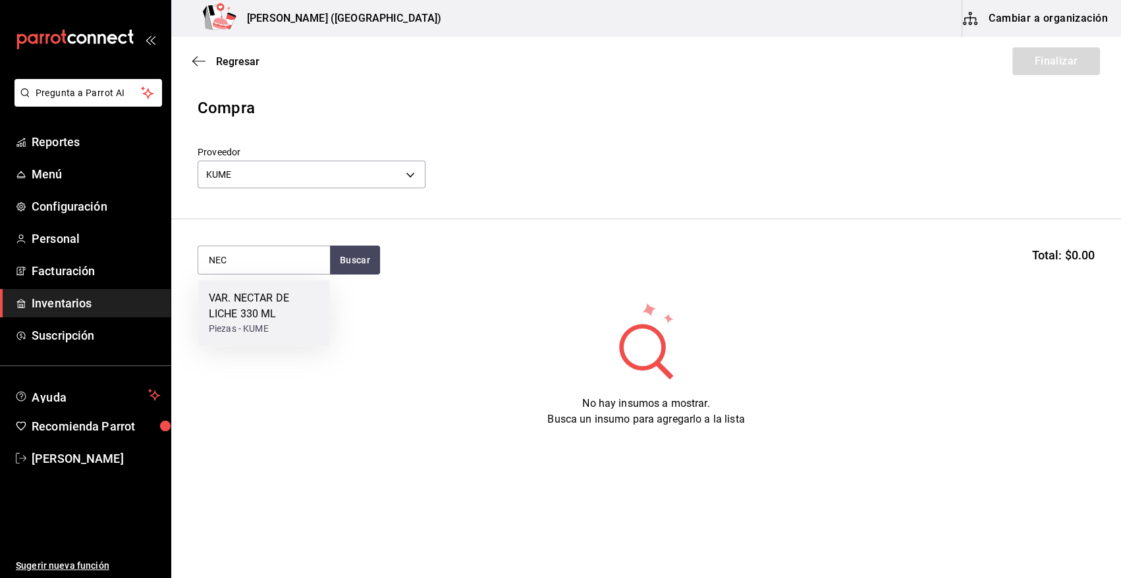
click at [232, 309] on div "VAR. NECTAR DE LICHE 330 ML" at bounding box center [264, 306] width 111 height 32
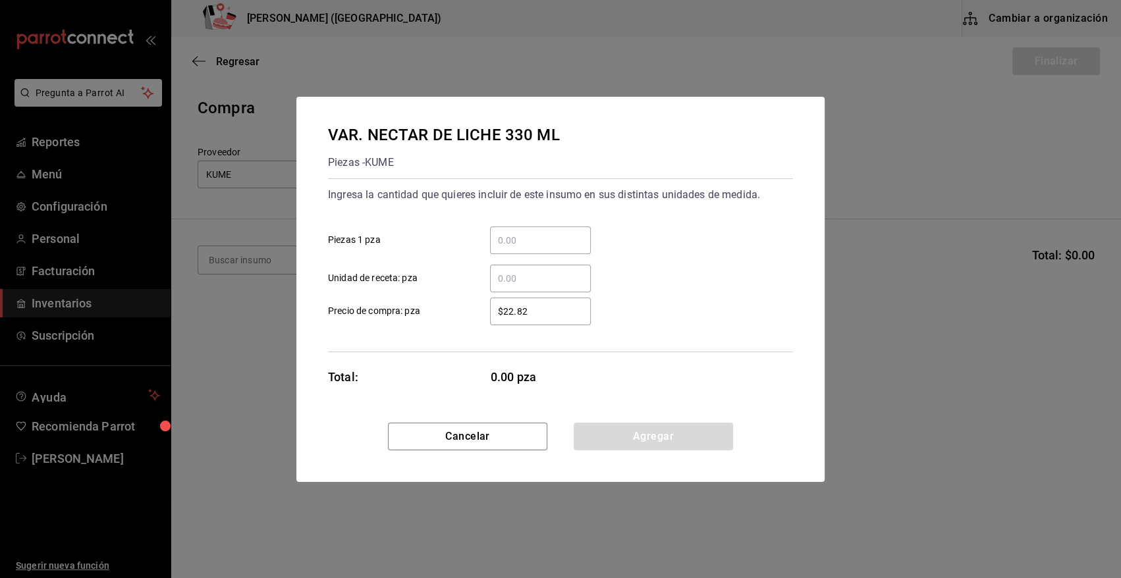
click at [501, 273] on input "​ Unidad de receta: pza" at bounding box center [540, 279] width 101 height 16
click at [654, 440] on button "Agregar" at bounding box center [653, 437] width 159 height 28
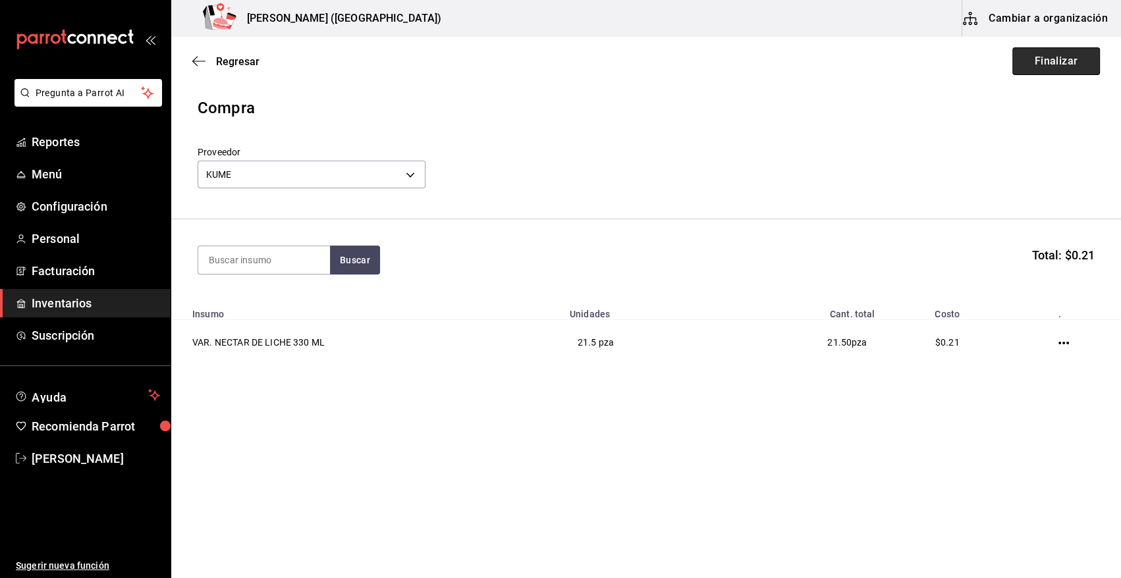
click at [1074, 63] on button "Finalizar" at bounding box center [1056, 61] width 88 height 28
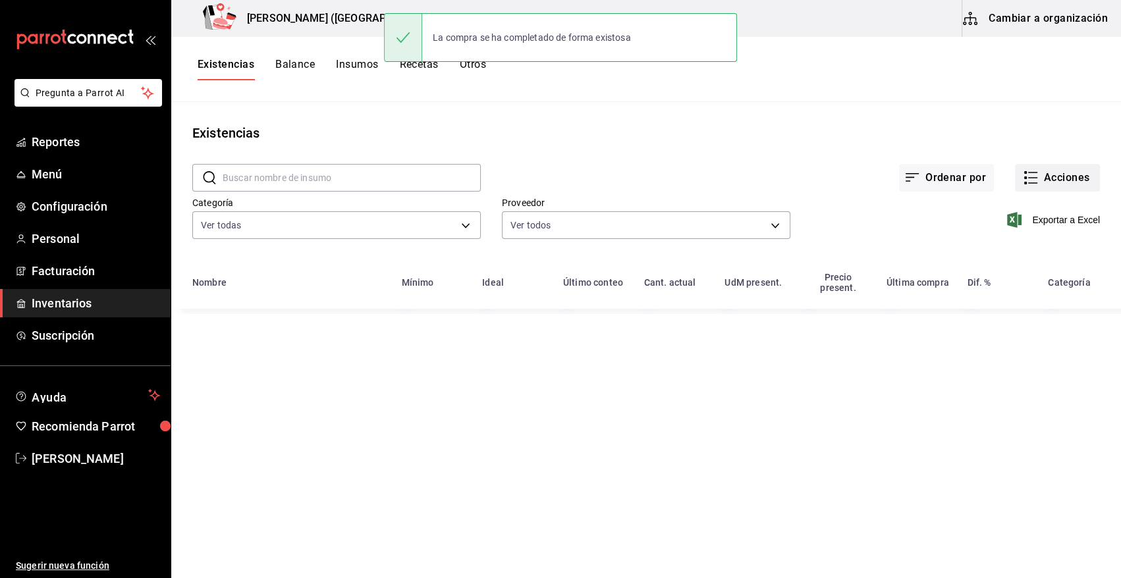
click at [1054, 184] on button "Acciones" at bounding box center [1057, 178] width 85 height 28
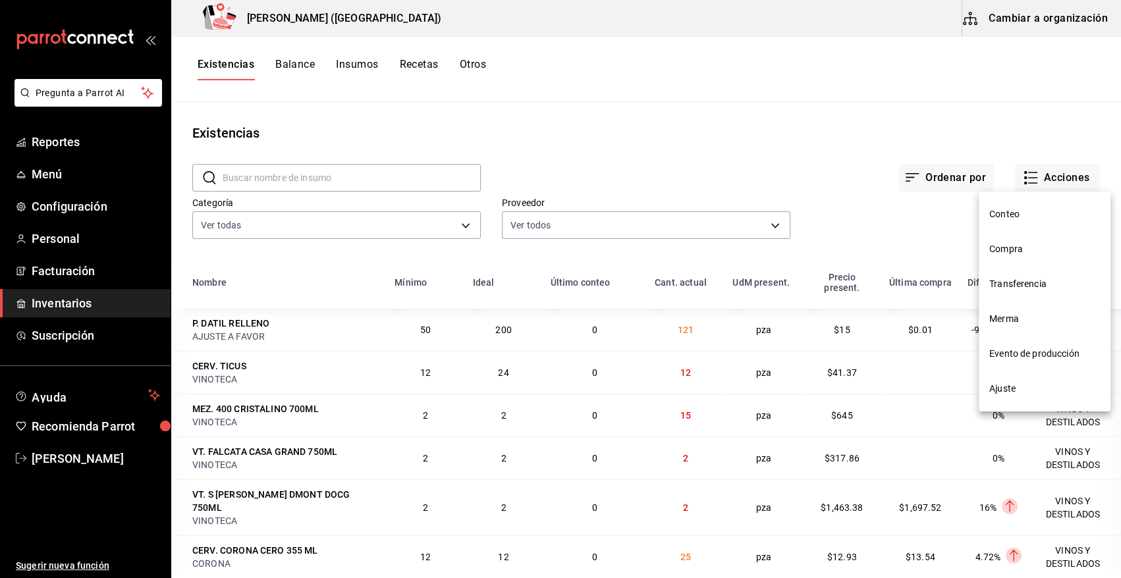
click at [1030, 254] on span "Compra" at bounding box center [1044, 249] width 111 height 14
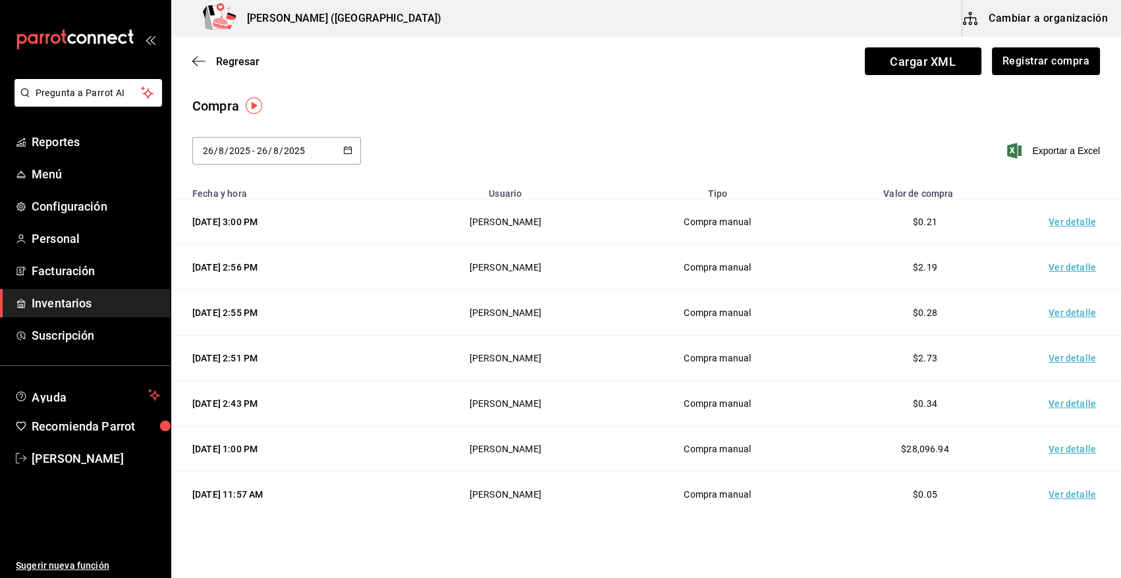
click at [1053, 217] on td "Ver detalle" at bounding box center [1075, 222] width 92 height 45
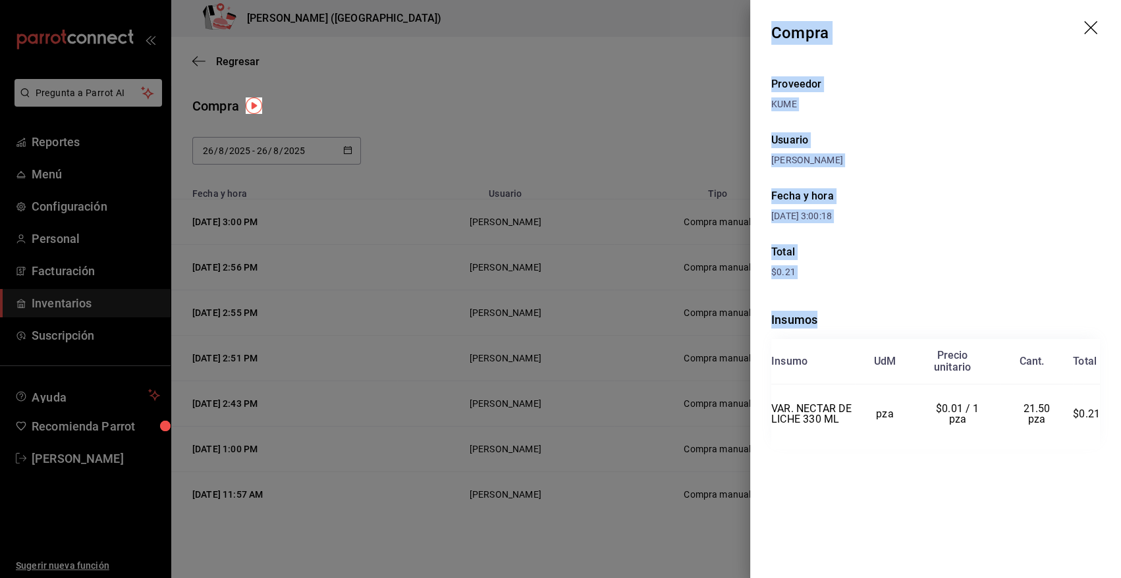
drag, startPoint x: 775, startPoint y: 28, endPoint x: 1116, endPoint y: 494, distance: 576.8
click at [1116, 494] on div "Compra Proveedor KUME Usuario Angy Madalena Fecha y hora 26/08/2025 3:00:18 Tot…" at bounding box center [935, 289] width 371 height 578
copy div "Compra Proveedor KUME Usuario Angy Madalena Fecha y hora 26/08/2025 3:00:18 Tot…"
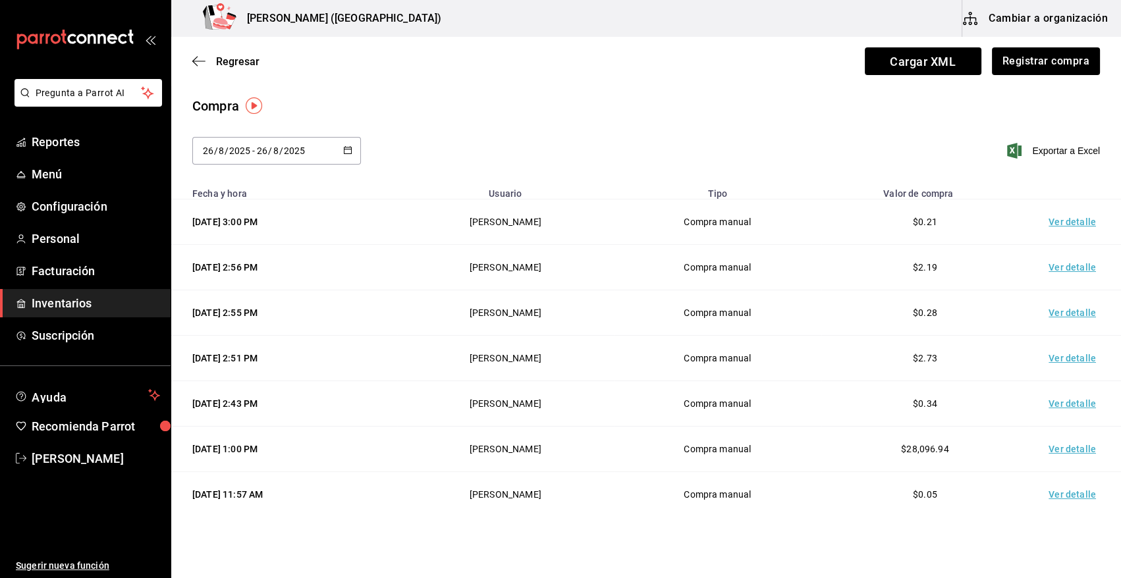
click at [242, 53] on div "Regresar Cargar XML Registrar compra" at bounding box center [646, 61] width 950 height 49
click at [243, 58] on span "Regresar" at bounding box center [237, 61] width 43 height 13
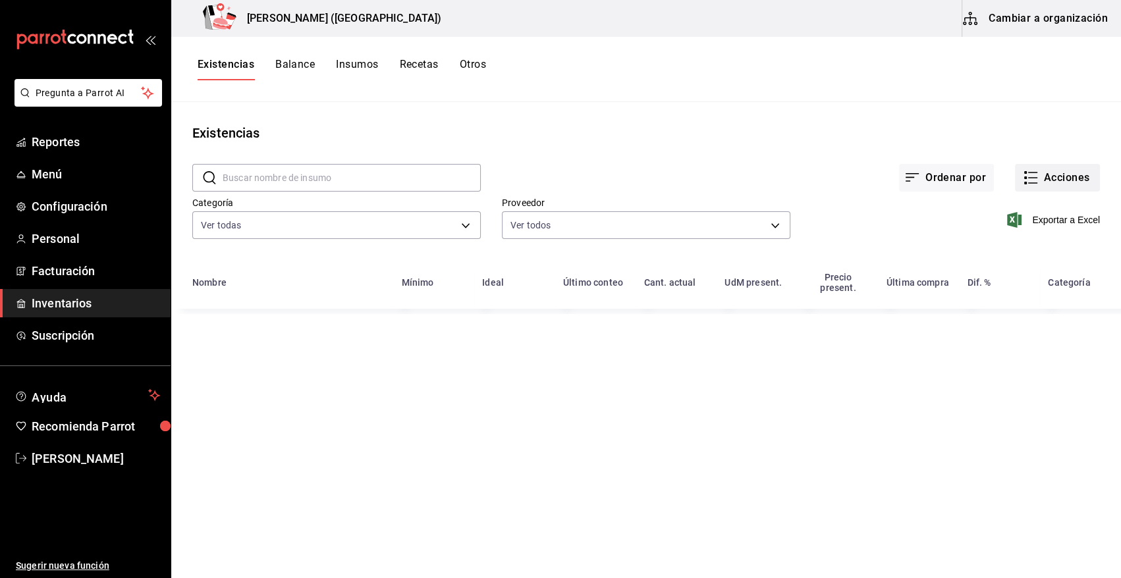
click at [1050, 178] on button "Acciones" at bounding box center [1057, 178] width 85 height 28
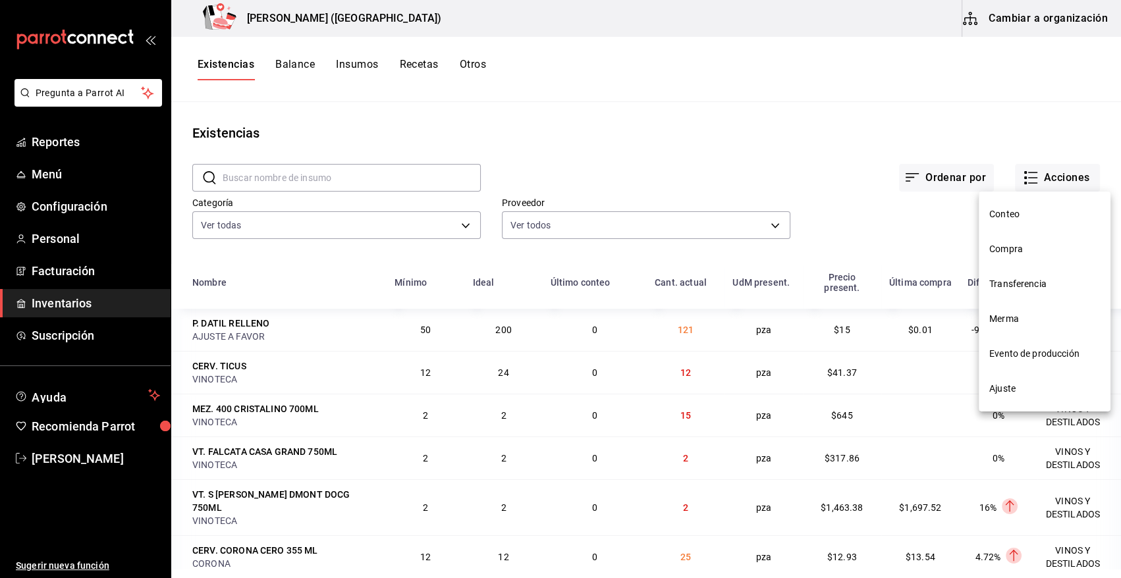
click at [1005, 327] on li "Merma" at bounding box center [1045, 319] width 132 height 35
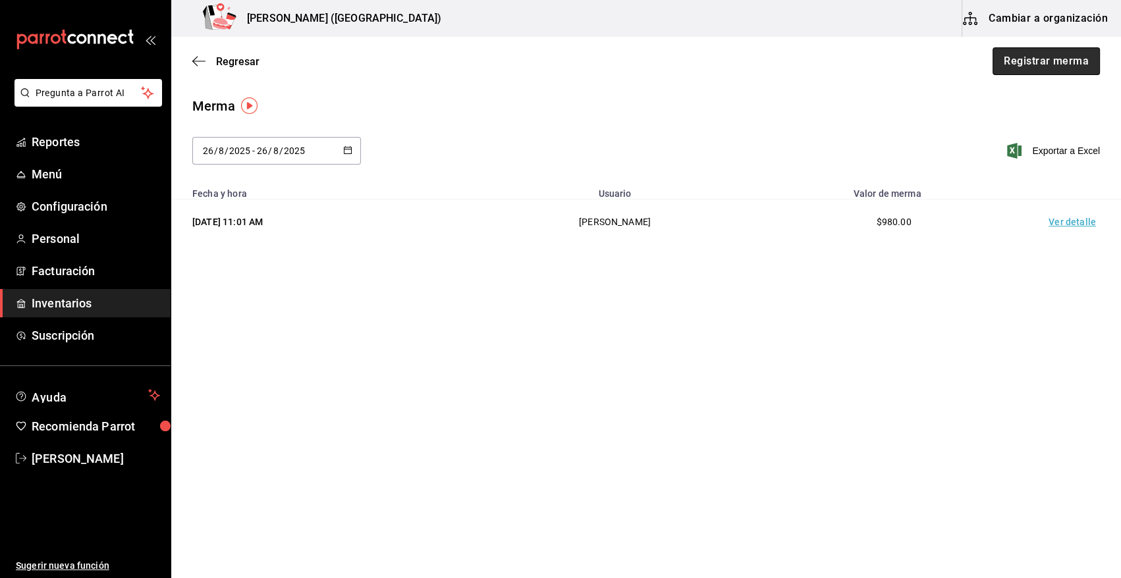
click at [1006, 67] on button "Registrar merma" at bounding box center [1045, 61] width 107 height 28
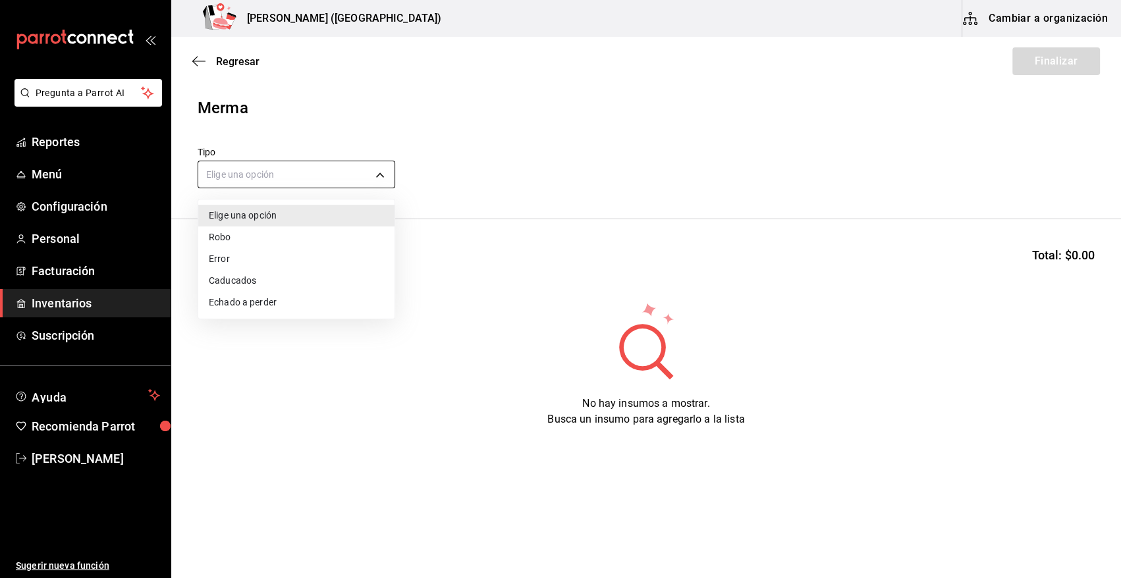
click at [269, 177] on body "Pregunta a Parrot AI Reportes Menú Configuración Personal Facturación Inventari…" at bounding box center [560, 252] width 1121 height 504
click at [268, 267] on li "Error" at bounding box center [296, 259] width 196 height 22
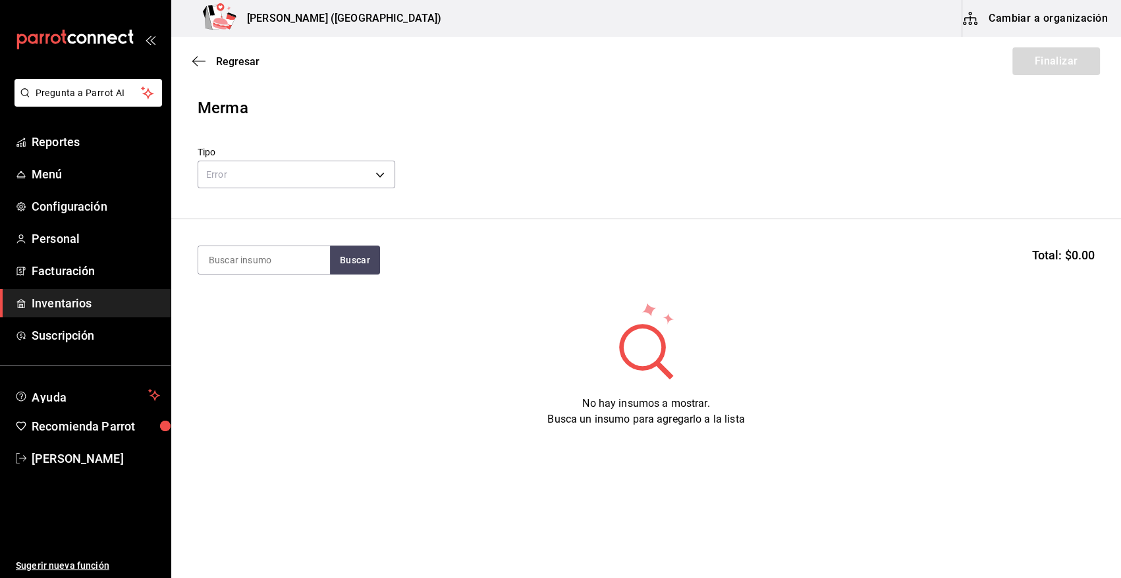
click at [270, 260] on input at bounding box center [264, 260] width 132 height 28
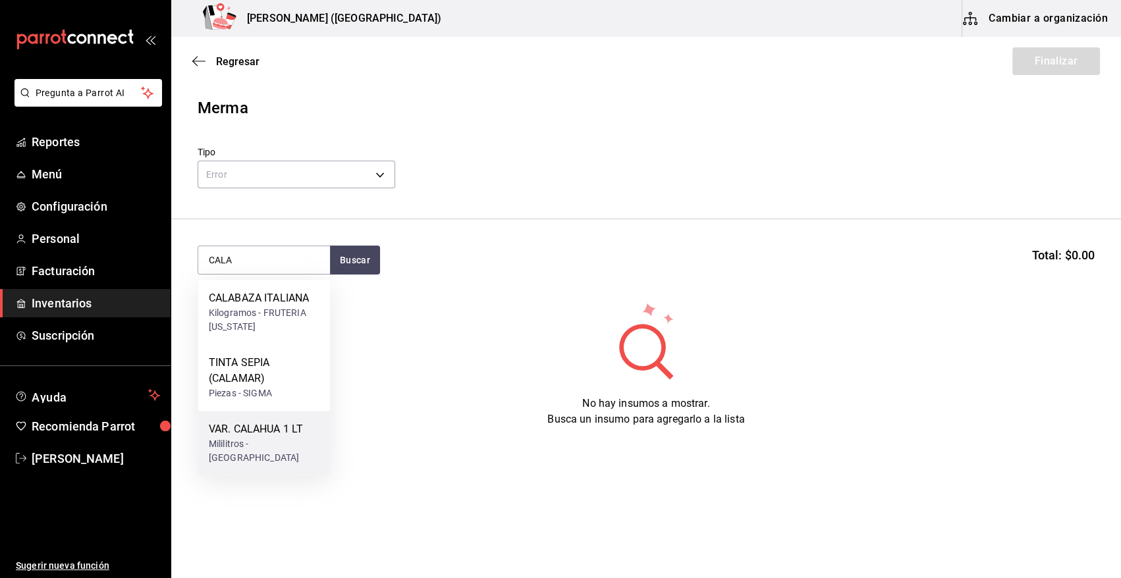
click at [281, 454] on div "Mililitros - NUEVA WALMART" at bounding box center [264, 451] width 111 height 28
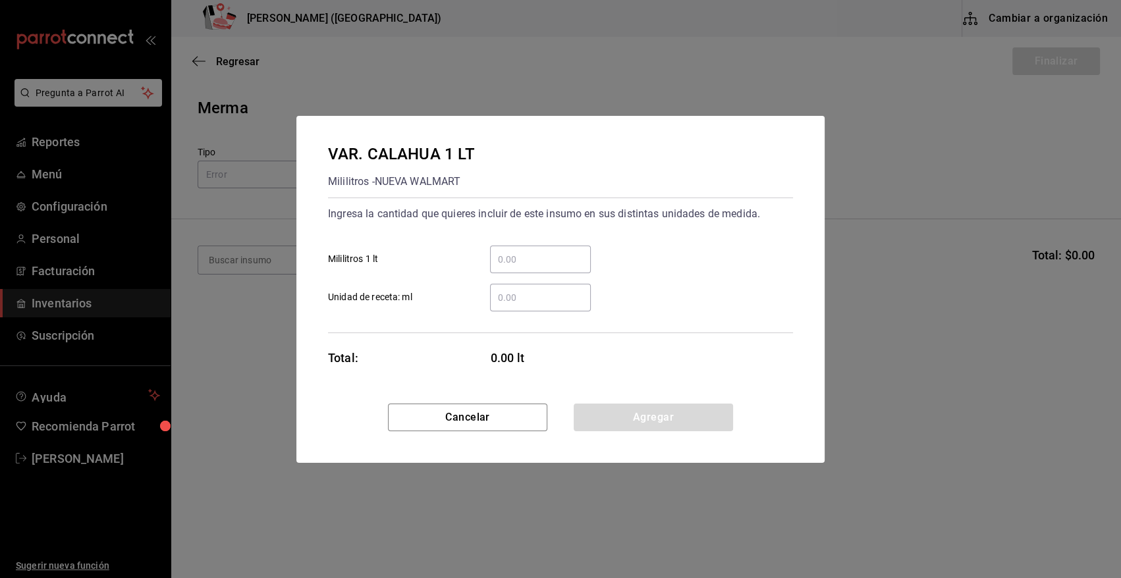
click at [514, 304] on input "​ Unidad de receta: ml" at bounding box center [540, 298] width 101 height 16
click at [638, 420] on button "Agregar" at bounding box center [653, 418] width 159 height 28
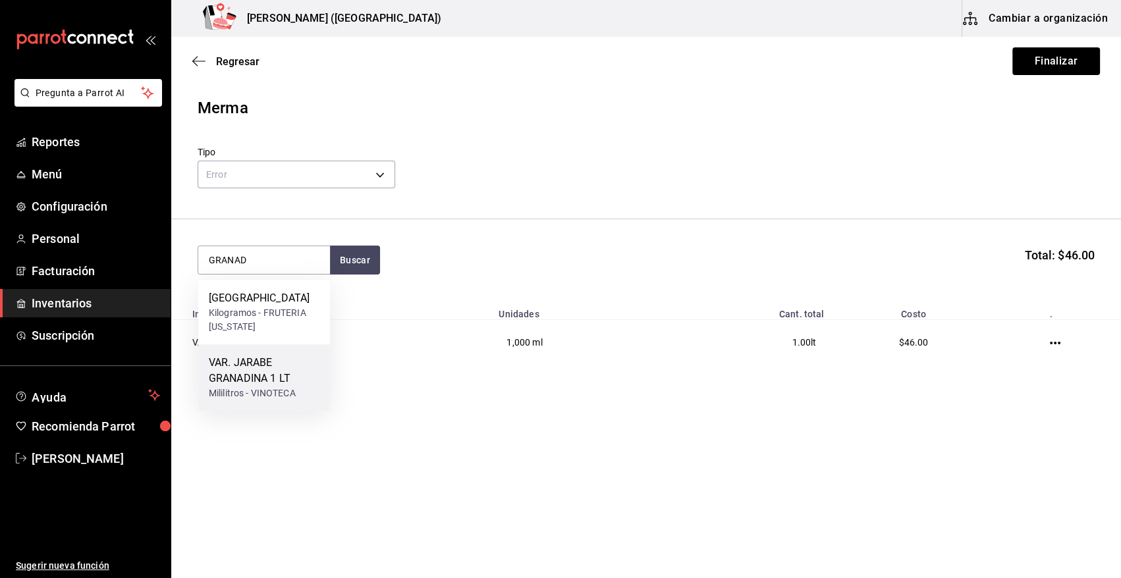
click at [287, 377] on div "VAR. JARABE GRANADINA 1 LT" at bounding box center [264, 371] width 111 height 32
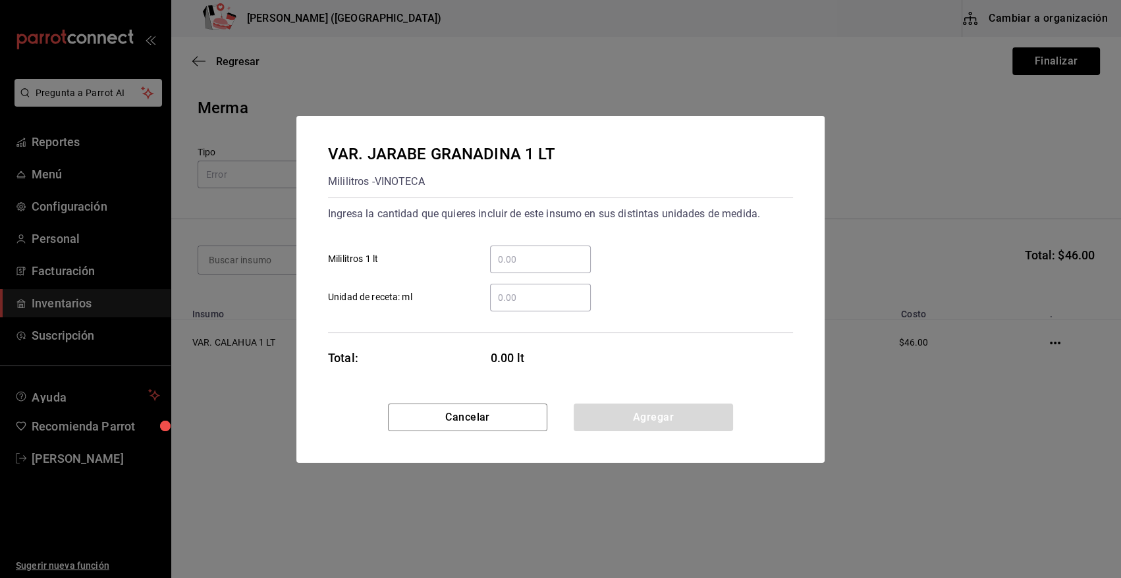
click at [516, 298] on input "​ Unidad de receta: ml" at bounding box center [540, 298] width 101 height 16
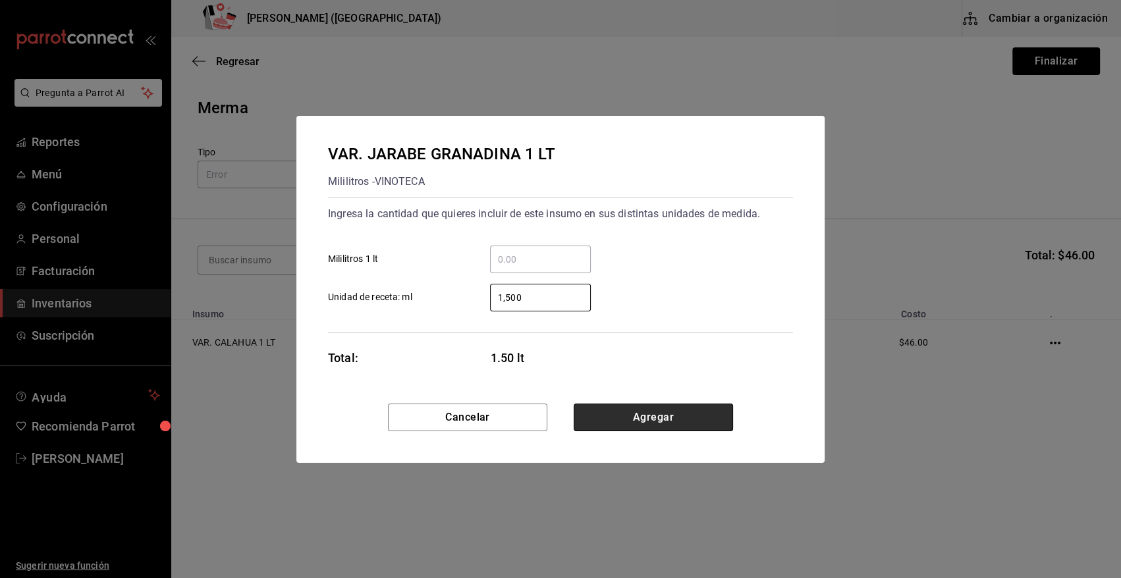
click at [641, 418] on button "Agregar" at bounding box center [653, 418] width 159 height 28
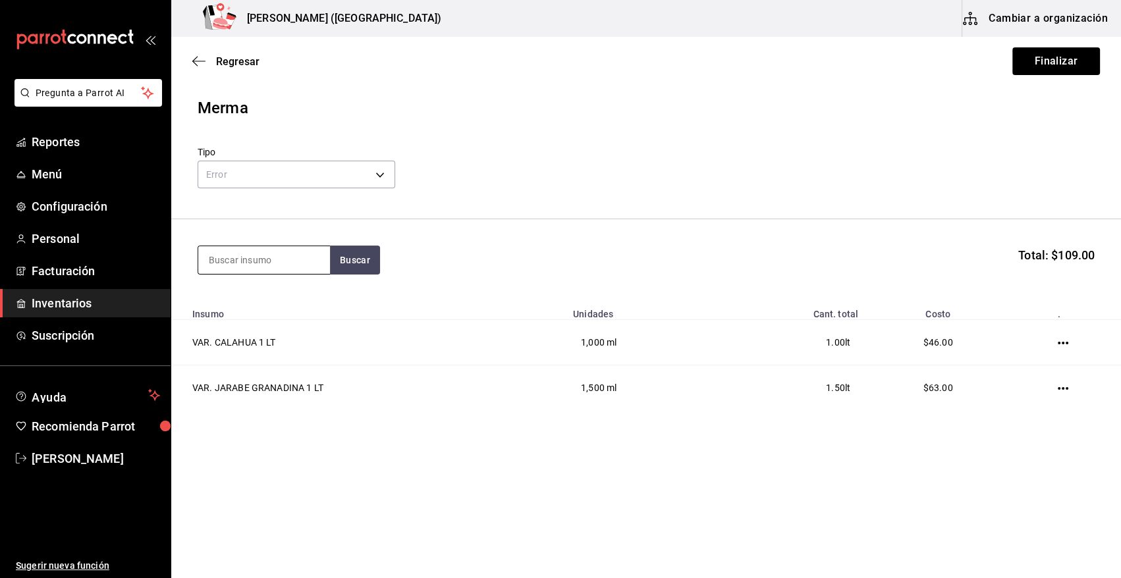
click at [276, 271] on input at bounding box center [264, 260] width 132 height 28
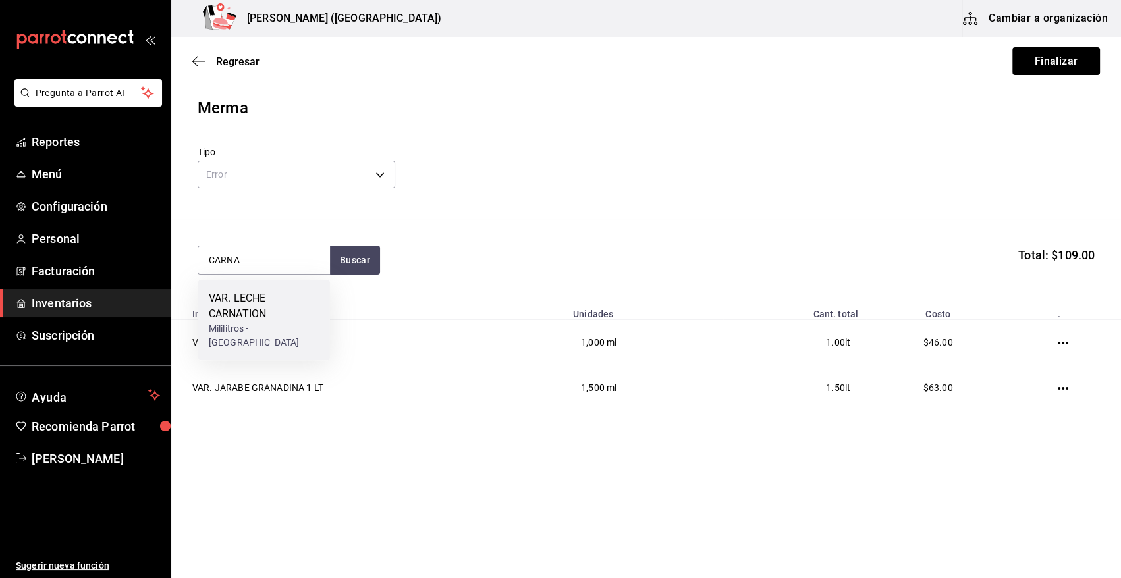
click at [250, 315] on div "VAR. LECHE CARNATION" at bounding box center [264, 306] width 111 height 32
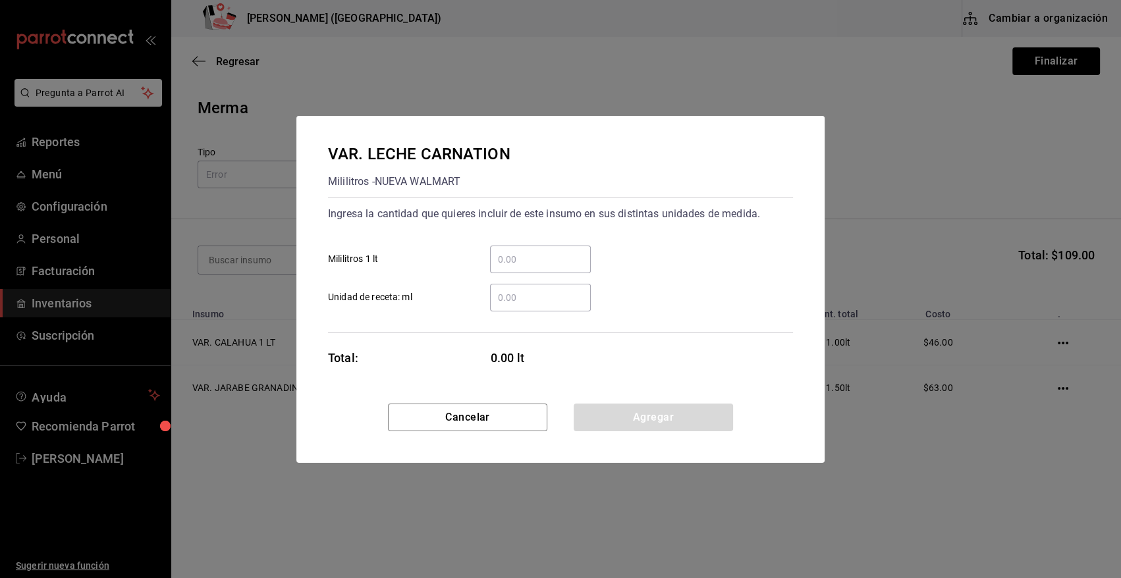
click at [506, 294] on input "​ Unidad de receta: ml" at bounding box center [540, 298] width 101 height 16
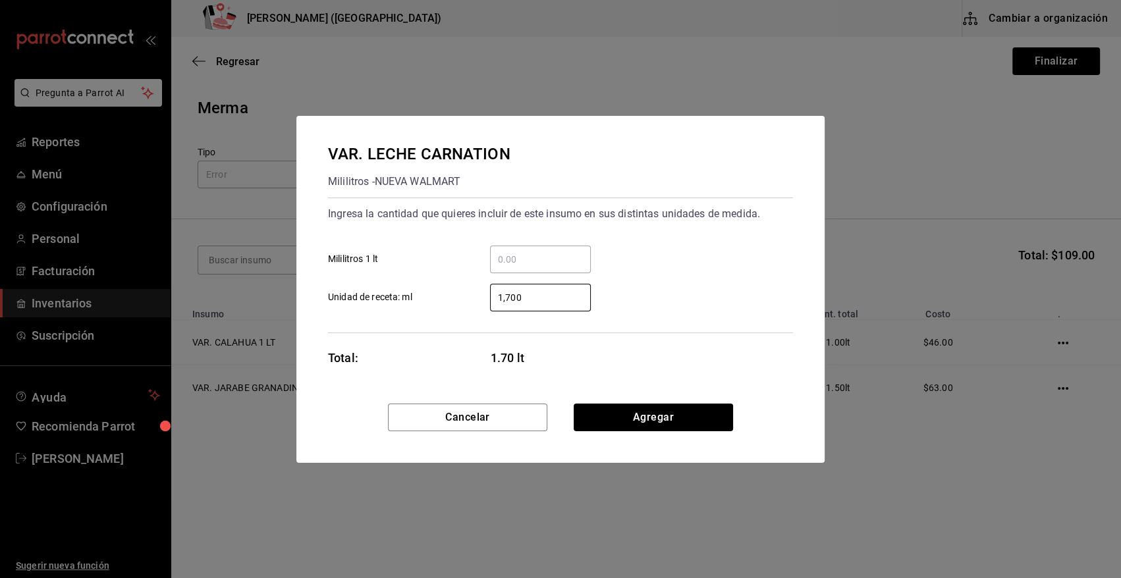
click at [659, 431] on div "Cancelar Agregar" at bounding box center [560, 433] width 528 height 59
click at [659, 415] on button "Agregar" at bounding box center [653, 418] width 159 height 28
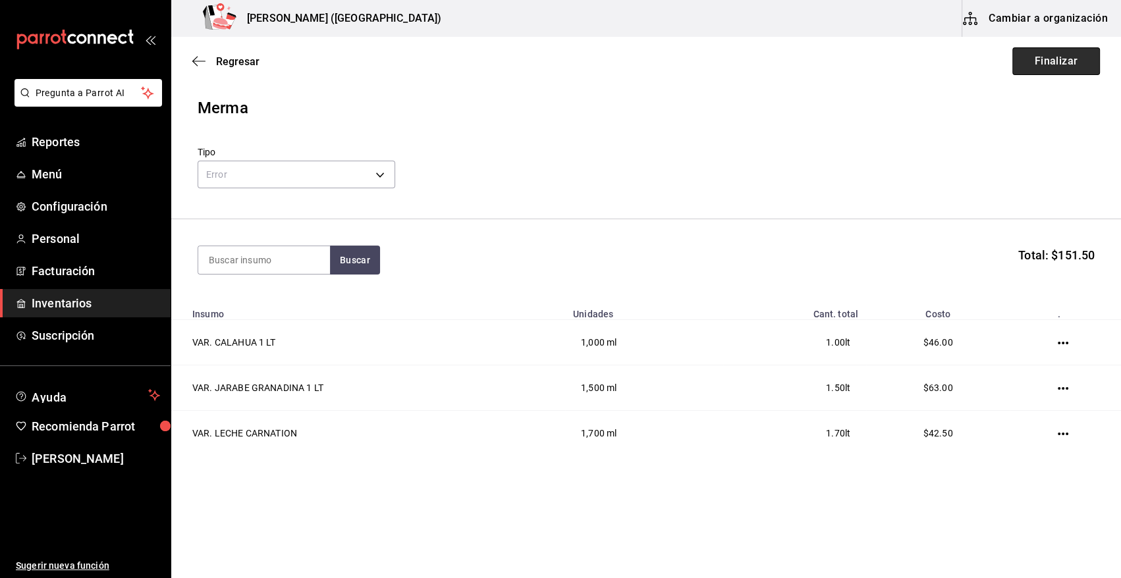
click at [1054, 66] on button "Finalizar" at bounding box center [1056, 61] width 88 height 28
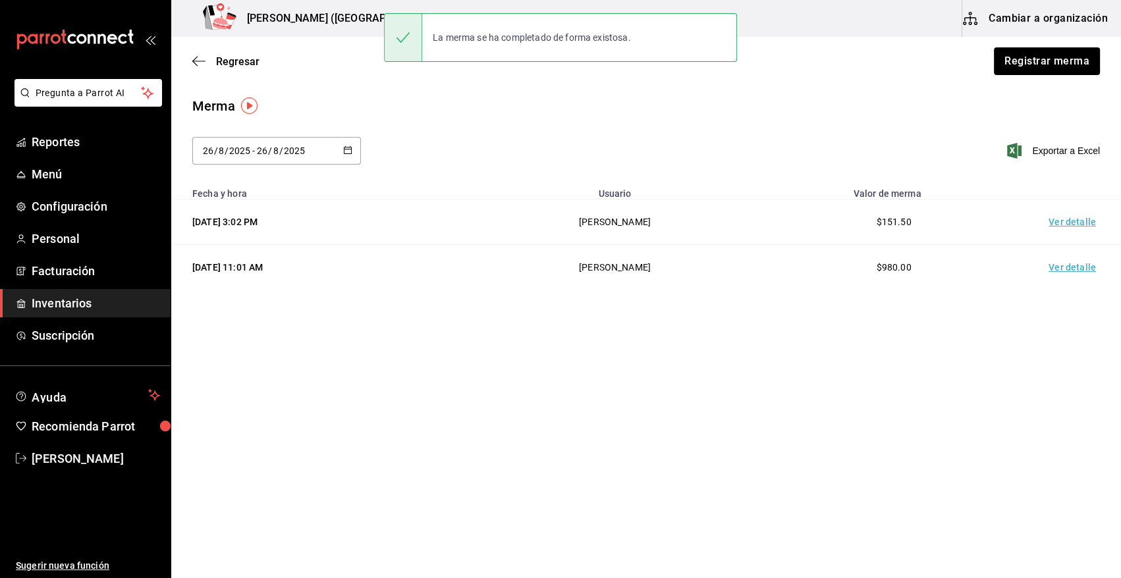
click at [1066, 223] on td "Ver detalle" at bounding box center [1075, 222] width 92 height 45
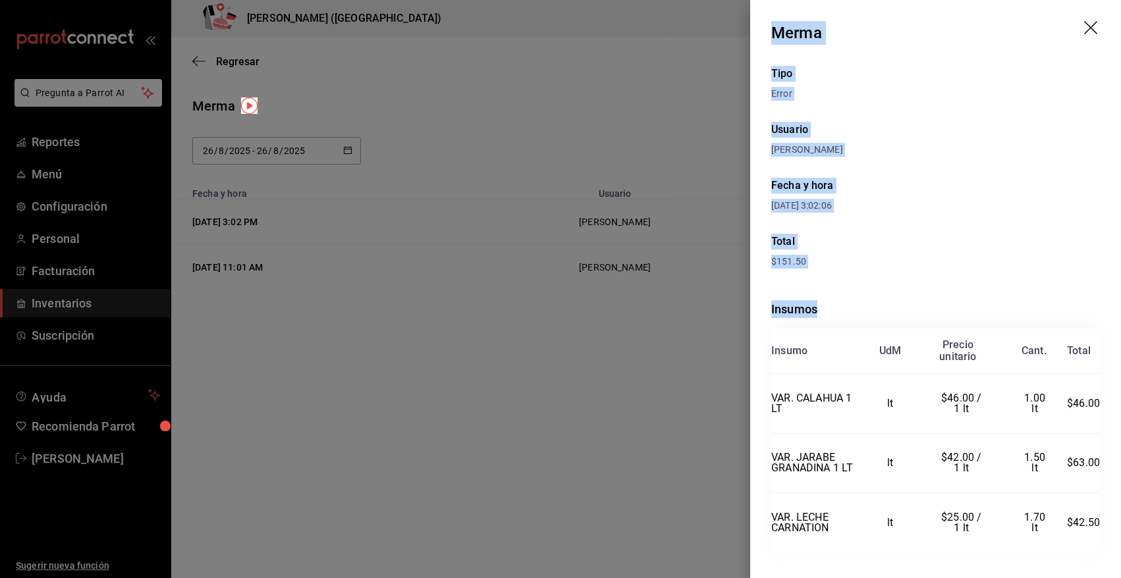
scroll to position [32, 0]
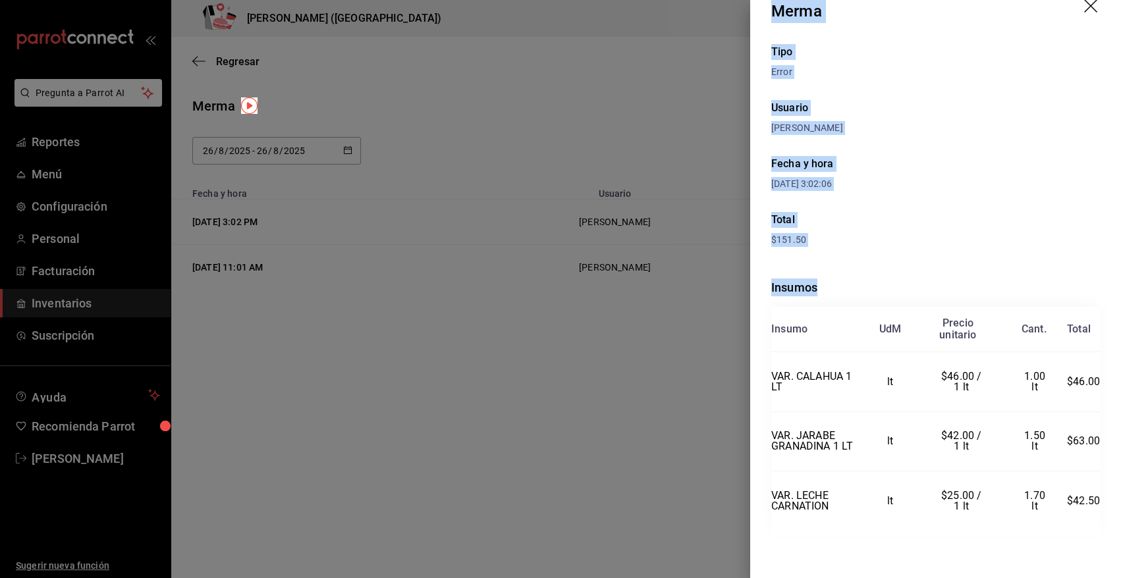
drag, startPoint x: 773, startPoint y: 35, endPoint x: 1098, endPoint y: 521, distance: 584.5
click at [1098, 521] on div "Merma Tipo Error Usuario Angy Madalena Fecha y hora 26/08/2025 3:02:06 Total $1…" at bounding box center [935, 289] width 371 height 578
copy div "Merma Tipo Error Usuario Angy Madalena Fecha y hora 26/08/2025 3:02:06 Total $1…"
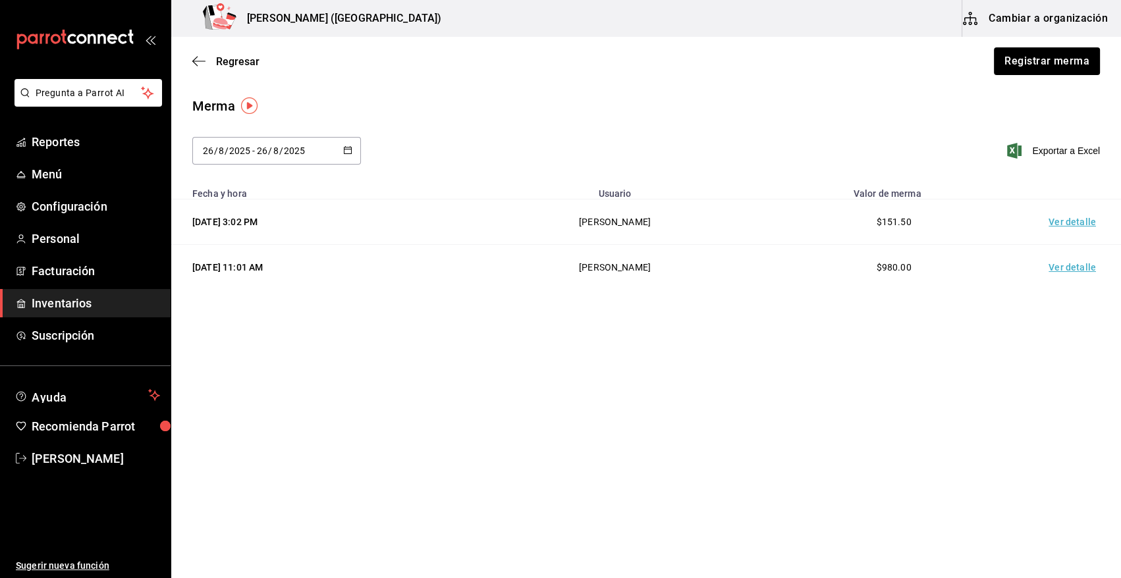
click at [385, 406] on main "Regresar Registrar merma Merma 2025-08-26 26 / 8 / 2025 - 2025-08-26 26 / 8 / 2…" at bounding box center [646, 270] width 950 height 467
click at [63, 305] on span "Inventarios" at bounding box center [96, 303] width 128 height 18
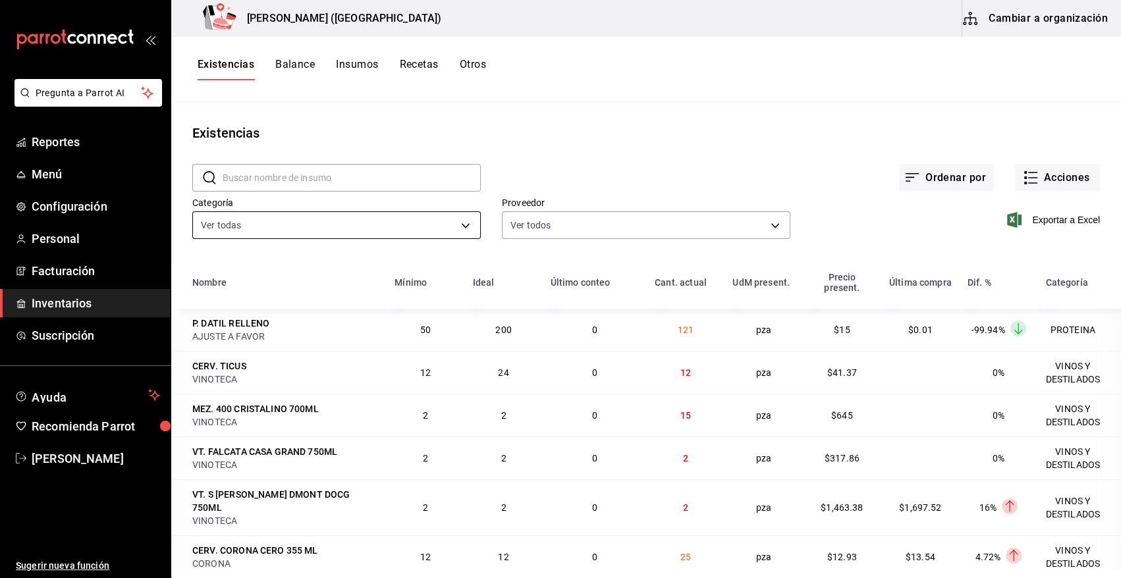
click at [406, 224] on body "Pregunta a Parrot AI Reportes Menú Configuración Personal Facturación Inventari…" at bounding box center [560, 284] width 1121 height 569
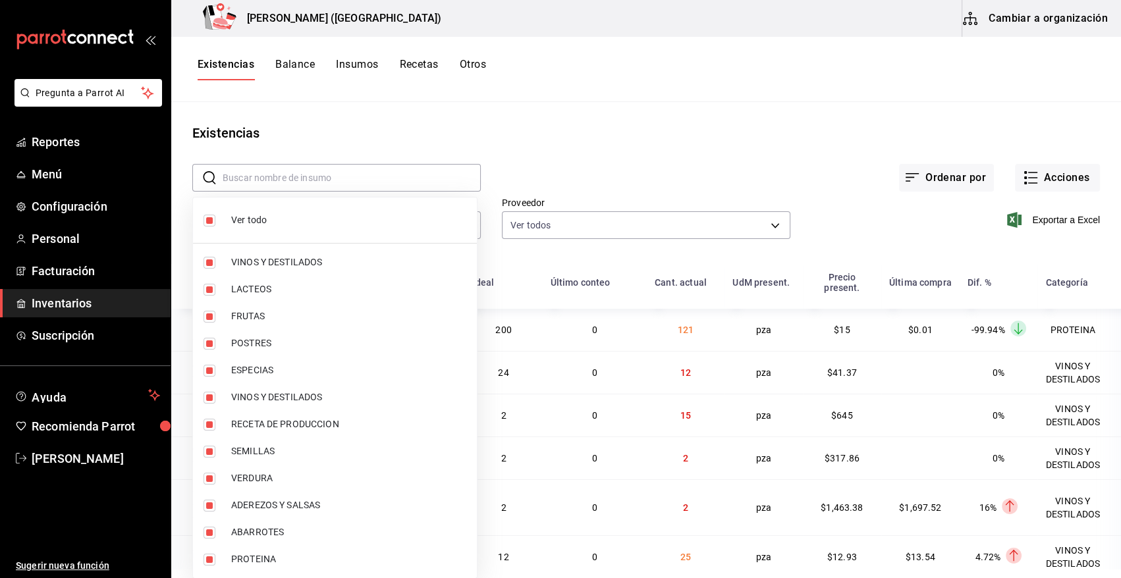
click at [247, 225] on span "Ver todo" at bounding box center [348, 220] width 235 height 14
click at [269, 261] on span "VINOS Y DESTILADOS" at bounding box center [348, 263] width 235 height 14
drag, startPoint x: 279, startPoint y: 396, endPoint x: 747, endPoint y: 290, distance: 480.1
click at [279, 395] on span "VINOS Y DESTILADOS" at bounding box center [348, 398] width 235 height 14
click at [587, 148] on div at bounding box center [560, 289] width 1121 height 578
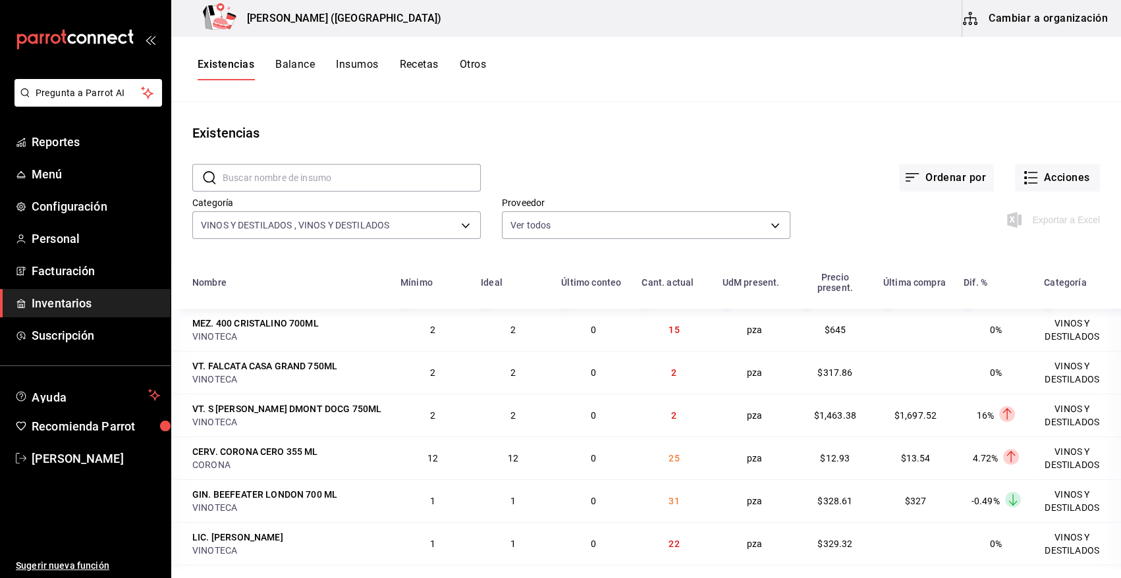
click at [1048, 170] on div "Ver todo VINOS Y DESTILADOS LACTEOS FRUTAS POSTRES ESPECIAS VINOS Y DESTILADOS …" at bounding box center [560, 289] width 1121 height 578
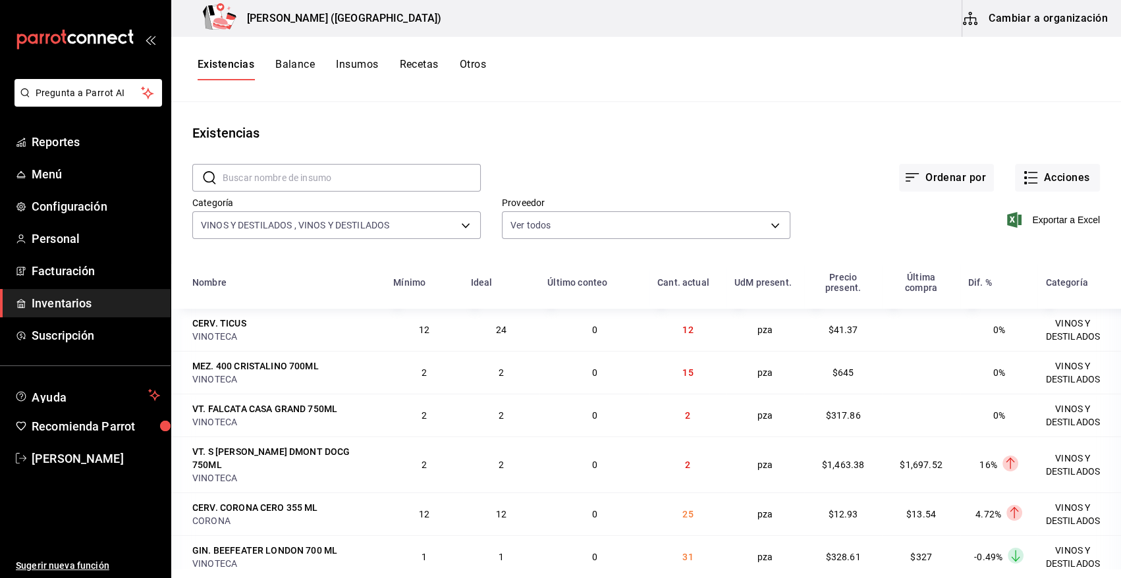
click at [870, 206] on div "Exportar a Excel" at bounding box center [945, 209] width 310 height 67
click at [1045, 218] on span "Exportar a Excel" at bounding box center [1055, 220] width 90 height 16
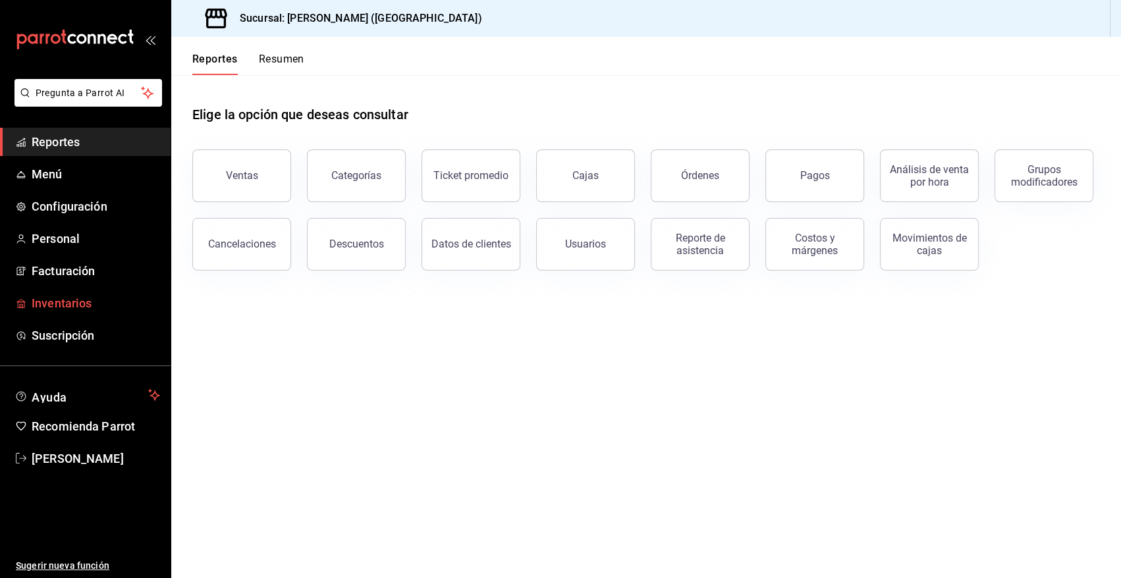
click at [71, 307] on span "Inventarios" at bounding box center [96, 303] width 128 height 18
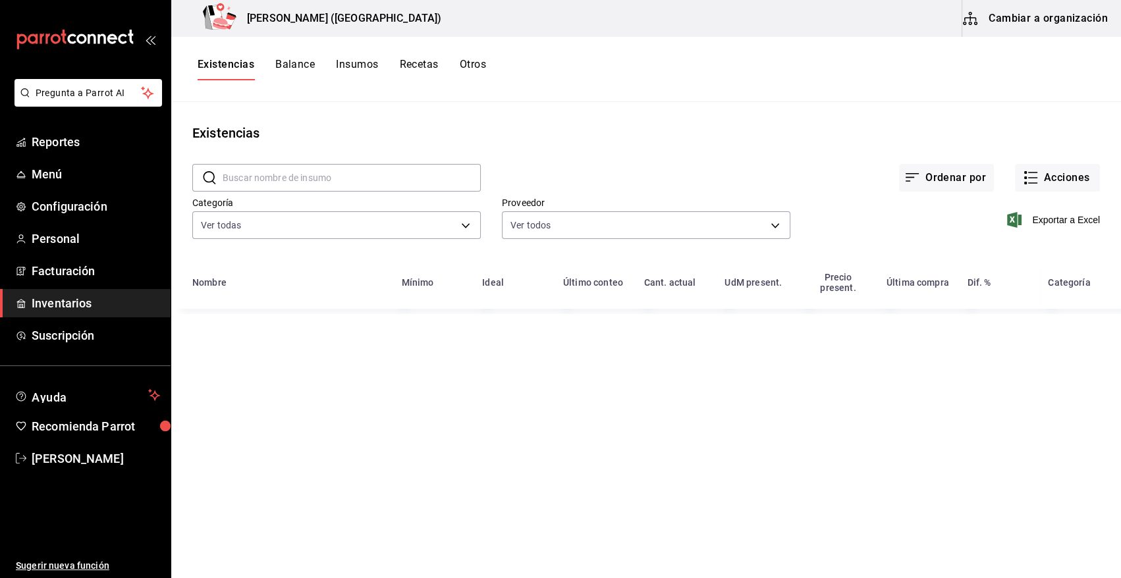
click at [481, 59] on button "Otros" at bounding box center [473, 69] width 26 height 22
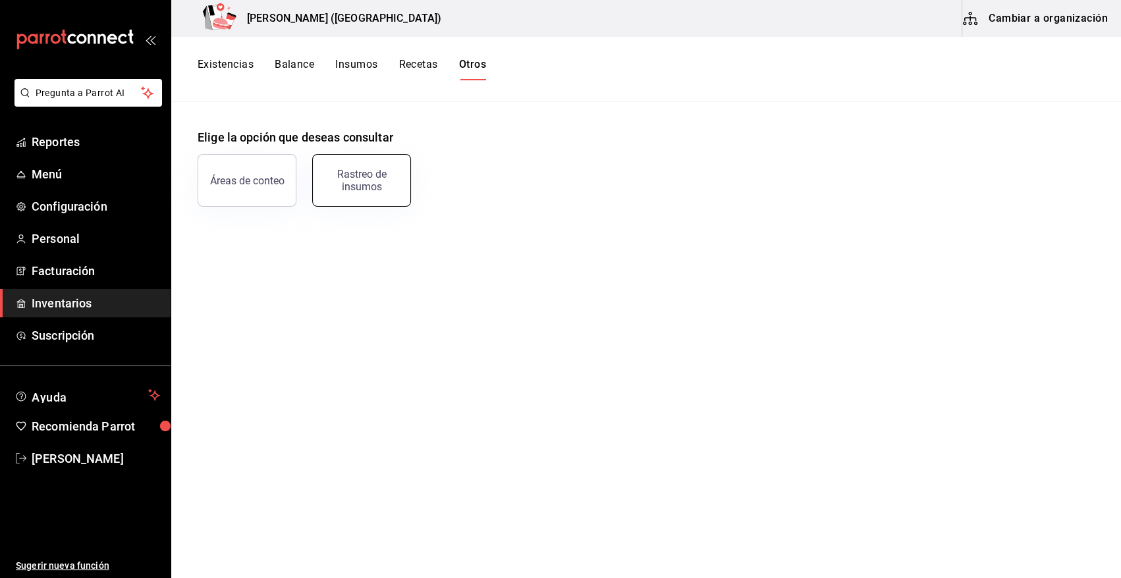
click at [386, 184] on div "Rastreo de insumos" at bounding box center [362, 180] width 82 height 25
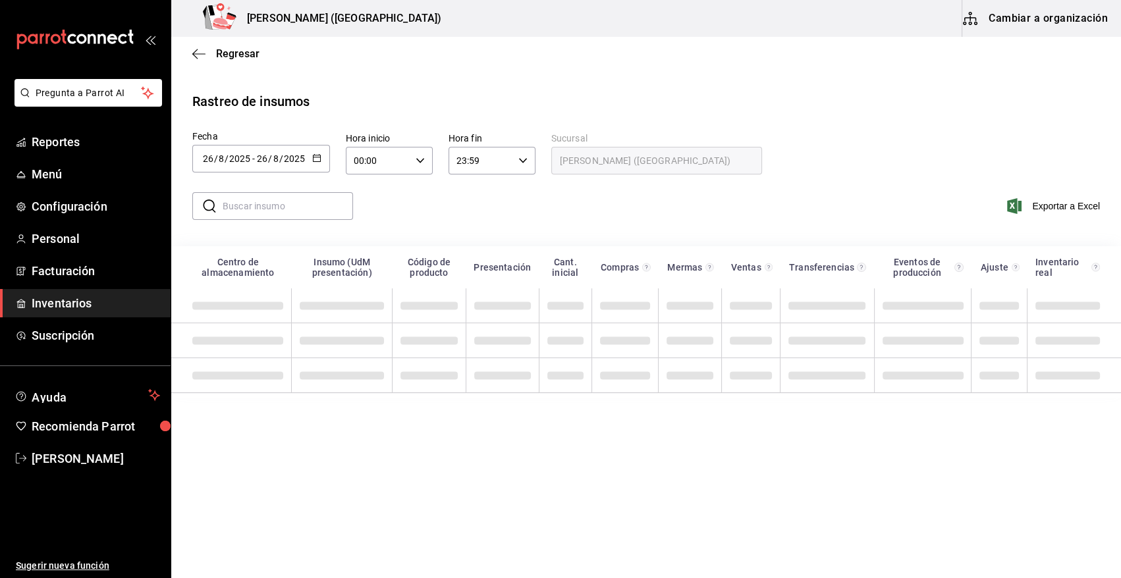
click at [315, 155] on icon "button" at bounding box center [316, 157] width 9 height 9
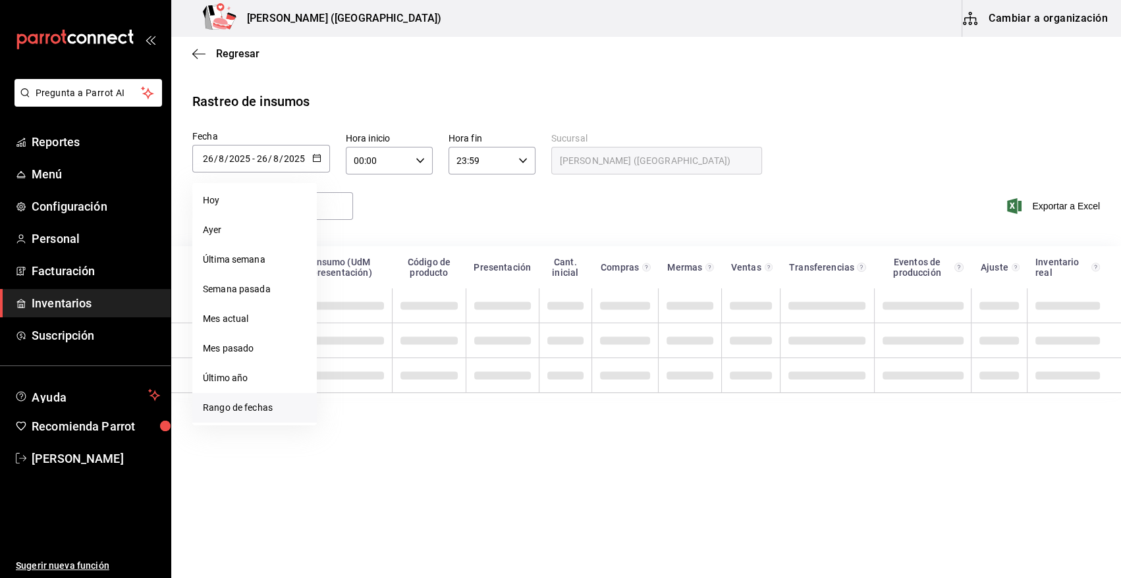
click at [240, 402] on li "Rango de fechas" at bounding box center [254, 408] width 124 height 30
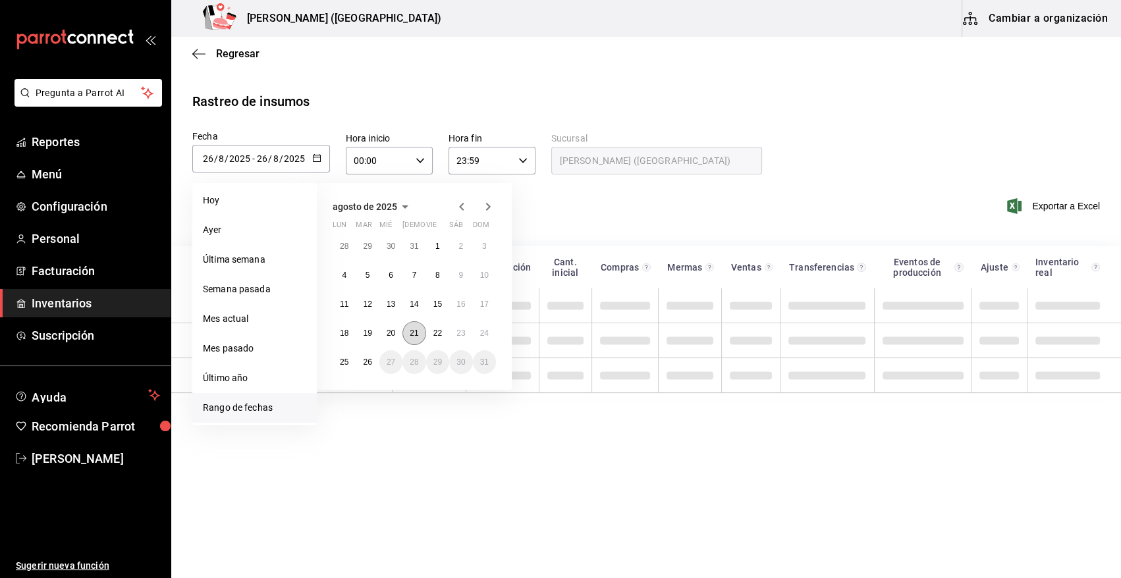
click at [413, 337] on abbr "21" at bounding box center [414, 333] width 9 height 9
click at [364, 364] on abbr "26" at bounding box center [367, 362] width 9 height 9
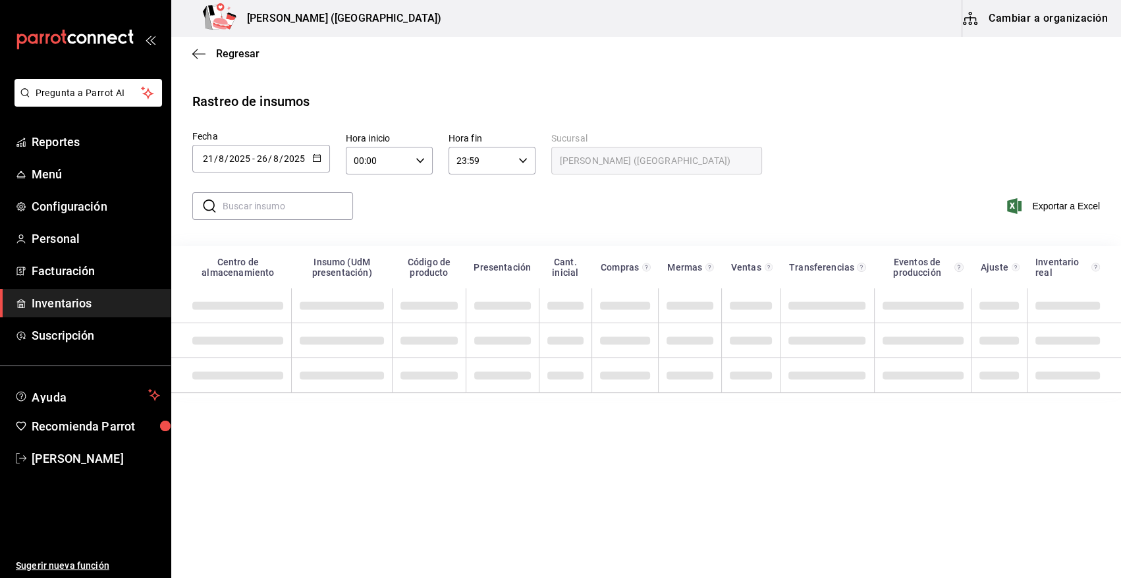
type input "2025-08-21"
type input "21"
click at [326, 204] on input "text" at bounding box center [288, 206] width 130 height 26
type input "CASA D"
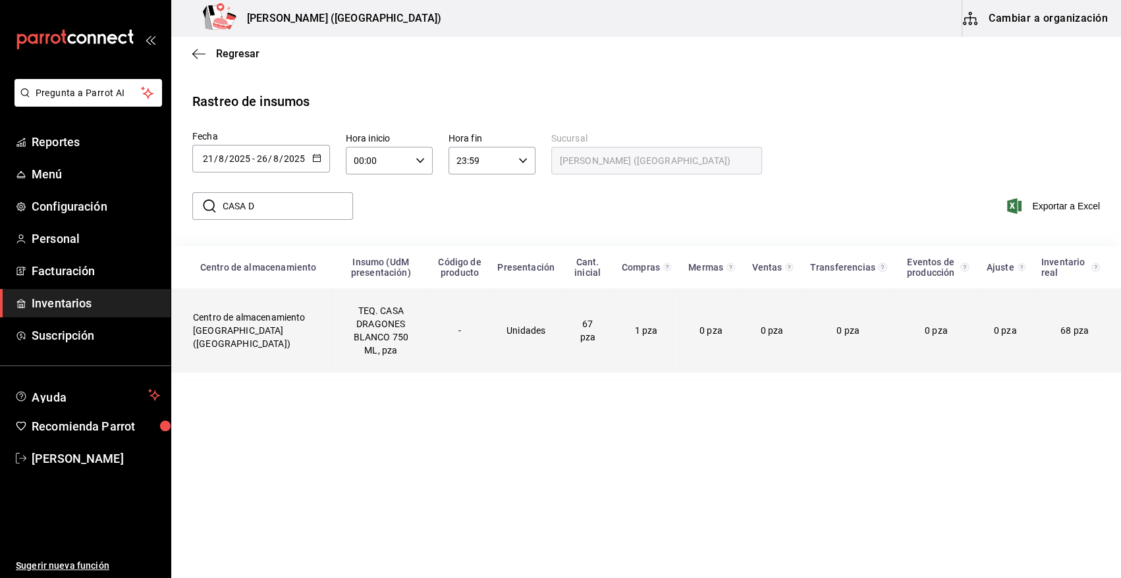
click at [350, 344] on td "TEQ. CASA DRAGONES BLANCO 750 ML, pza" at bounding box center [381, 330] width 98 height 84
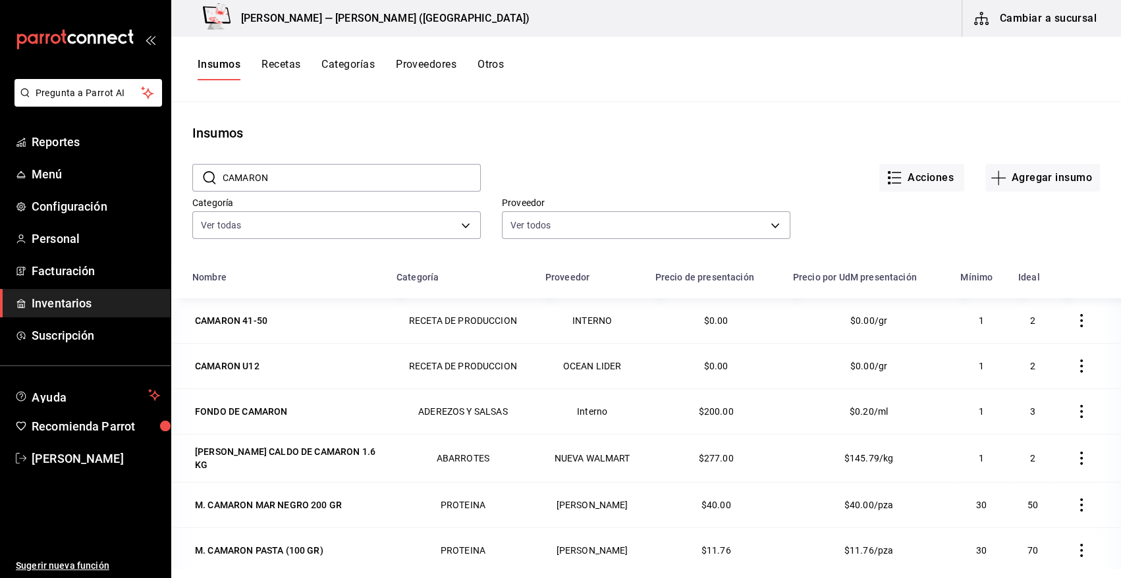
scroll to position [26, 0]
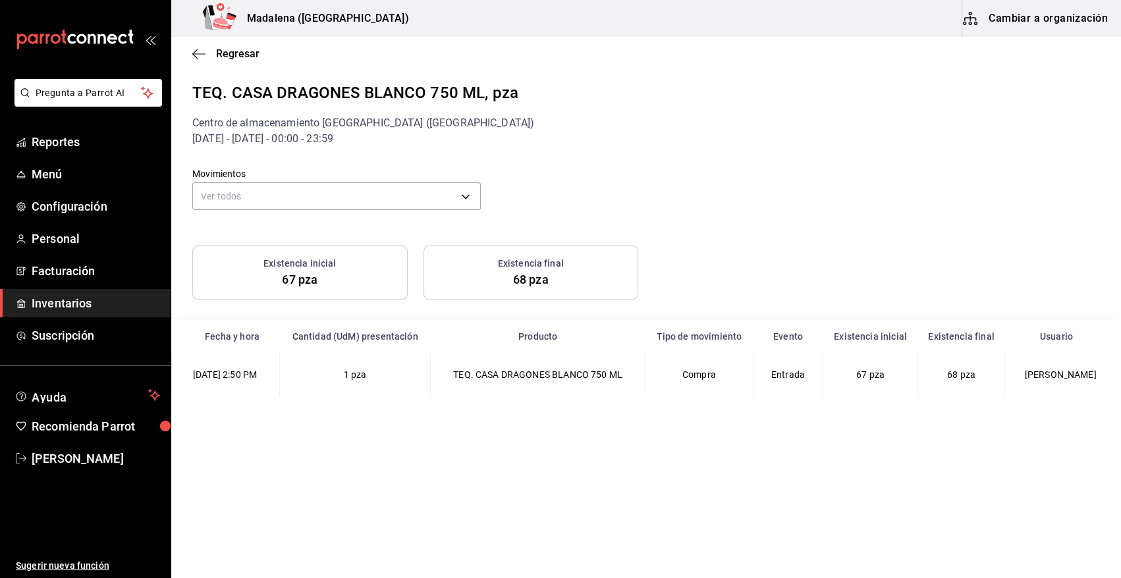
click at [1039, 24] on button "Cambiar a organización" at bounding box center [1036, 18] width 148 height 37
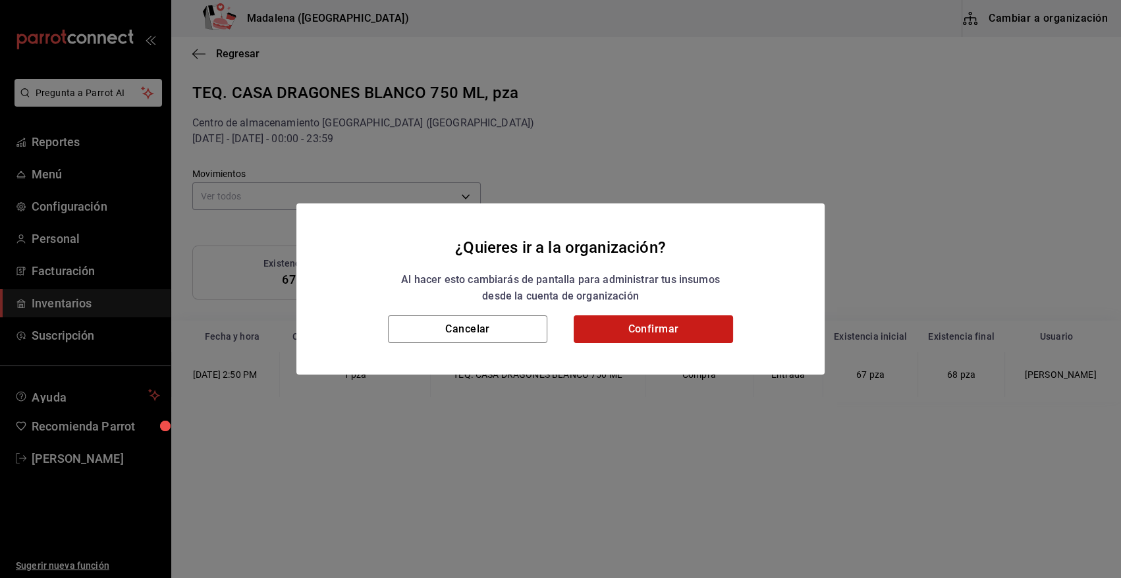
click at [645, 328] on button "Confirmar" at bounding box center [653, 329] width 159 height 28
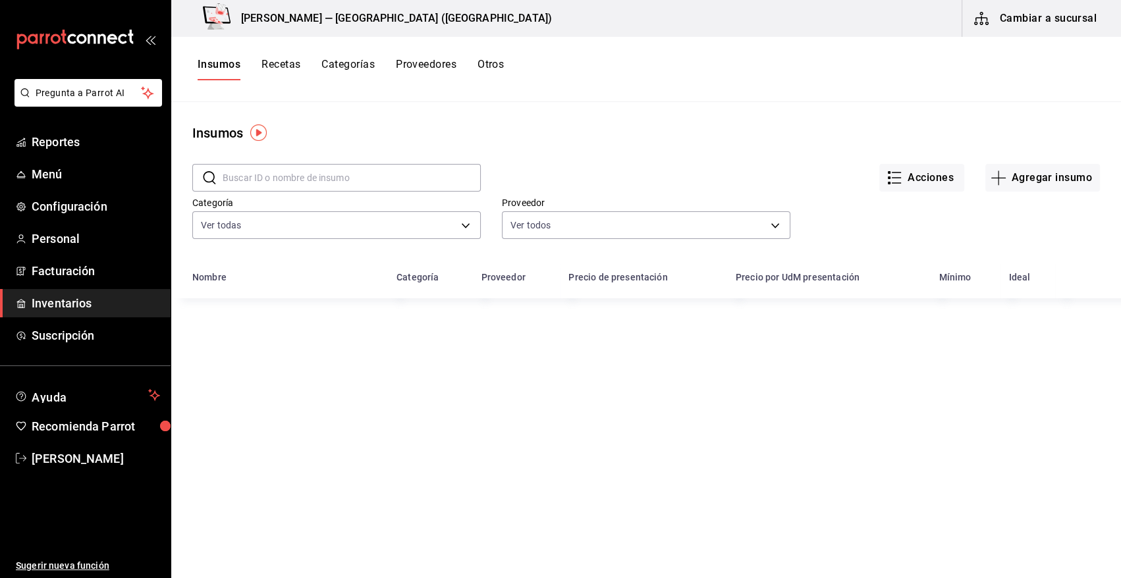
click at [271, 171] on input "text" at bounding box center [352, 178] width 258 height 26
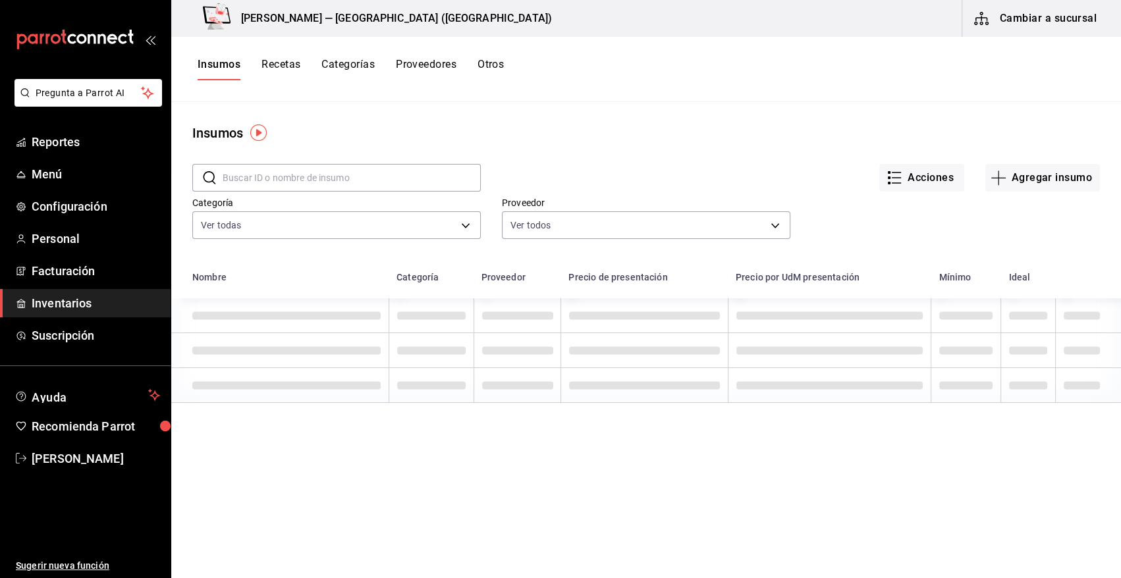
click at [364, 131] on div "Insumos" at bounding box center [646, 133] width 950 height 20
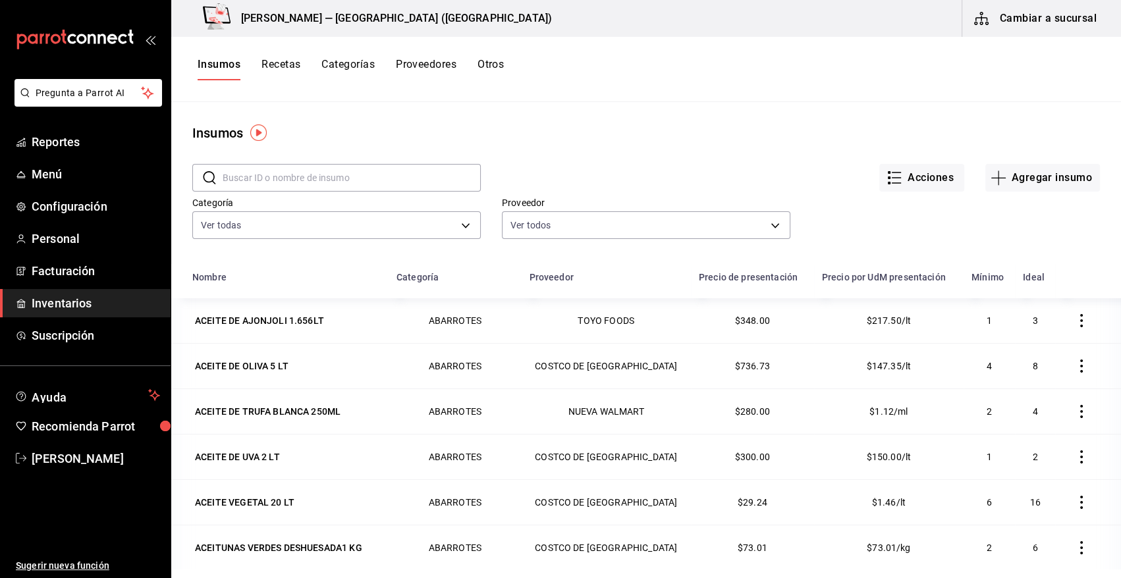
click at [290, 177] on input "text" at bounding box center [352, 178] width 258 height 26
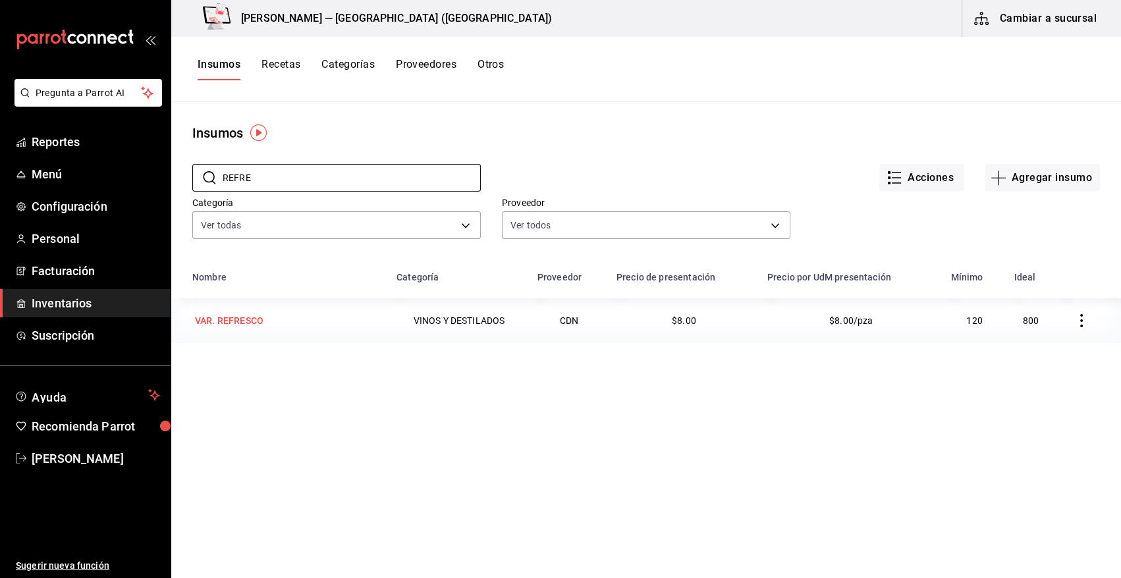
type input "REFRE"
click at [252, 322] on div "VAR. REFRESCO" at bounding box center [229, 320] width 68 height 13
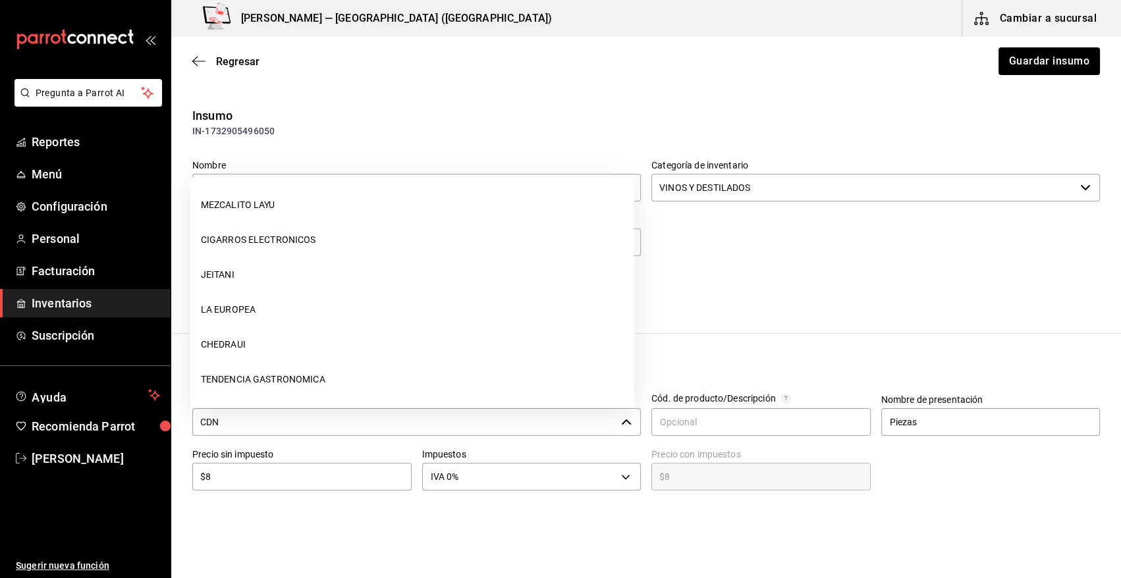
click at [266, 425] on input "CDN" at bounding box center [403, 422] width 423 height 28
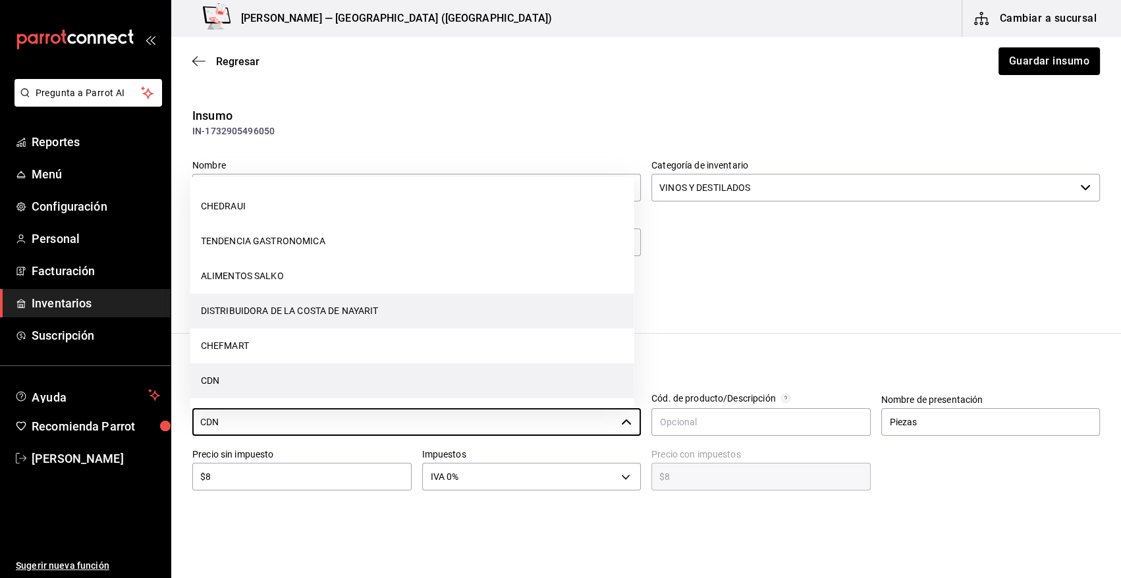
click at [310, 311] on li "DISTRIBUIDORA DE LA COSTA DE NAYARIT" at bounding box center [412, 311] width 444 height 35
type input "DISTRIBUIDORA DE LA COSTA DE NAYARIT"
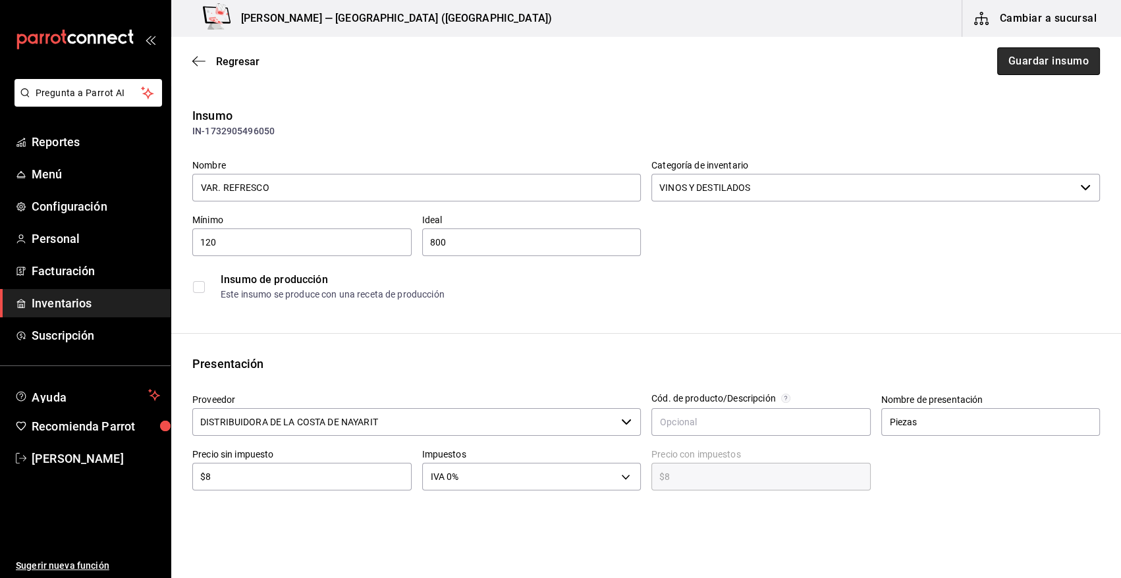
click at [1031, 63] on button "Guardar insumo" at bounding box center [1048, 61] width 103 height 28
